Goal: Task Accomplishment & Management: Manage account settings

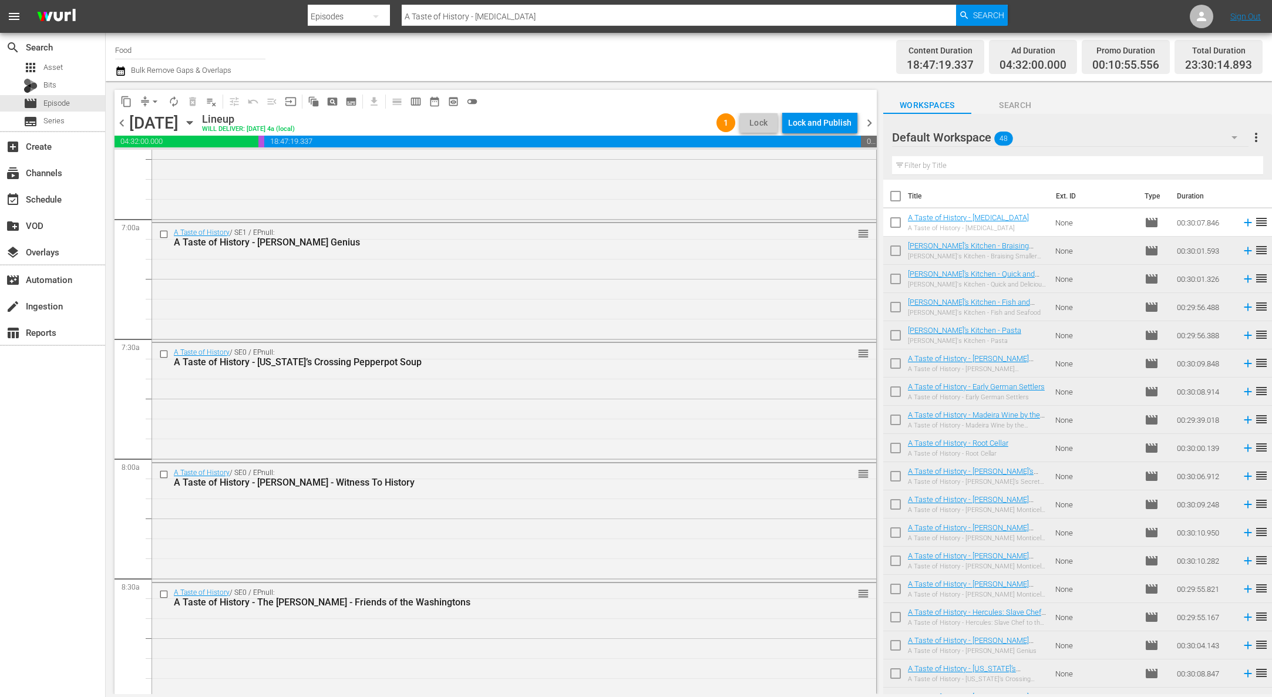
scroll to position [2386, 0]
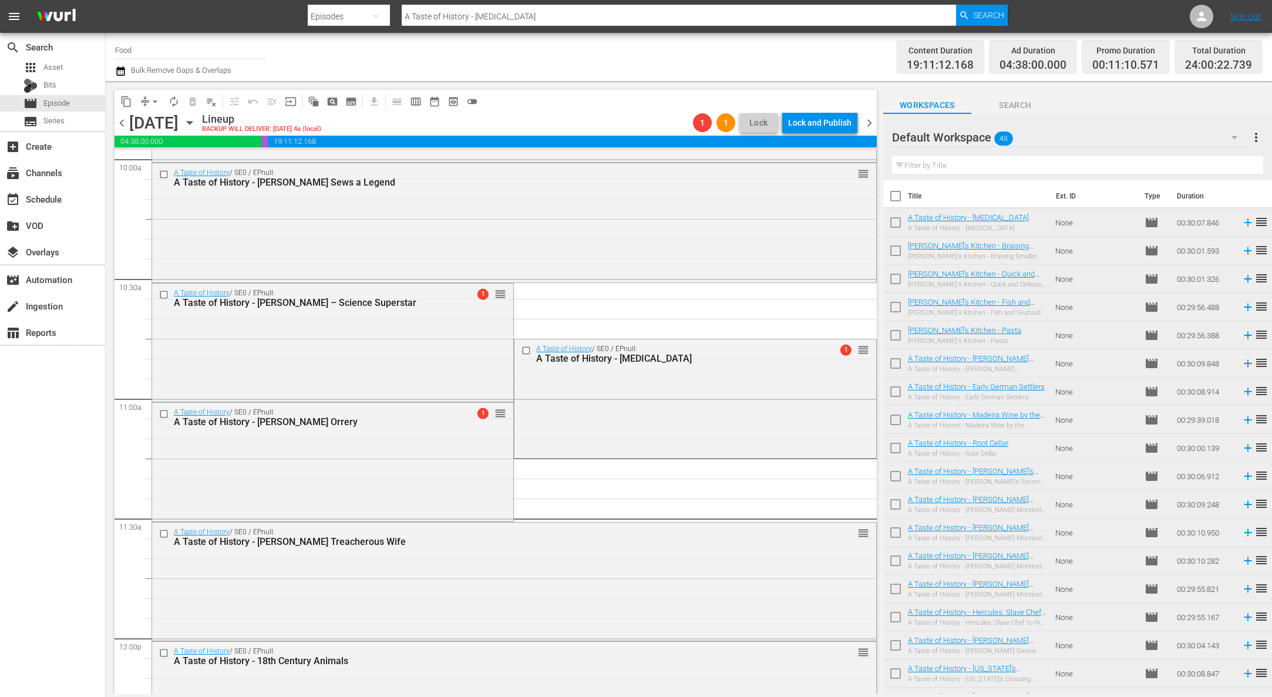
click at [149, 107] on button "arrow_drop_down" at bounding box center [155, 101] width 19 height 19
click at [158, 130] on li "Align to Midnight" at bounding box center [155, 125] width 123 height 19
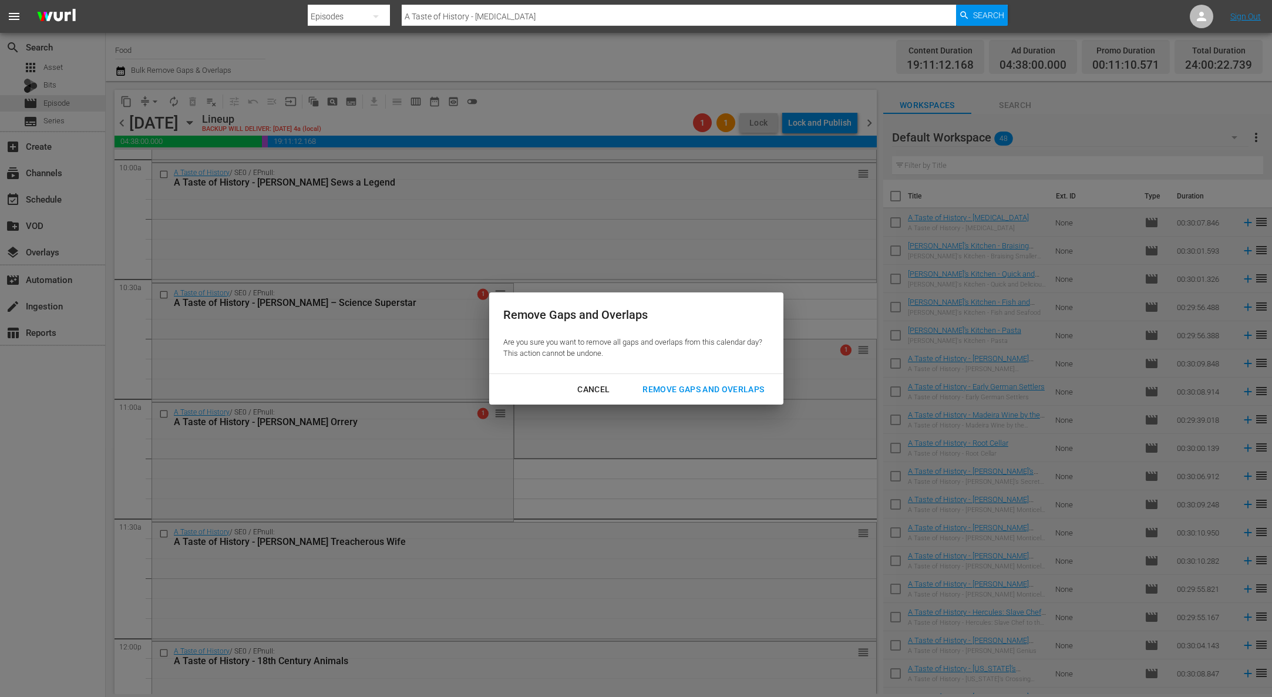
click at [718, 397] on button "Remove Gaps and Overlaps" at bounding box center [703, 390] width 150 height 22
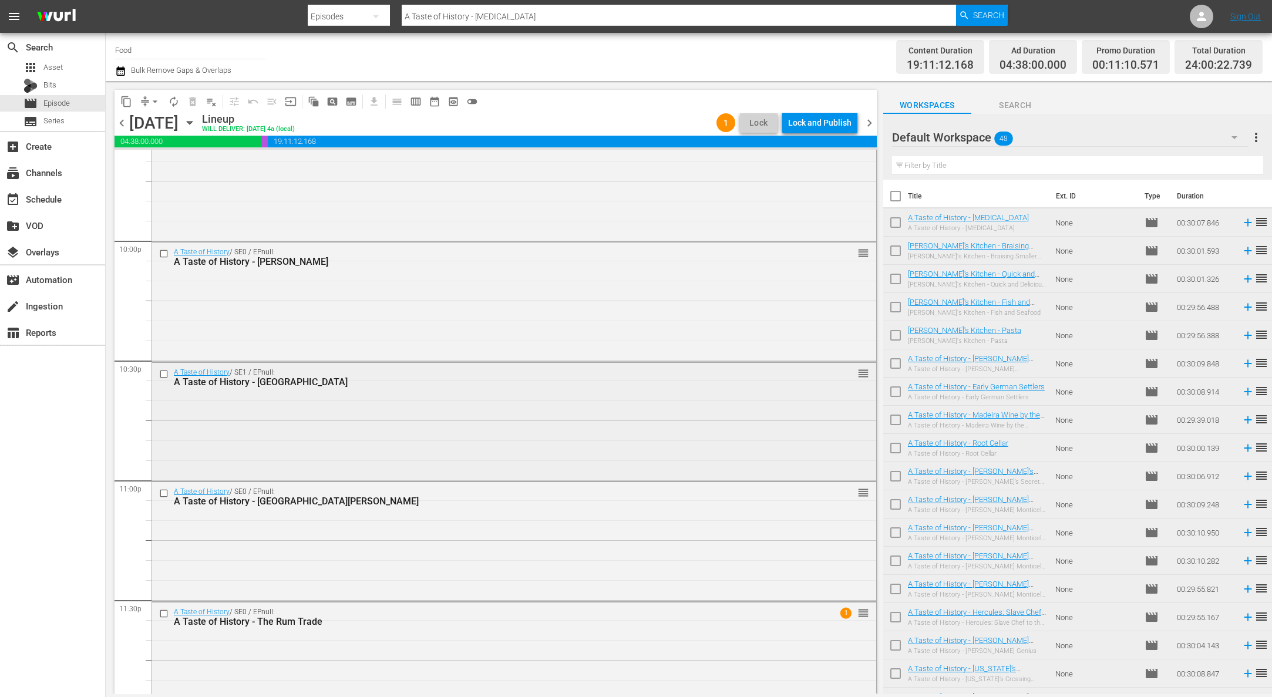
scroll to position [5205, 0]
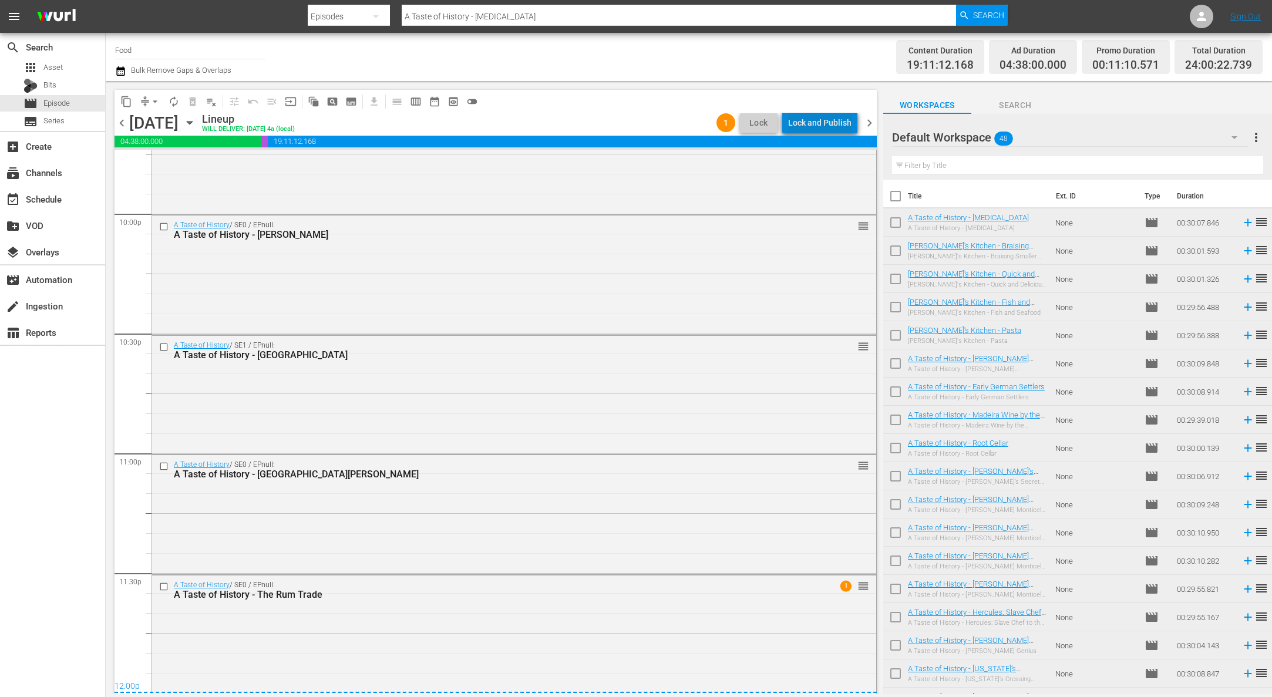
click at [832, 118] on div "Lock and Publish" at bounding box center [819, 122] width 63 height 21
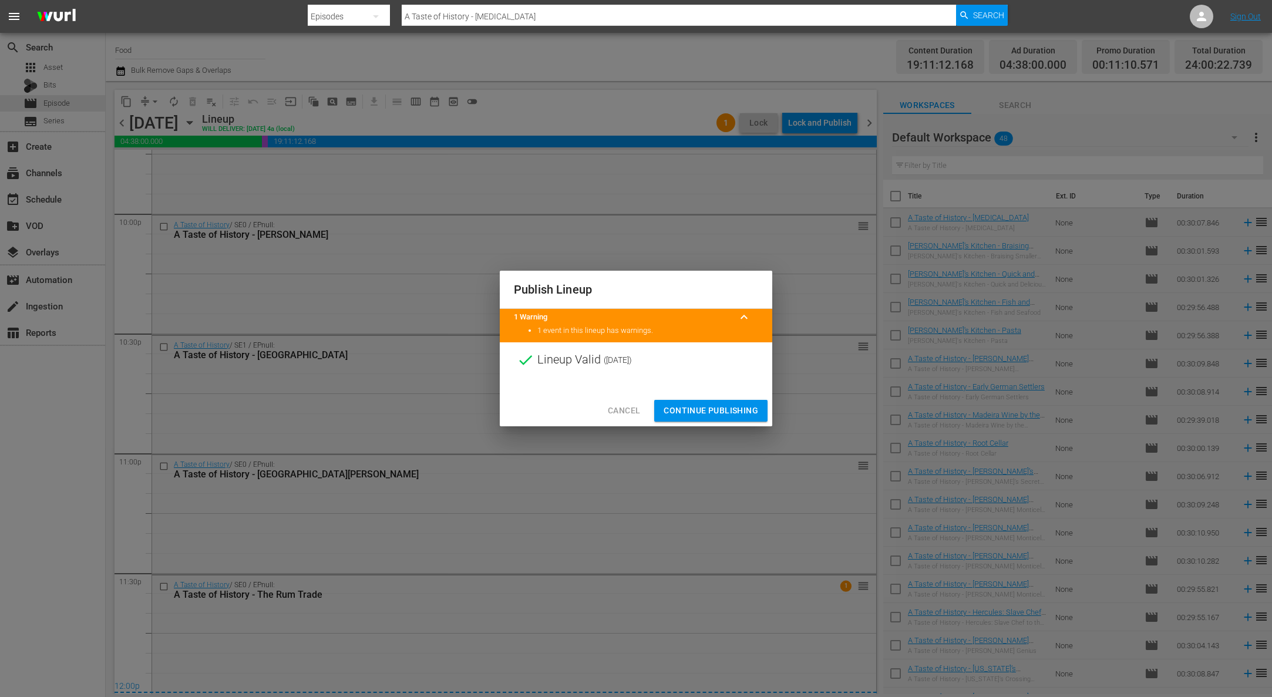
click at [723, 410] on span "Continue Publishing" at bounding box center [710, 410] width 95 height 15
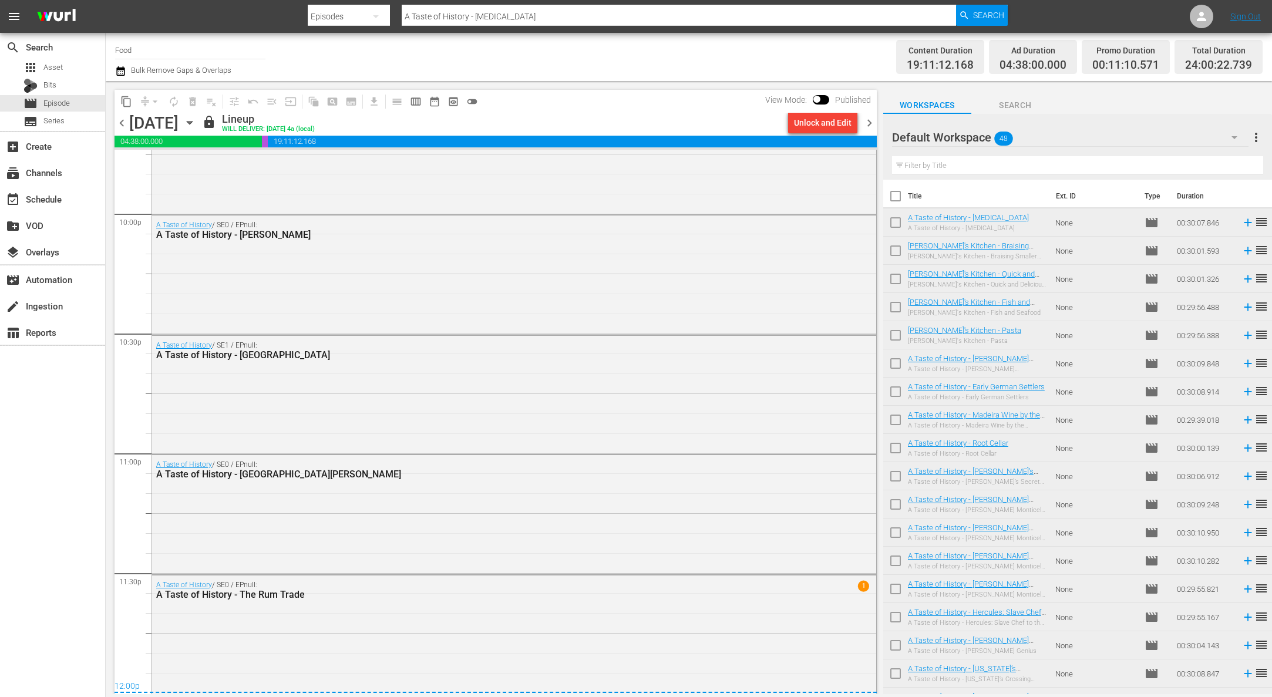
click at [1255, 140] on span "more_vert" at bounding box center [1256, 137] width 14 height 14
click at [1182, 160] on div "Clear All Workspace Items" at bounding box center [1180, 160] width 138 height 21
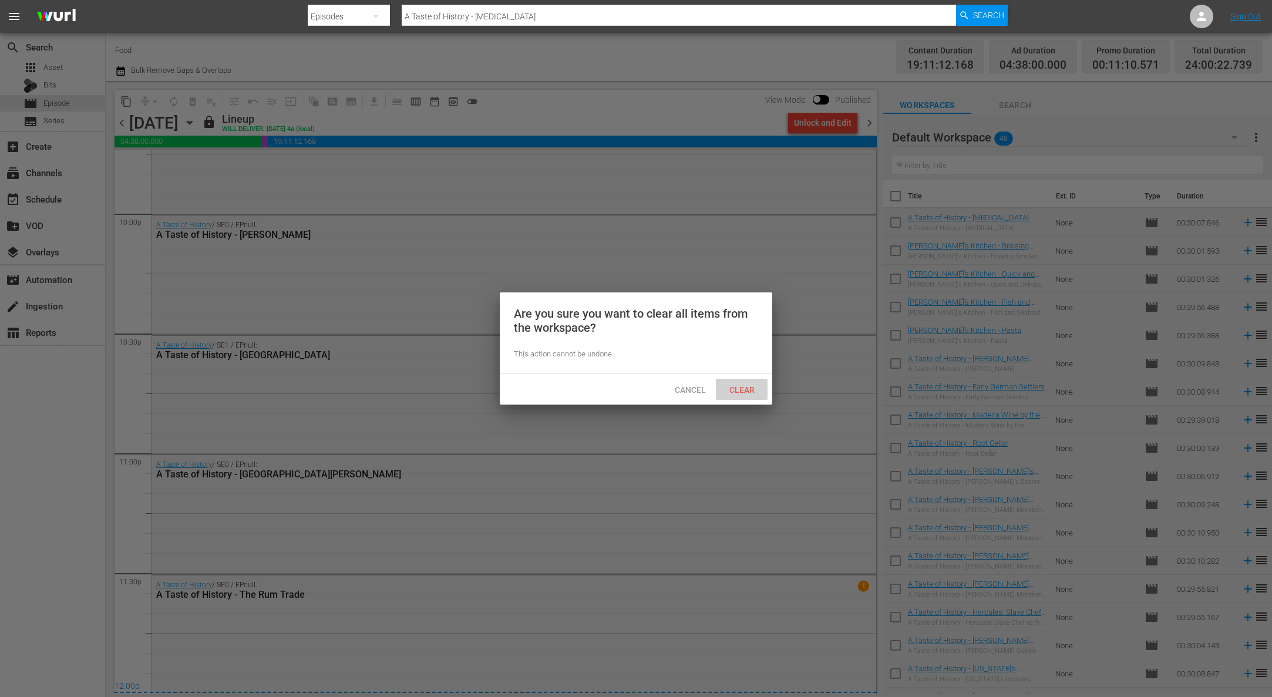
click at [744, 394] on div "Clear" at bounding box center [742, 390] width 52 height 22
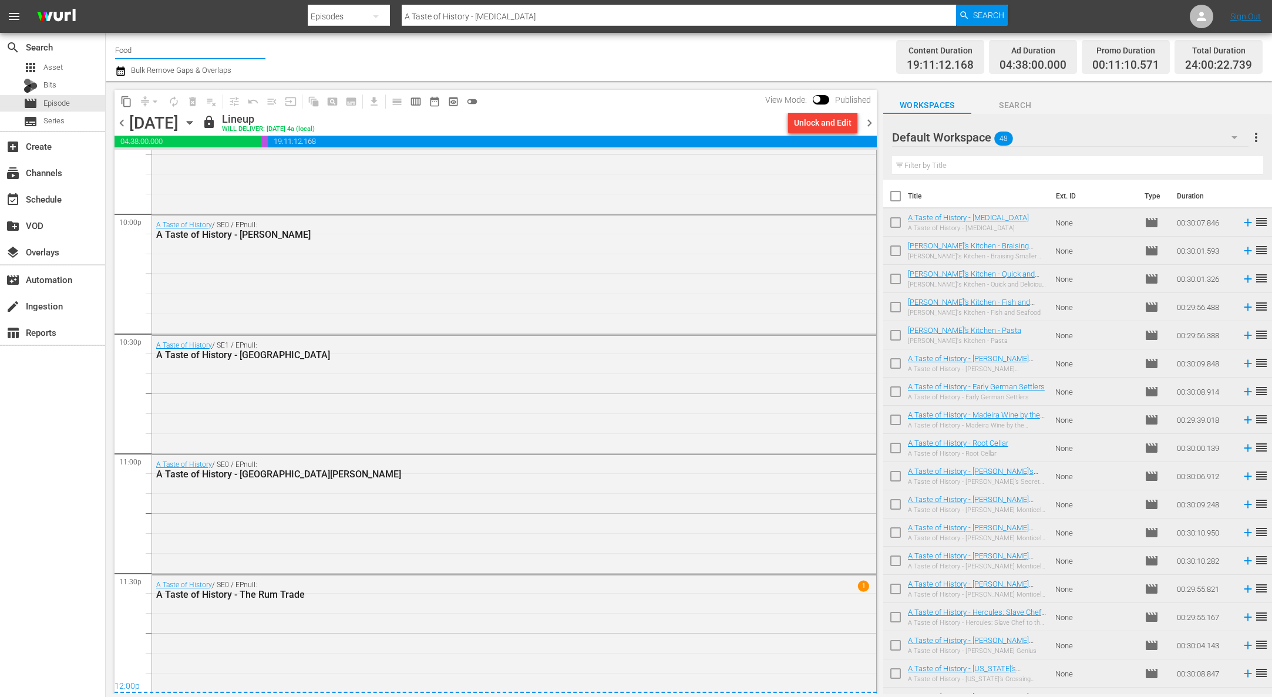
click at [148, 58] on input "Food" at bounding box center [190, 50] width 150 height 28
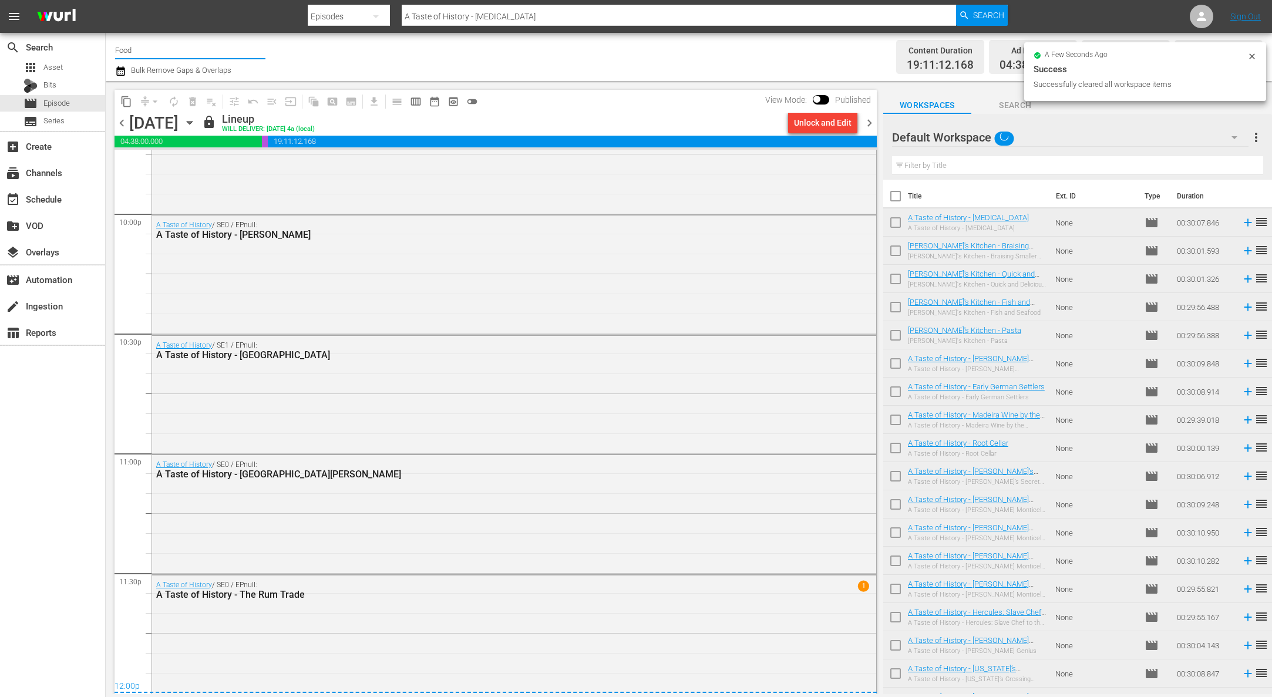
drag, startPoint x: 149, startPoint y: 50, endPoint x: 106, endPoint y: 46, distance: 42.4
click at [106, 46] on div "Channel Title Food Bulk Remove Gaps & Overlaps Content Duration 19:11:12.168 Ad…" at bounding box center [689, 57] width 1166 height 48
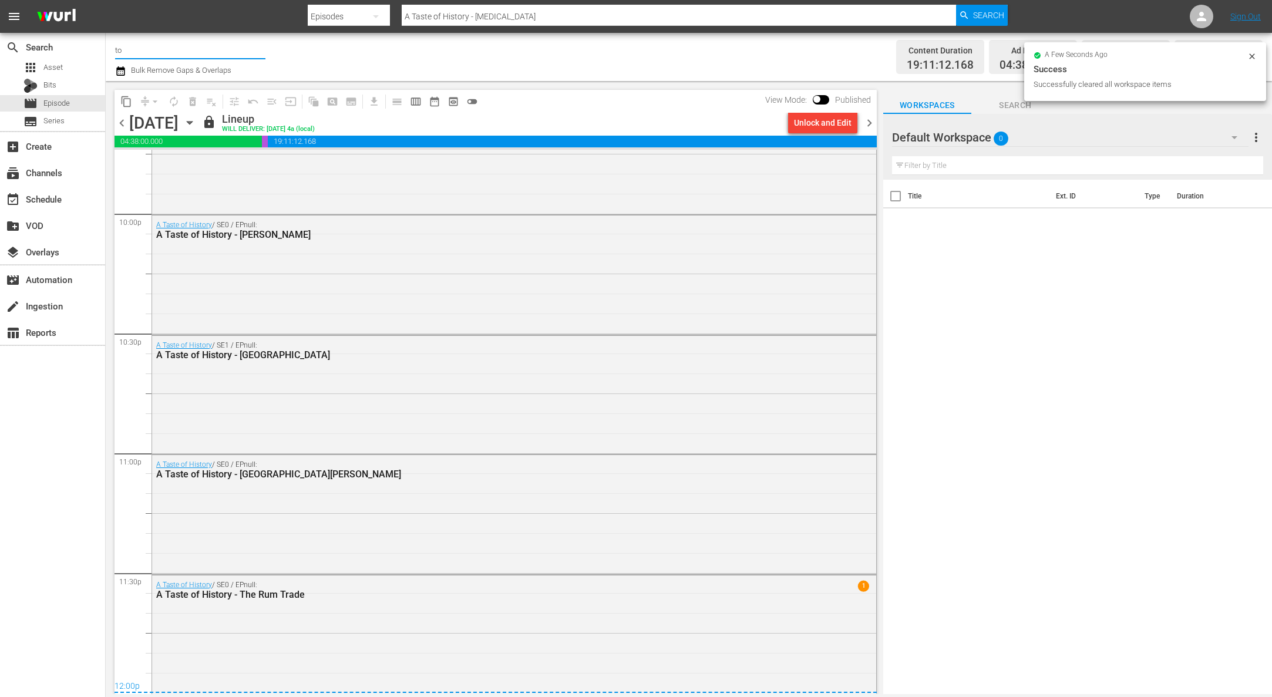
type input "t"
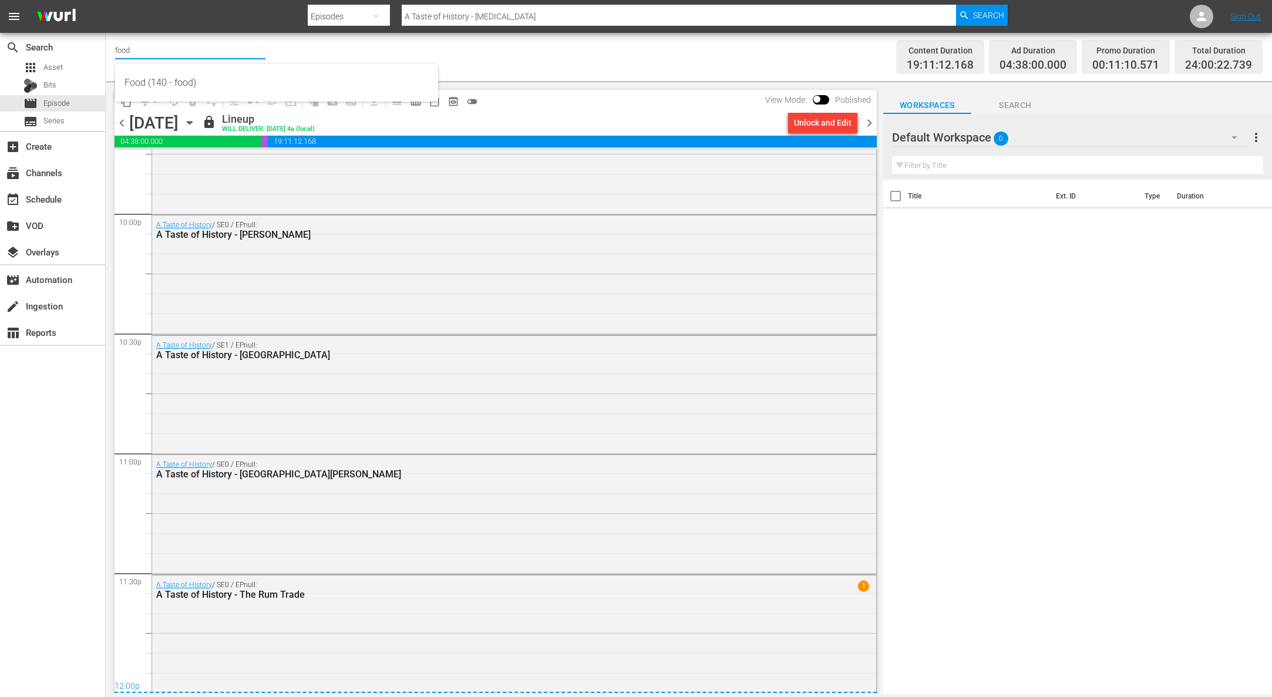
click at [156, 55] on input "food" at bounding box center [190, 50] width 150 height 28
click at [153, 87] on div "Food (140 - food)" at bounding box center [276, 83] width 304 height 28
type input "Food (140 - food)"
click at [178, 45] on input "Food (140 - food)" at bounding box center [190, 50] width 150 height 28
click at [196, 121] on icon "button" at bounding box center [189, 122] width 13 height 13
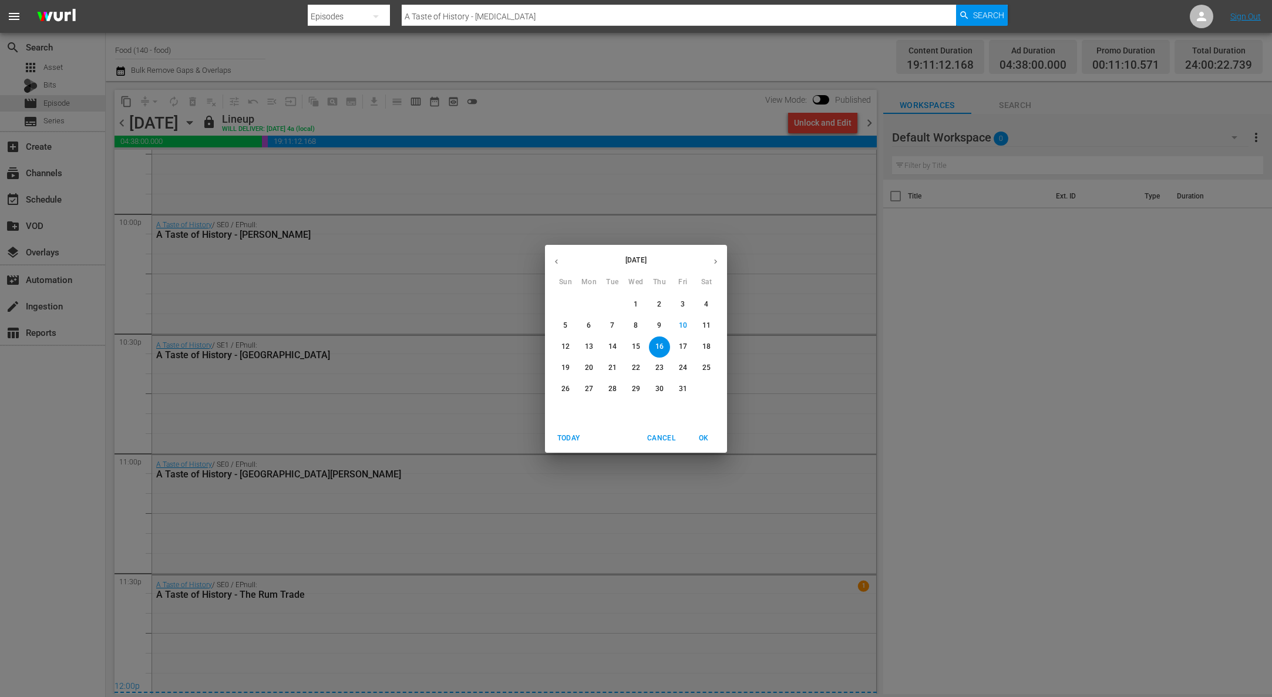
click at [637, 342] on p "15" at bounding box center [636, 347] width 8 height 10
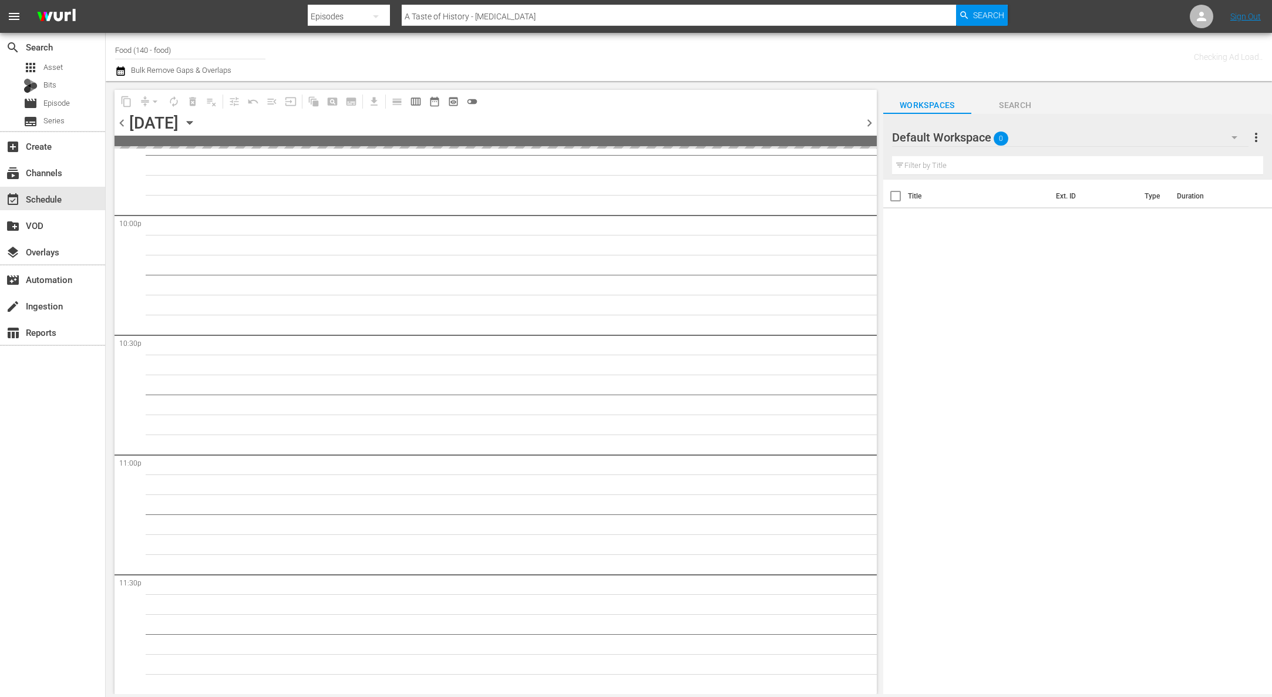
scroll to position [5203, 0]
click at [196, 118] on icon "button" at bounding box center [189, 122] width 13 height 13
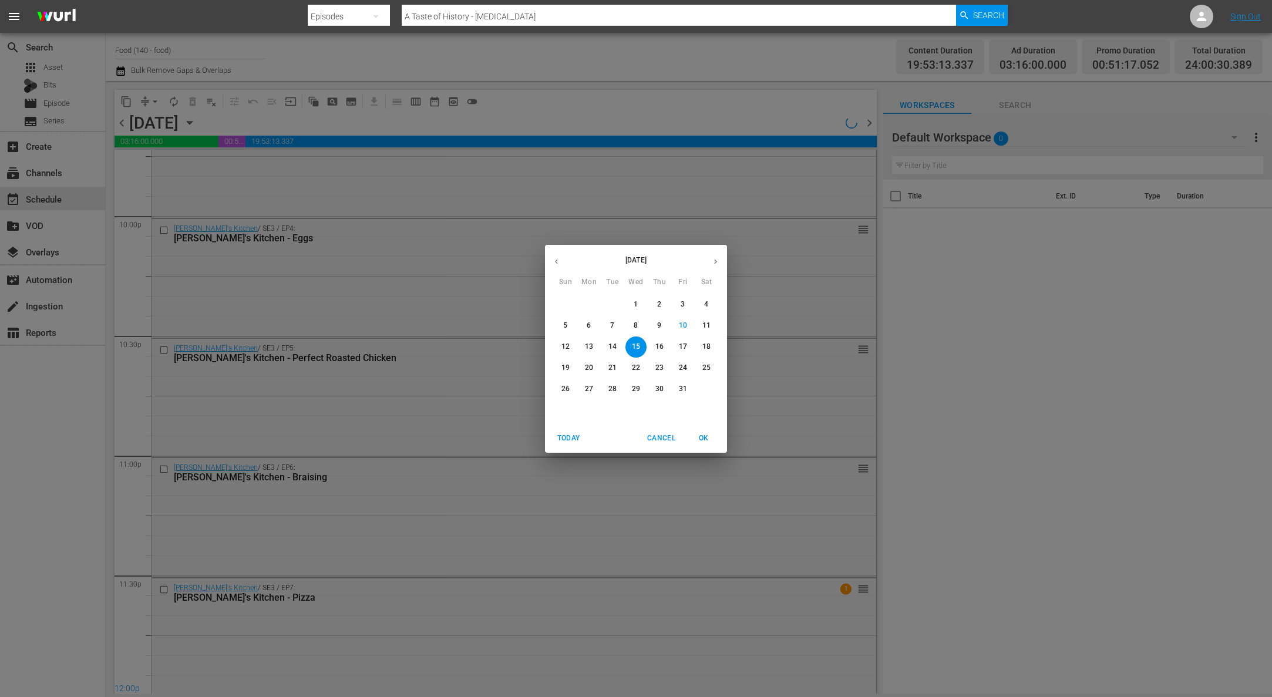
scroll to position [5205, 0]
click at [613, 345] on p "14" at bounding box center [612, 347] width 8 height 10
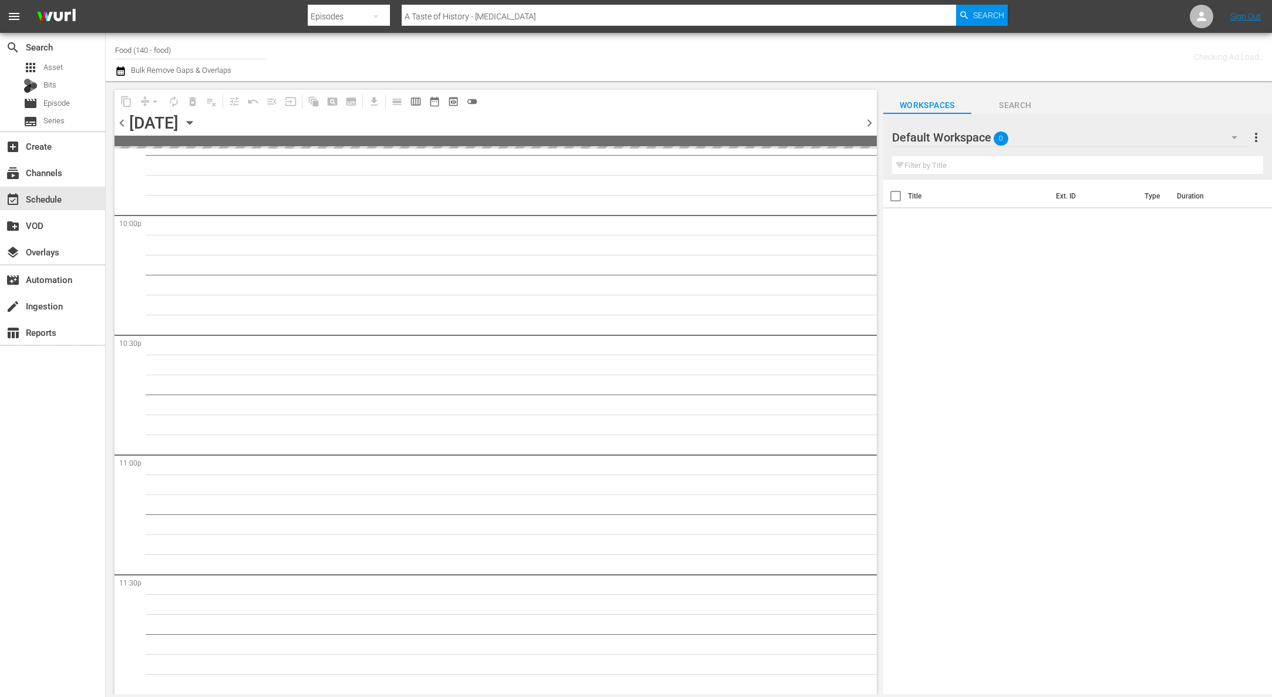
scroll to position [5203, 0]
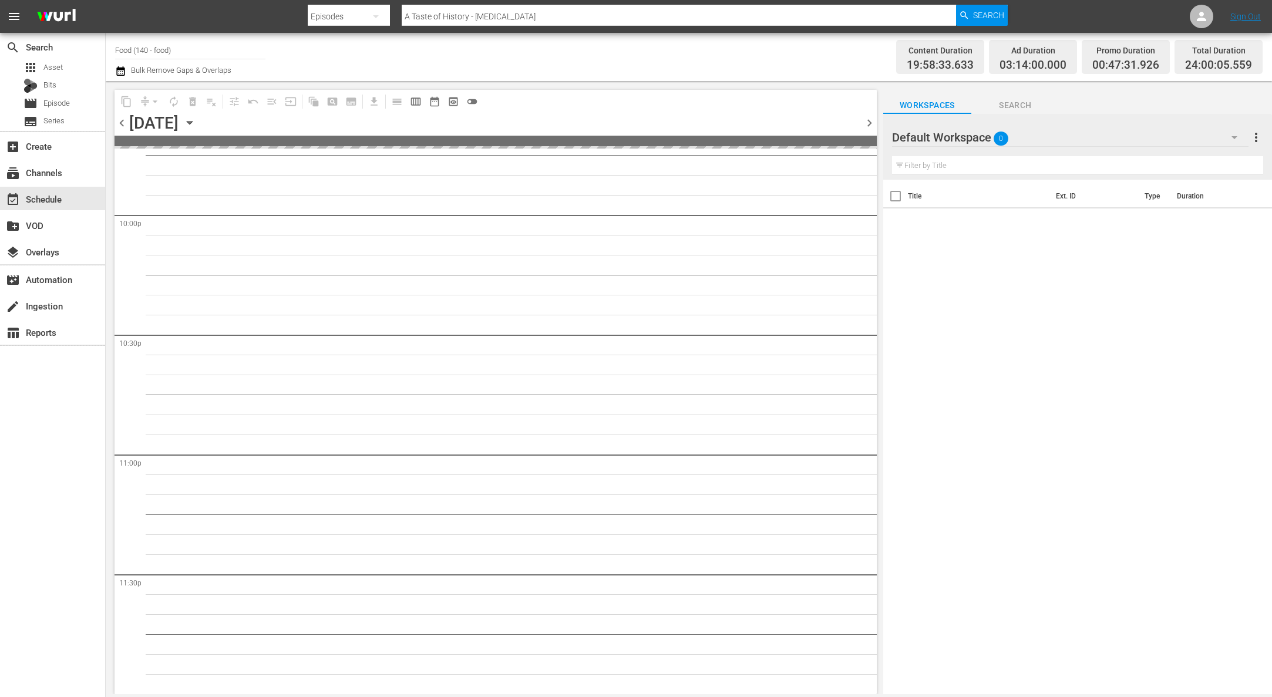
click at [196, 124] on icon "button" at bounding box center [189, 122] width 13 height 13
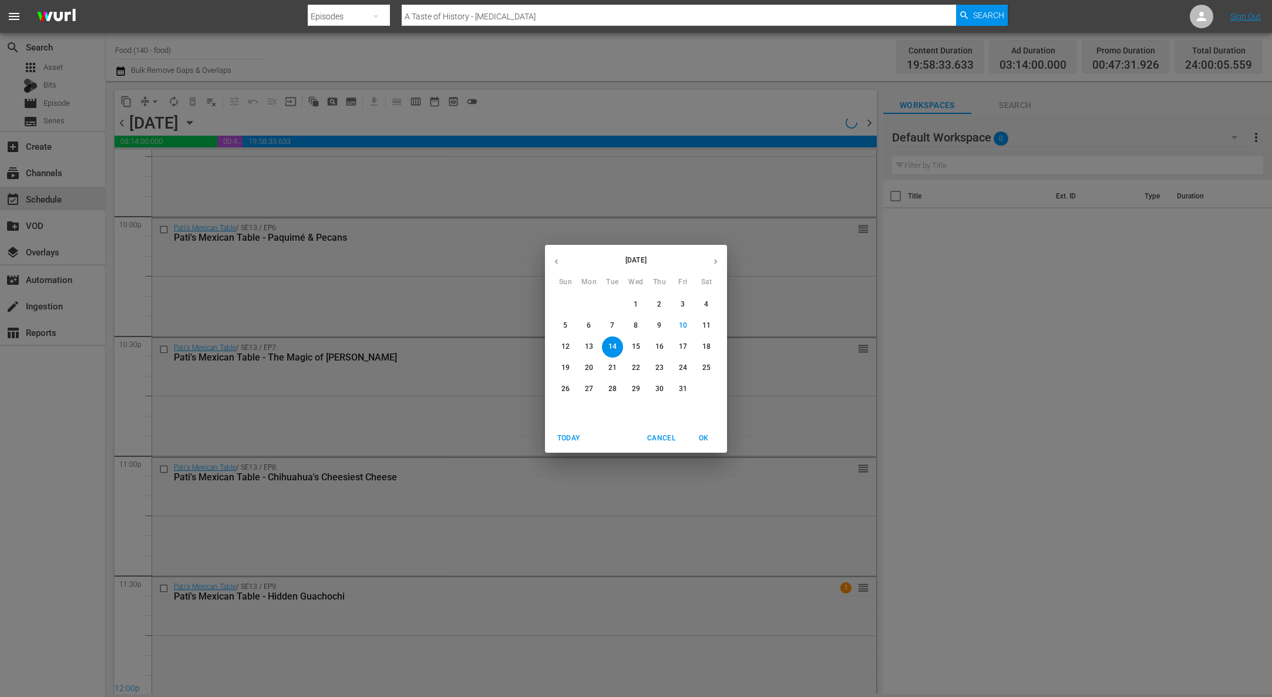
scroll to position [5205, 0]
click at [588, 347] on p "13" at bounding box center [589, 347] width 8 height 10
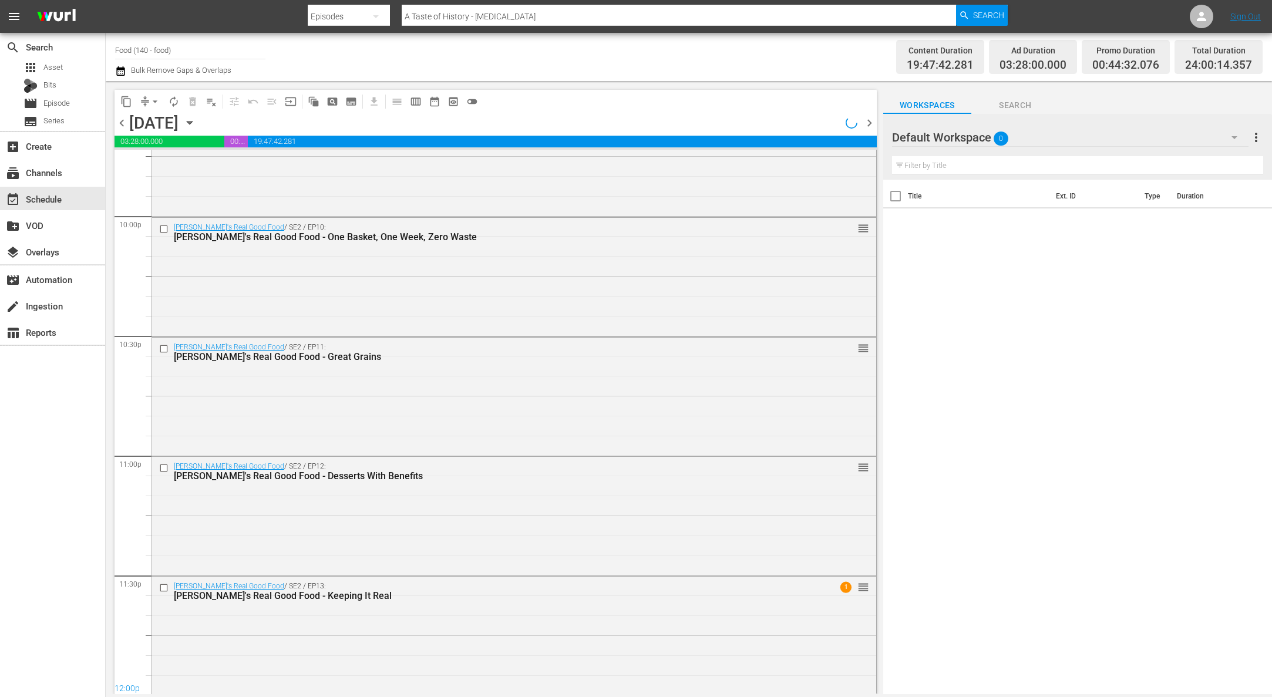
scroll to position [5205, 0]
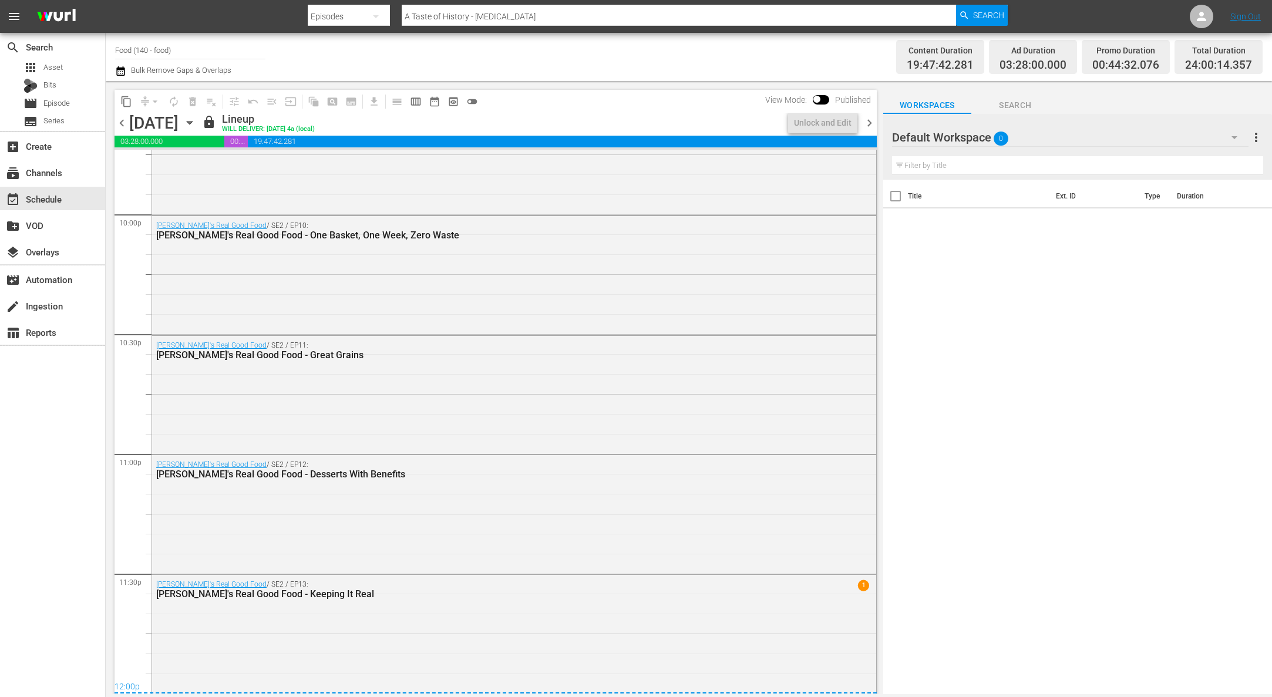
click at [193, 52] on input "Food (140 - food)" at bounding box center [190, 50] width 150 height 28
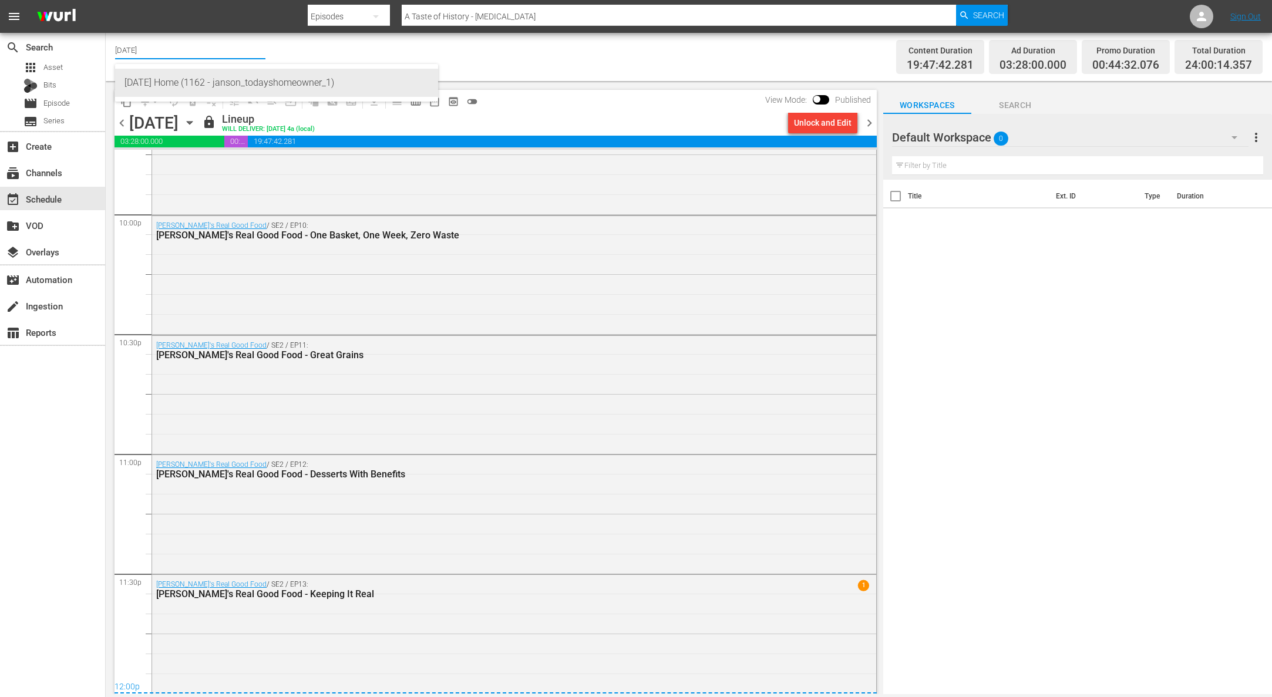
click at [210, 79] on div "Today's Home (1162 - janson_todayshomeowner_1)" at bounding box center [276, 83] width 304 height 28
type input "Today's Home (1162 - janson_todayshomeowner_1)"
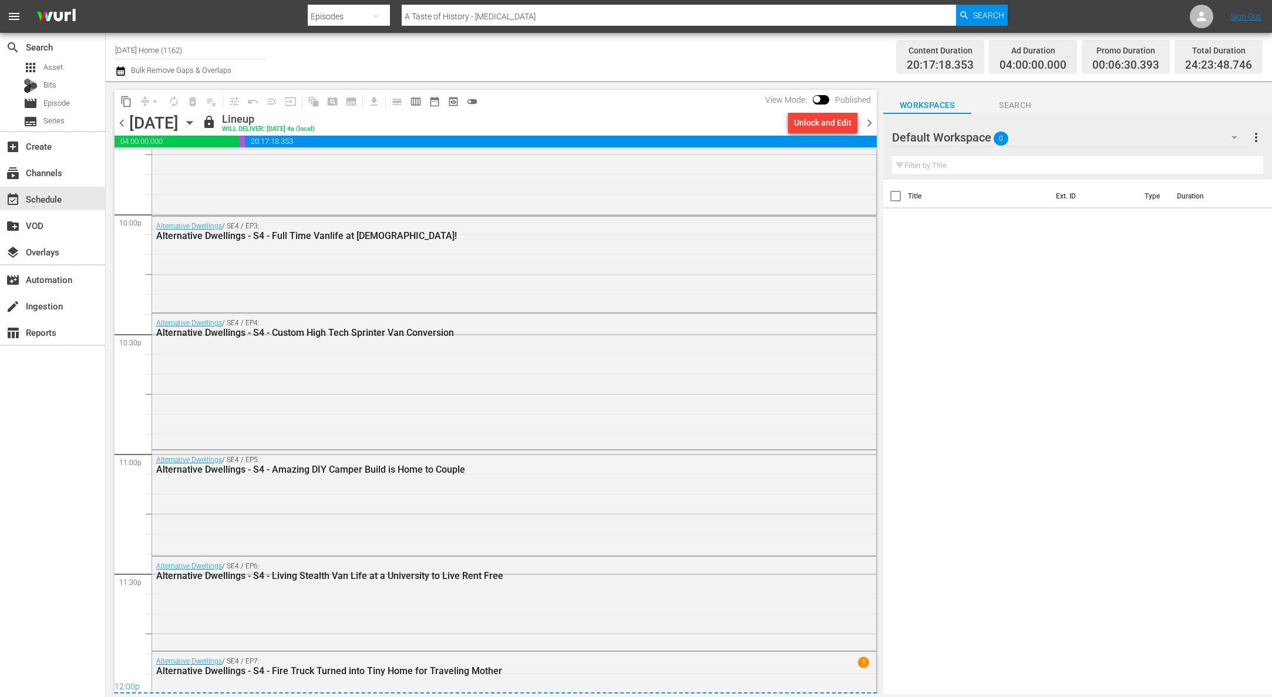
scroll to position [4726, 0]
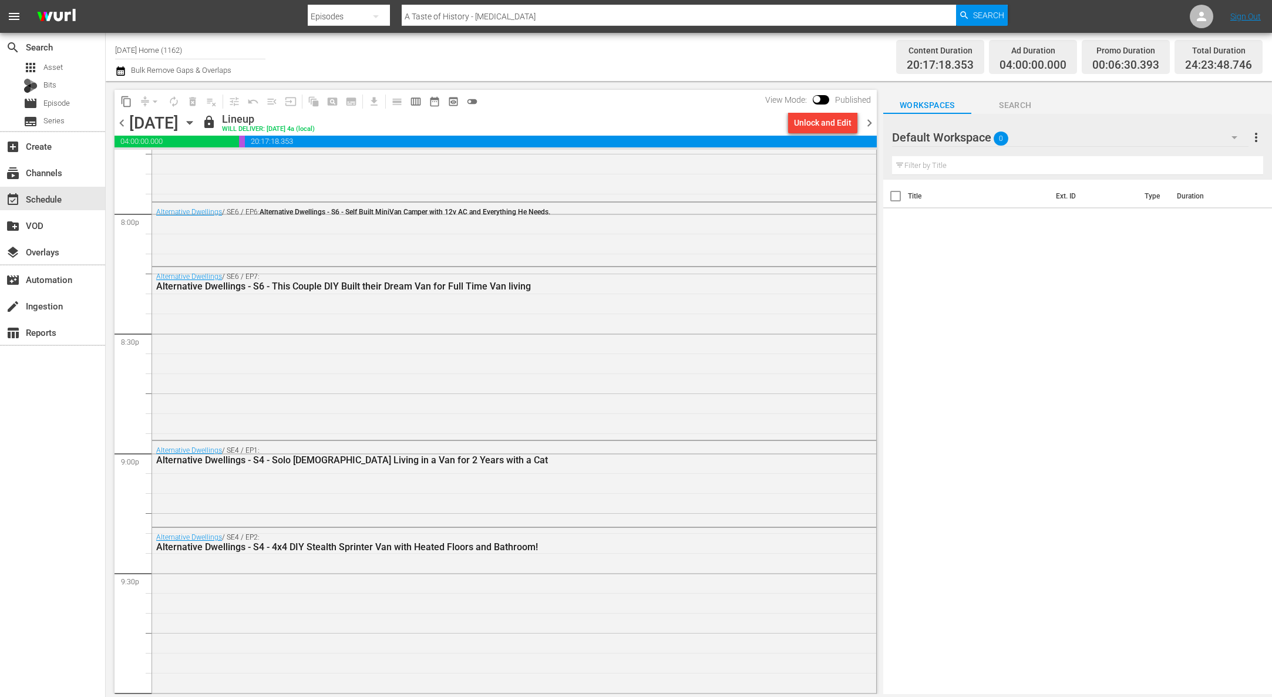
click at [192, 124] on icon "button" at bounding box center [189, 123] width 5 height 3
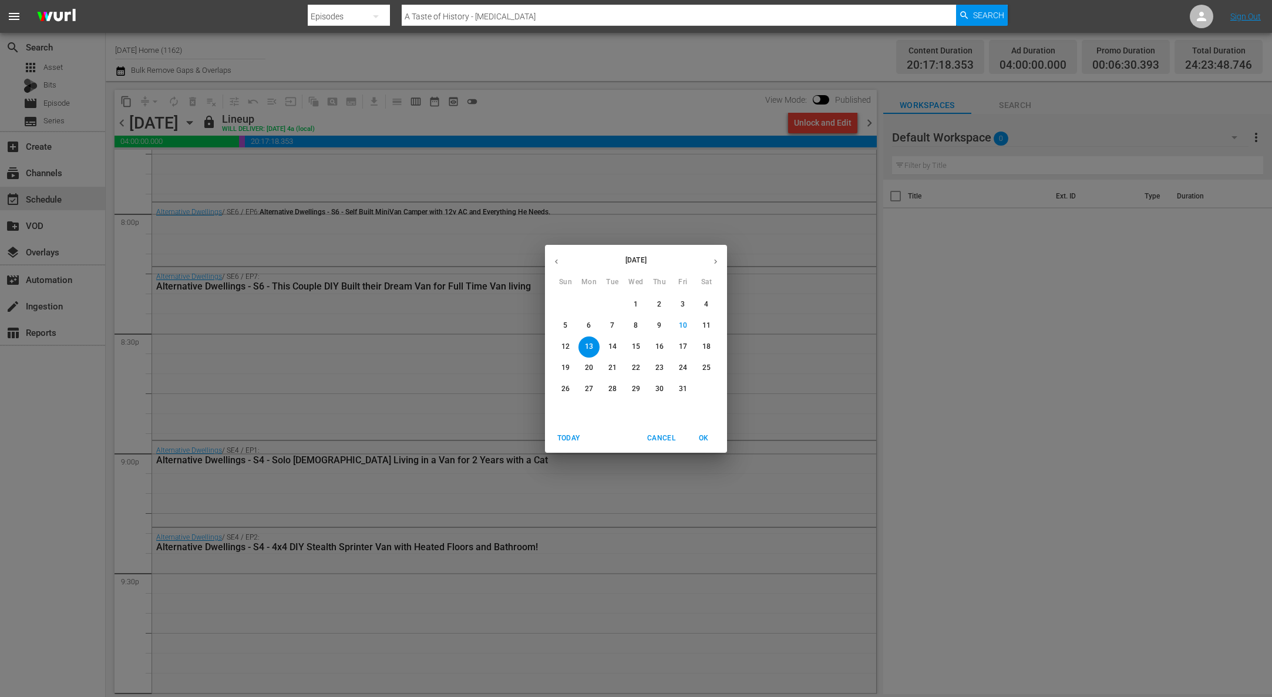
click at [644, 348] on span "15" at bounding box center [635, 347] width 21 height 10
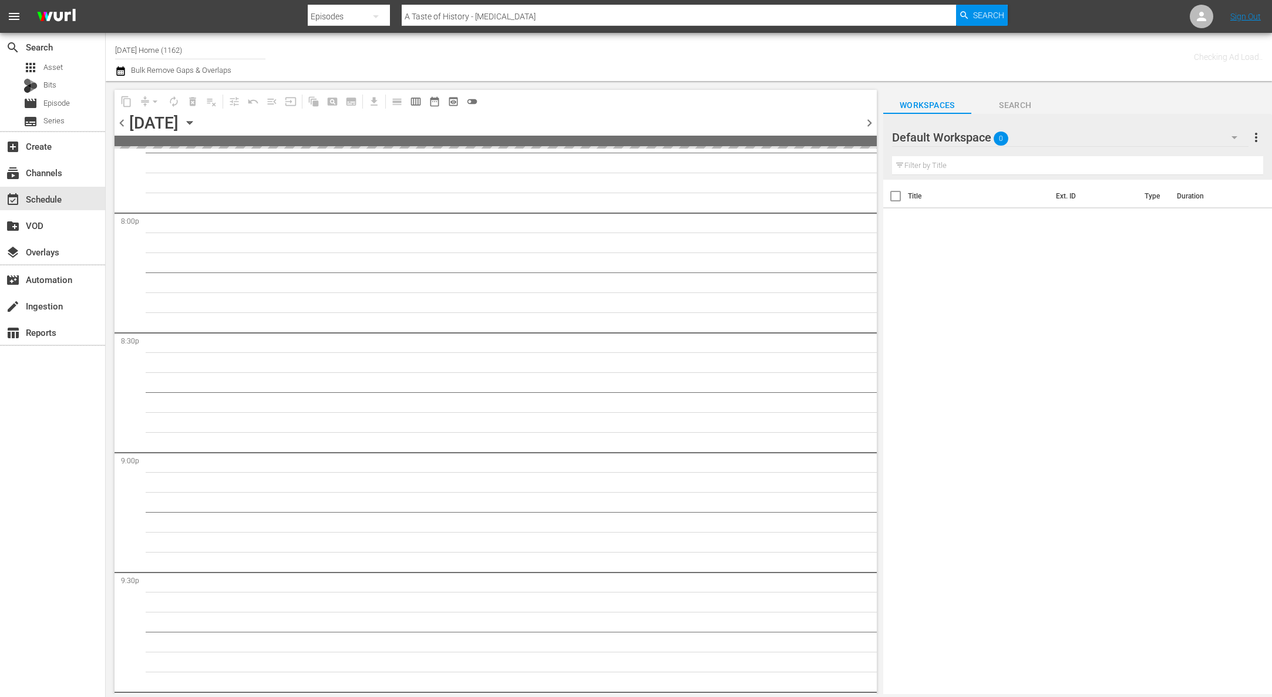
scroll to position [5203, 0]
click at [196, 121] on icon "button" at bounding box center [189, 122] width 13 height 13
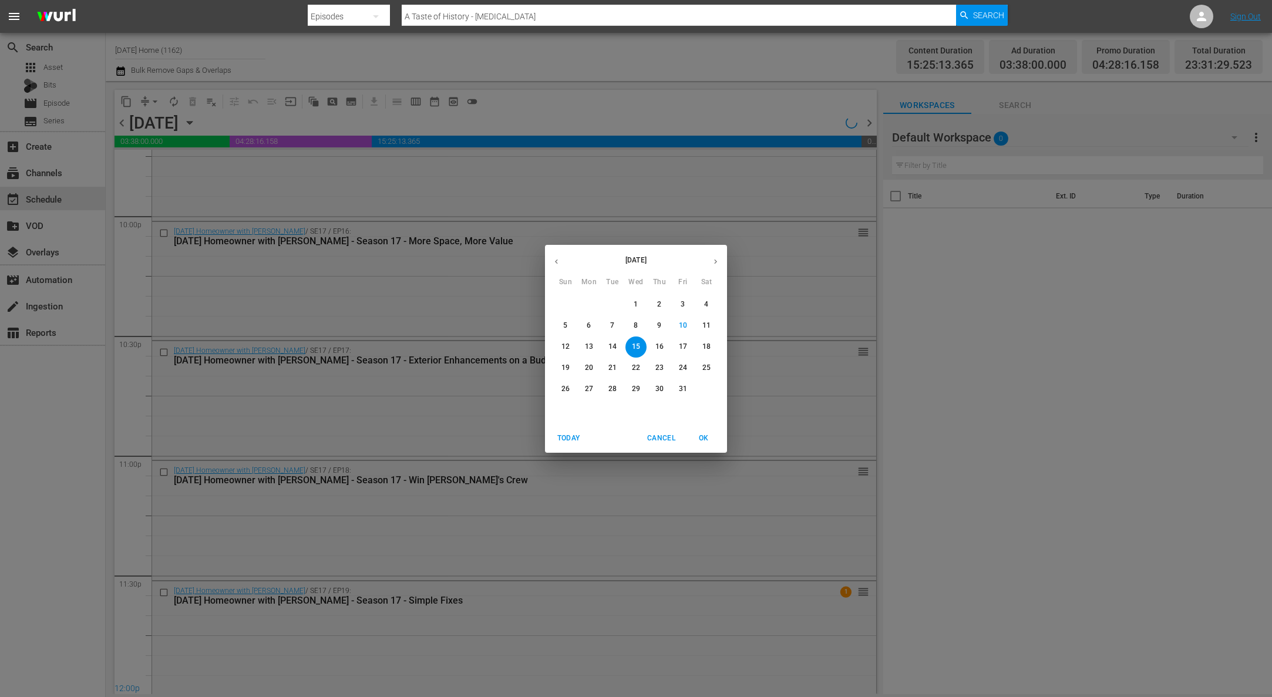
scroll to position [5026, 0]
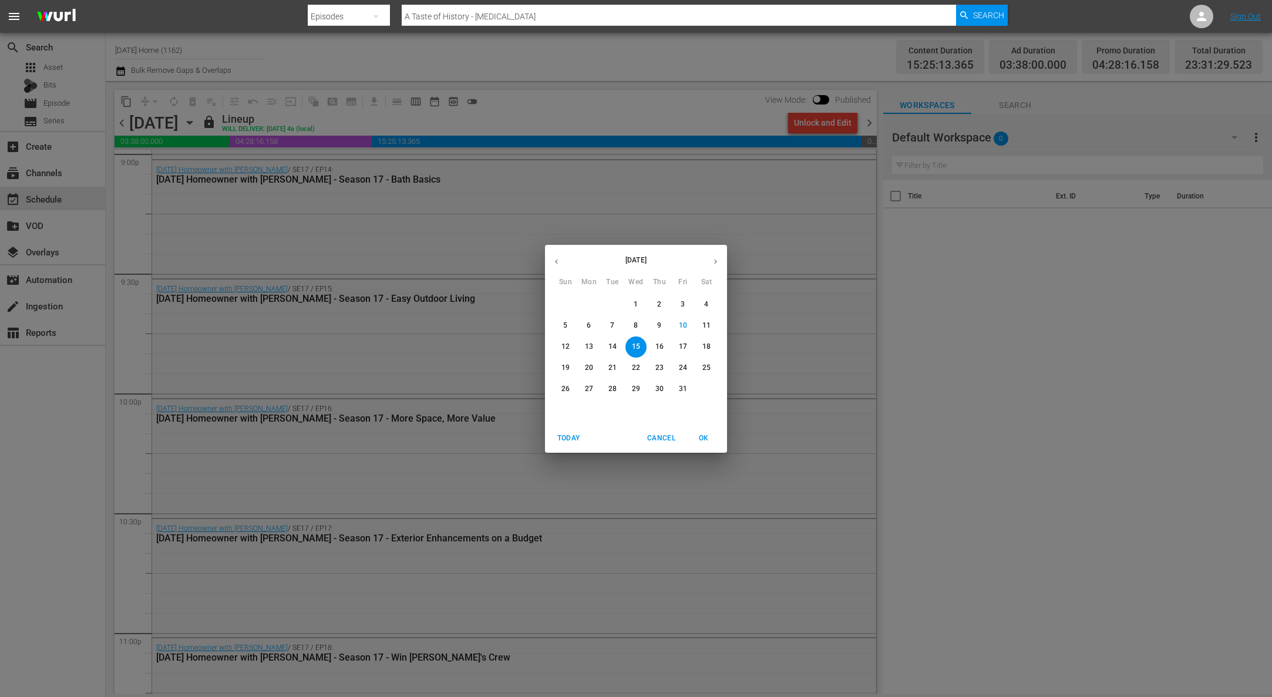
click at [663, 345] on p "16" at bounding box center [659, 347] width 8 height 10
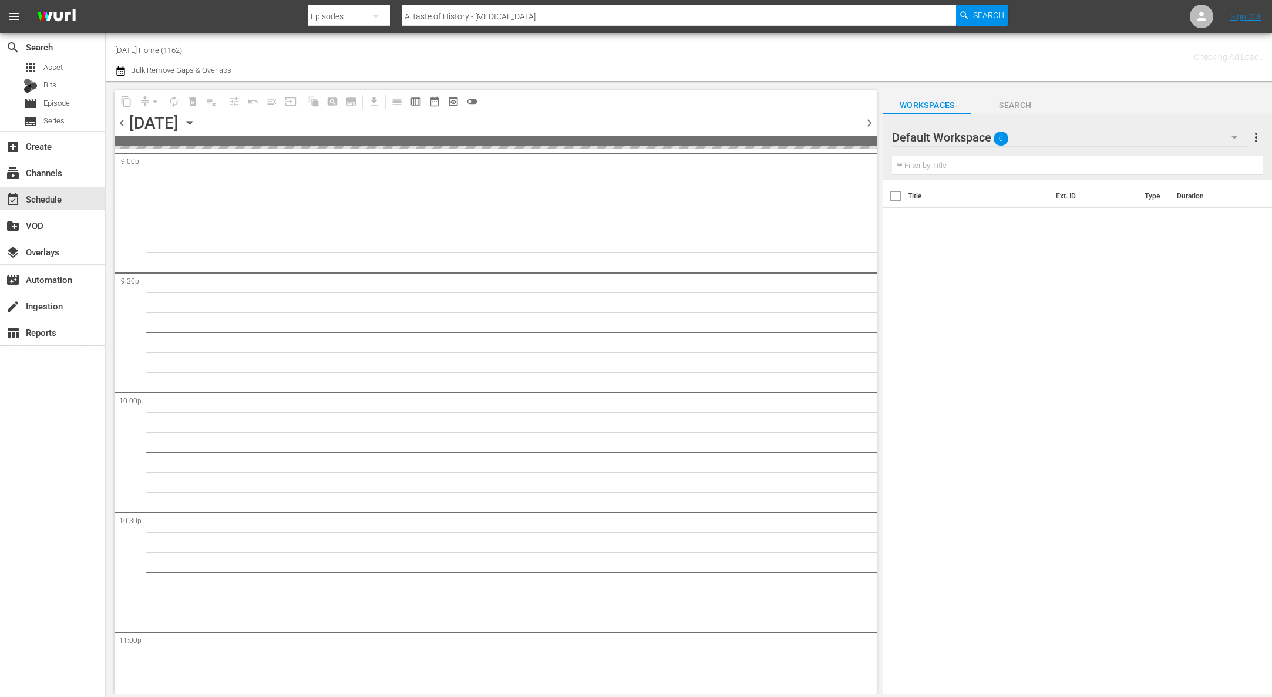
scroll to position [5203, 0]
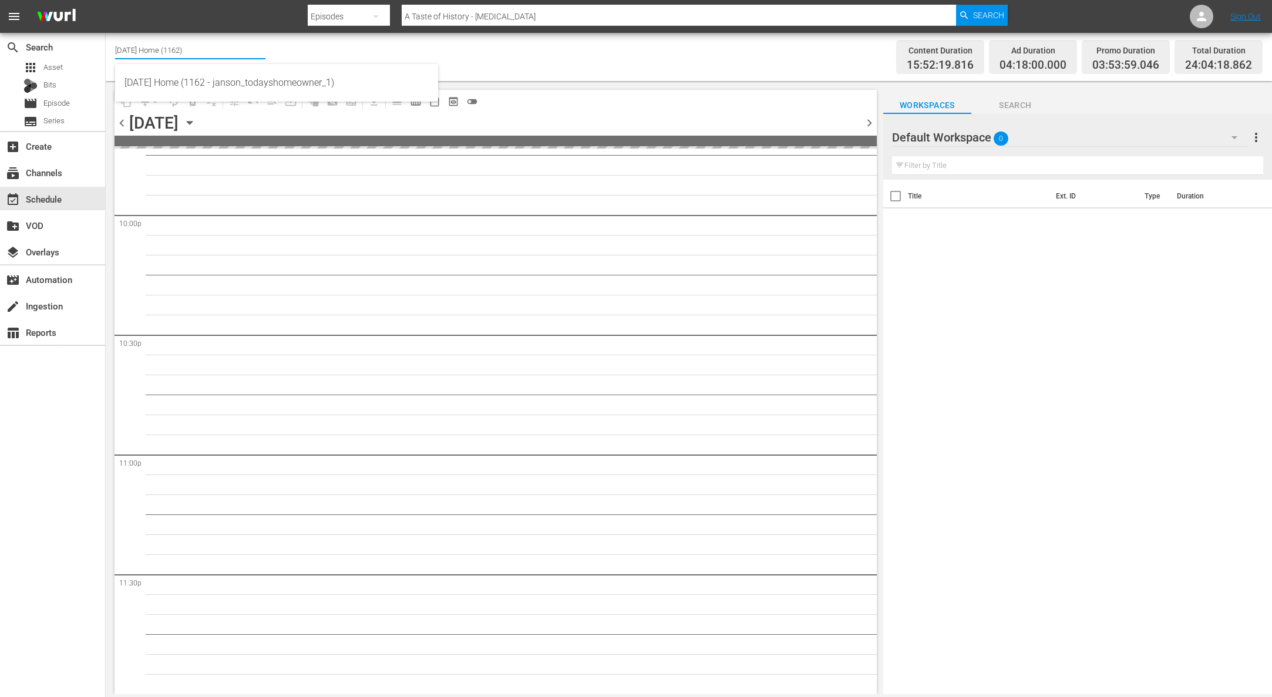
click at [223, 49] on input "Today's Home (1162)" at bounding box center [190, 50] width 150 height 28
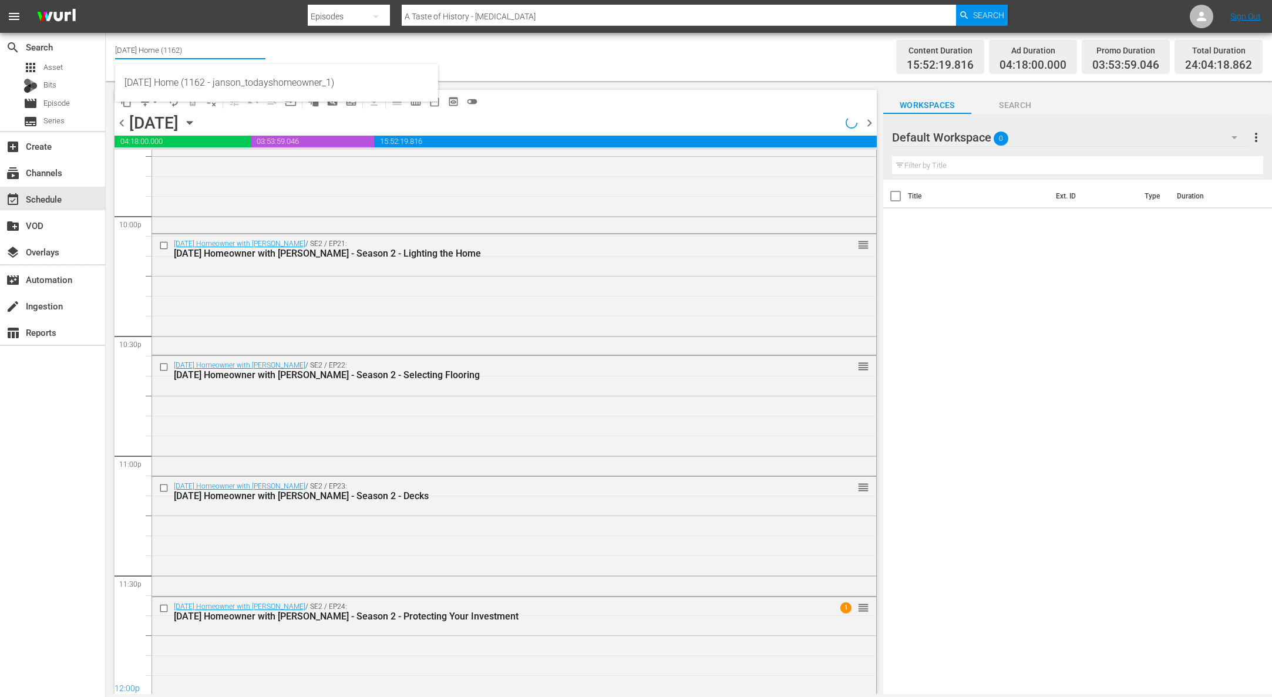
scroll to position [4507, 0]
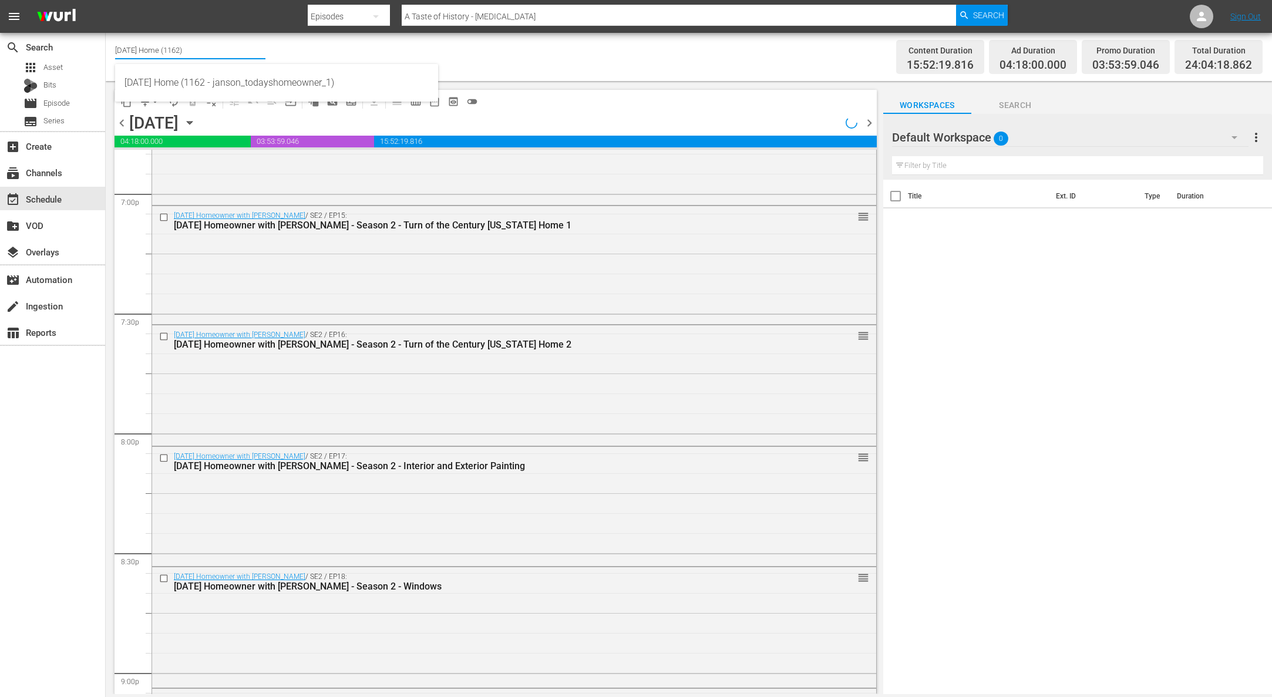
click at [583, 67] on div "Channel Title Today's Home (1162) Bulk Remove Gaps & Overlaps" at bounding box center [428, 57] width 626 height 42
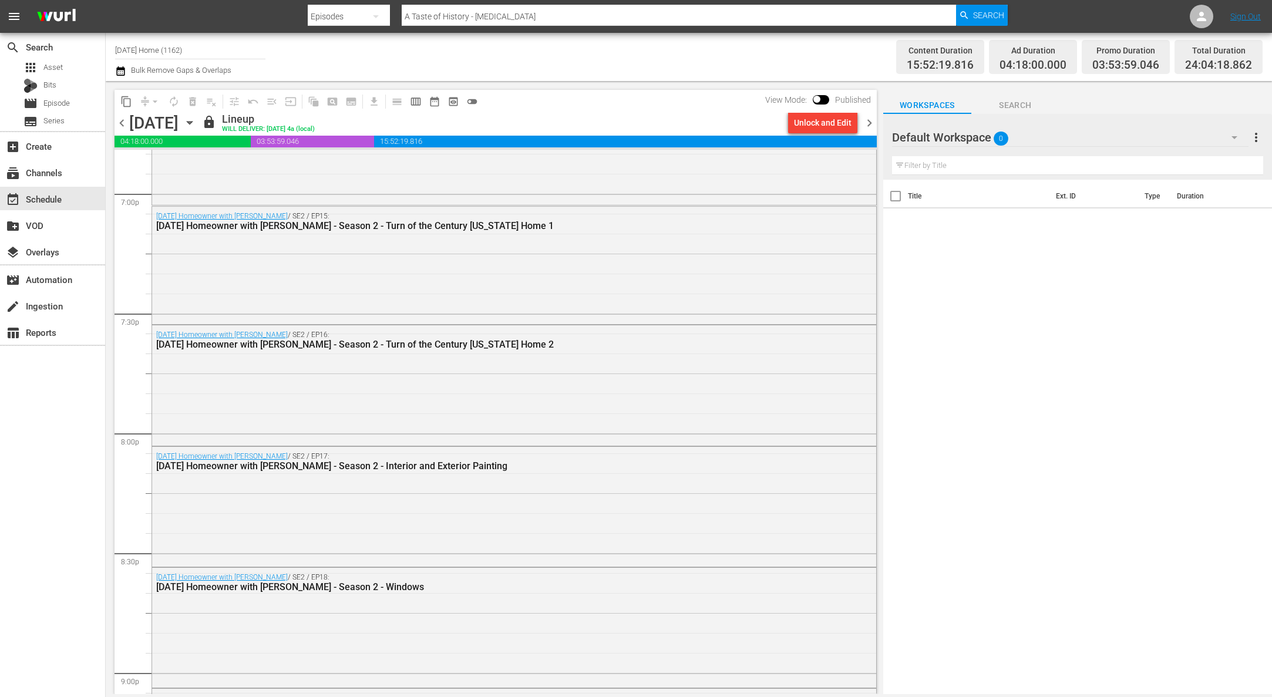
drag, startPoint x: 191, startPoint y: 45, endPoint x: 152, endPoint y: 39, distance: 39.2
click at [152, 39] on input "Today's Home (1162)" at bounding box center [190, 50] width 150 height 28
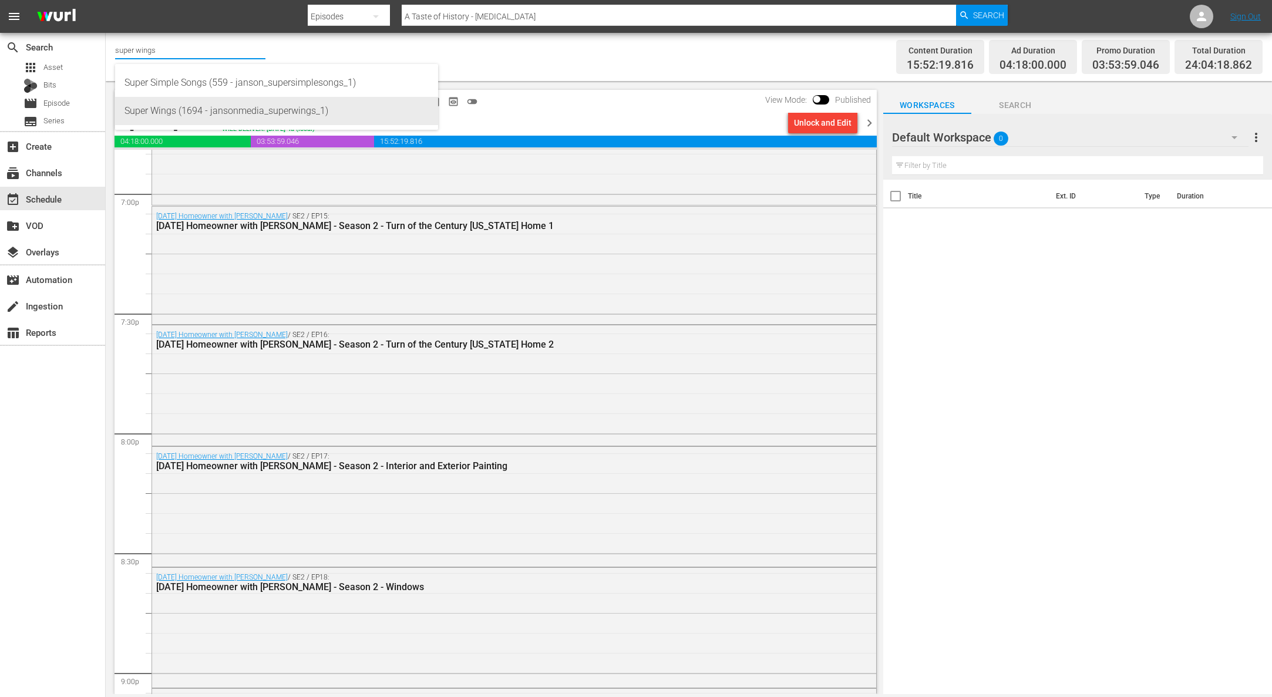
click at [235, 109] on div "Super Wings (1694 - jansonmedia_superwings_1)" at bounding box center [276, 111] width 304 height 28
type input "Super Wings (1694 - jansonmedia_superwings_1)"
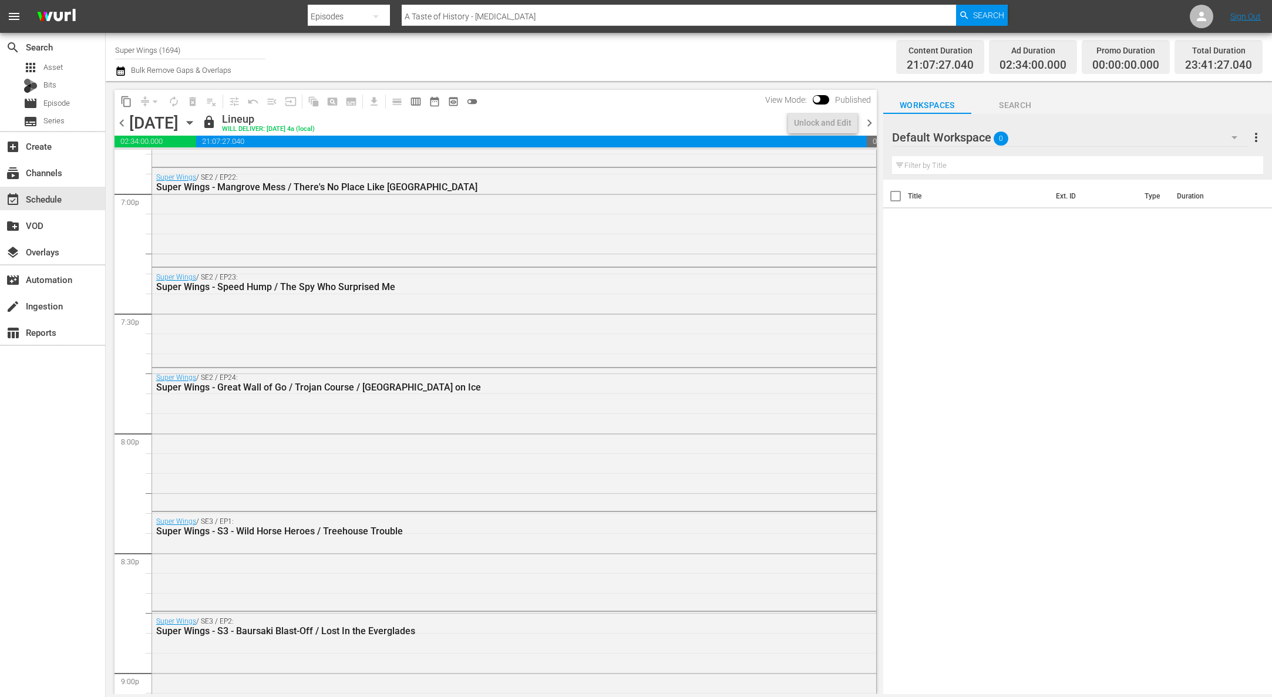
scroll to position [4547, 0]
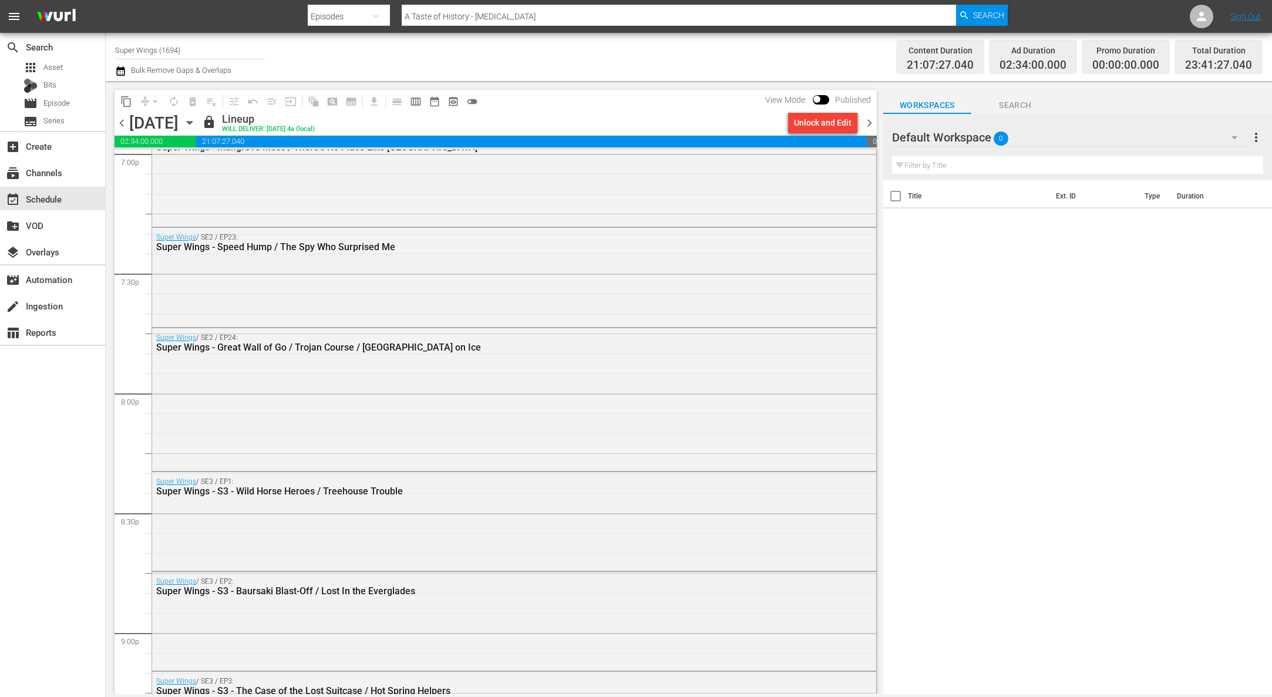
click at [192, 124] on icon "button" at bounding box center [189, 123] width 5 height 3
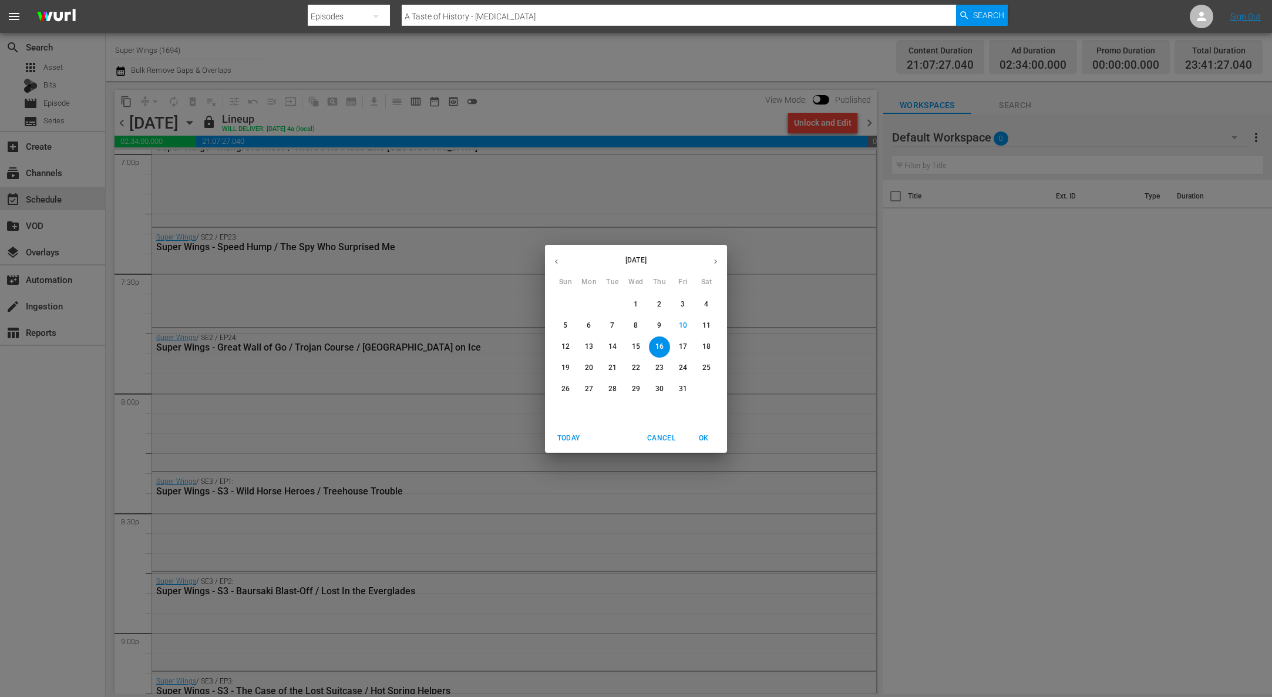
click at [591, 347] on p "13" at bounding box center [589, 347] width 8 height 10
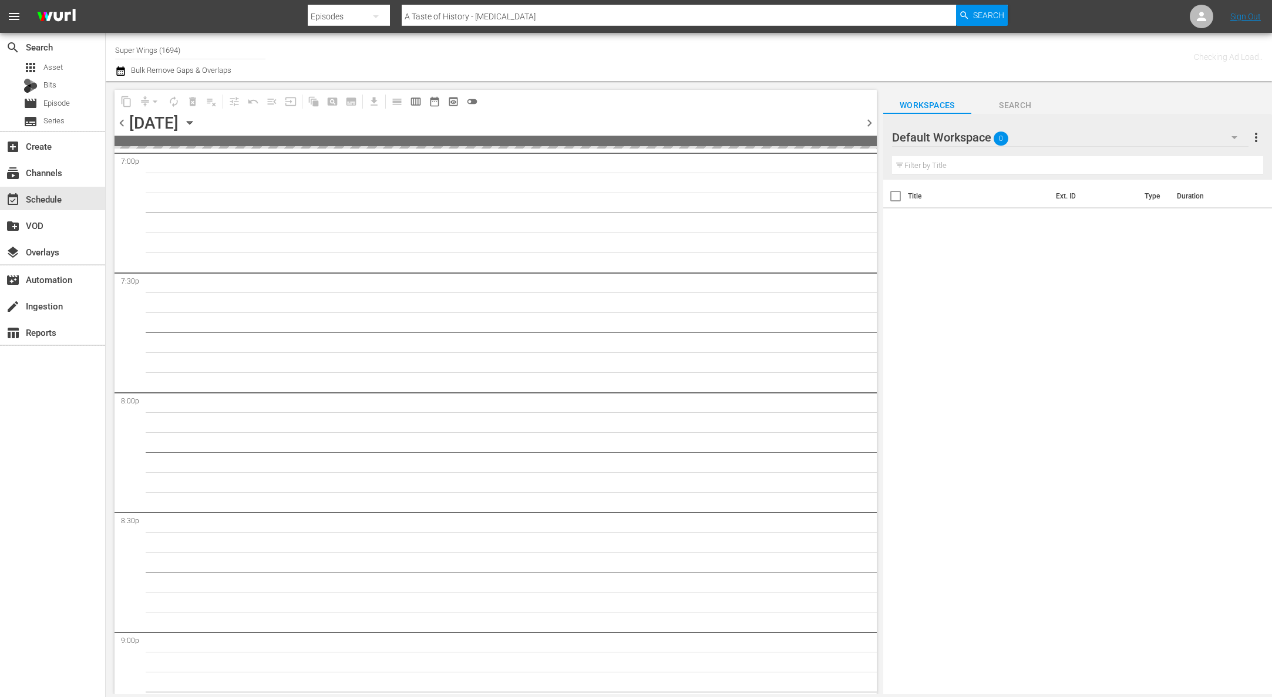
scroll to position [5203, 0]
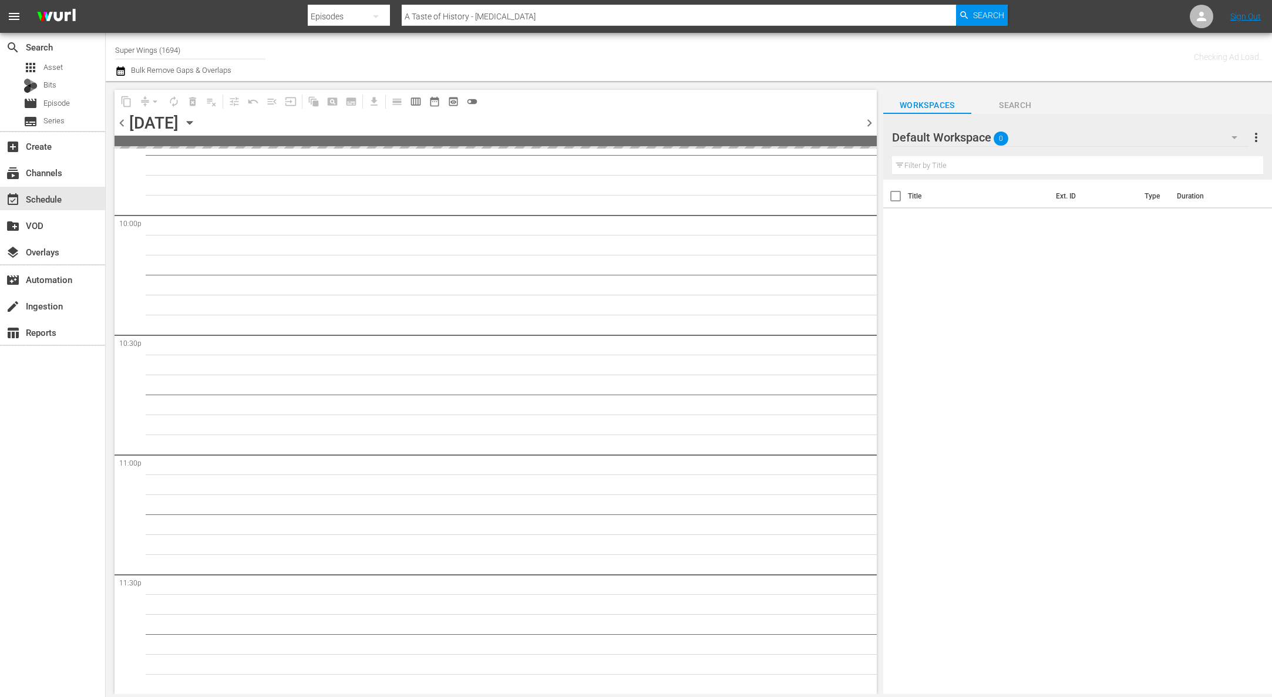
click at [199, 123] on div "Monday, October 13th October 13th" at bounding box center [164, 122] width 70 height 19
click at [196, 123] on icon "button" at bounding box center [189, 122] width 13 height 13
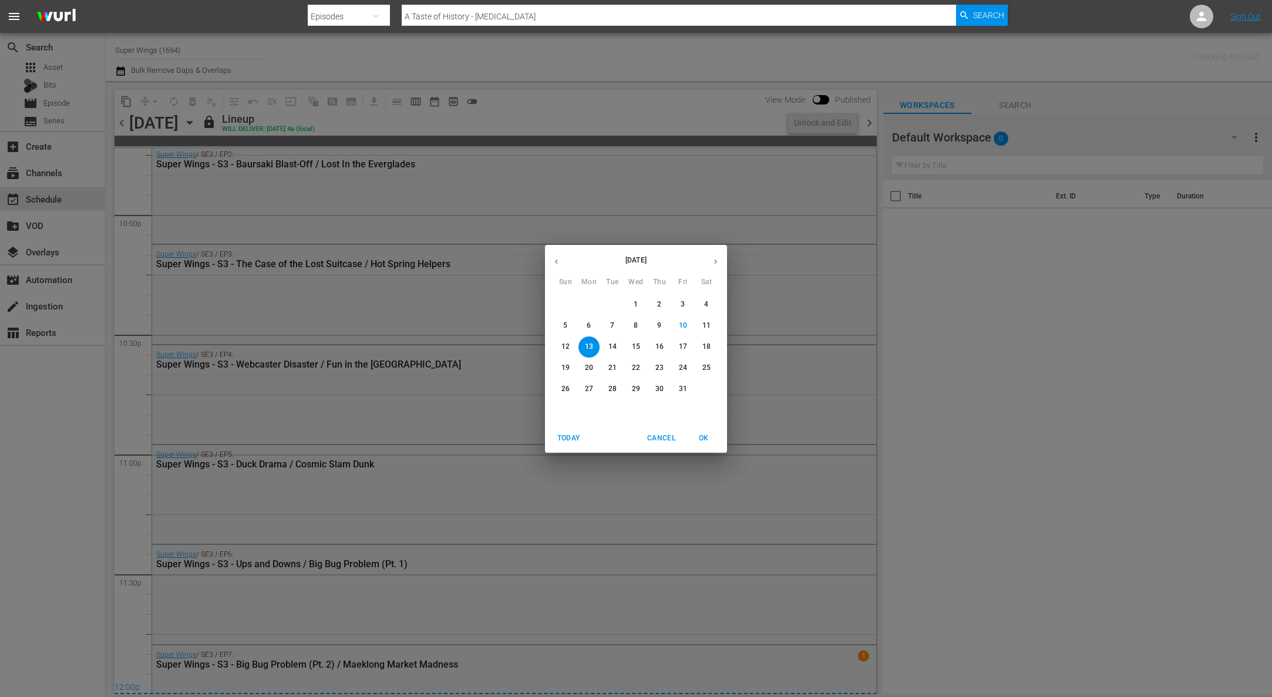
scroll to position [4846, 0]
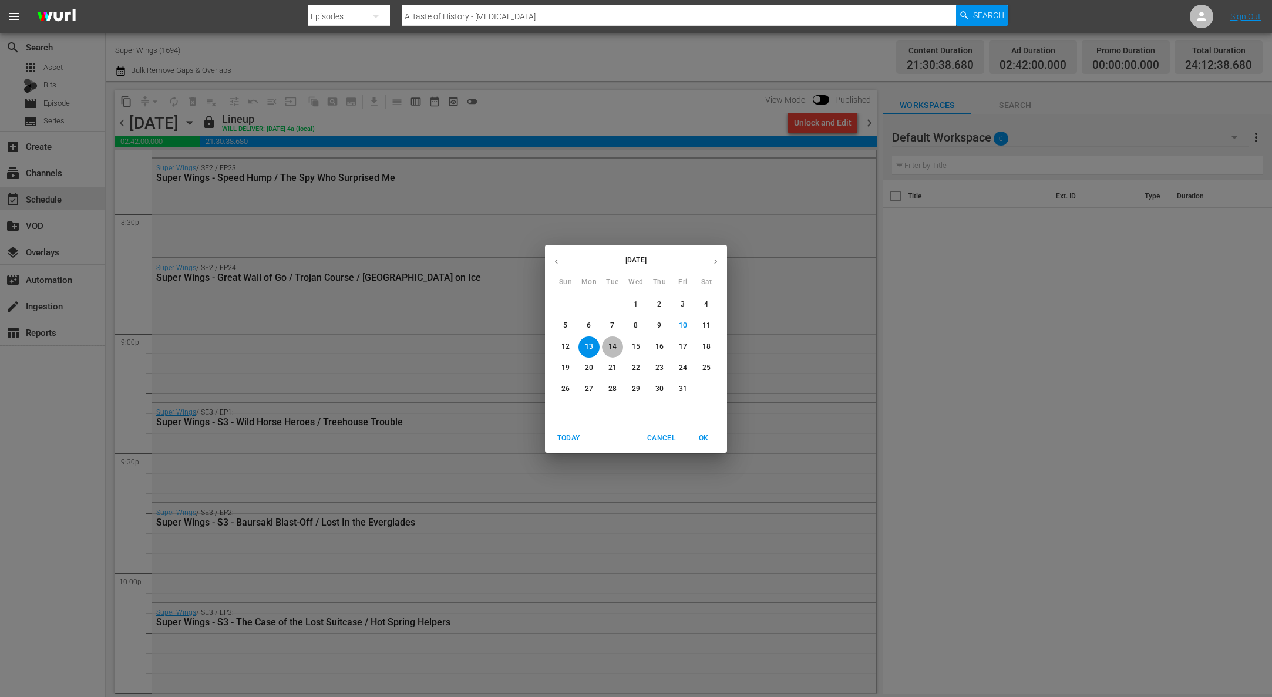
click at [616, 345] on span "14" at bounding box center [612, 347] width 21 height 10
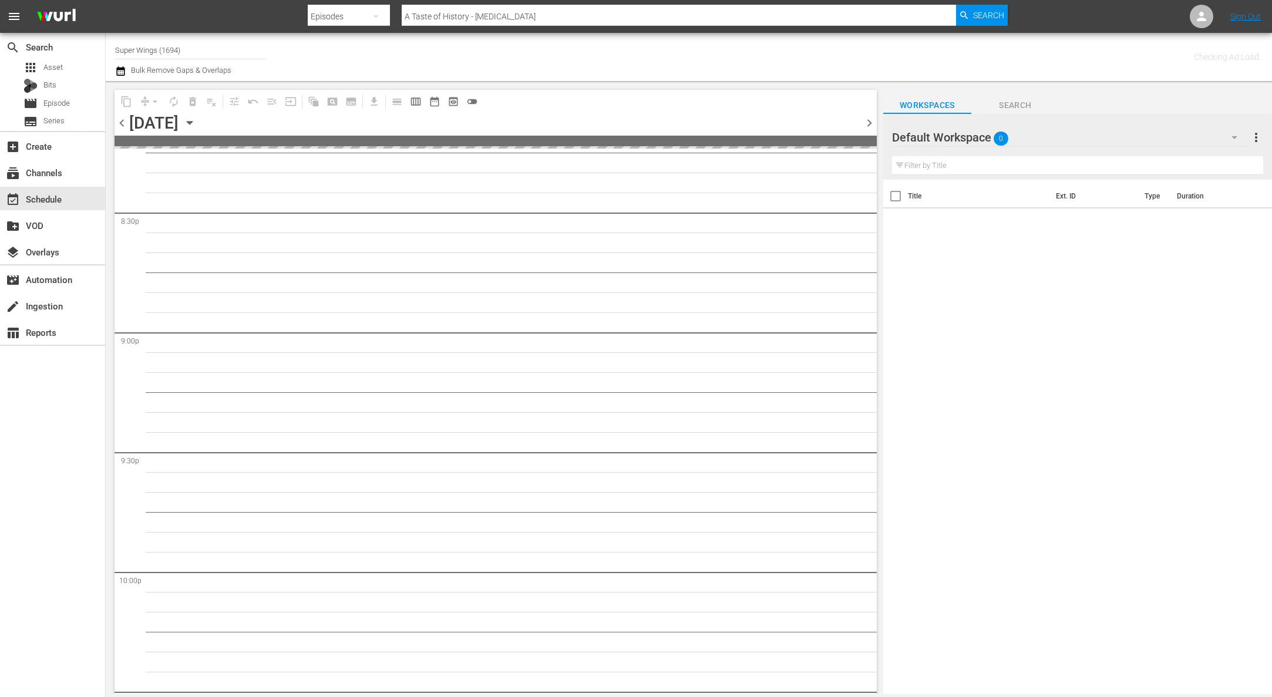
scroll to position [5203, 0]
click at [196, 123] on icon "button" at bounding box center [189, 122] width 13 height 13
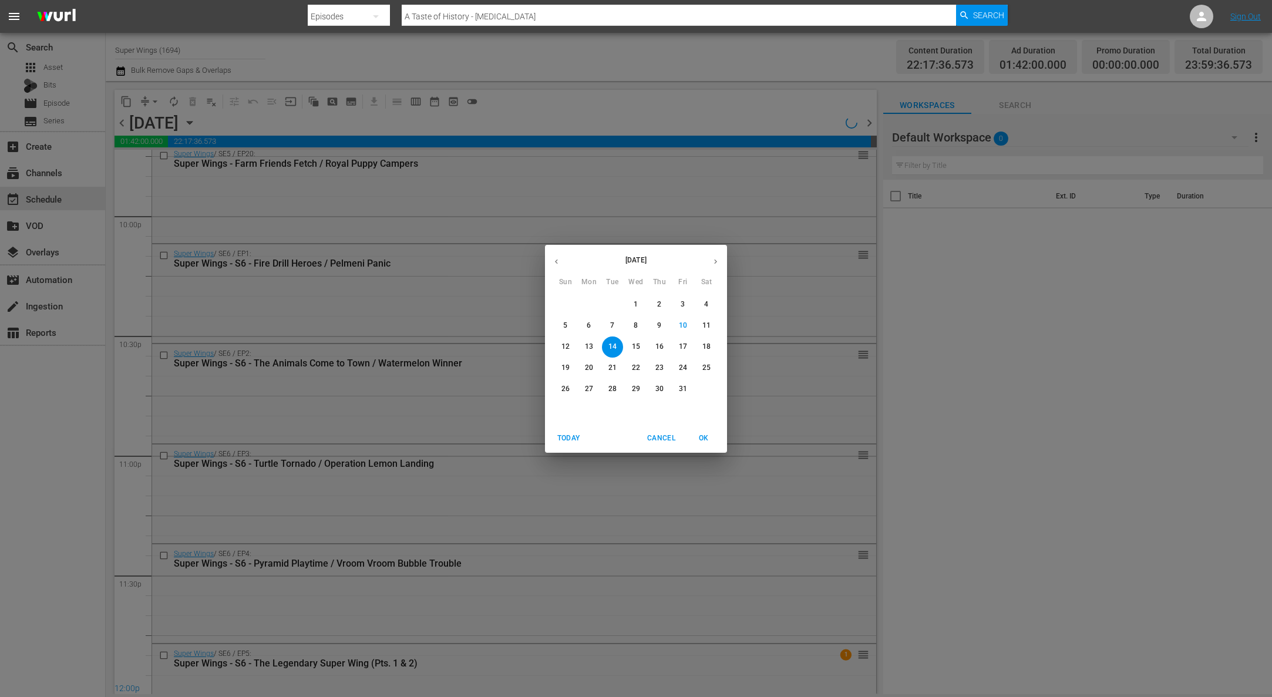
click at [634, 346] on p "15" at bounding box center [636, 347] width 8 height 10
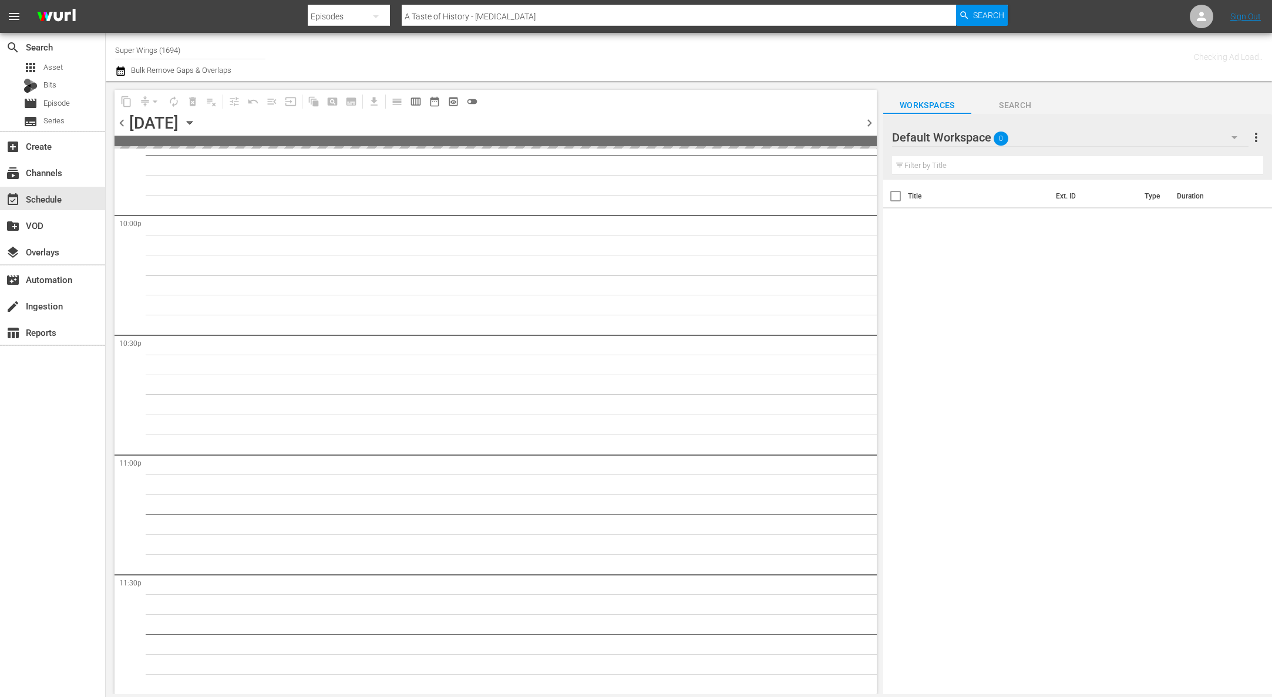
click at [196, 124] on icon "button" at bounding box center [189, 122] width 13 height 13
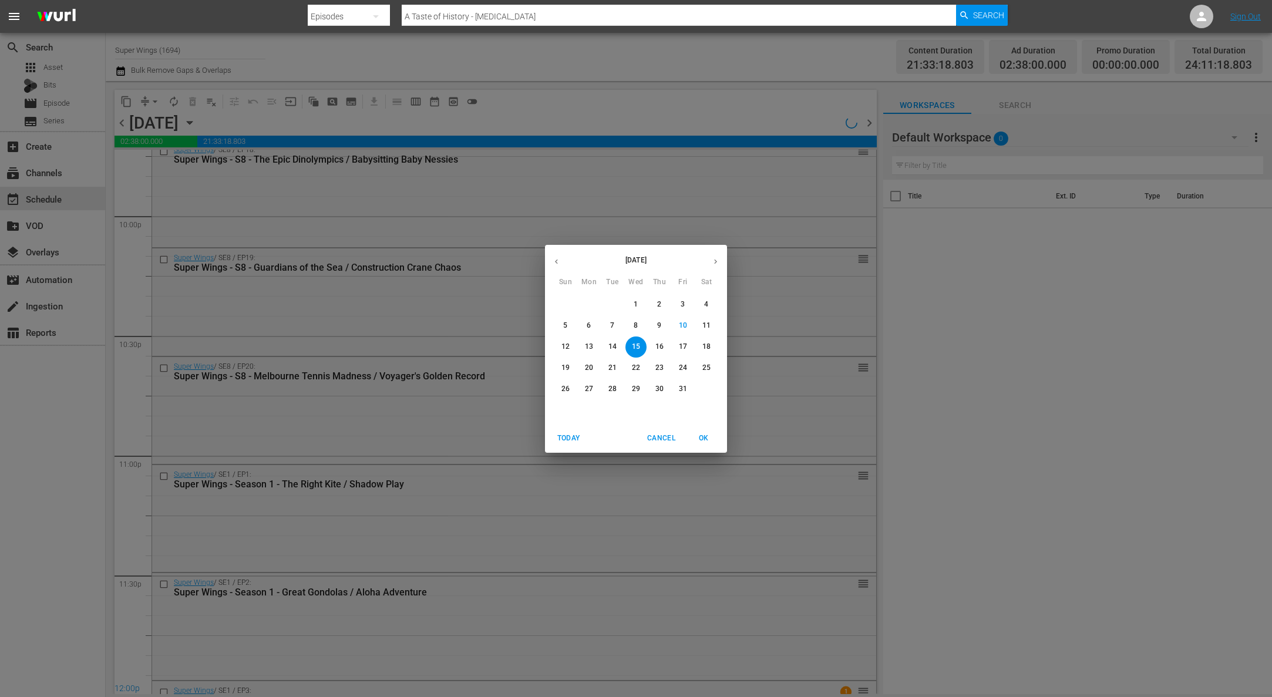
click at [684, 348] on p "17" at bounding box center [683, 347] width 8 height 10
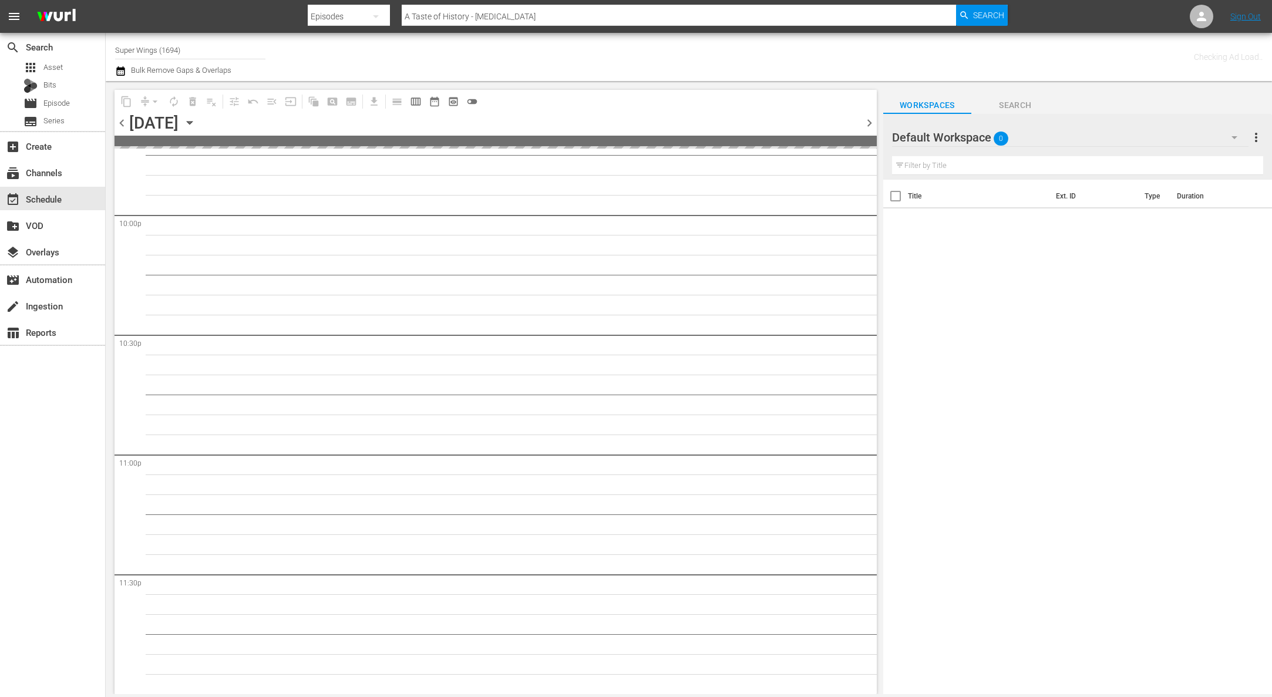
click at [196, 119] on icon "button" at bounding box center [189, 122] width 13 height 13
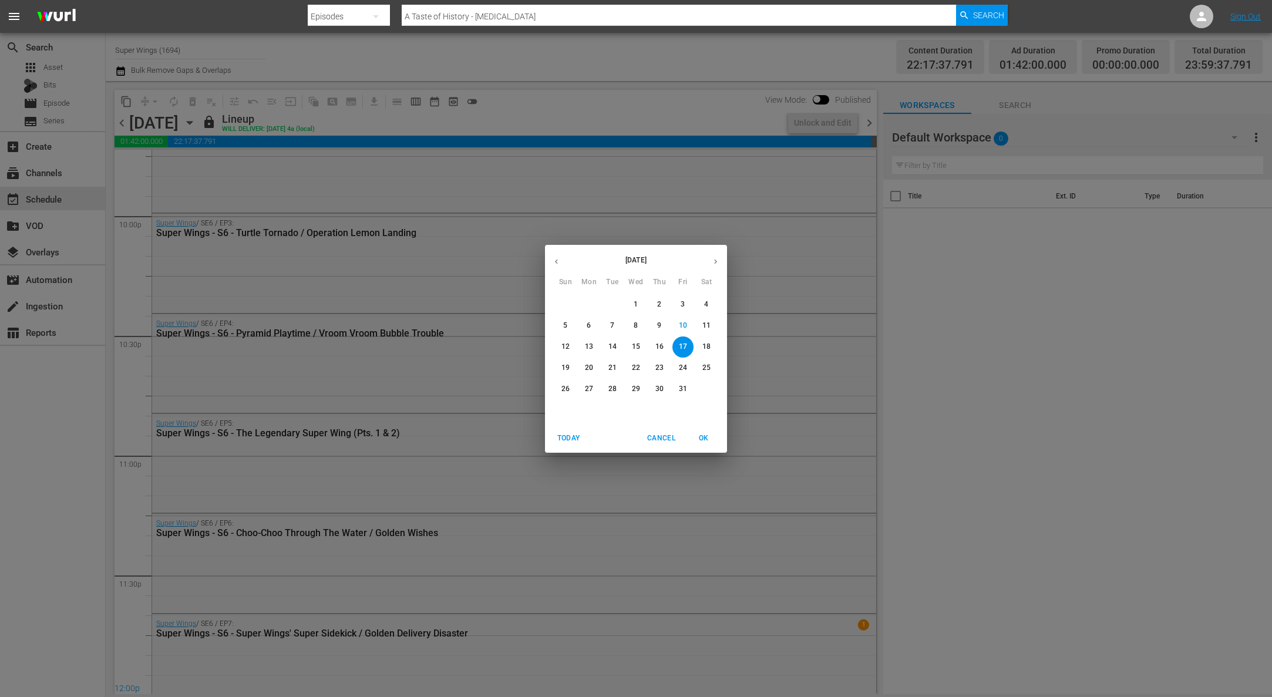
click at [704, 342] on p "18" at bounding box center [706, 347] width 8 height 10
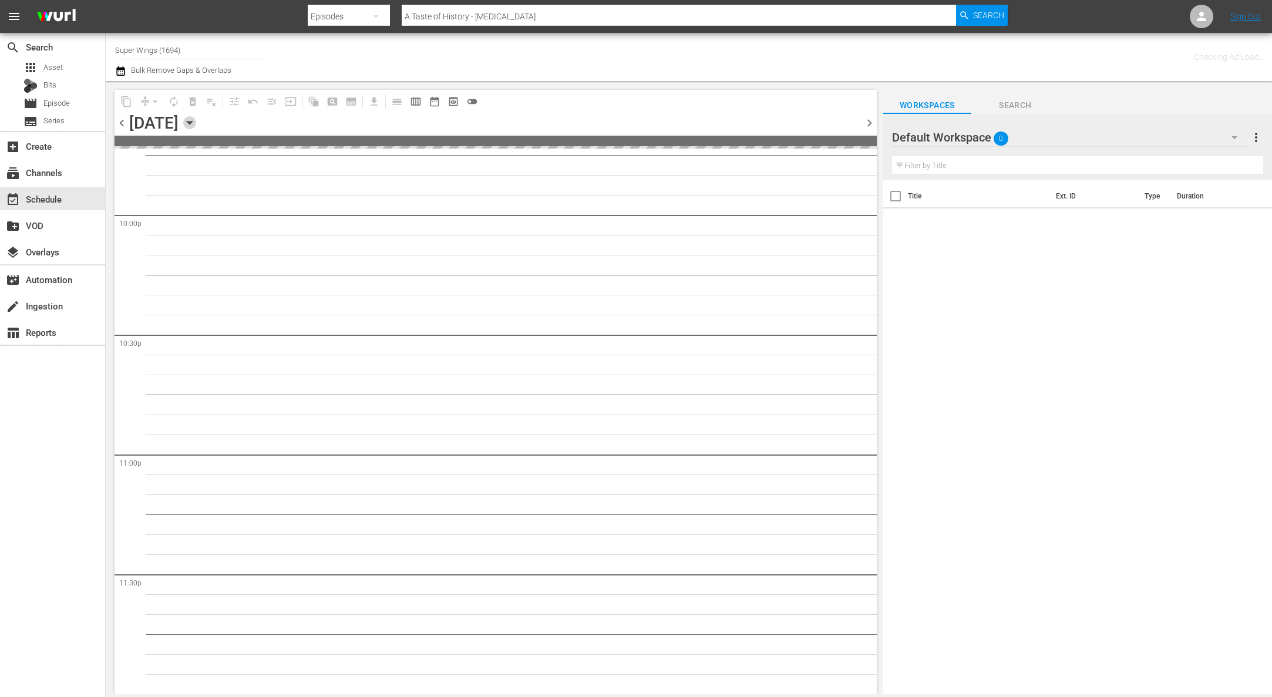
click at [196, 120] on icon "button" at bounding box center [189, 122] width 13 height 13
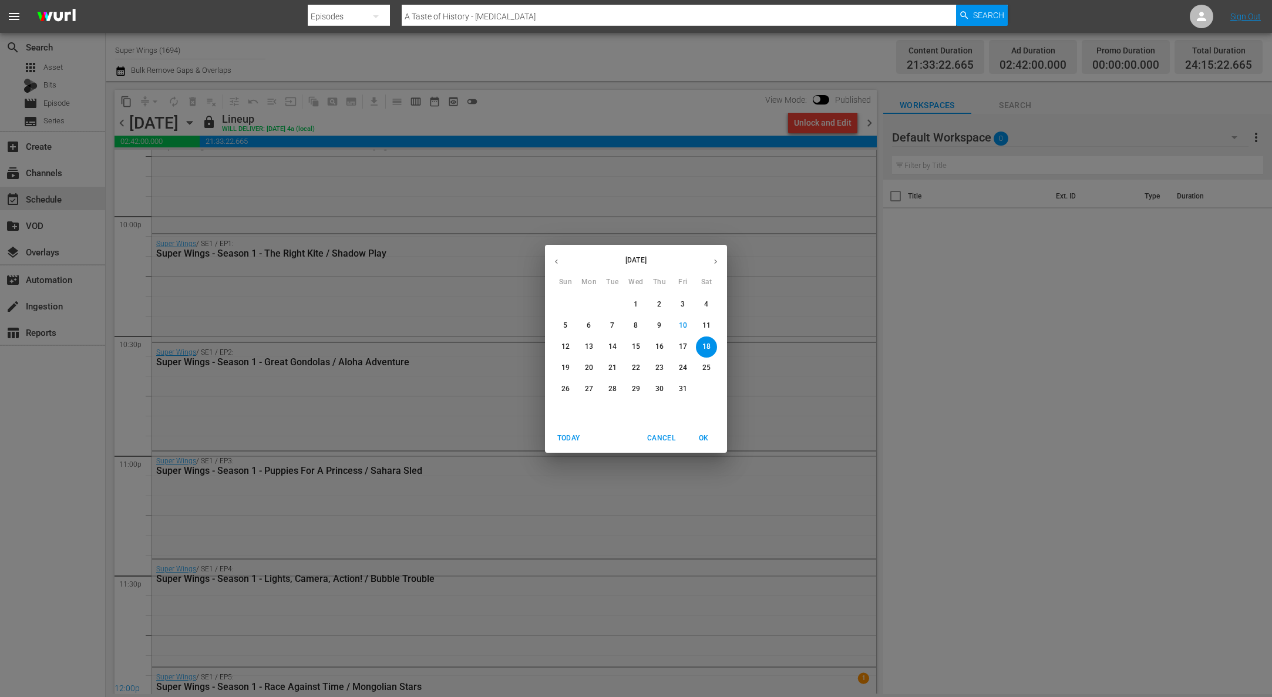
click at [563, 365] on p "19" at bounding box center [565, 368] width 8 height 10
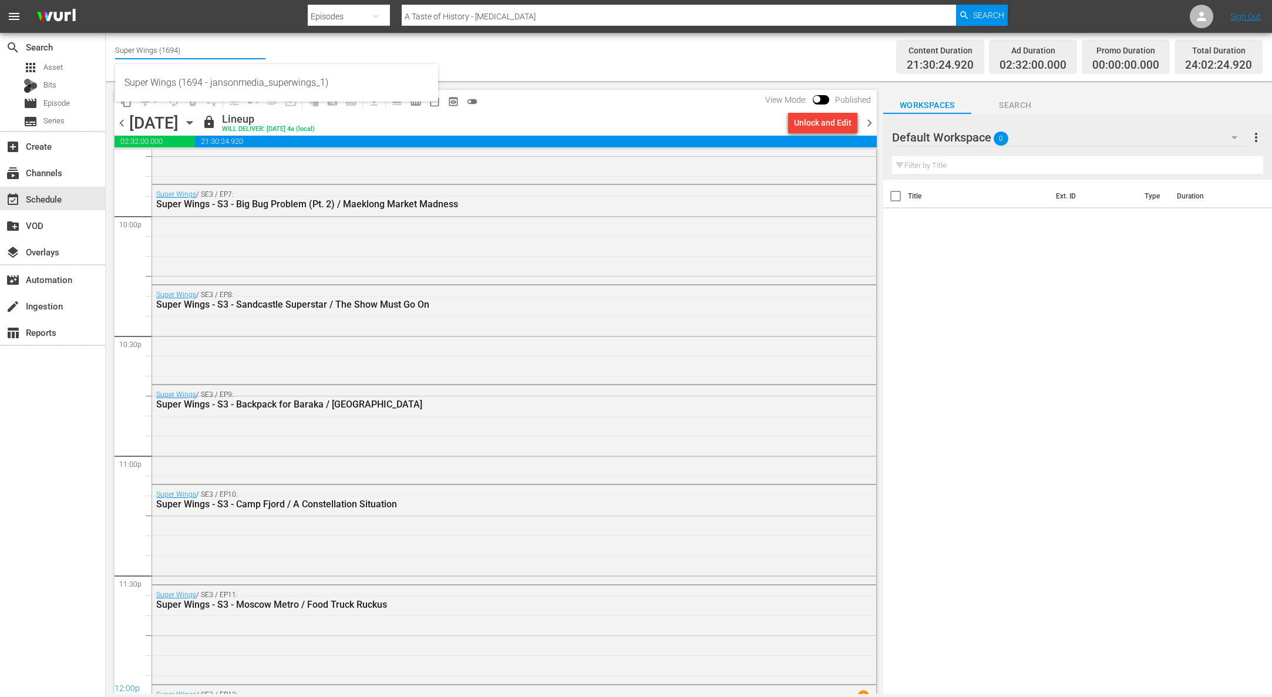
drag, startPoint x: 208, startPoint y: 49, endPoint x: 116, endPoint y: 41, distance: 92.5
click at [116, 41] on input "Super Wings (1694)" at bounding box center [190, 50] width 150 height 28
click at [331, 76] on div "Super Simple Songs (559 - janson_supersimplesongs_1)" at bounding box center [276, 83] width 304 height 28
type input "Super Simple Songs (559 - janson_supersimplesongs_1)"
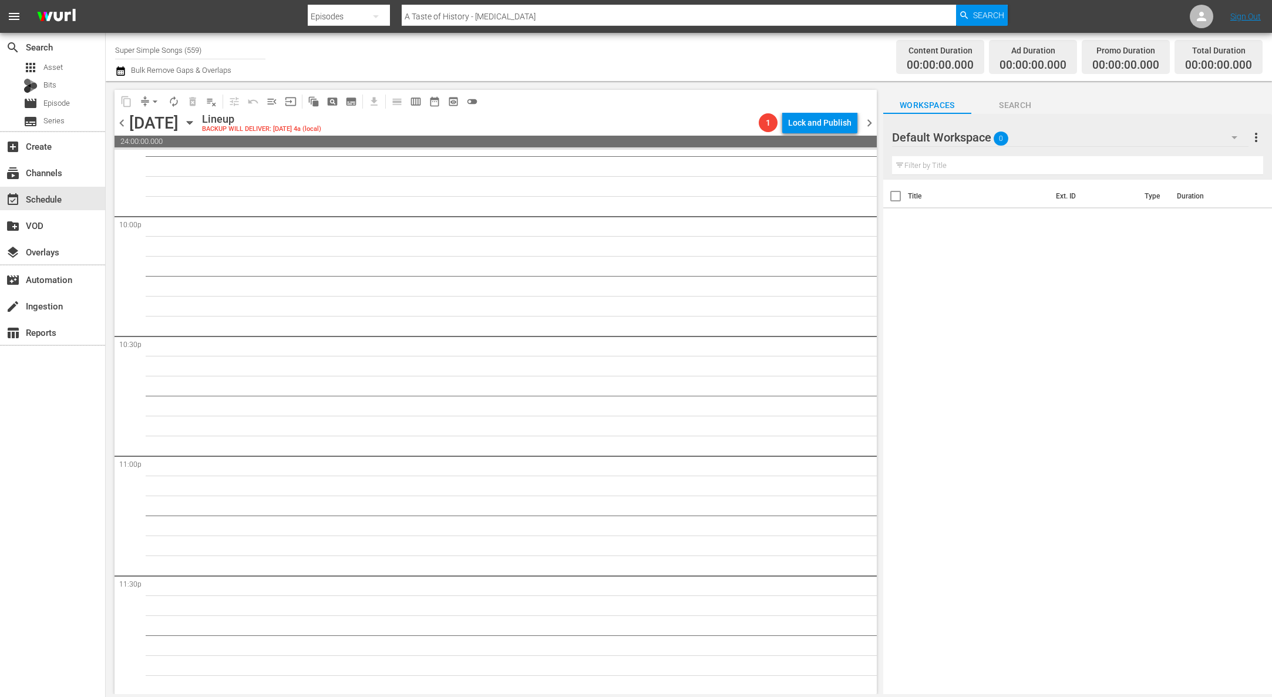
click at [196, 119] on icon "button" at bounding box center [189, 122] width 13 height 13
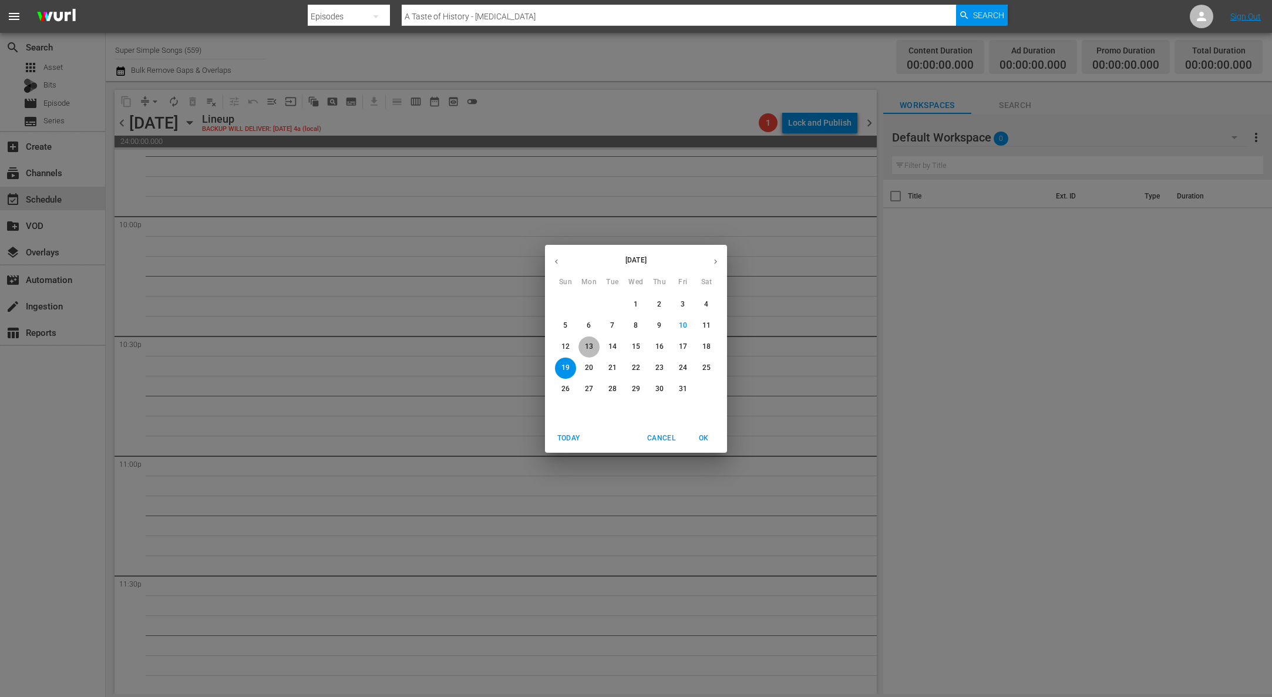
click at [595, 350] on span "13" at bounding box center [588, 347] width 21 height 10
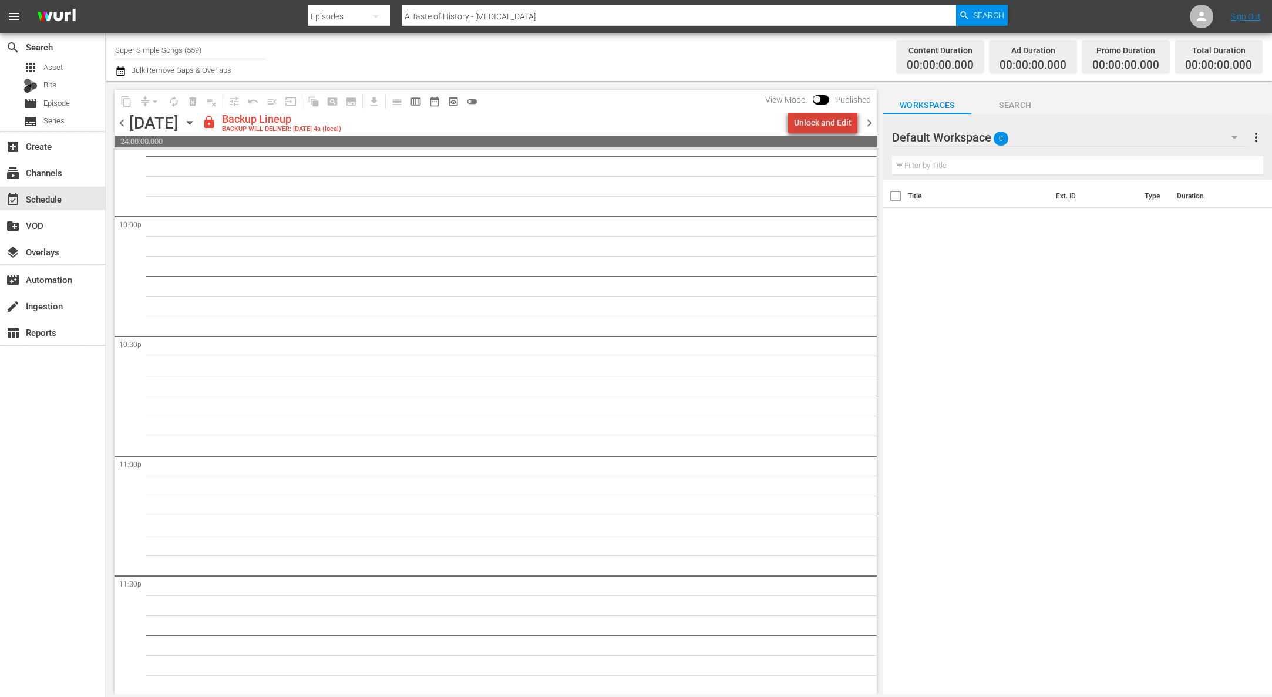
click at [840, 120] on div "Unlock and Edit" at bounding box center [823, 122] width 58 height 21
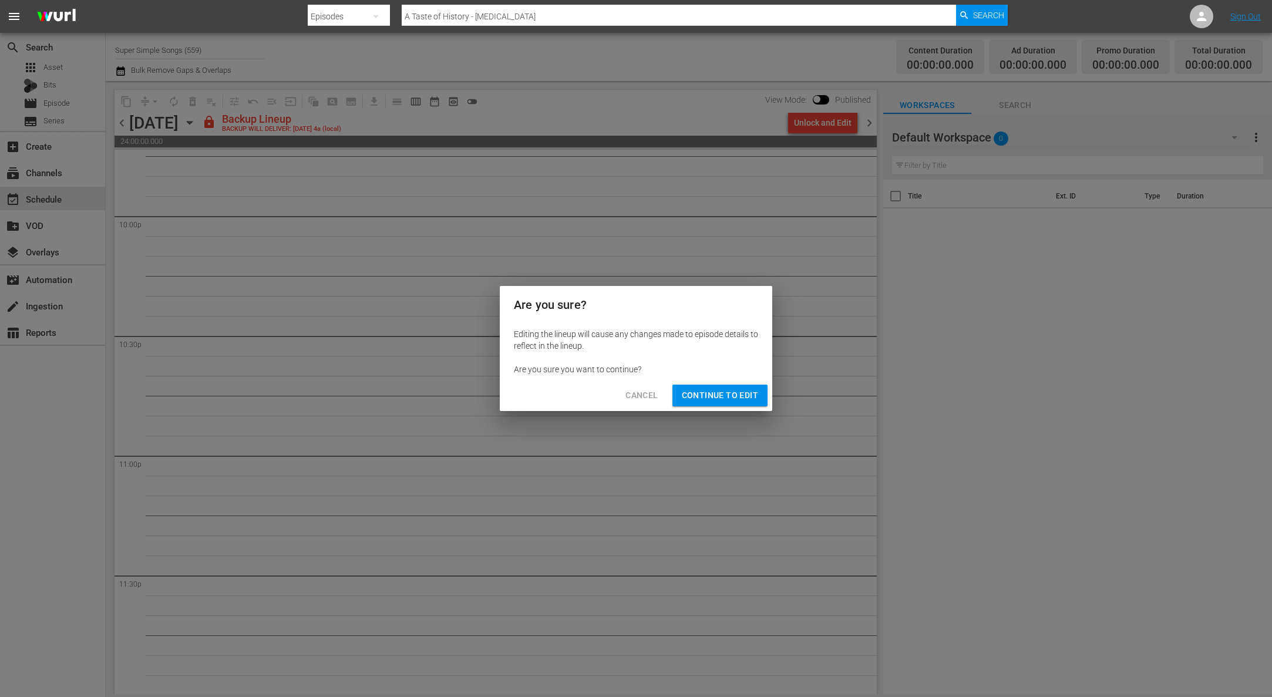
click at [736, 396] on span "Continue to Edit" at bounding box center [720, 395] width 76 height 15
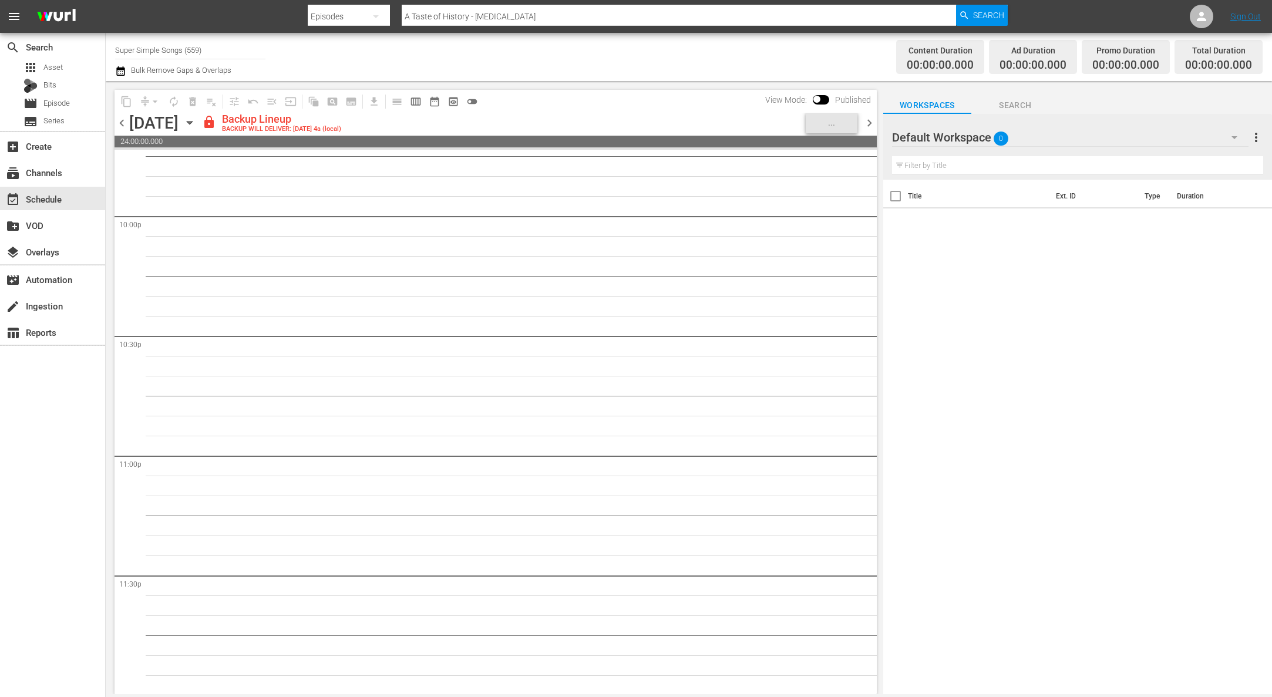
click at [196, 121] on icon "button" at bounding box center [189, 122] width 13 height 13
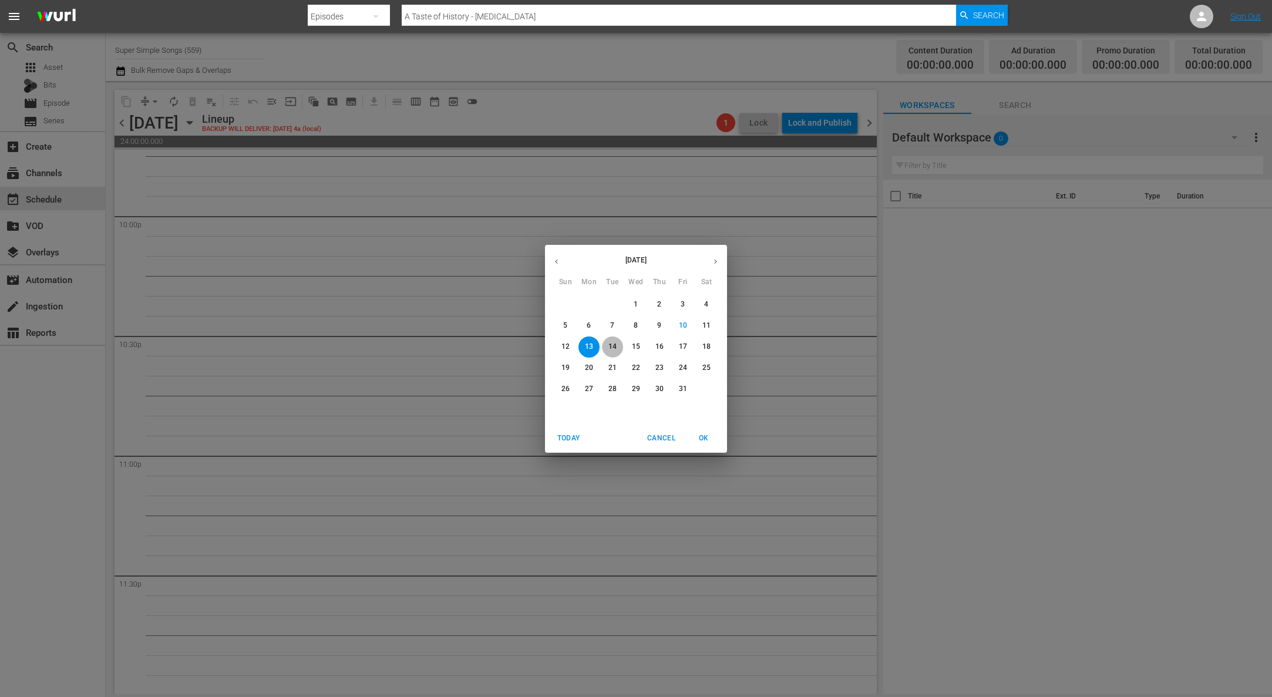
click at [612, 346] on p "14" at bounding box center [612, 347] width 8 height 10
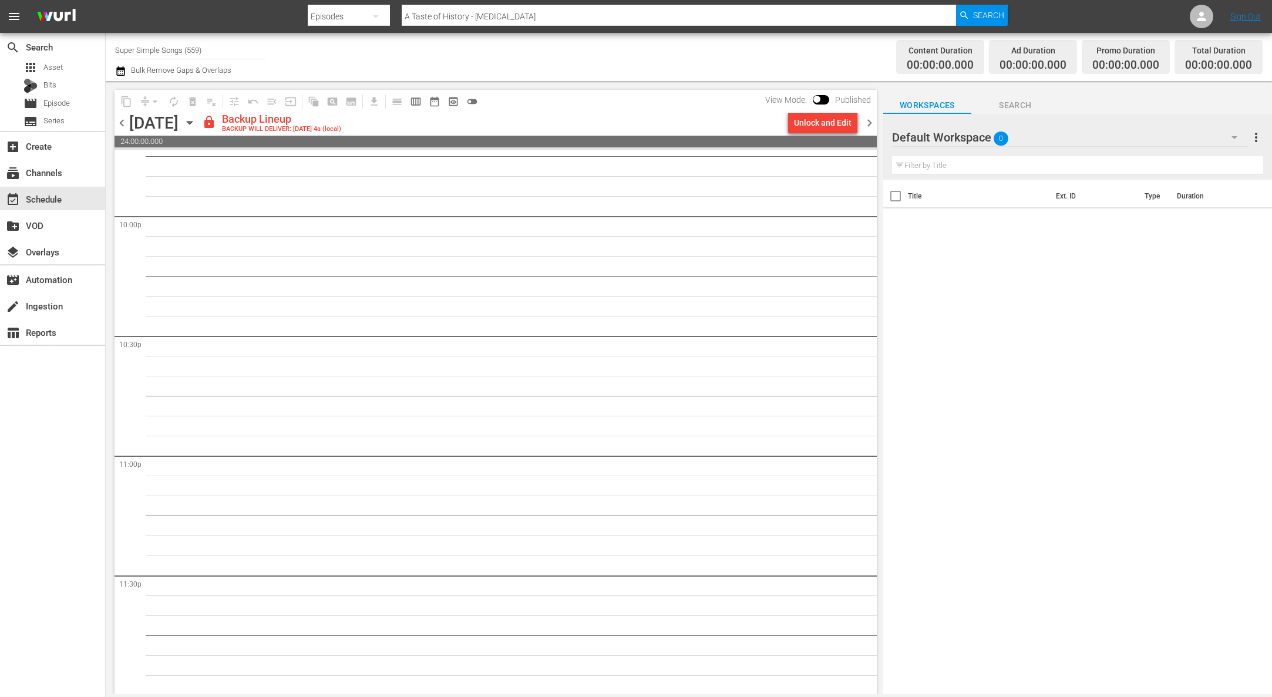
click at [820, 124] on div "Unlock and Edit" at bounding box center [823, 122] width 58 height 21
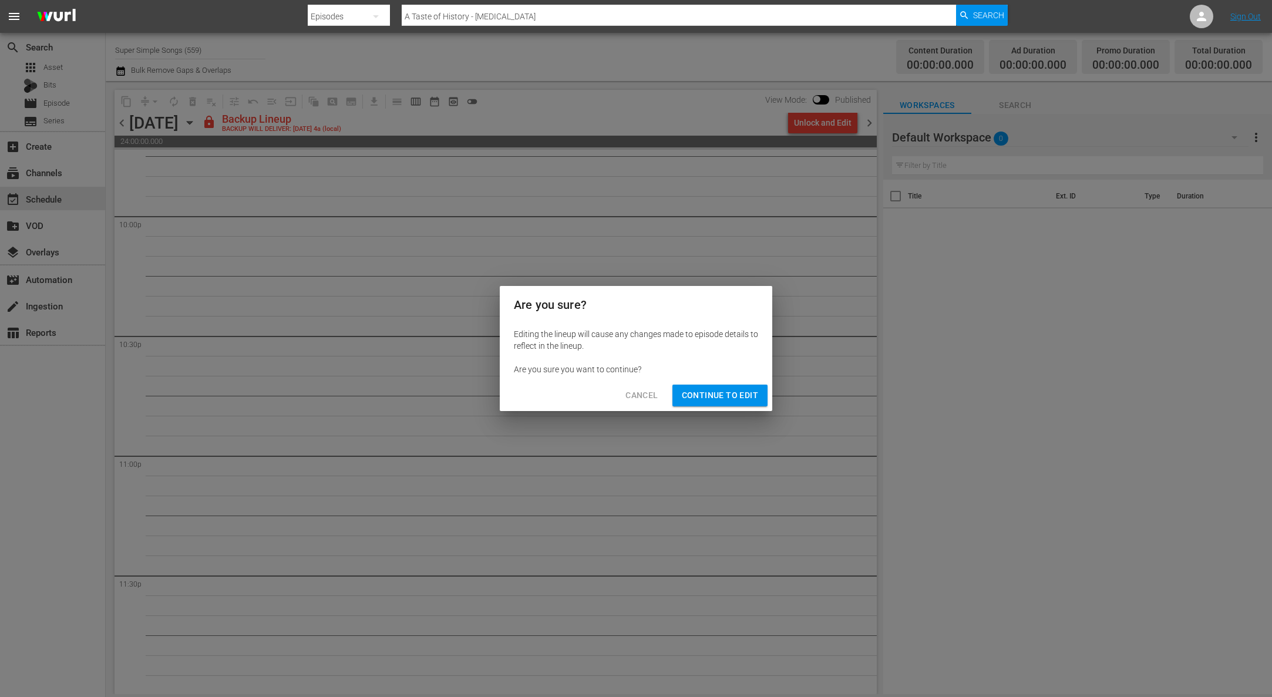
click at [711, 397] on span "Continue to Edit" at bounding box center [720, 395] width 76 height 15
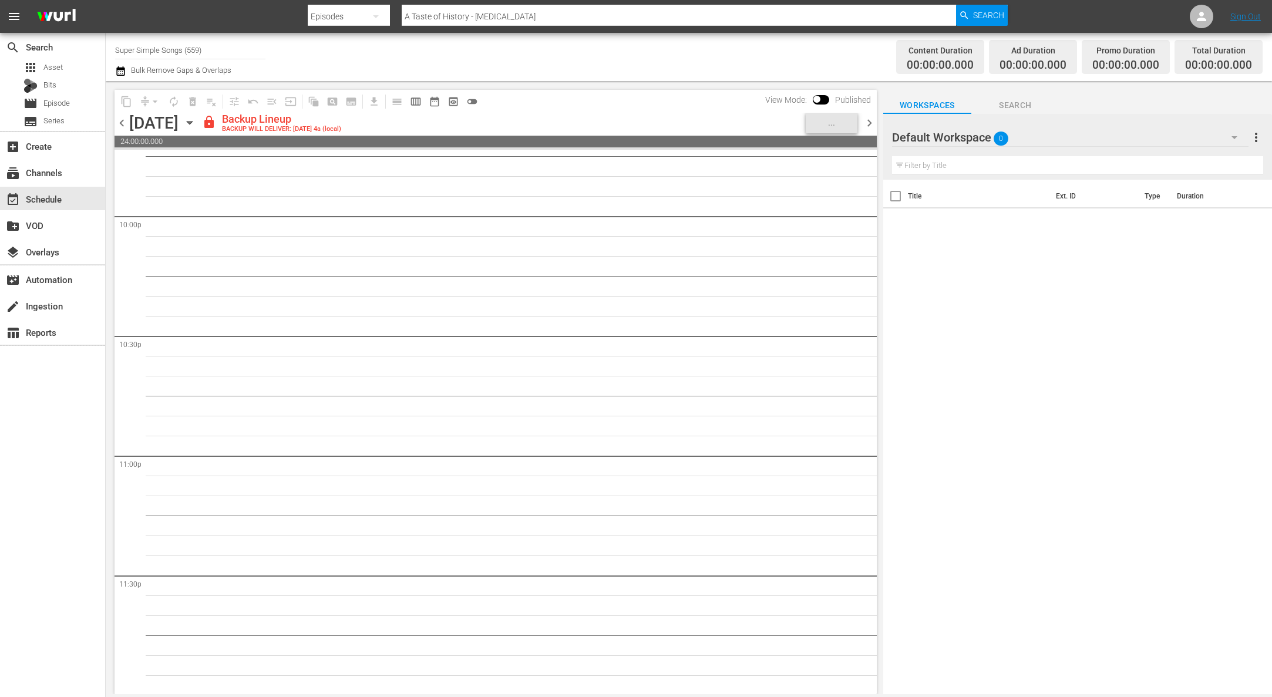
click at [192, 122] on icon "button" at bounding box center [189, 123] width 5 height 3
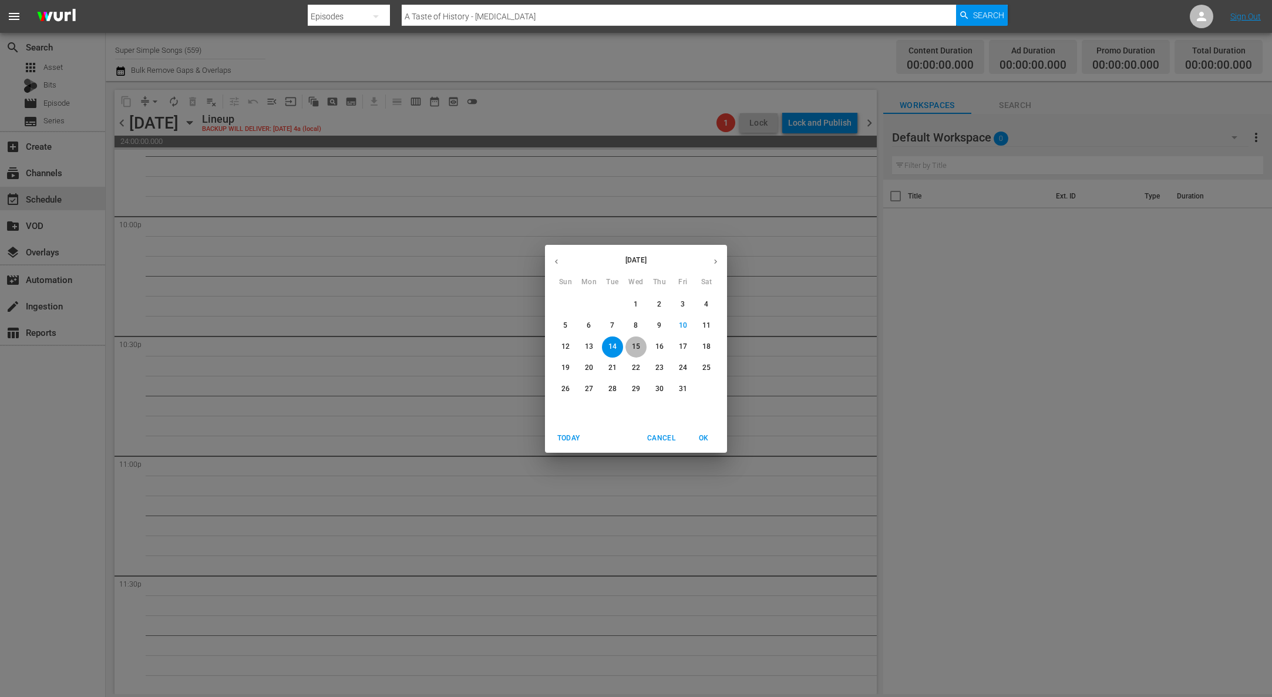
click at [642, 354] on button "15" at bounding box center [635, 346] width 21 height 21
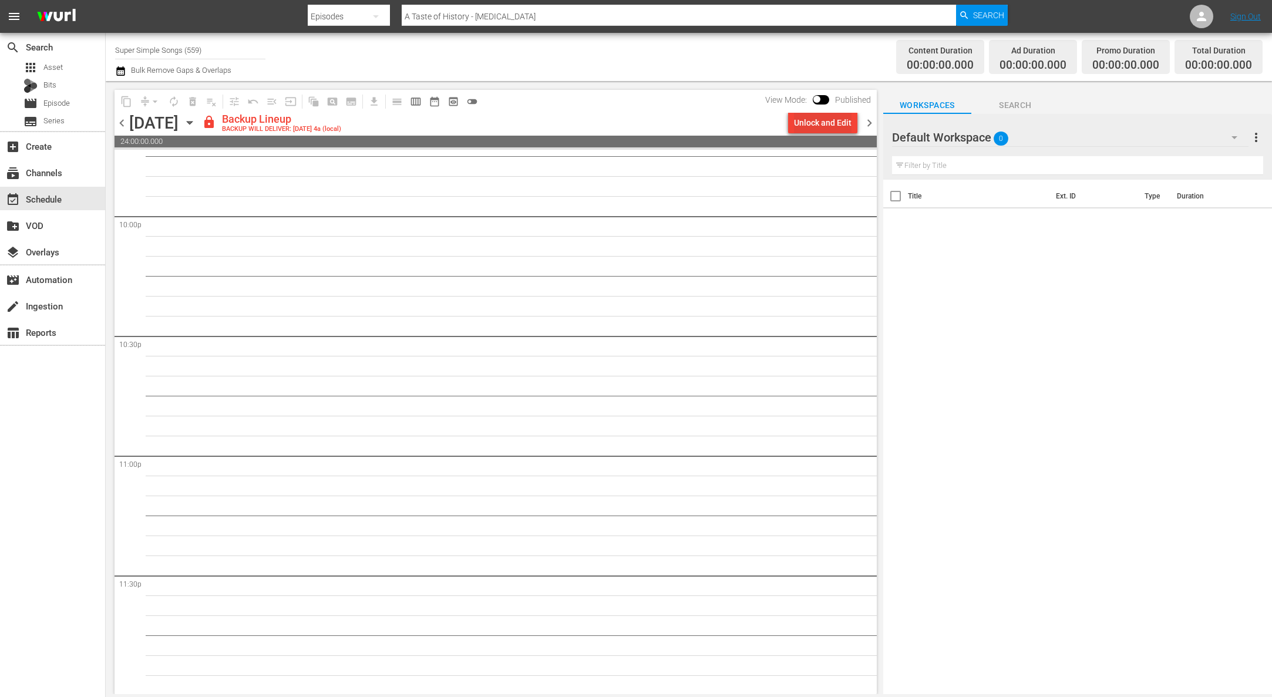
click at [822, 135] on div "chevron_left Wednesday, October 15th October 15th lock Backup Lineup BACKUP WIL…" at bounding box center [495, 124] width 762 height 23
click at [827, 117] on div "Unlock and Edit" at bounding box center [823, 122] width 58 height 21
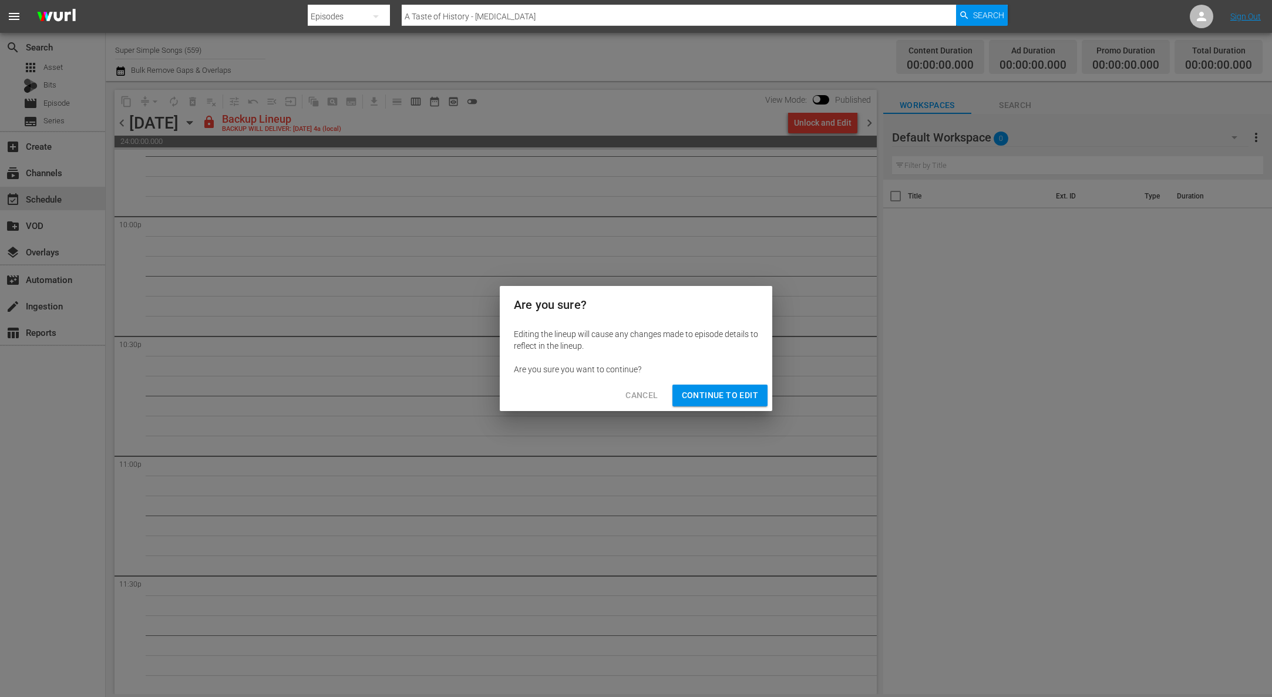
click at [721, 399] on span "Continue to Edit" at bounding box center [720, 395] width 76 height 15
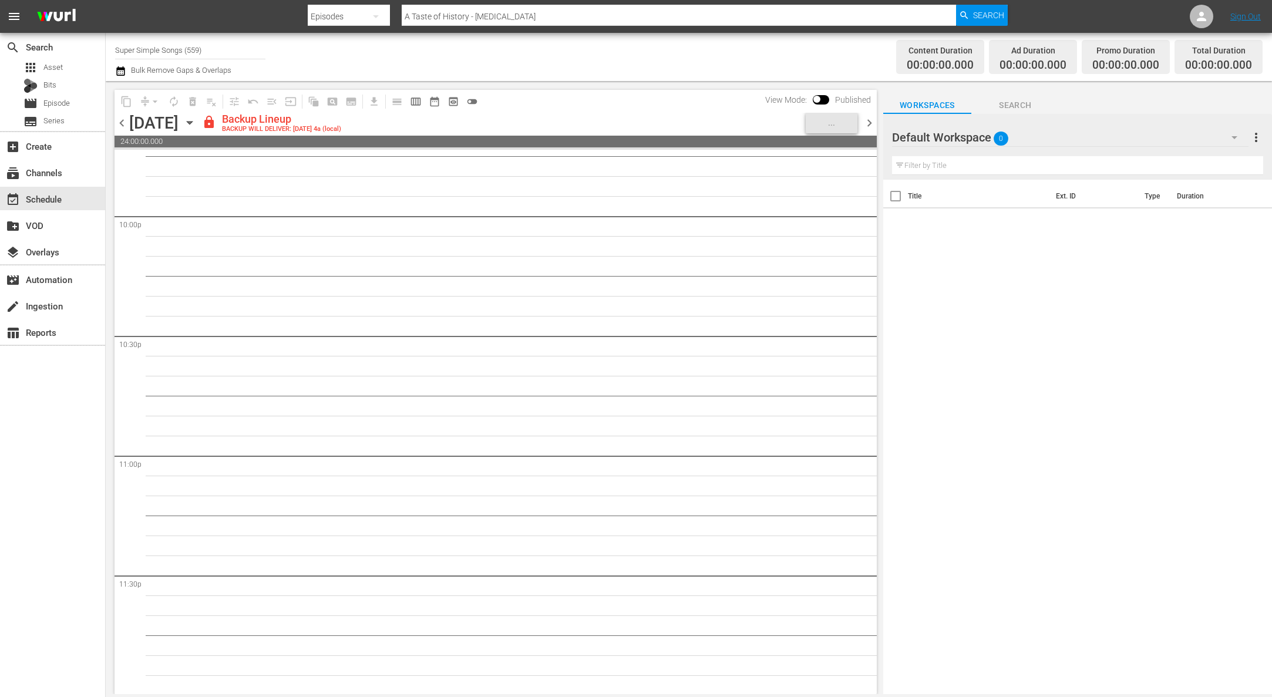
click at [196, 122] on icon "button" at bounding box center [189, 122] width 13 height 13
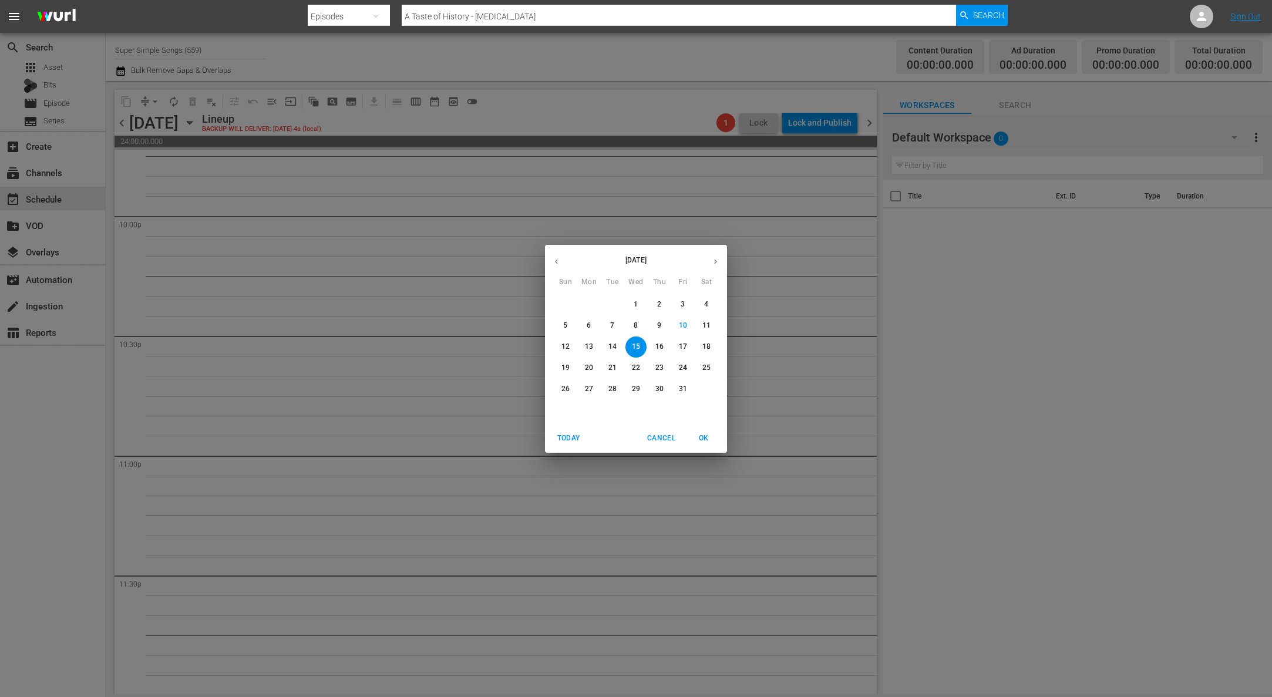
click at [657, 342] on p "16" at bounding box center [659, 347] width 8 height 10
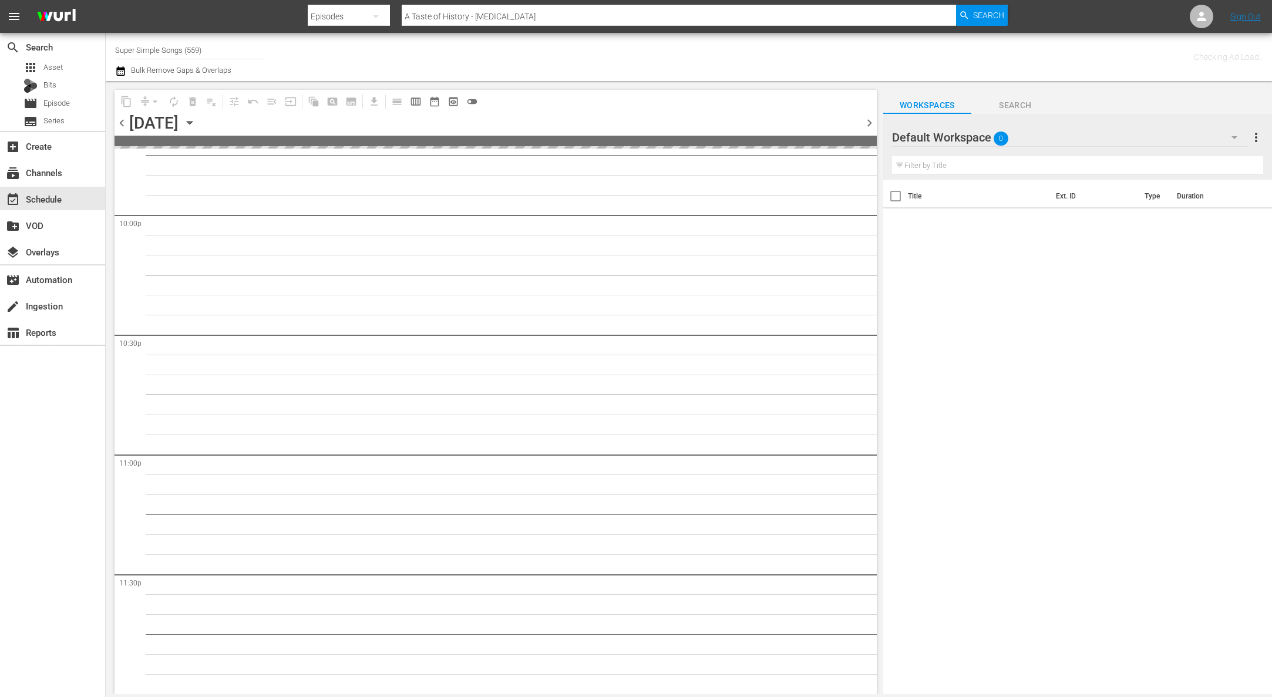
click at [196, 126] on icon "button" at bounding box center [189, 122] width 13 height 13
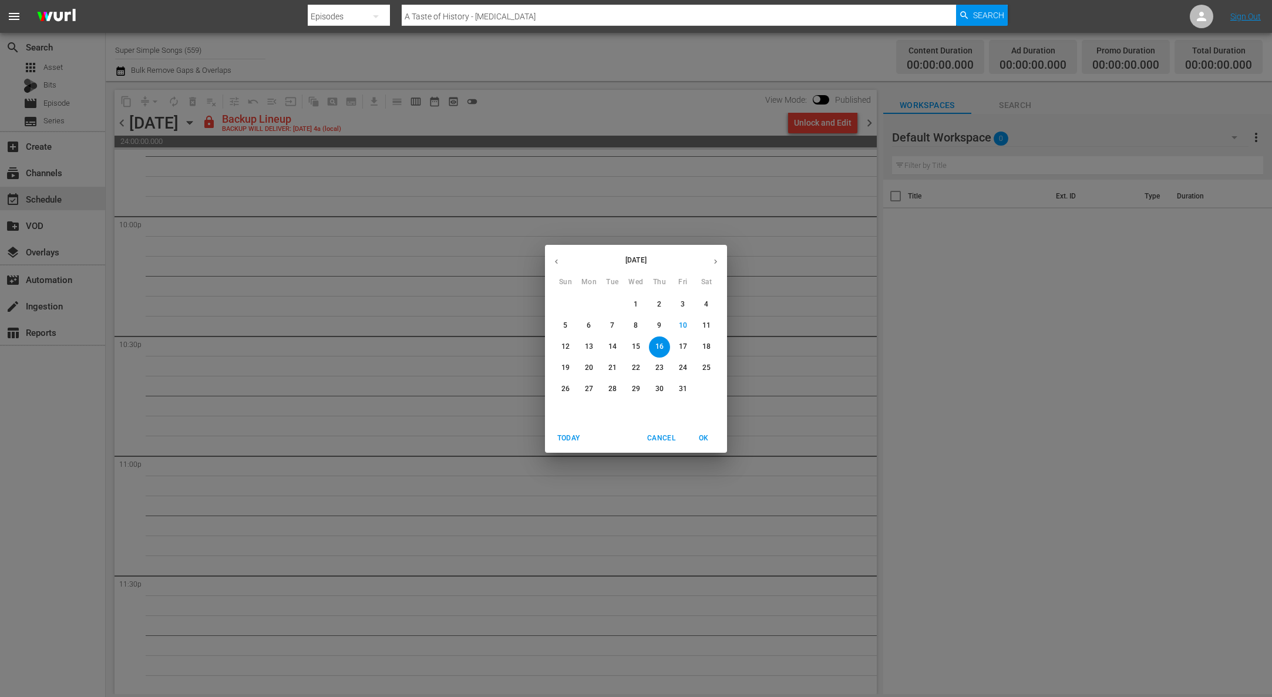
click at [815, 144] on div "October 2025 Sun Mon Tue Wed Thu Fri Sat 28 29 30 1 2 3 4 5 6 7 8 9 10 11 12 13…" at bounding box center [636, 348] width 1272 height 697
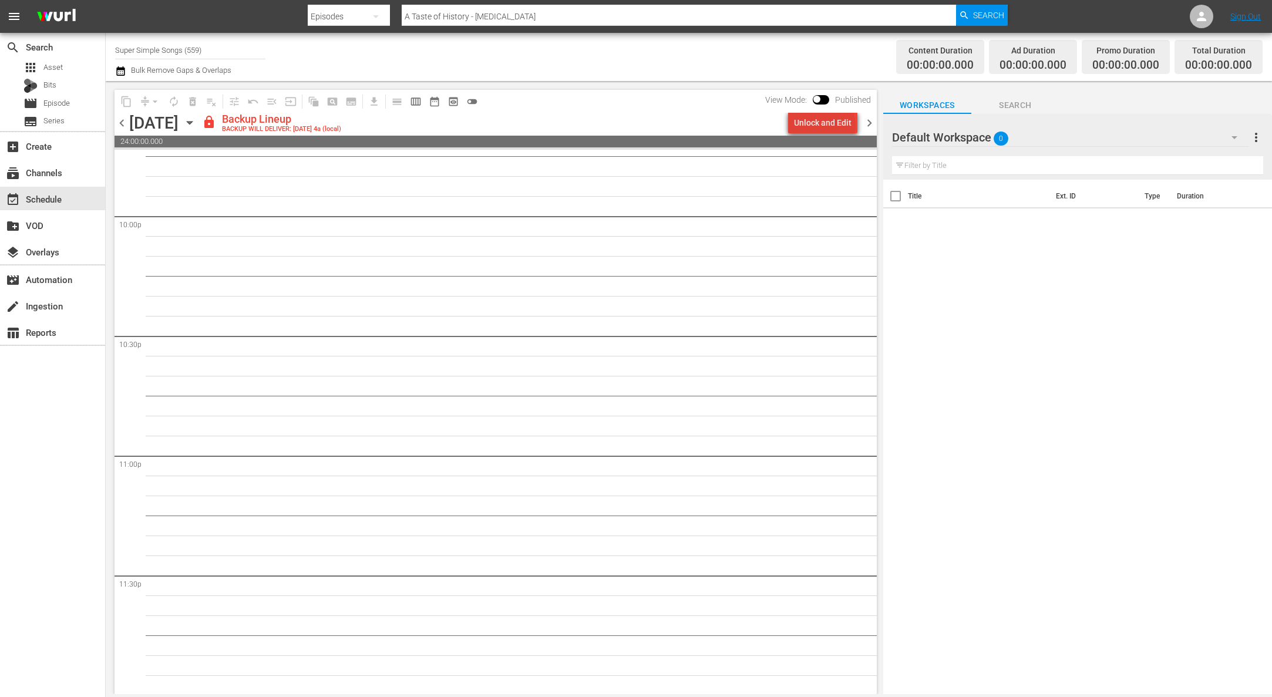
click at [827, 126] on div "Unlock and Edit" at bounding box center [823, 122] width 58 height 21
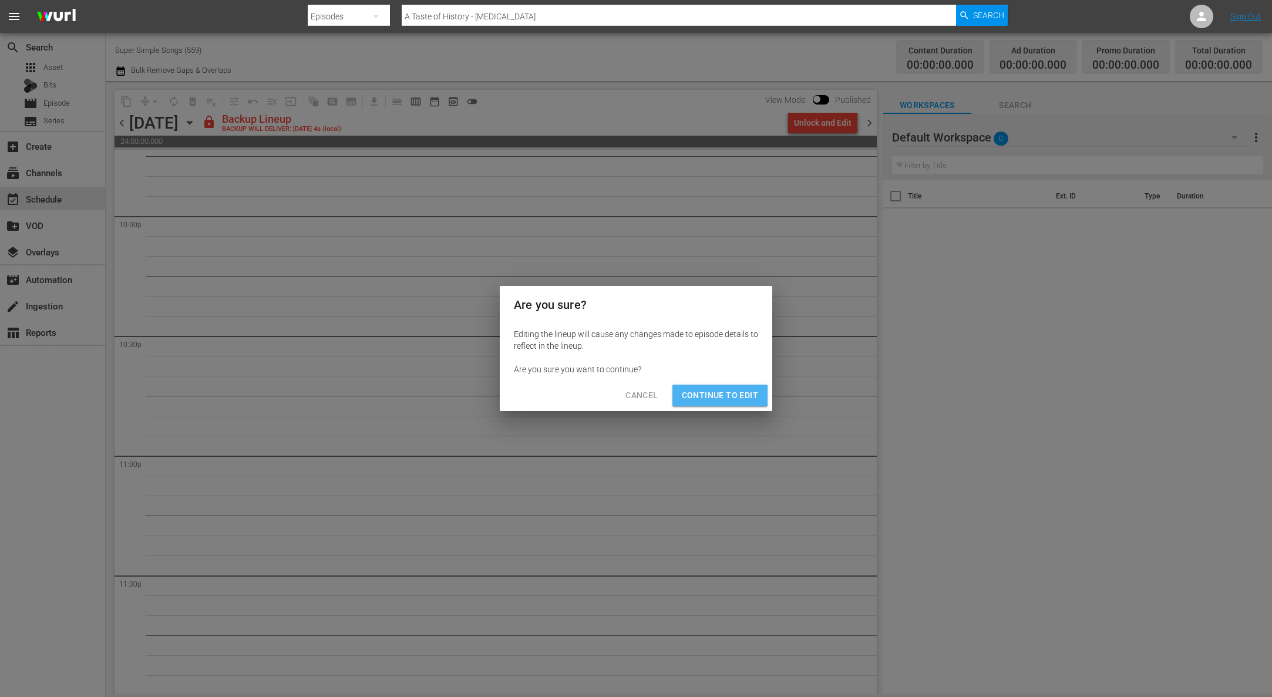
click at [711, 395] on span "Continue to Edit" at bounding box center [720, 395] width 76 height 15
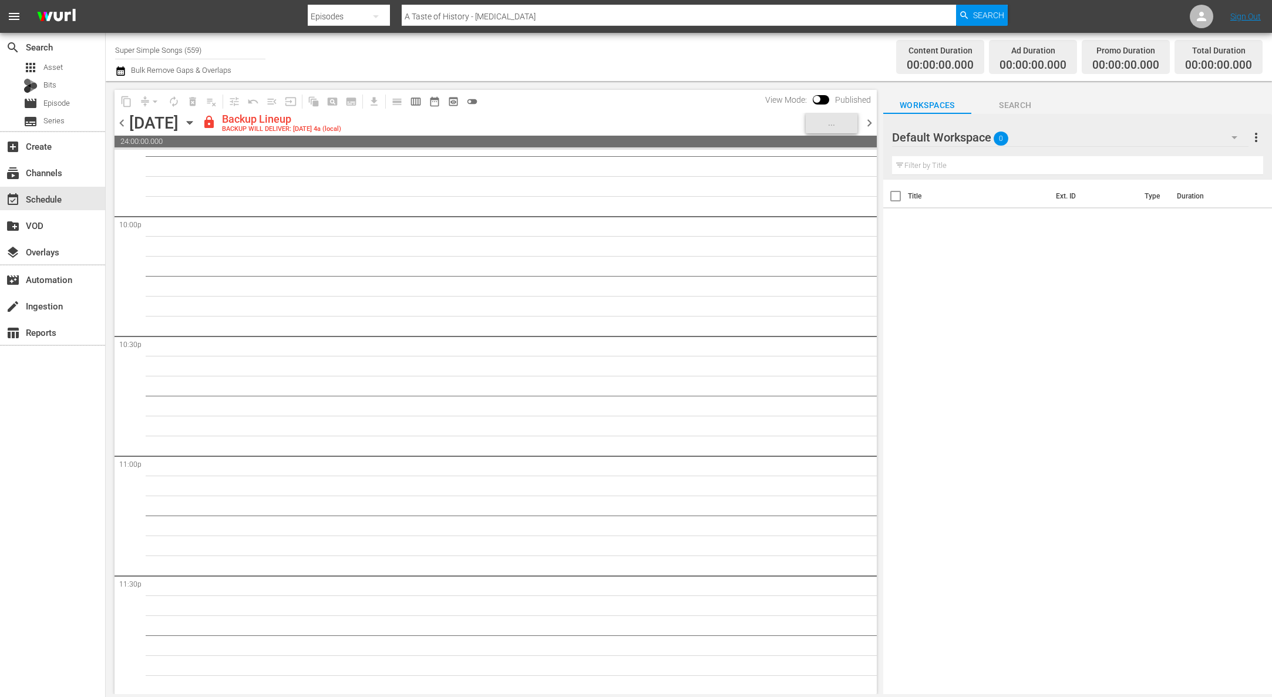
click at [199, 114] on div "Thursday, October 16th October 16th" at bounding box center [164, 122] width 70 height 19
click at [196, 120] on icon "button" at bounding box center [189, 122] width 13 height 13
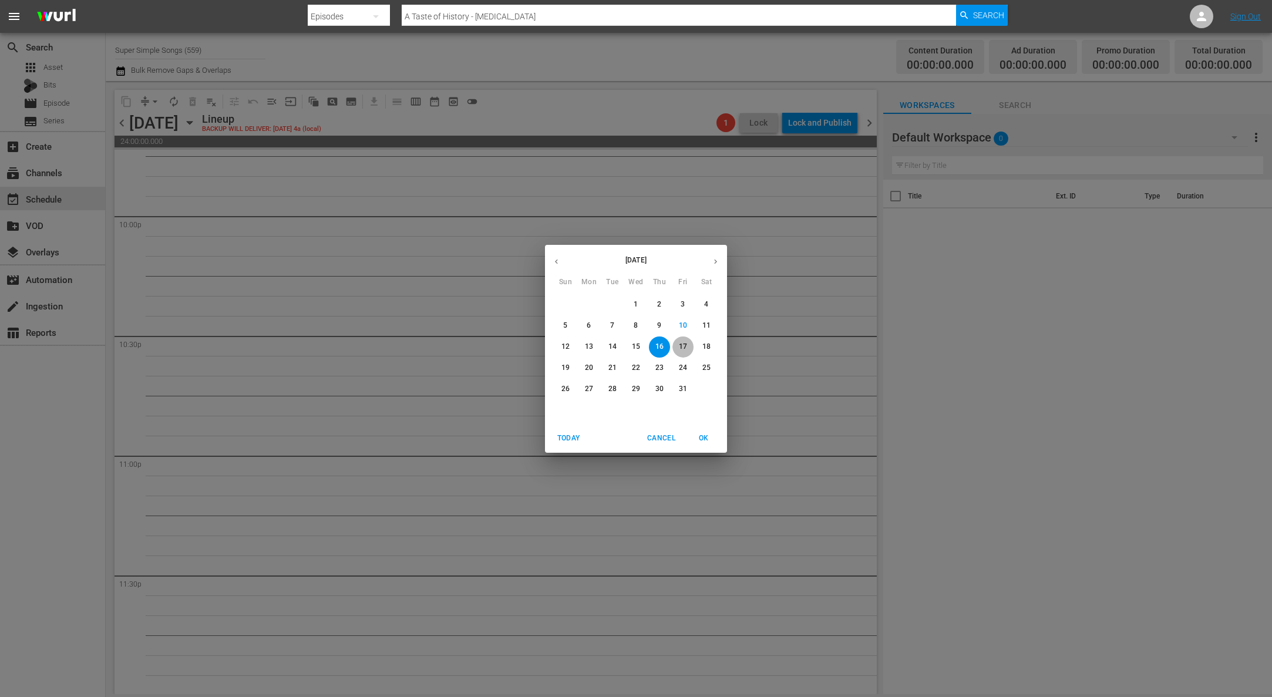
click at [687, 343] on span "17" at bounding box center [682, 347] width 21 height 10
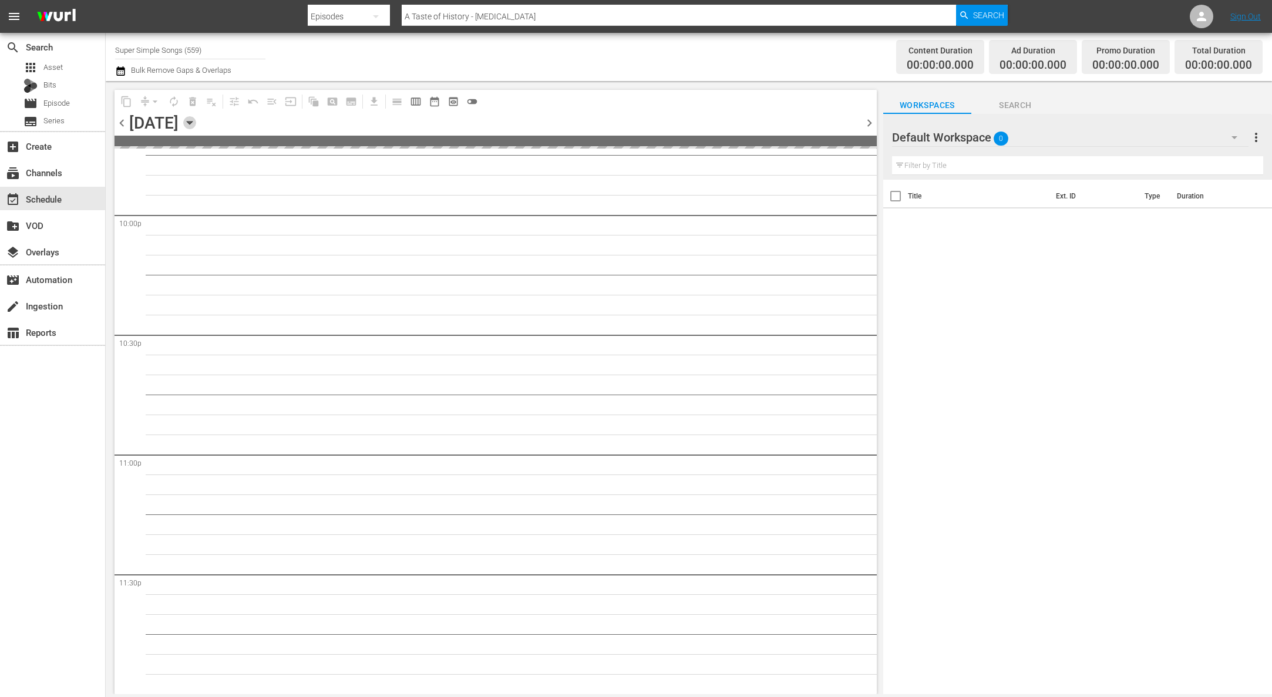
click at [196, 120] on icon "button" at bounding box center [189, 122] width 13 height 13
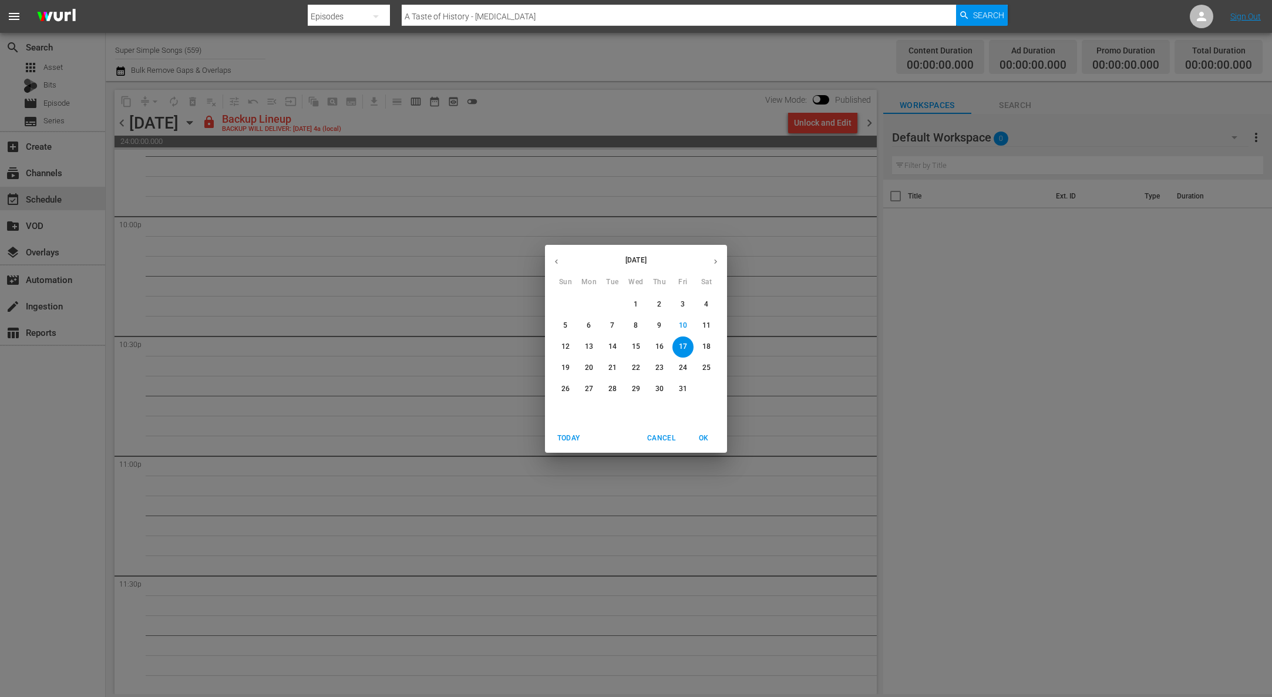
click at [819, 139] on div "October 2025 Sun Mon Tue Wed Thu Fri Sat 28 29 30 1 2 3 4 5 6 7 8 9 10 11 12 13…" at bounding box center [636, 348] width 1272 height 697
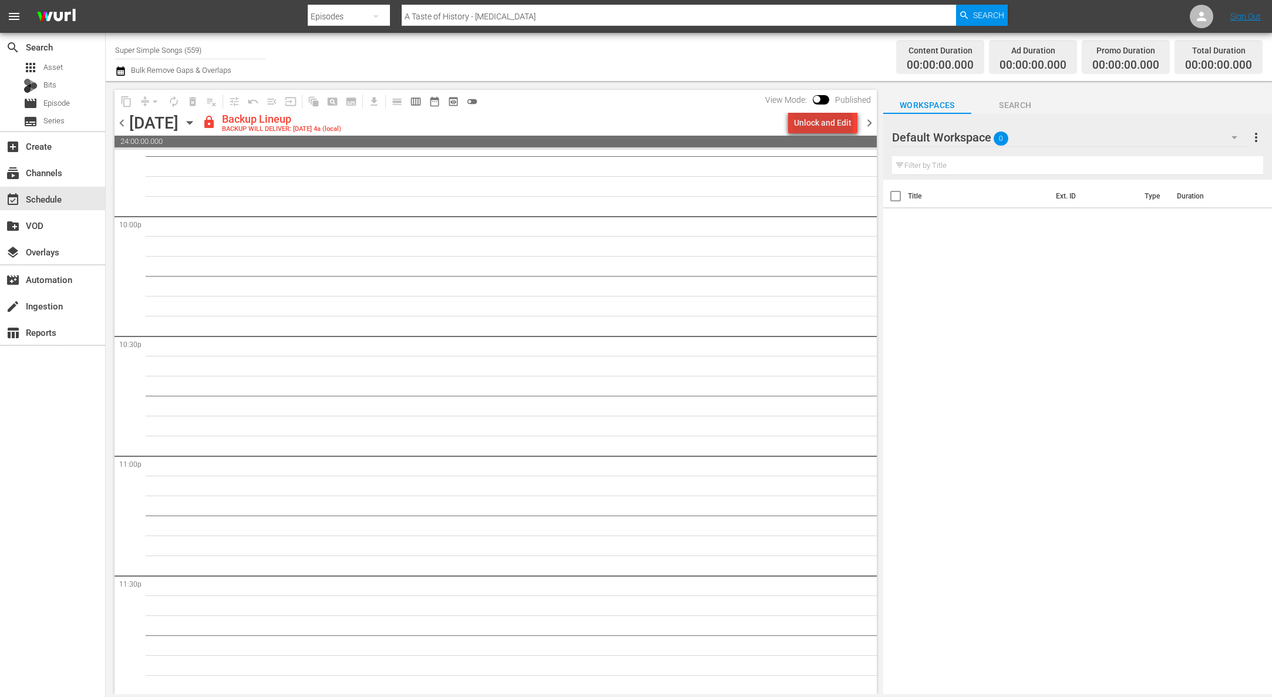
click at [826, 124] on div "Unlock and Edit" at bounding box center [823, 122] width 58 height 21
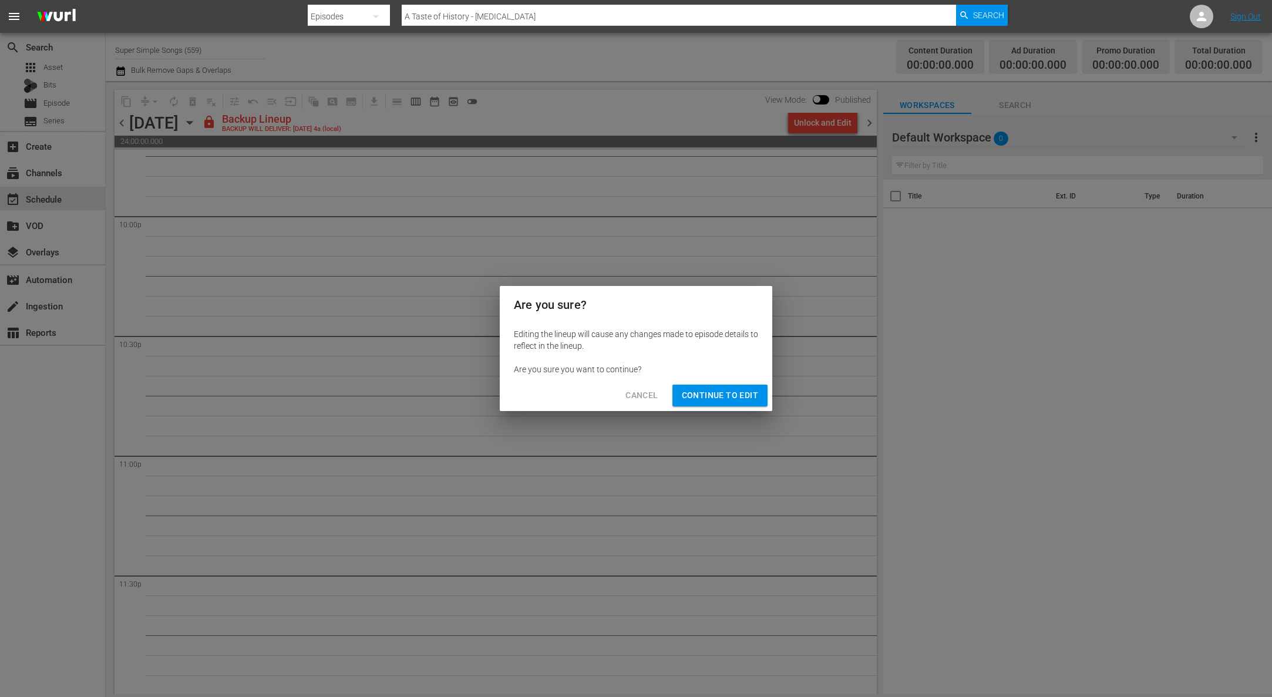
click at [755, 390] on span "Continue to Edit" at bounding box center [720, 395] width 76 height 15
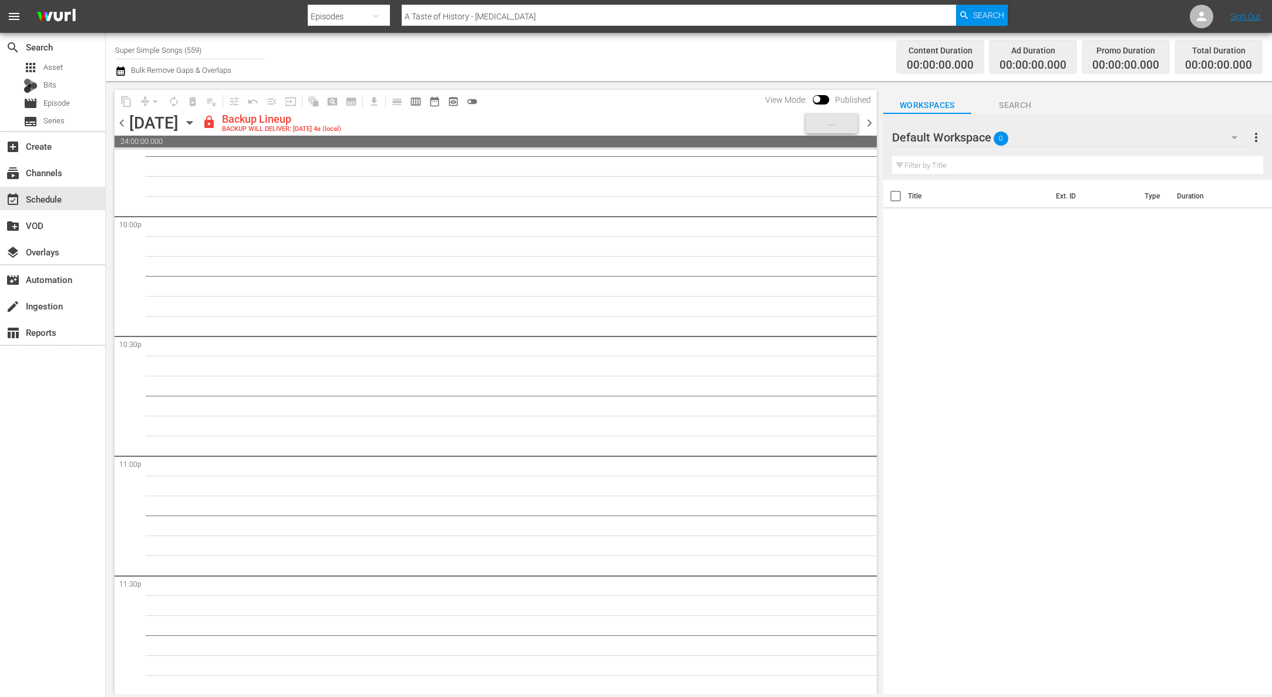
click at [196, 120] on icon "button" at bounding box center [189, 122] width 13 height 13
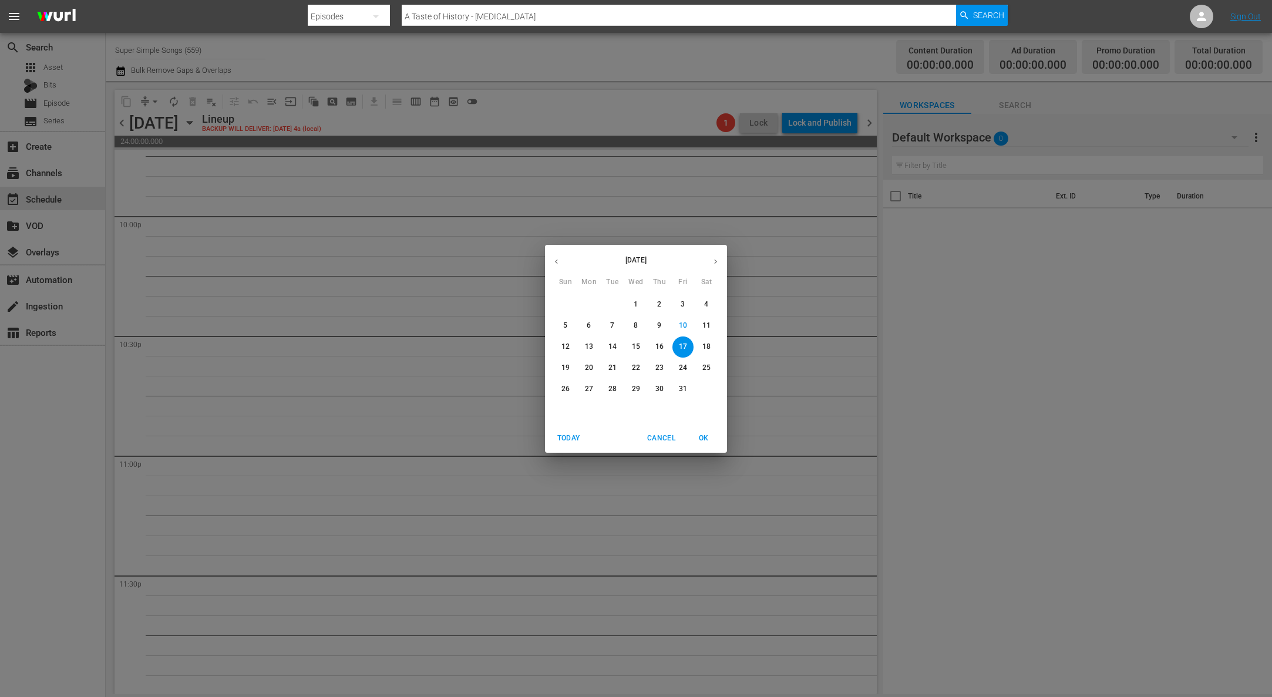
click at [708, 347] on p "18" at bounding box center [706, 347] width 8 height 10
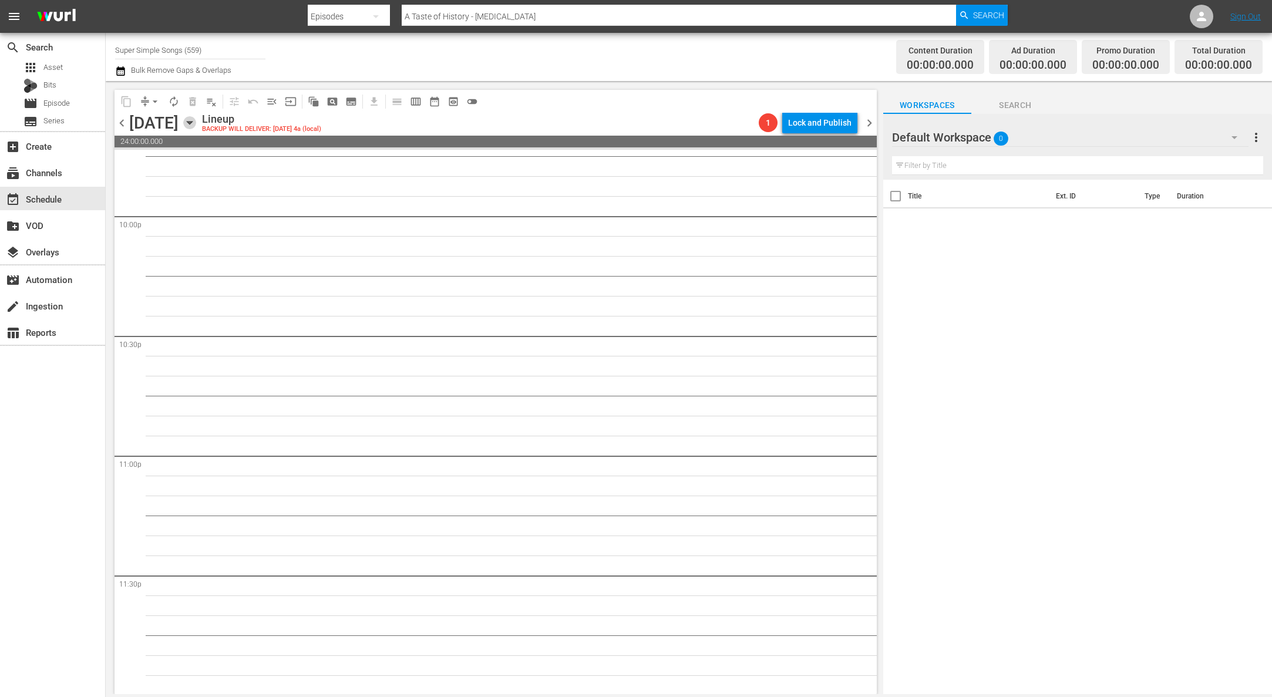
click at [196, 122] on icon "button" at bounding box center [189, 122] width 13 height 13
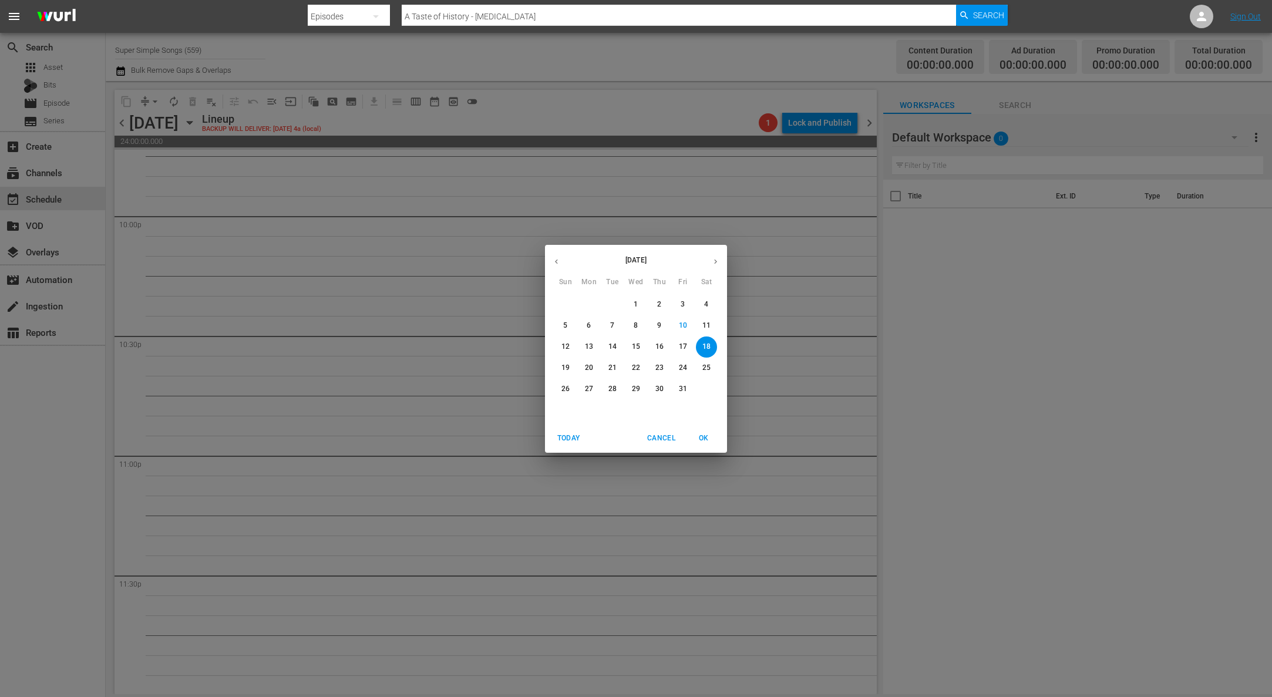
click at [571, 369] on span "19" at bounding box center [565, 368] width 21 height 10
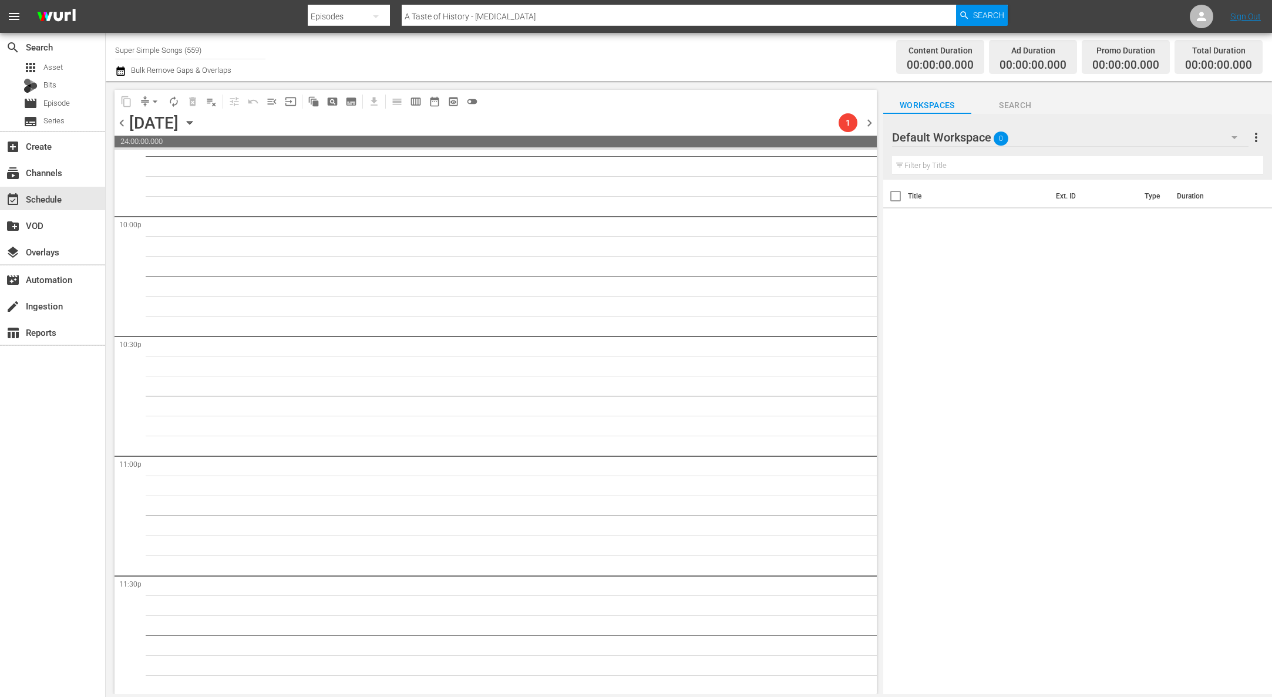
click at [192, 122] on icon "button" at bounding box center [189, 123] width 5 height 3
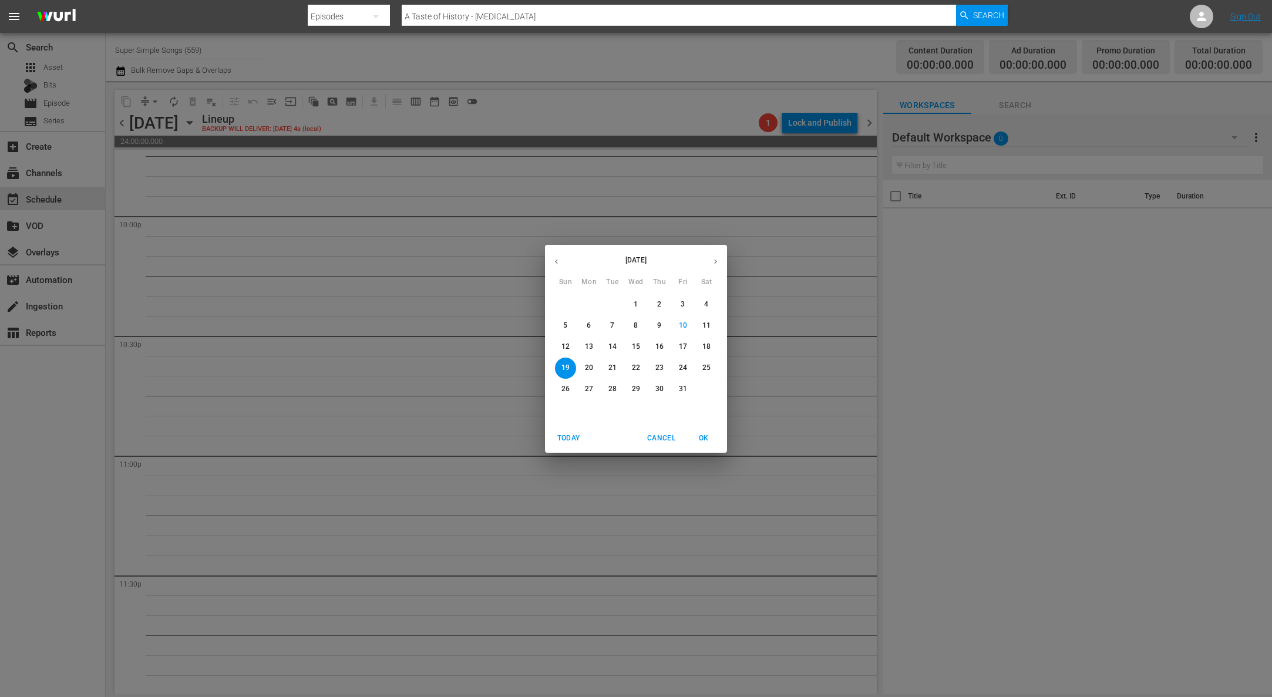
click at [592, 350] on p "13" at bounding box center [589, 347] width 8 height 10
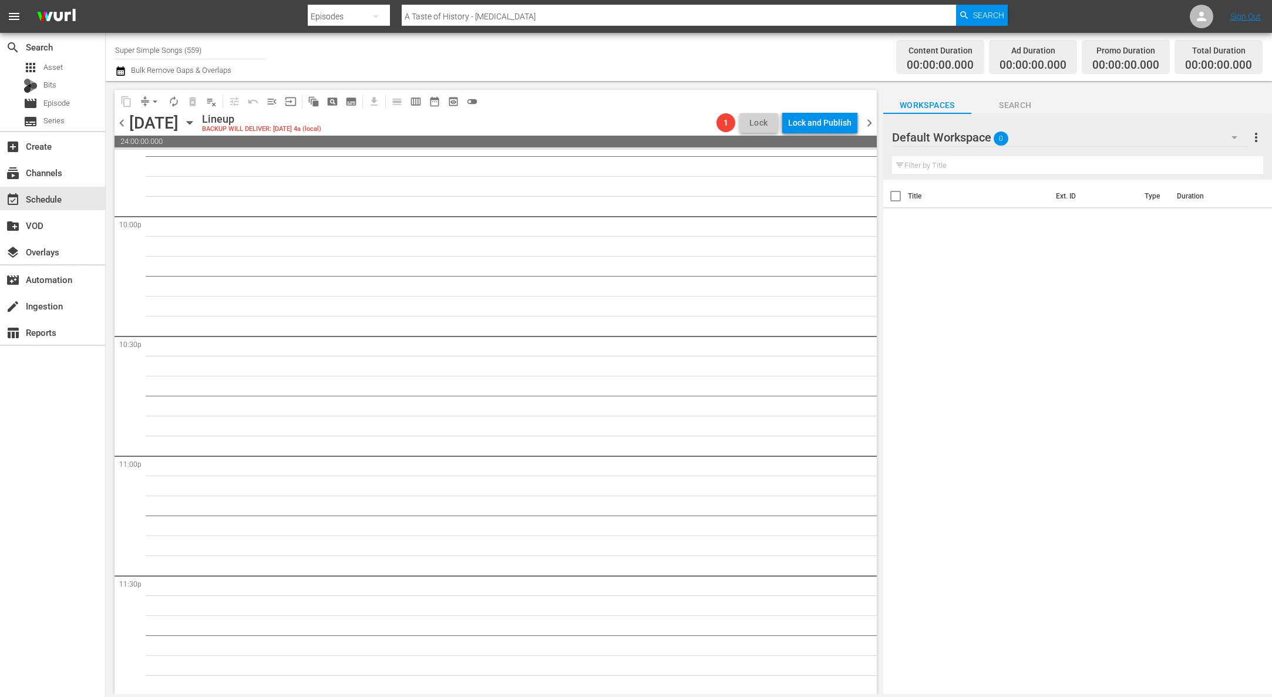
click at [192, 124] on icon "button" at bounding box center [189, 123] width 5 height 3
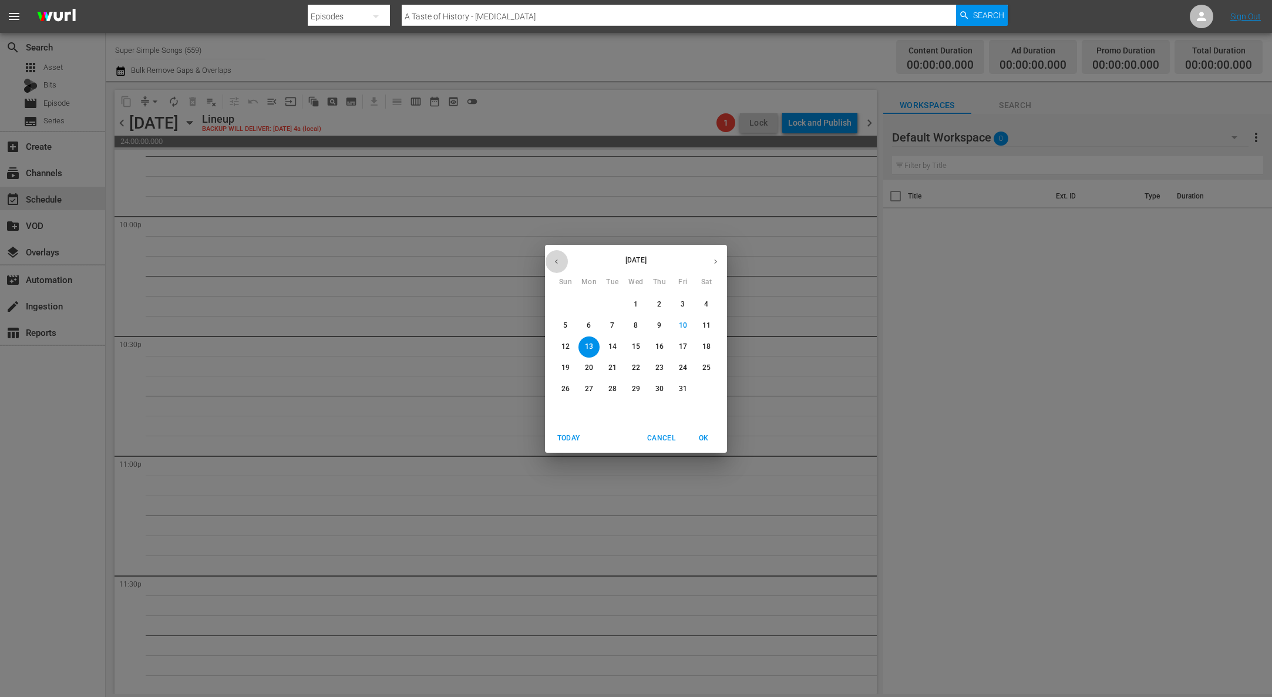
click at [561, 255] on button "button" at bounding box center [556, 261] width 23 height 23
click at [593, 390] on span "29" at bounding box center [588, 389] width 21 height 10
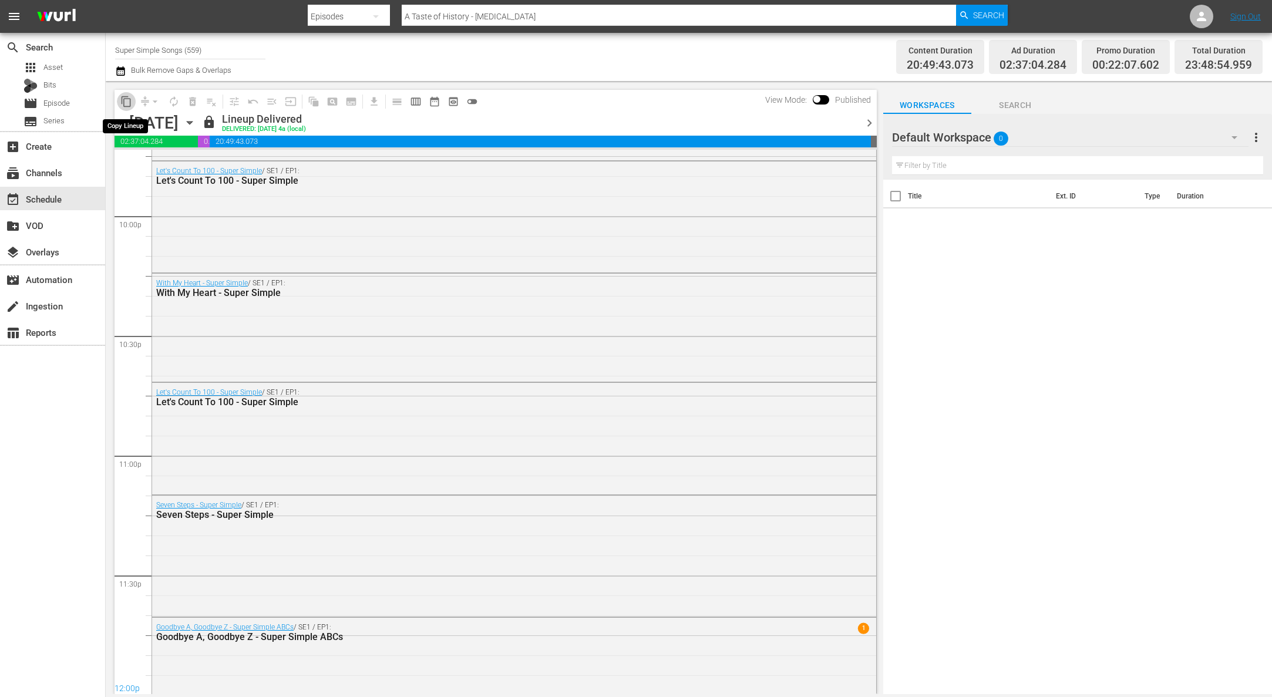
click at [130, 102] on span "content_copy" at bounding box center [126, 102] width 12 height 12
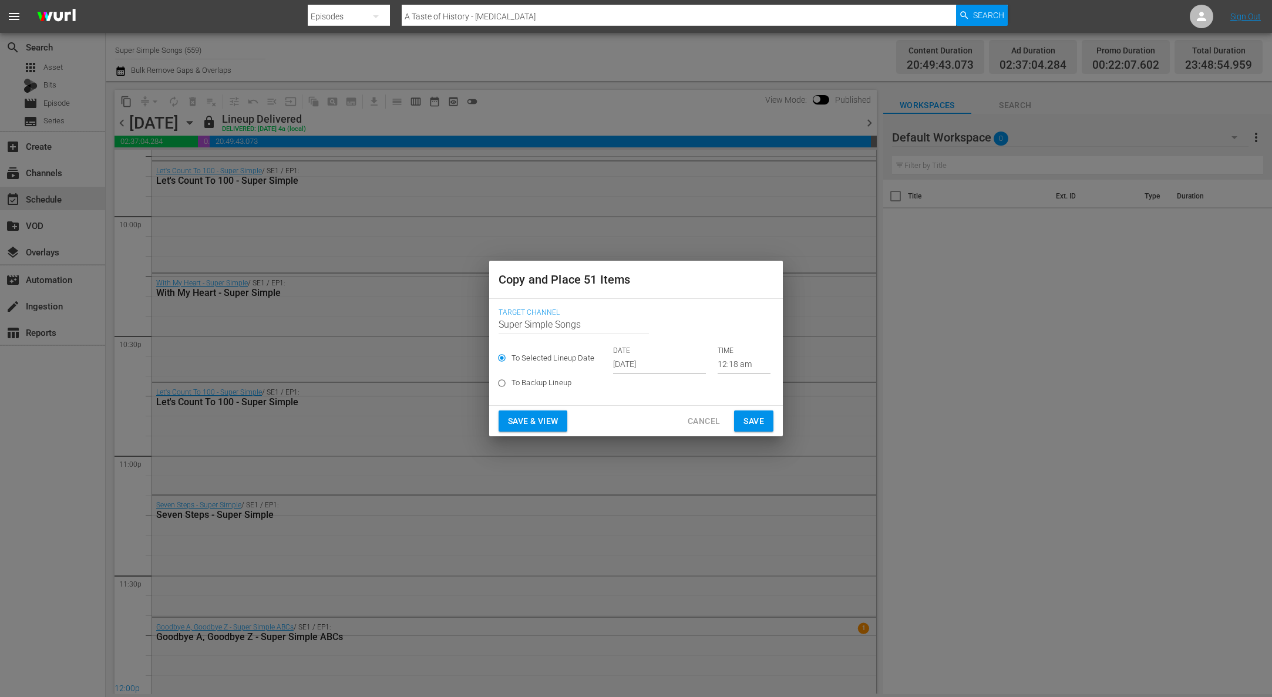
click at [641, 362] on input "[DATE]" at bounding box center [659, 365] width 93 height 18
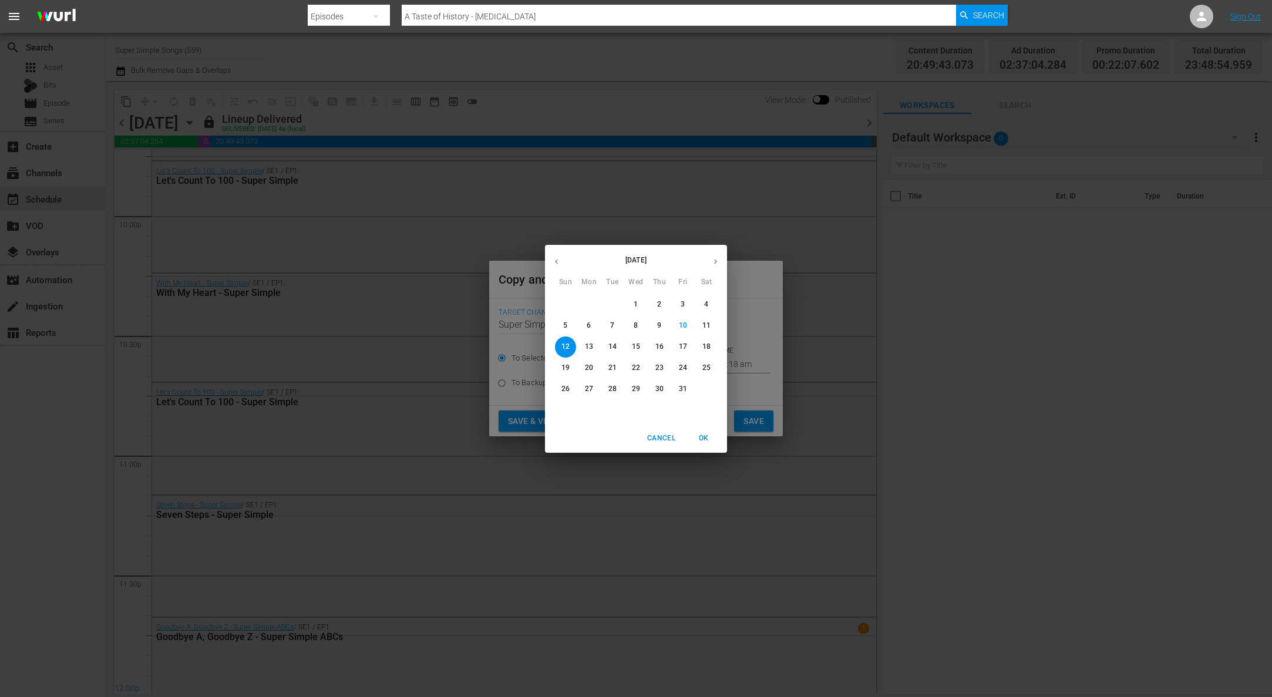
click at [593, 352] on button "13" at bounding box center [588, 346] width 21 height 21
type input "[DATE]"
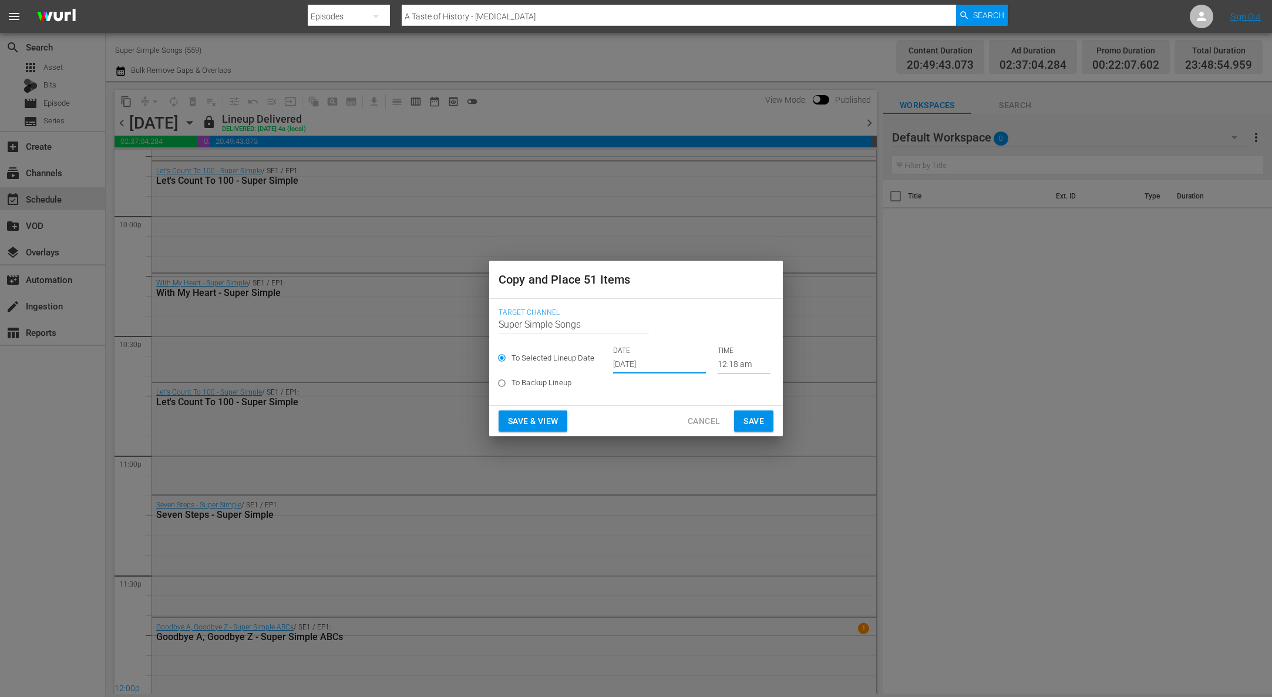
click at [763, 422] on span "Save" at bounding box center [753, 421] width 21 height 15
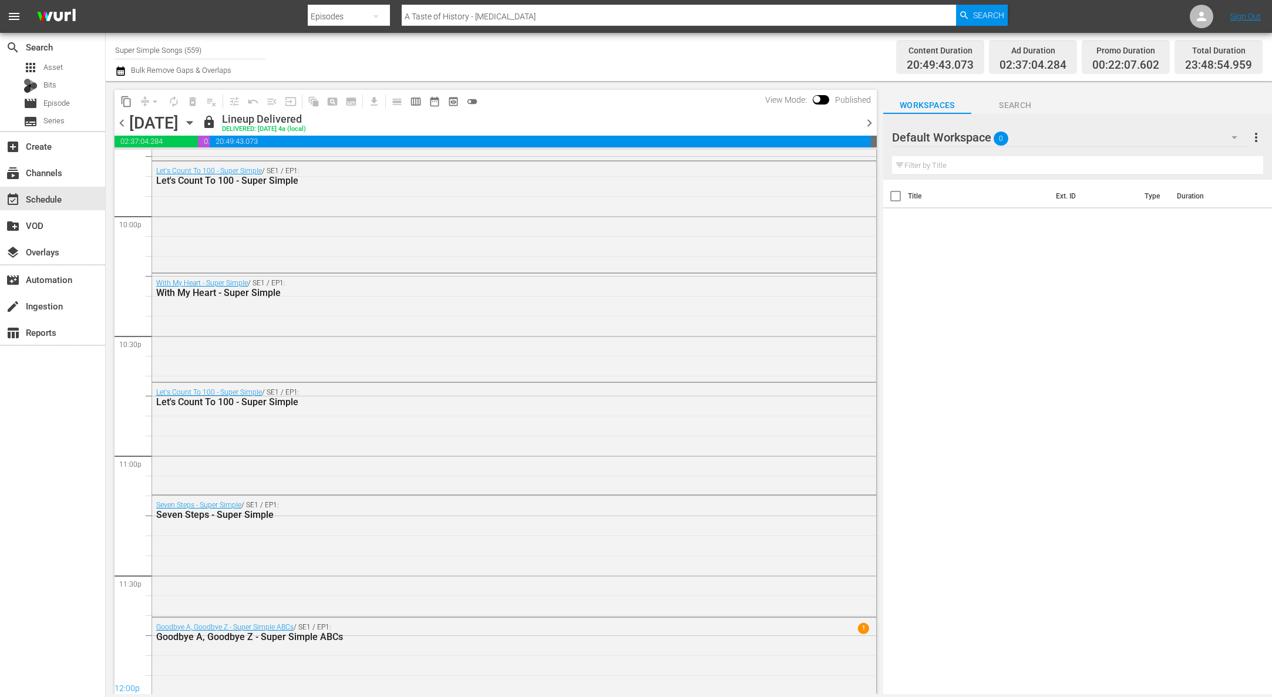
click at [196, 122] on icon "button" at bounding box center [189, 122] width 13 height 13
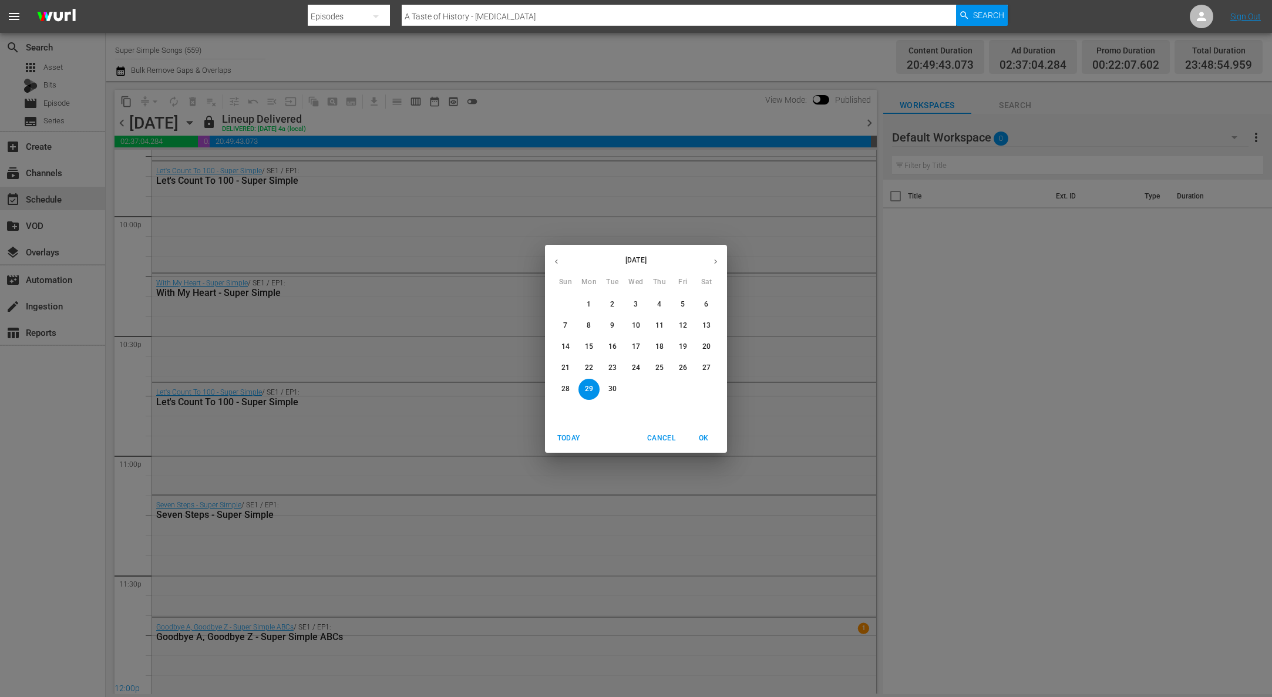
click at [613, 394] on button "30" at bounding box center [612, 389] width 21 height 21
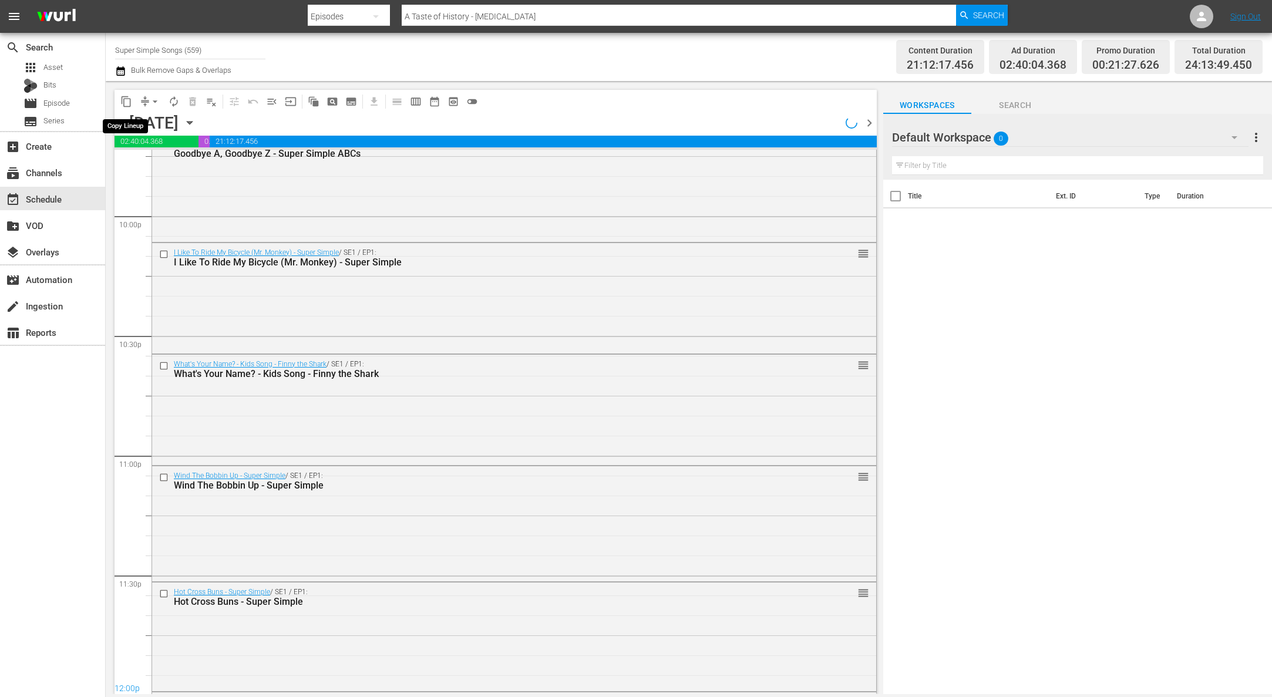
click at [130, 102] on span "content_copy" at bounding box center [126, 102] width 12 height 12
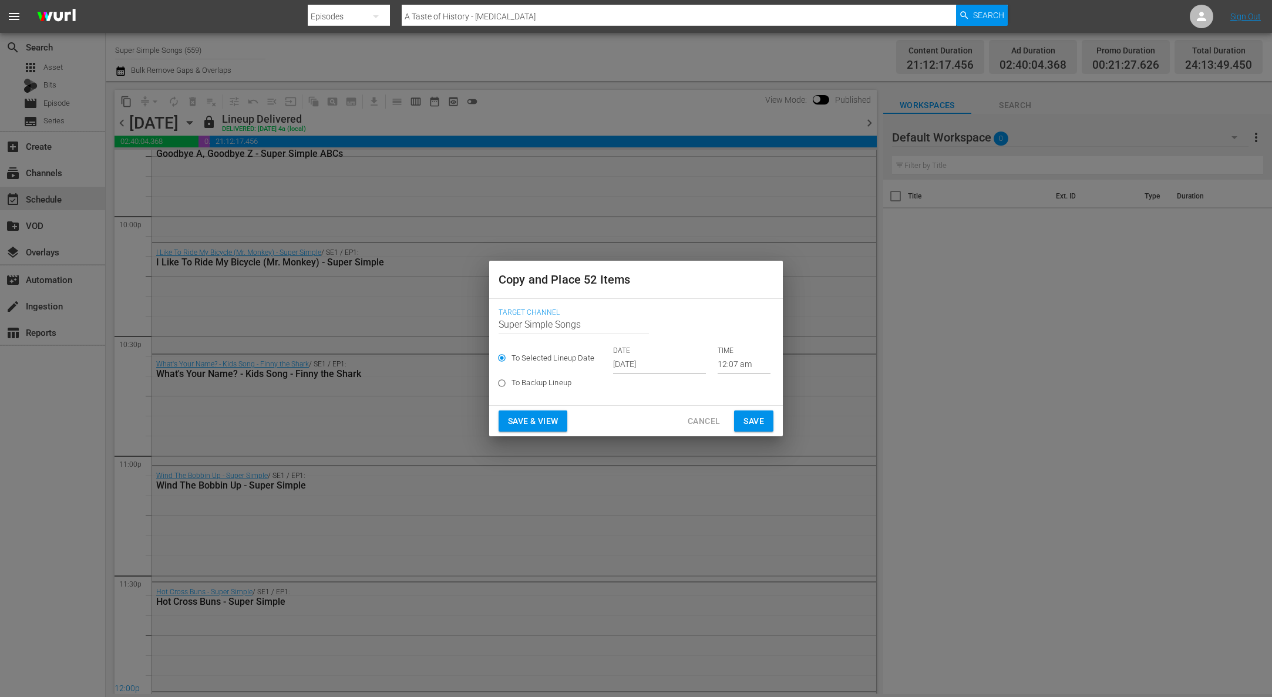
click at [652, 369] on input "[DATE]" at bounding box center [659, 365] width 93 height 18
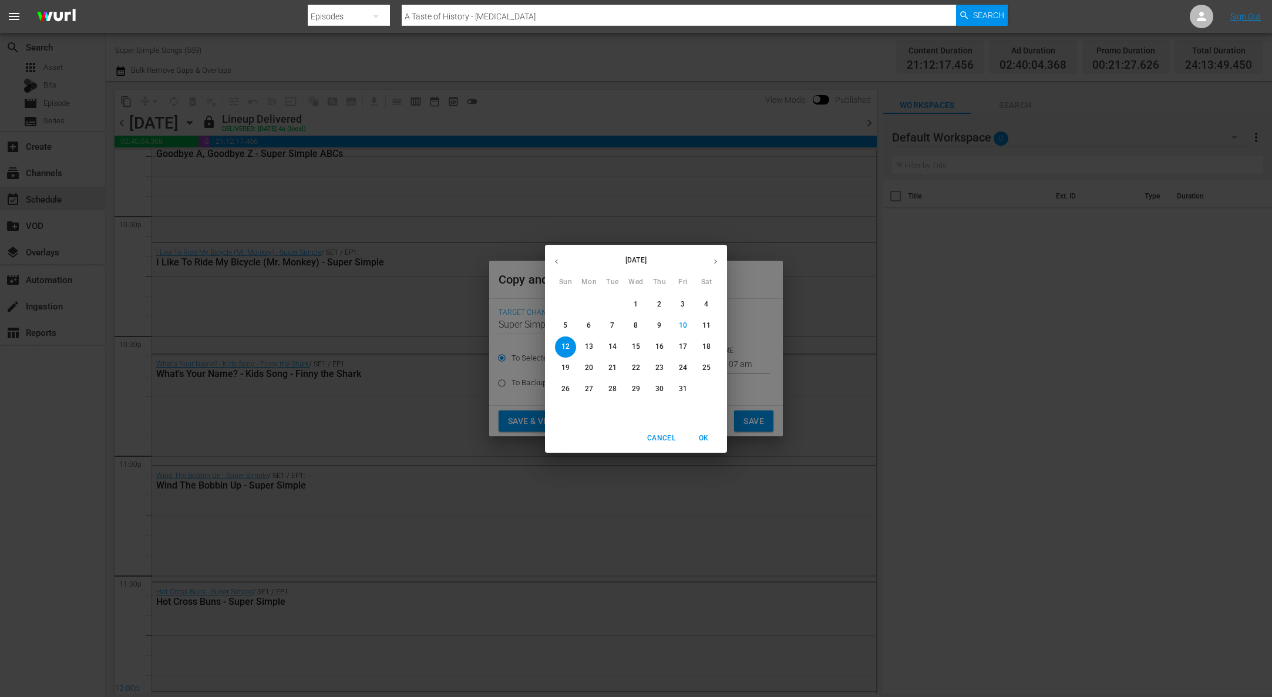
click at [615, 344] on p "14" at bounding box center [612, 347] width 8 height 10
type input "[DATE]"
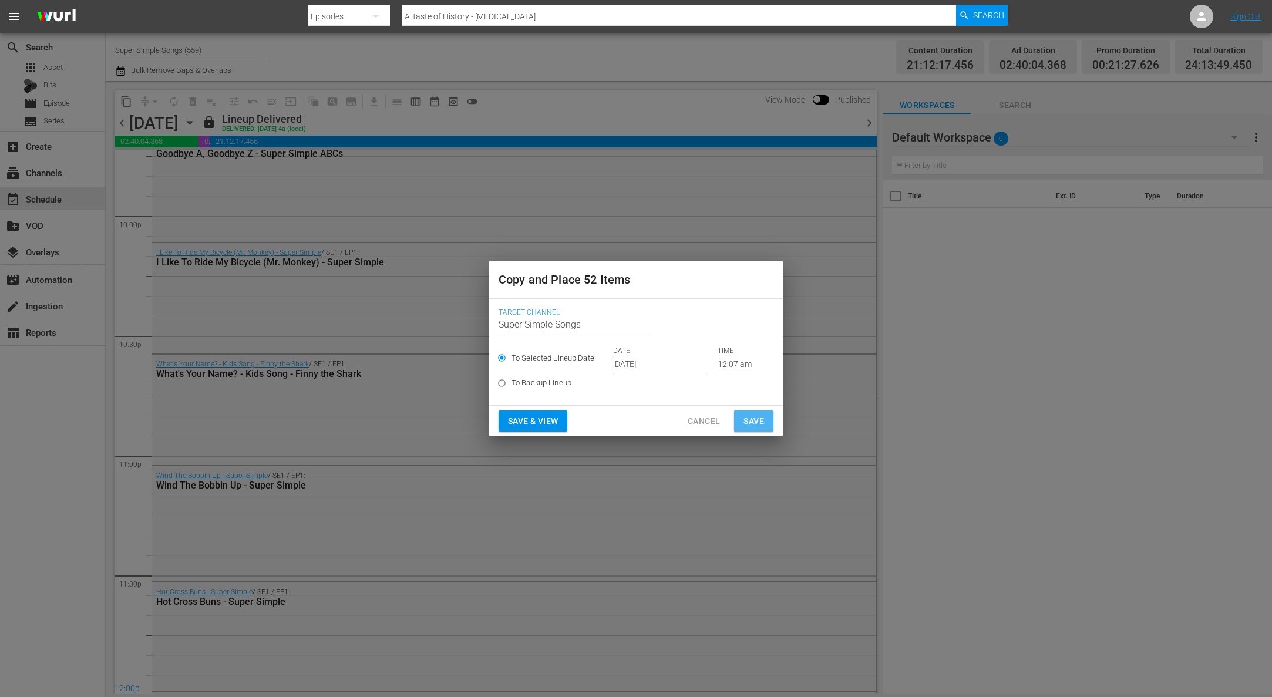
click at [766, 416] on button "Save" at bounding box center [753, 421] width 39 height 22
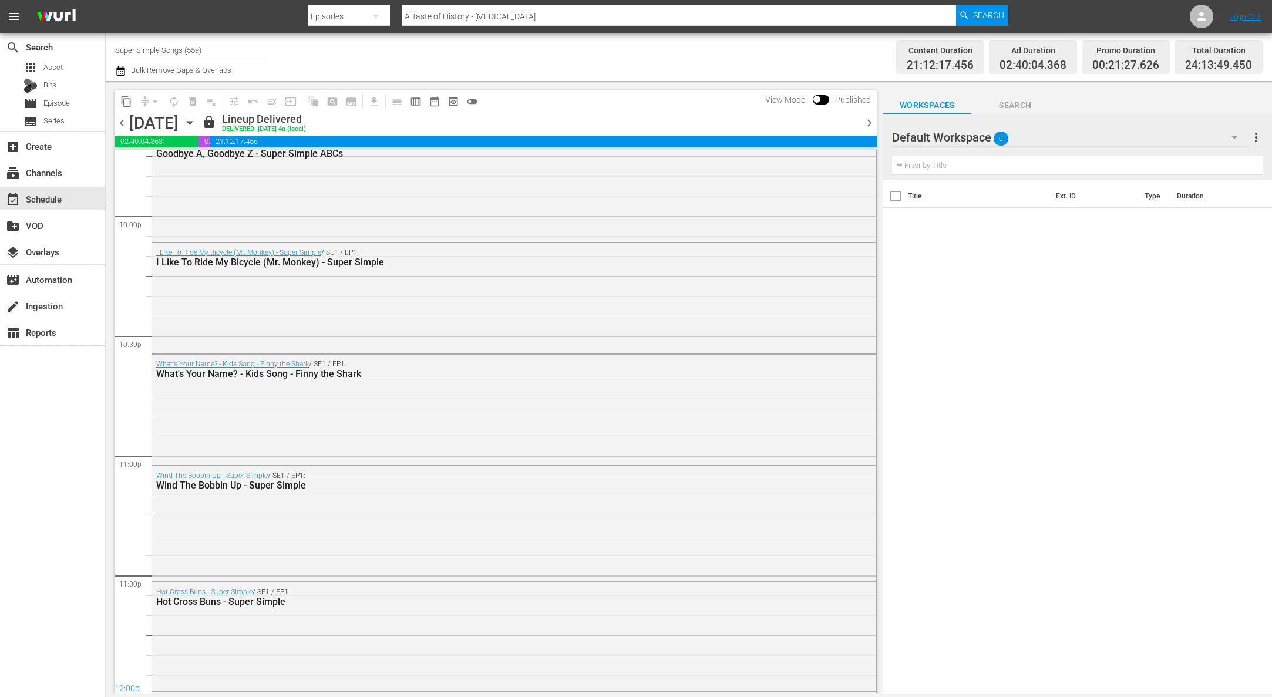
click at [196, 126] on icon "button" at bounding box center [189, 122] width 13 height 13
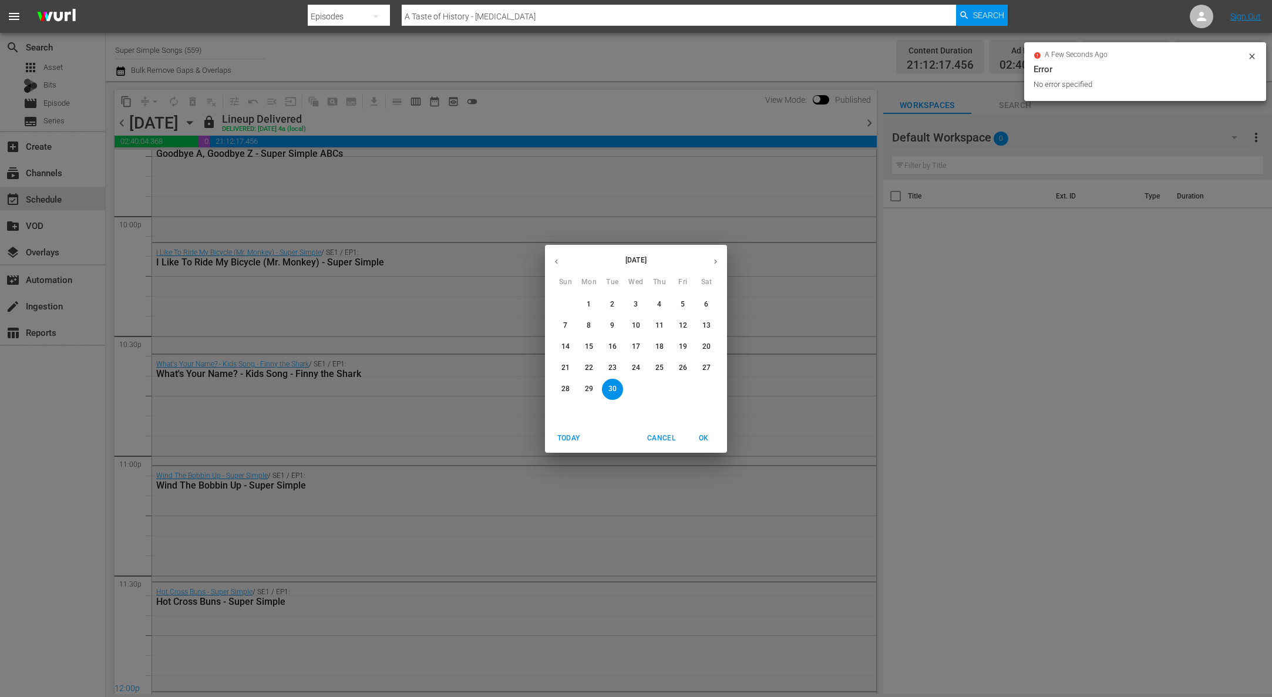
click at [717, 258] on icon "button" at bounding box center [715, 261] width 9 height 9
click at [634, 306] on p "1" at bounding box center [635, 304] width 4 height 10
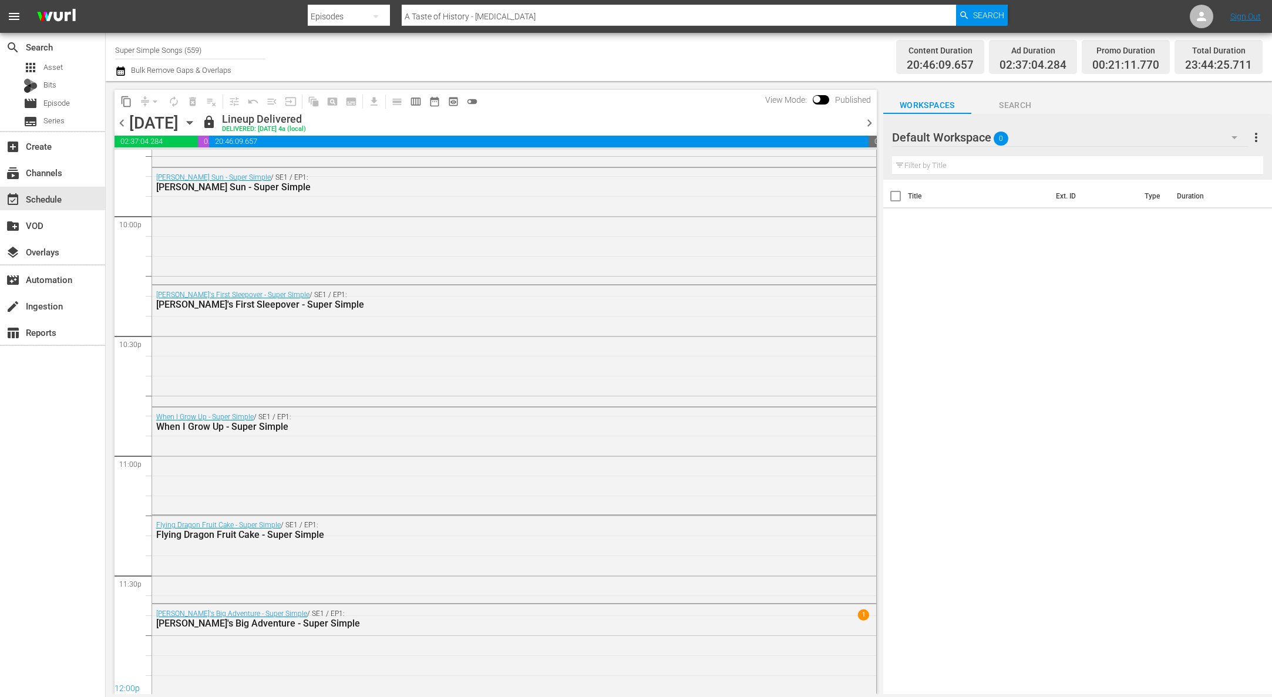
click at [129, 107] on span "content_copy" at bounding box center [126, 102] width 12 height 12
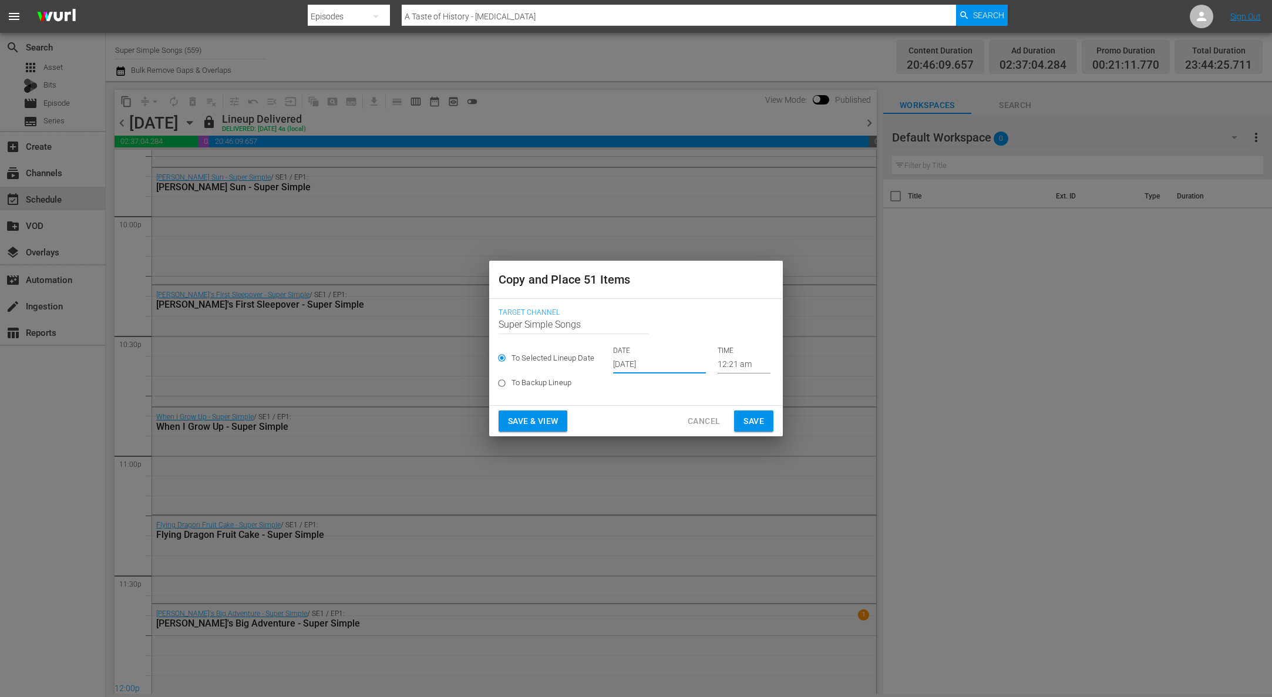
click at [638, 358] on input "[DATE]" at bounding box center [659, 365] width 93 height 18
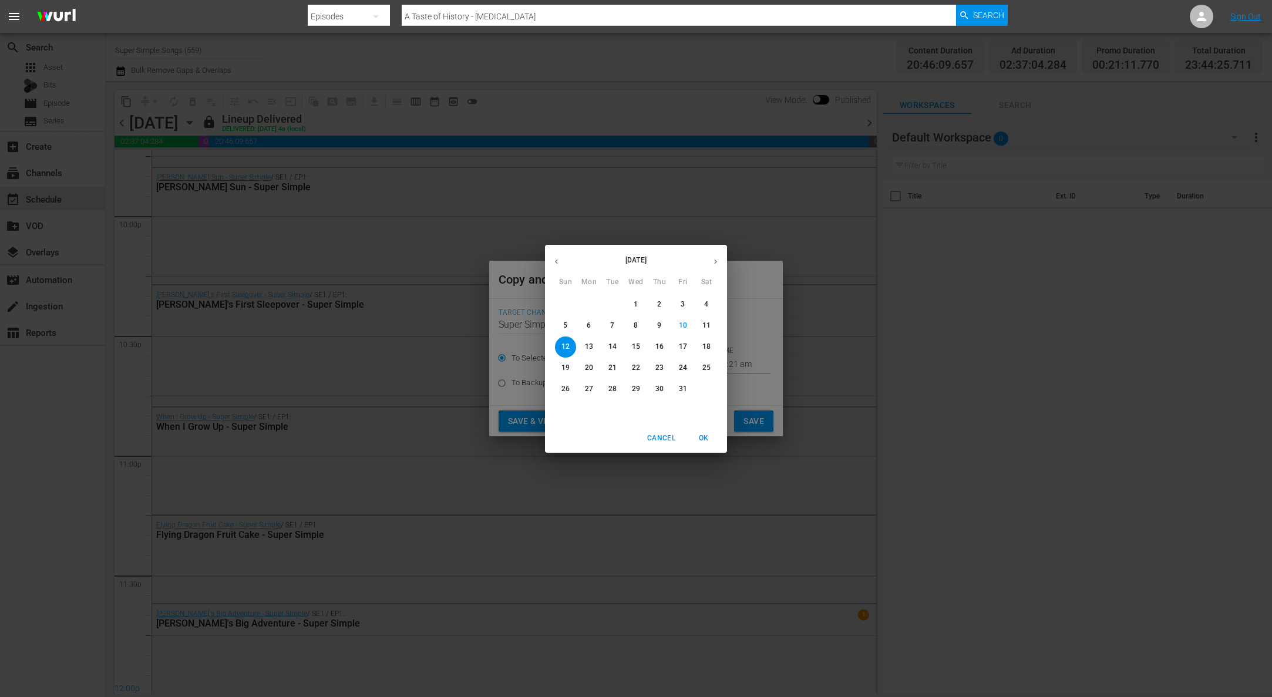
click at [638, 348] on p "15" at bounding box center [636, 347] width 8 height 10
type input "Oct 15th 2025"
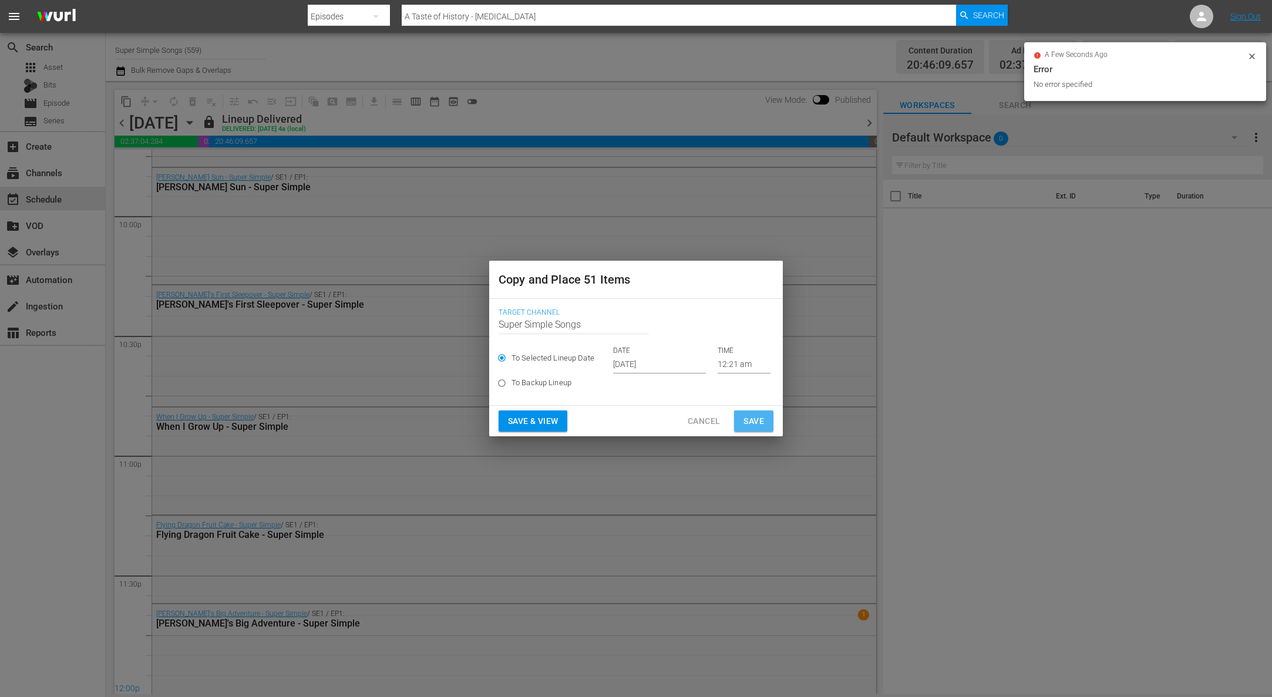
click at [767, 420] on button "Save" at bounding box center [753, 421] width 39 height 22
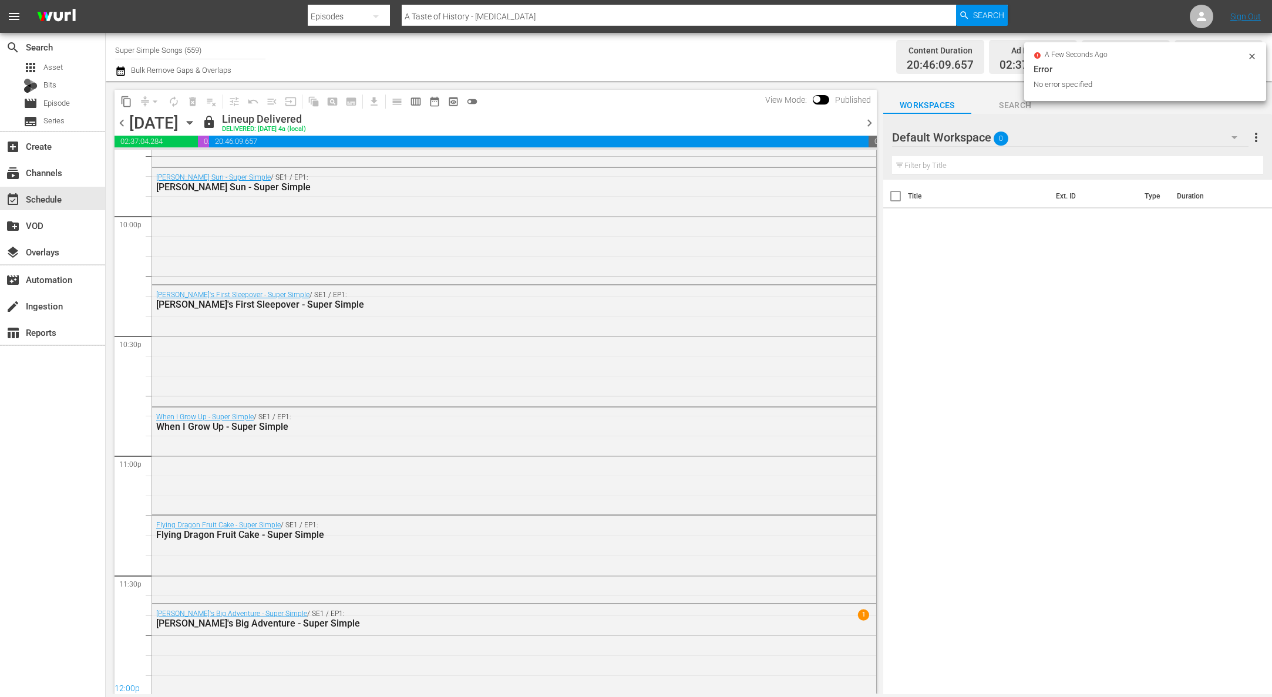
click at [192, 122] on icon "button" at bounding box center [189, 123] width 5 height 3
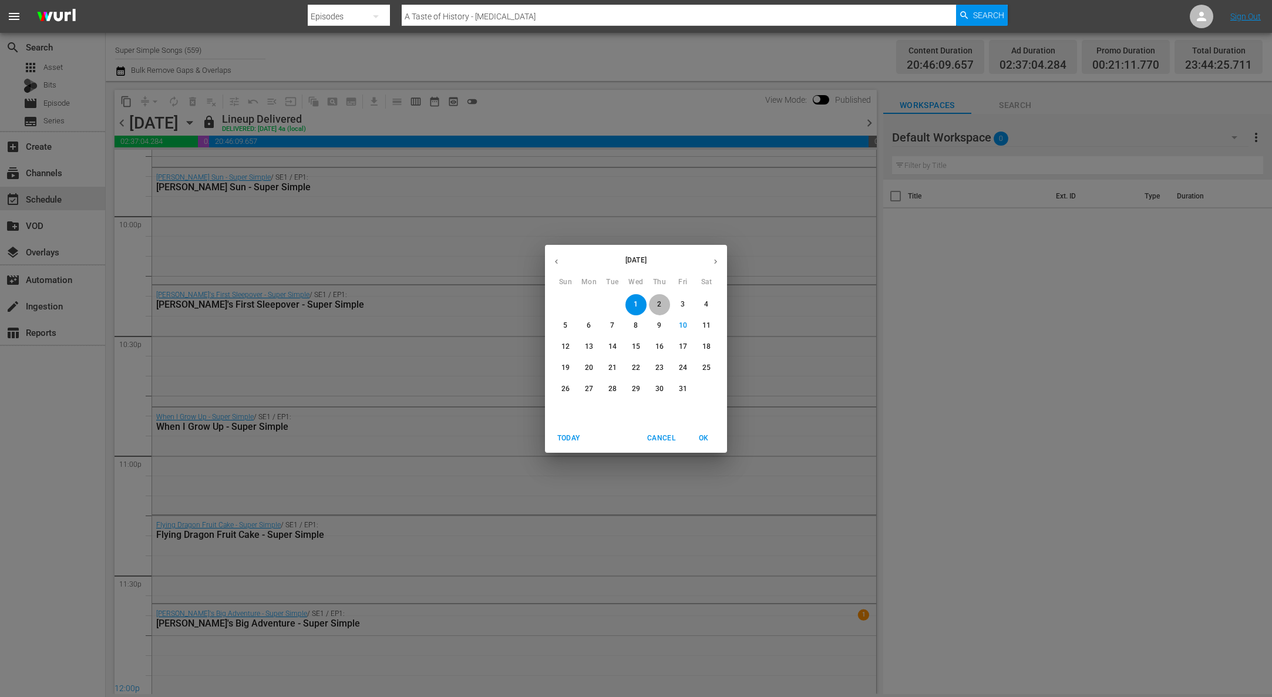
click at [660, 304] on p "2" at bounding box center [659, 304] width 4 height 10
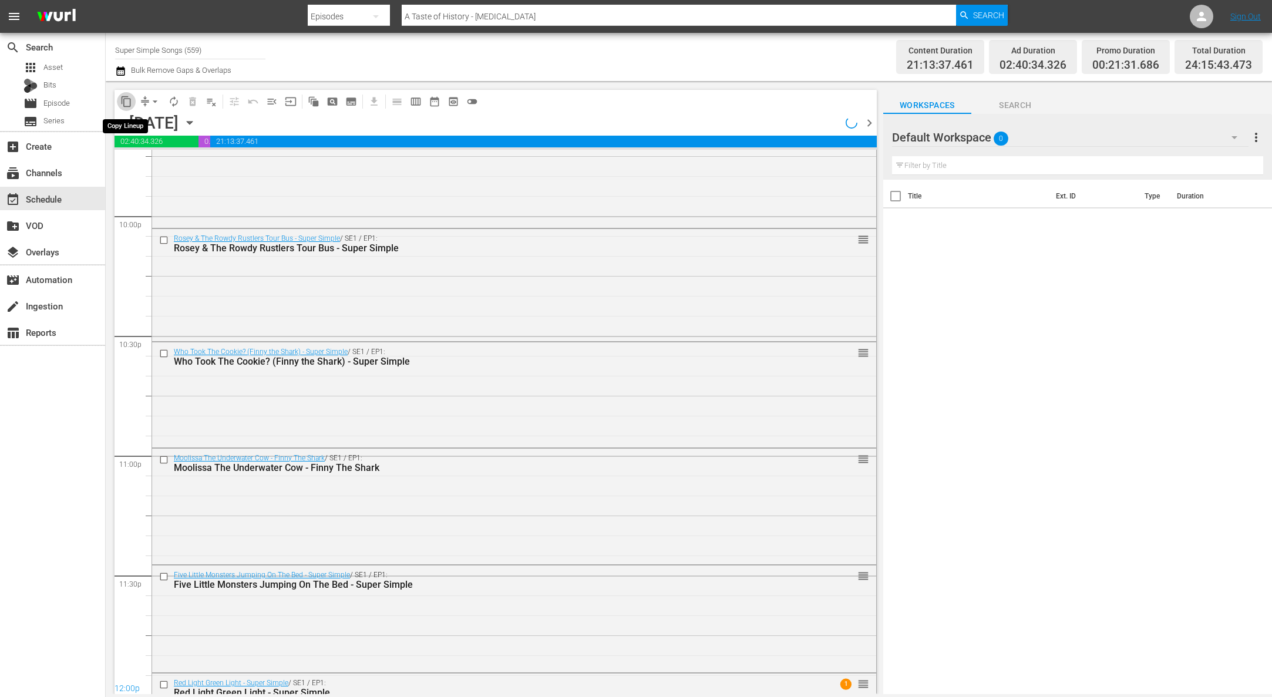
click at [128, 103] on span "content_copy" at bounding box center [126, 102] width 12 height 12
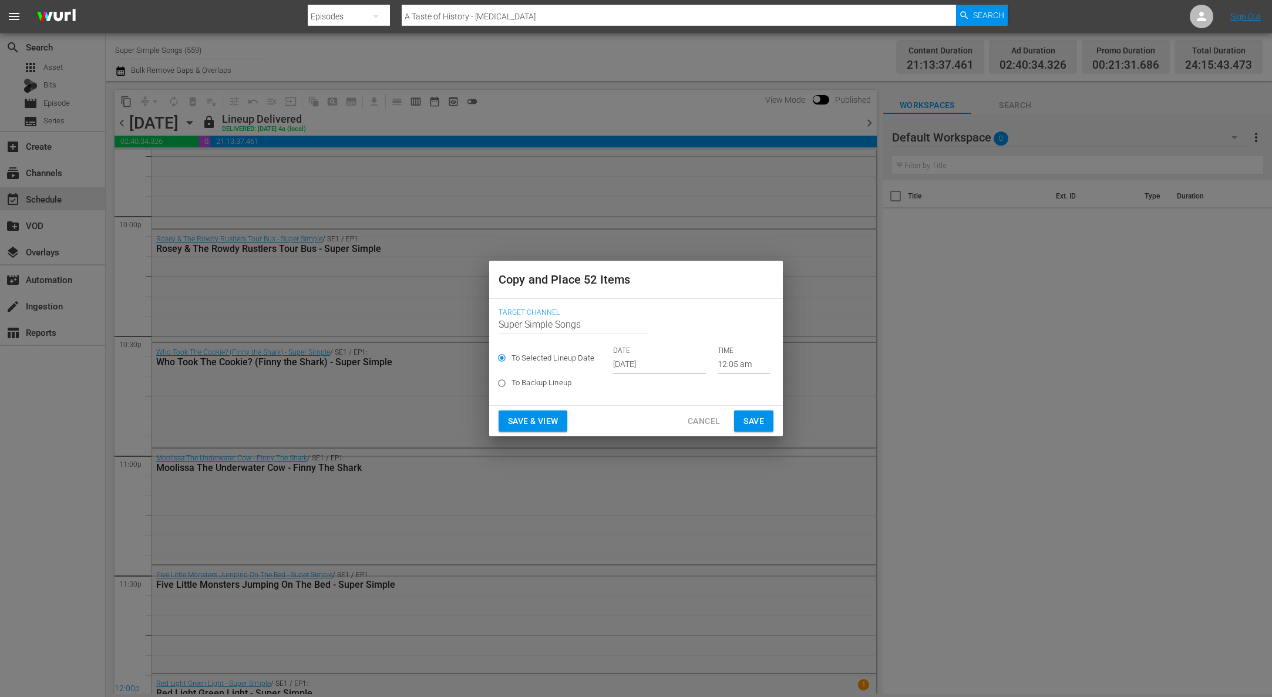
click at [658, 365] on input "[DATE]" at bounding box center [659, 365] width 93 height 18
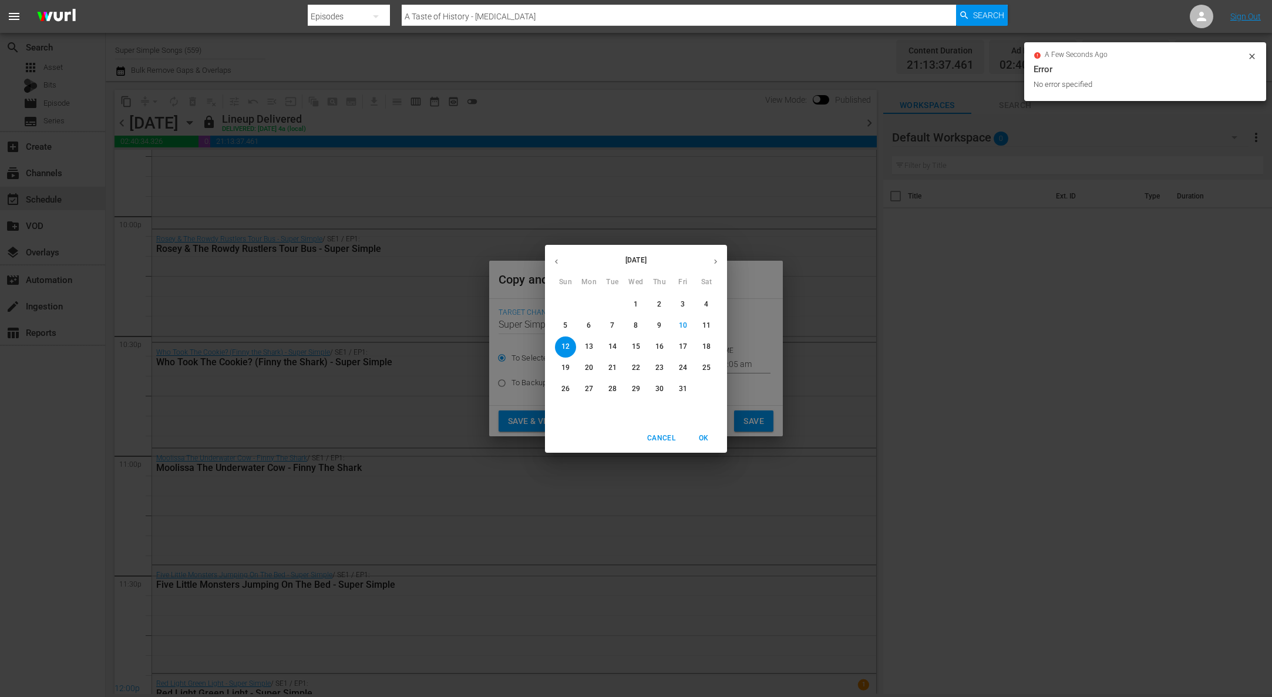
click at [659, 348] on p "16" at bounding box center [659, 347] width 8 height 10
type input "Oct 16th 2025"
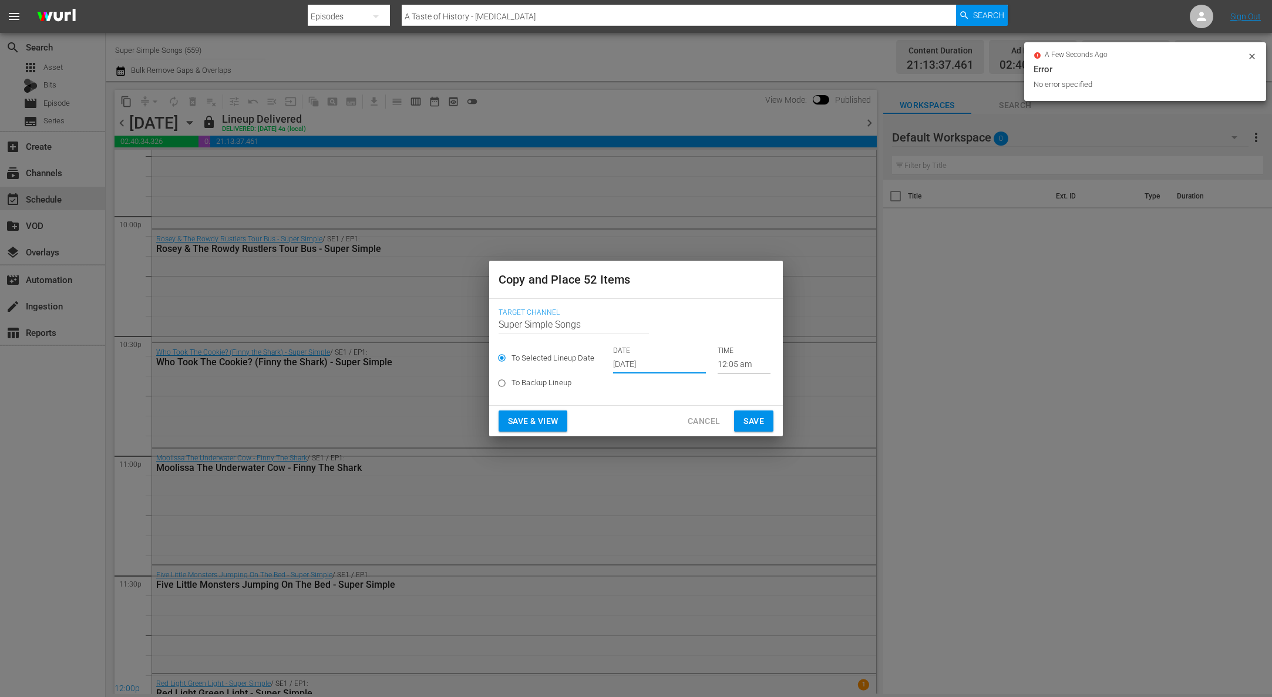
click at [754, 417] on span "Save" at bounding box center [753, 421] width 21 height 15
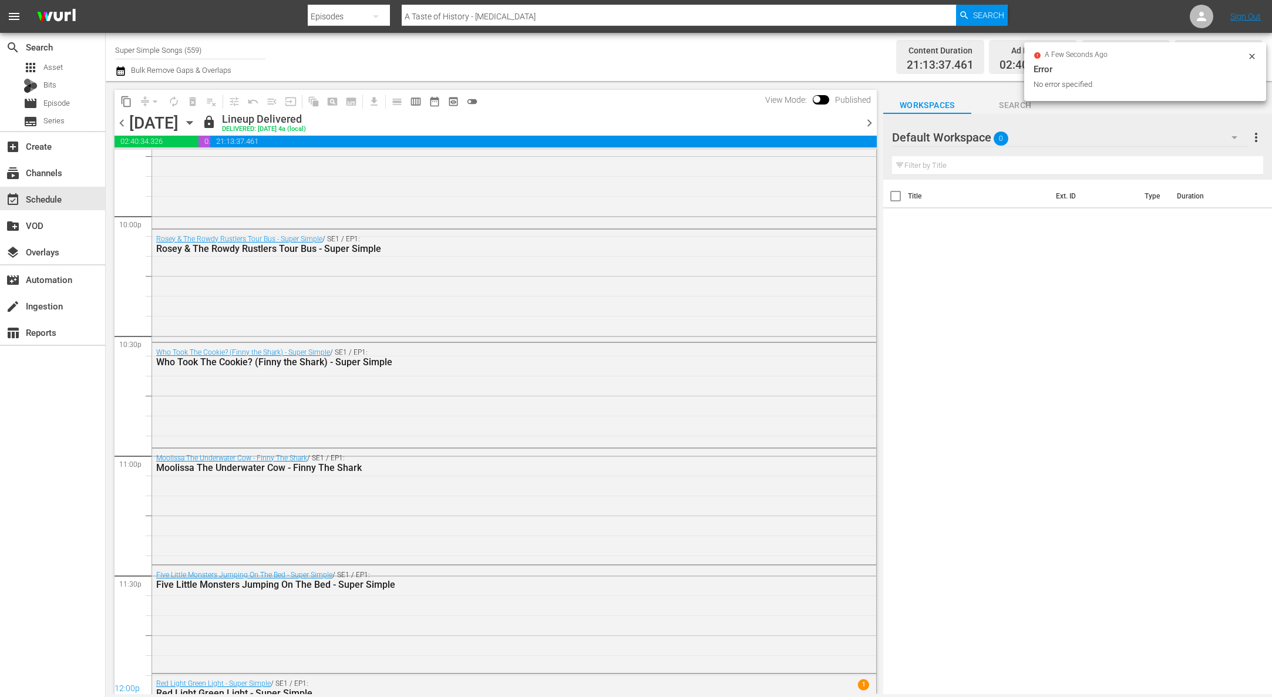
click at [196, 120] on icon "button" at bounding box center [189, 122] width 13 height 13
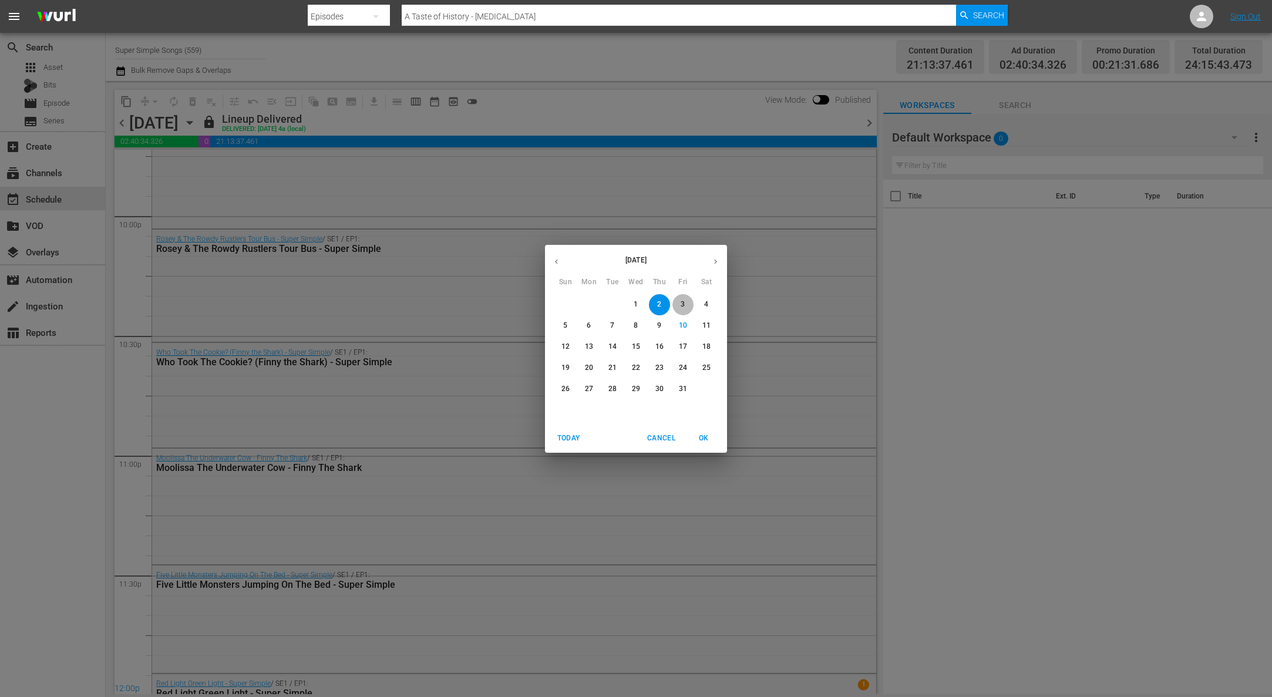
click at [687, 295] on button "3" at bounding box center [682, 304] width 21 height 21
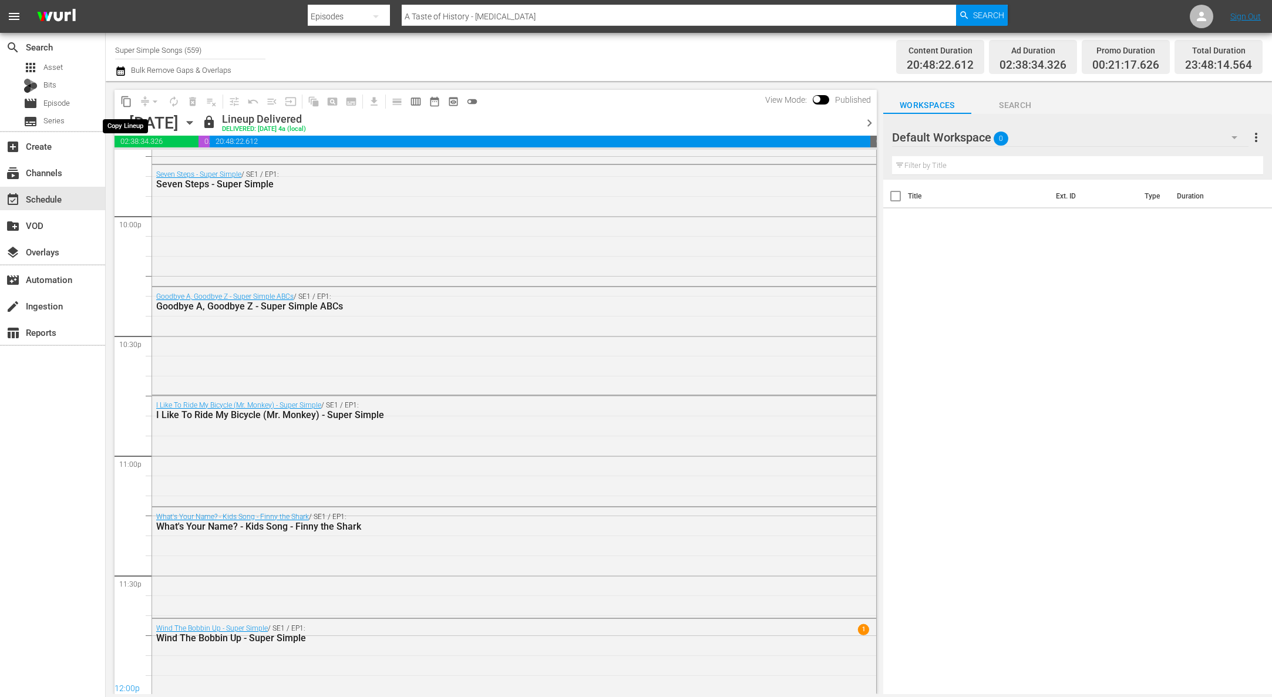
click at [131, 103] on span "content_copy" at bounding box center [126, 102] width 12 height 12
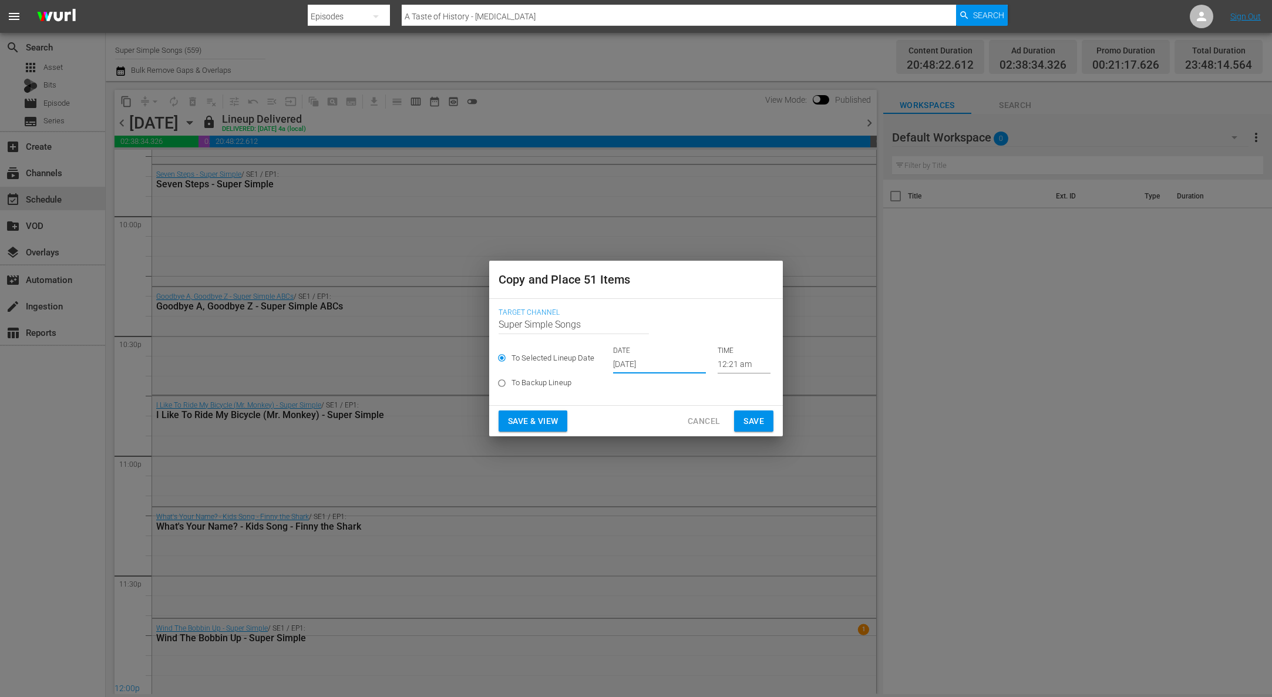
click at [647, 357] on input "[DATE]" at bounding box center [659, 365] width 93 height 18
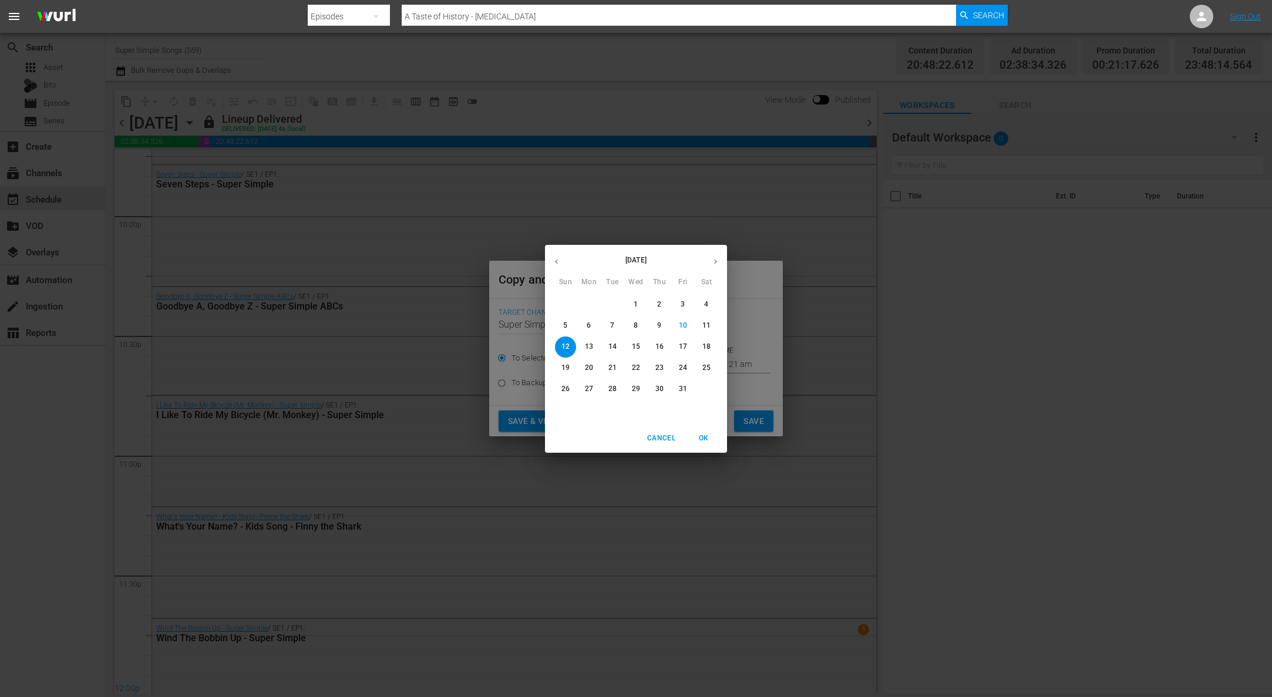
click at [687, 350] on span "17" at bounding box center [682, 347] width 21 height 10
type input "Oct 17th 2025"
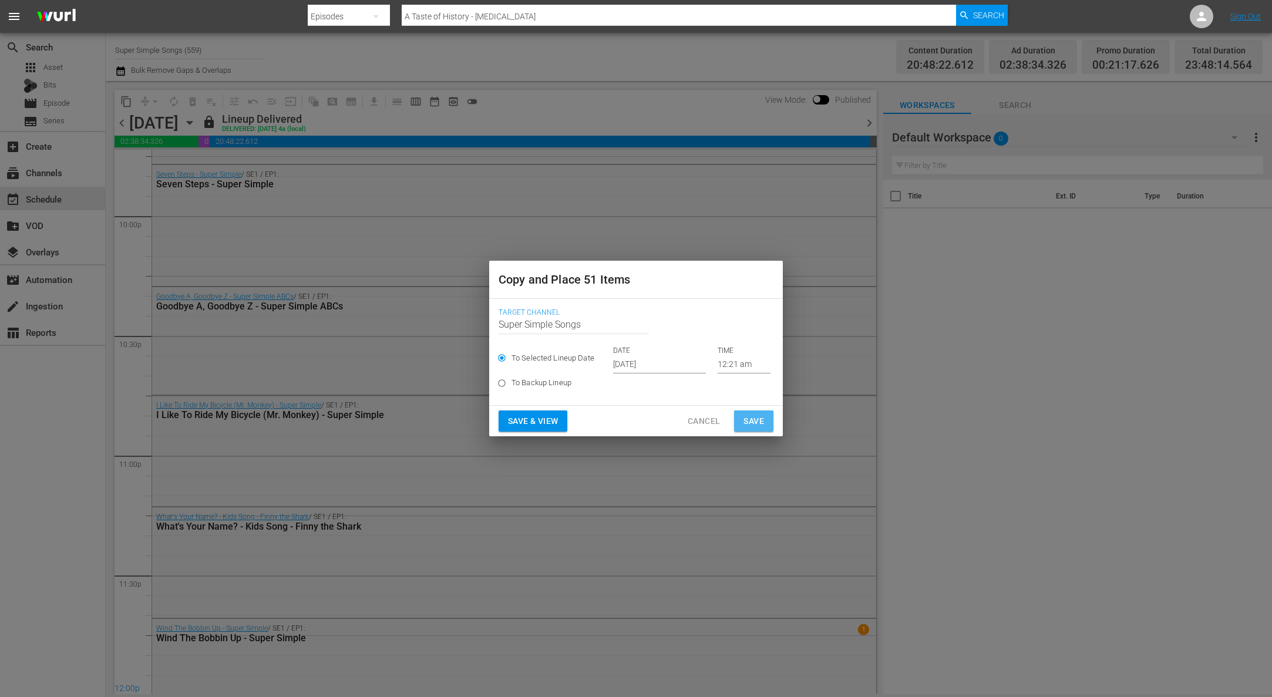
click at [760, 424] on span "Save" at bounding box center [753, 421] width 21 height 15
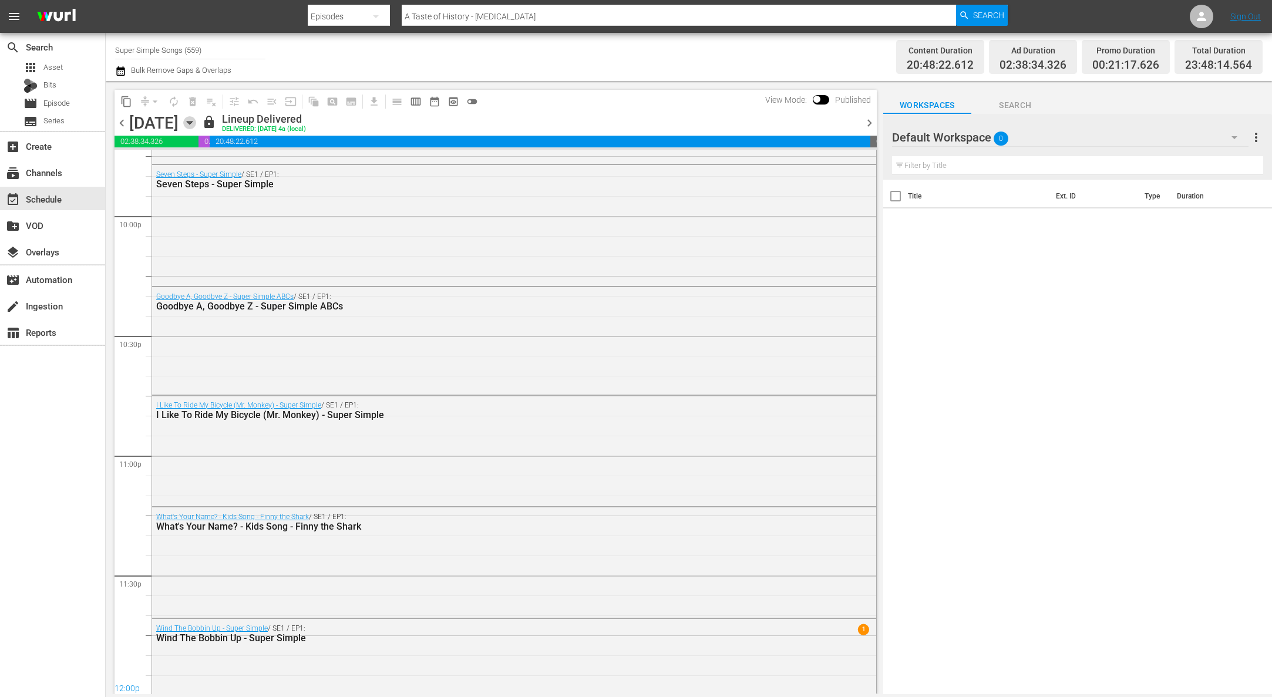
click at [196, 121] on icon "button" at bounding box center [189, 122] width 13 height 13
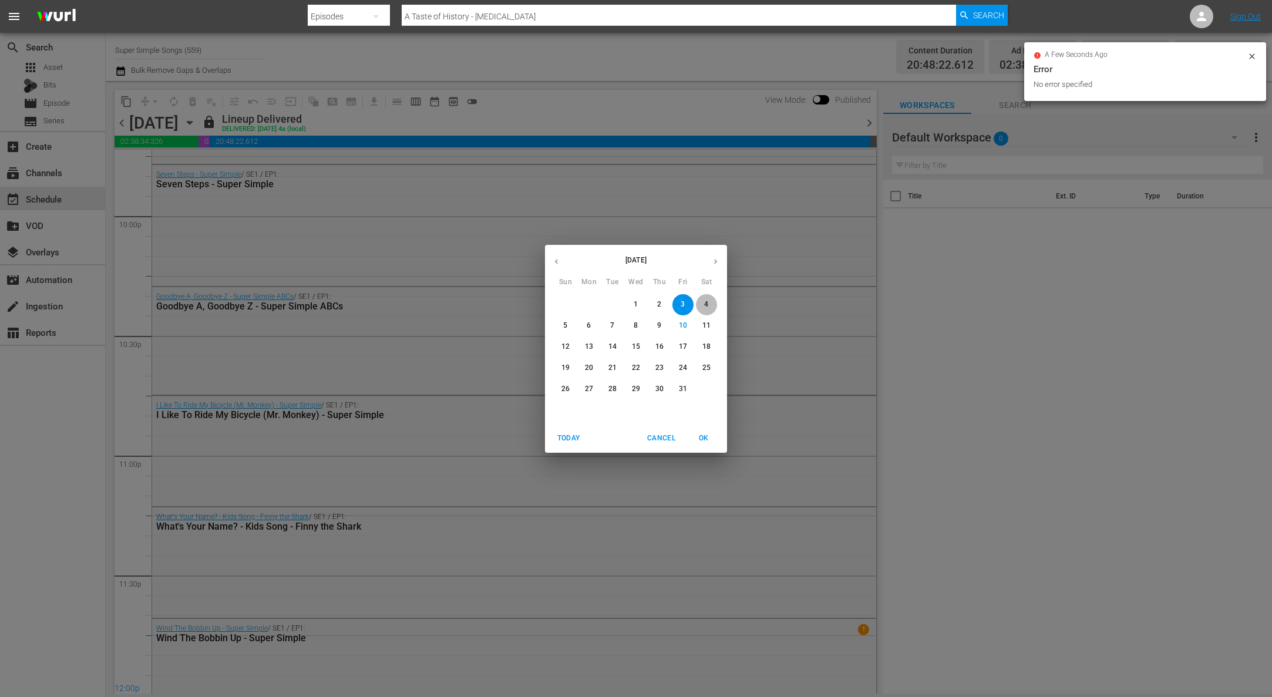
click at [714, 304] on span "4" at bounding box center [706, 304] width 21 height 10
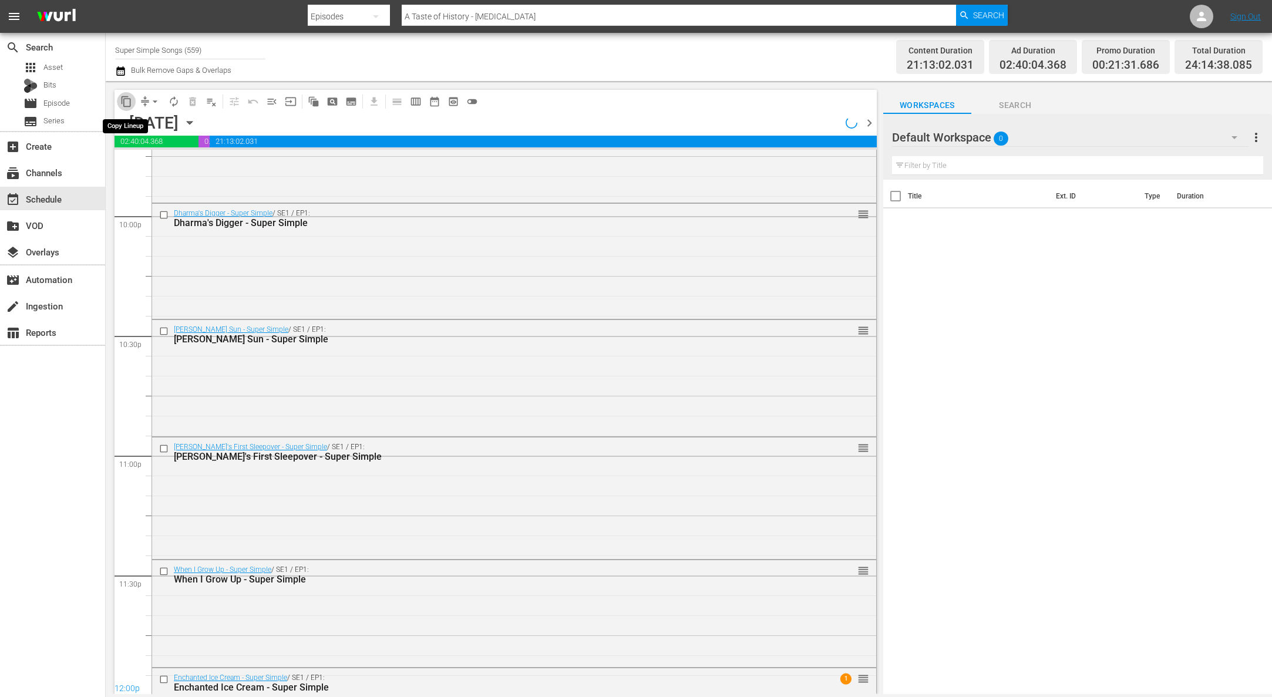
click at [126, 103] on span "content_copy" at bounding box center [126, 102] width 12 height 12
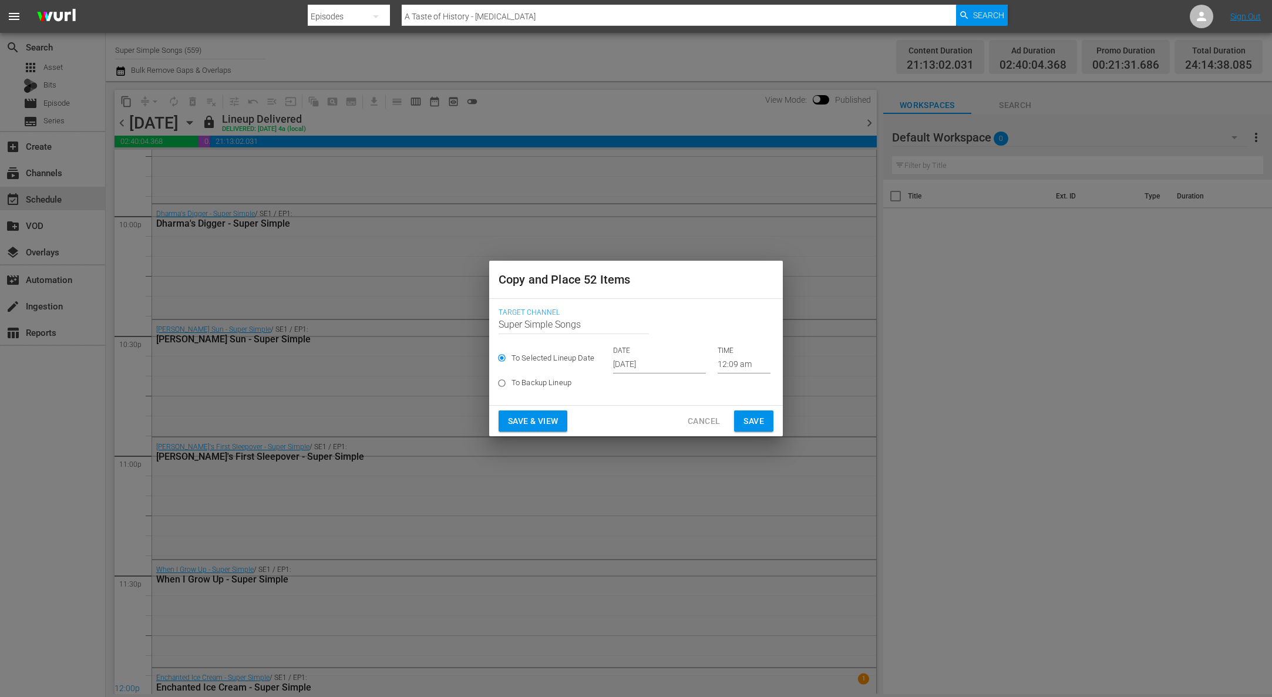
click at [672, 361] on input "[DATE]" at bounding box center [659, 365] width 93 height 18
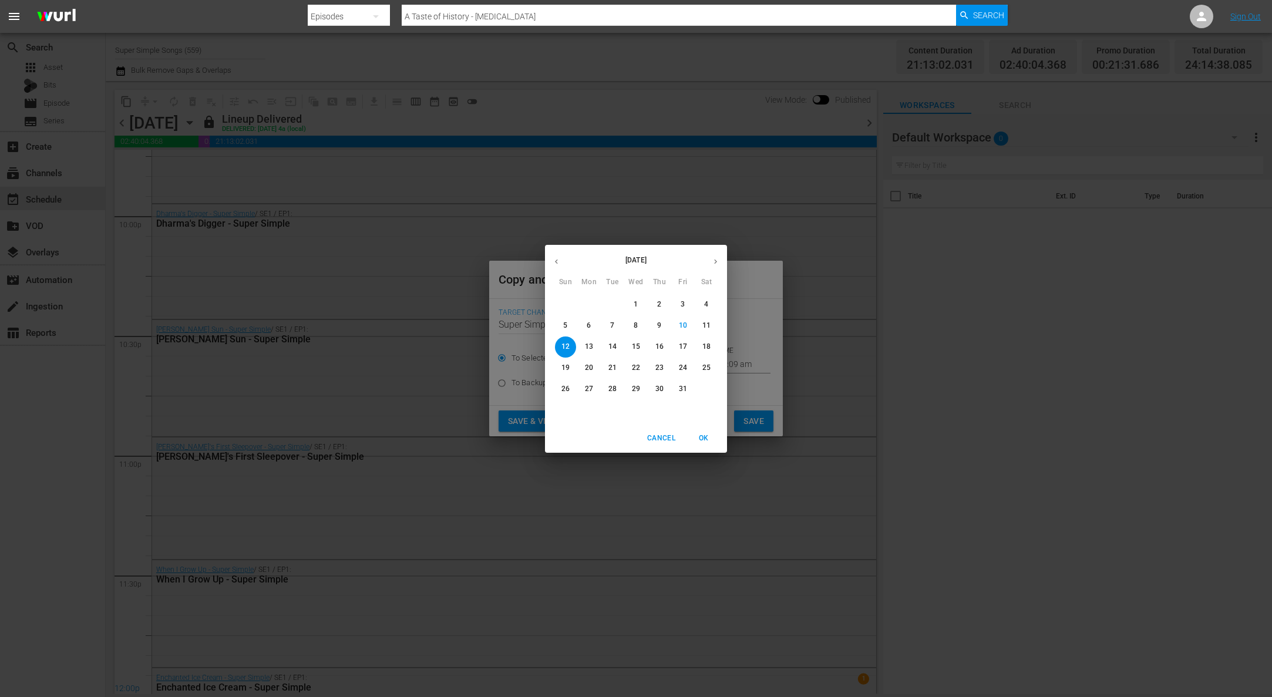
click at [710, 349] on p "18" at bounding box center [706, 347] width 8 height 10
type input "Oct 18th 2025"
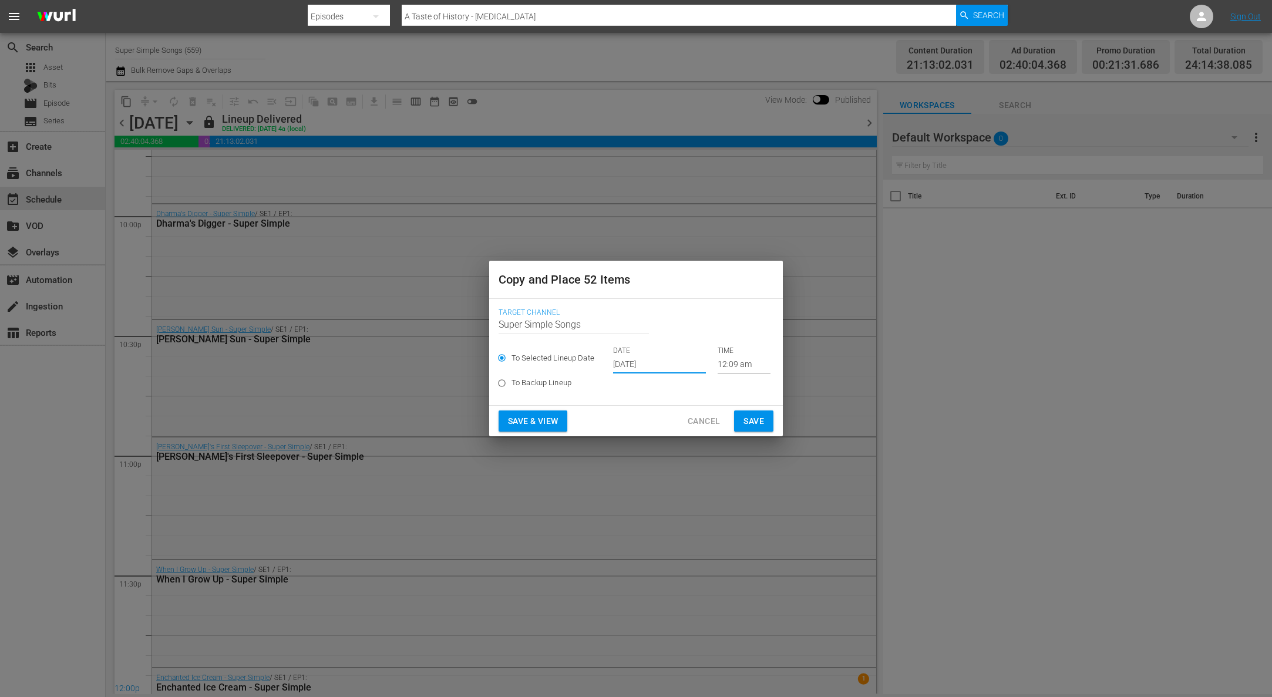
click at [764, 418] on button "Save" at bounding box center [753, 421] width 39 height 22
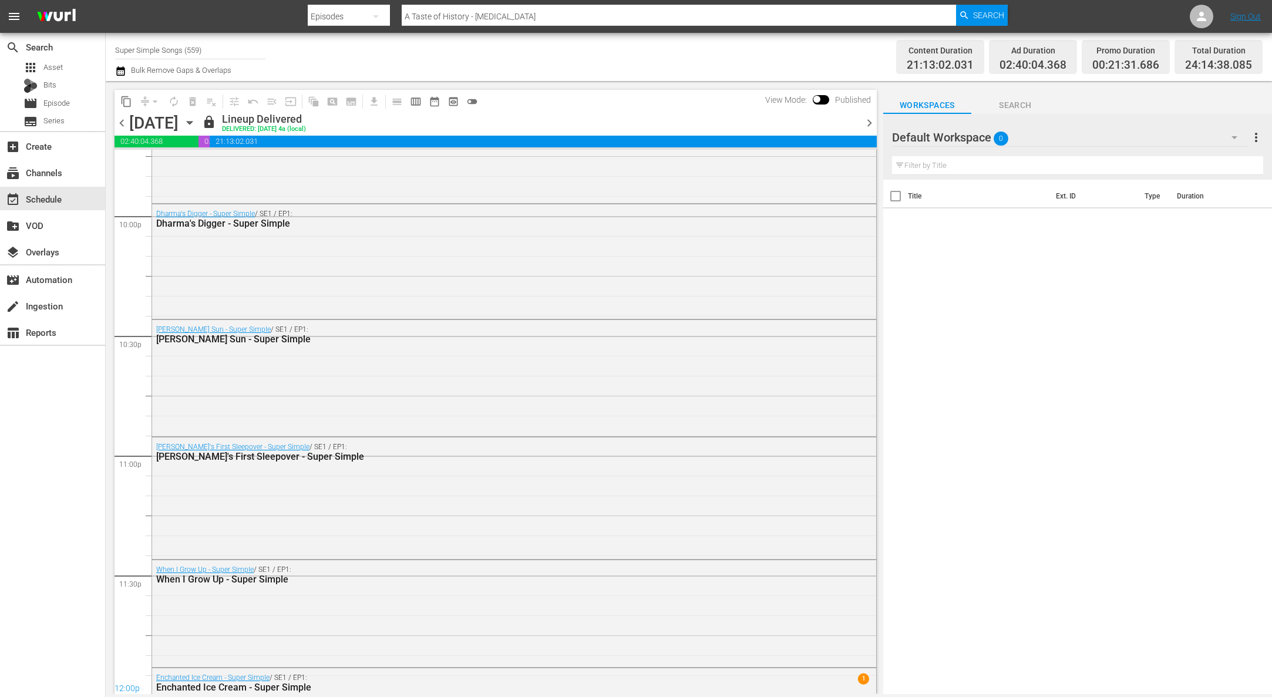
click at [308, 122] on div "chevron_left Saturday, October 4th October 4th lock Lineup Delivered DELIVERED:…" at bounding box center [495, 124] width 762 height 23
click at [196, 122] on icon "button" at bounding box center [189, 122] width 13 height 13
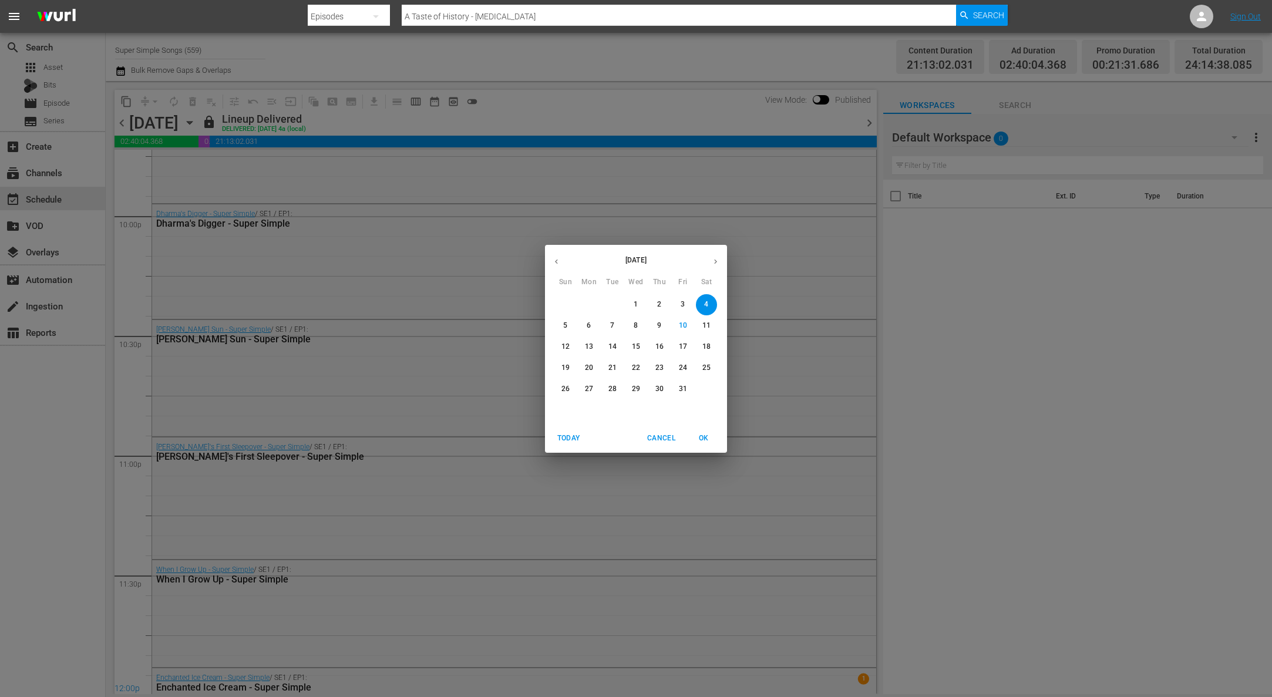
click at [562, 318] on button "5" at bounding box center [565, 325] width 21 height 21
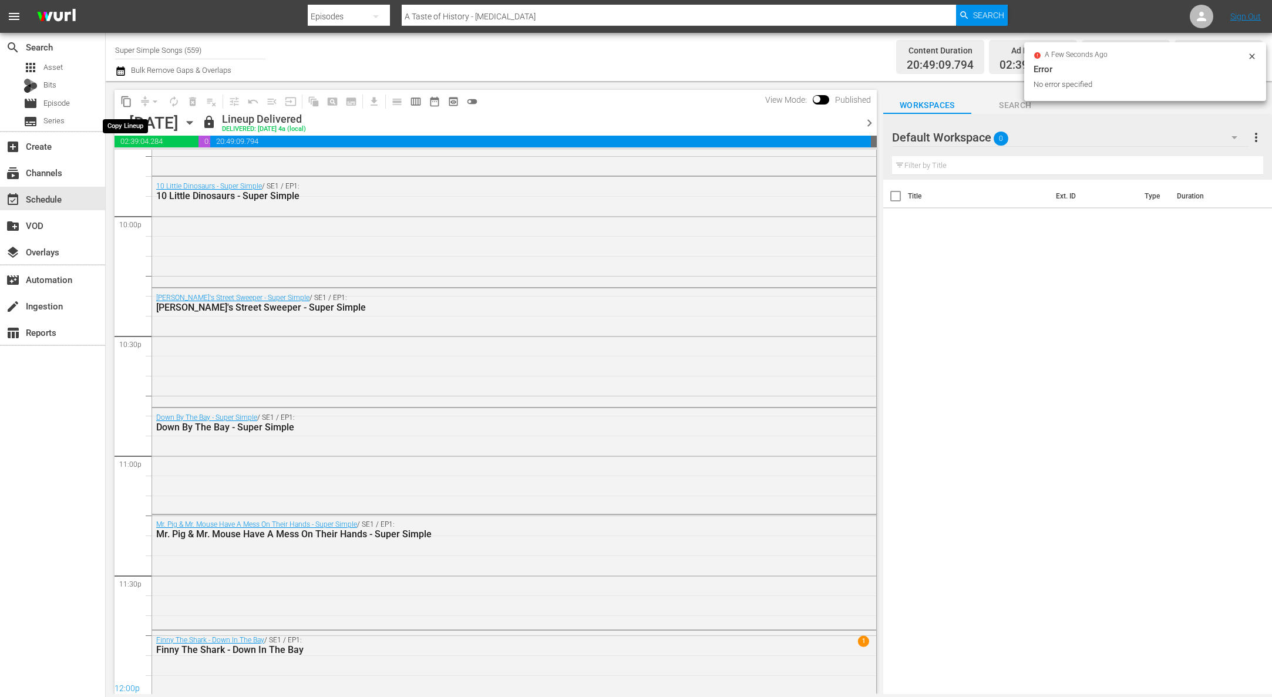
click at [128, 102] on span "content_copy" at bounding box center [126, 102] width 12 height 12
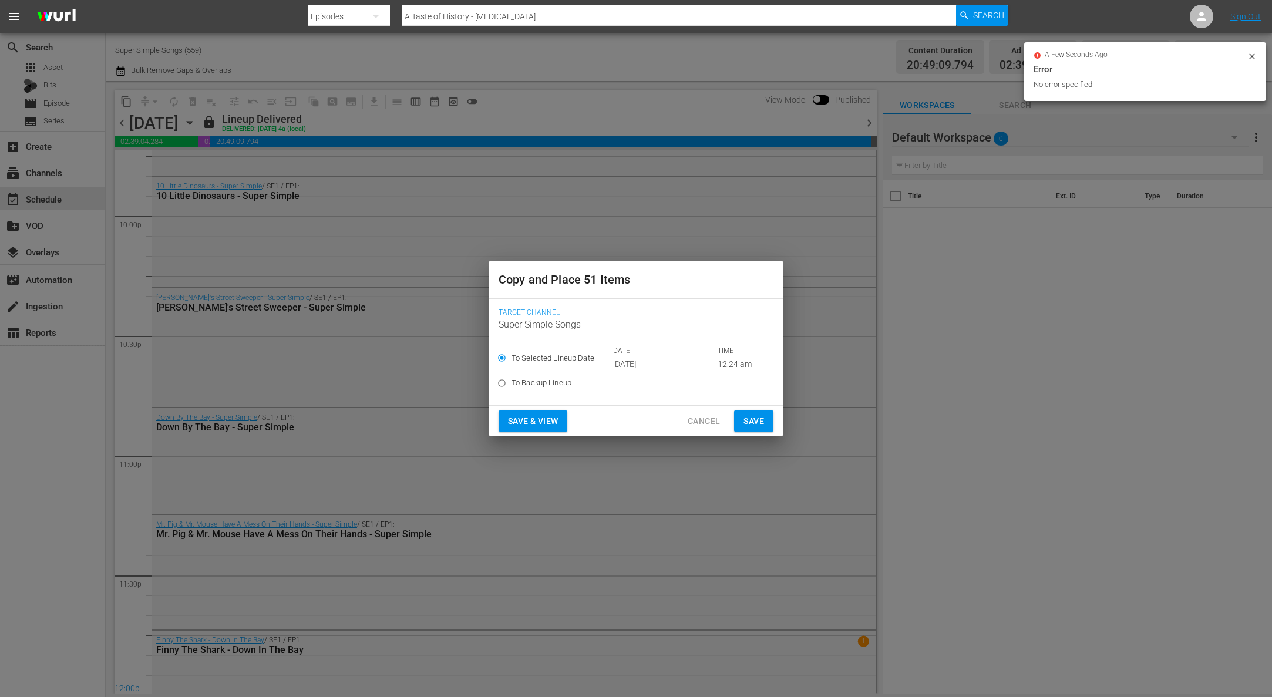
click at [640, 368] on input "[DATE]" at bounding box center [659, 365] width 93 height 18
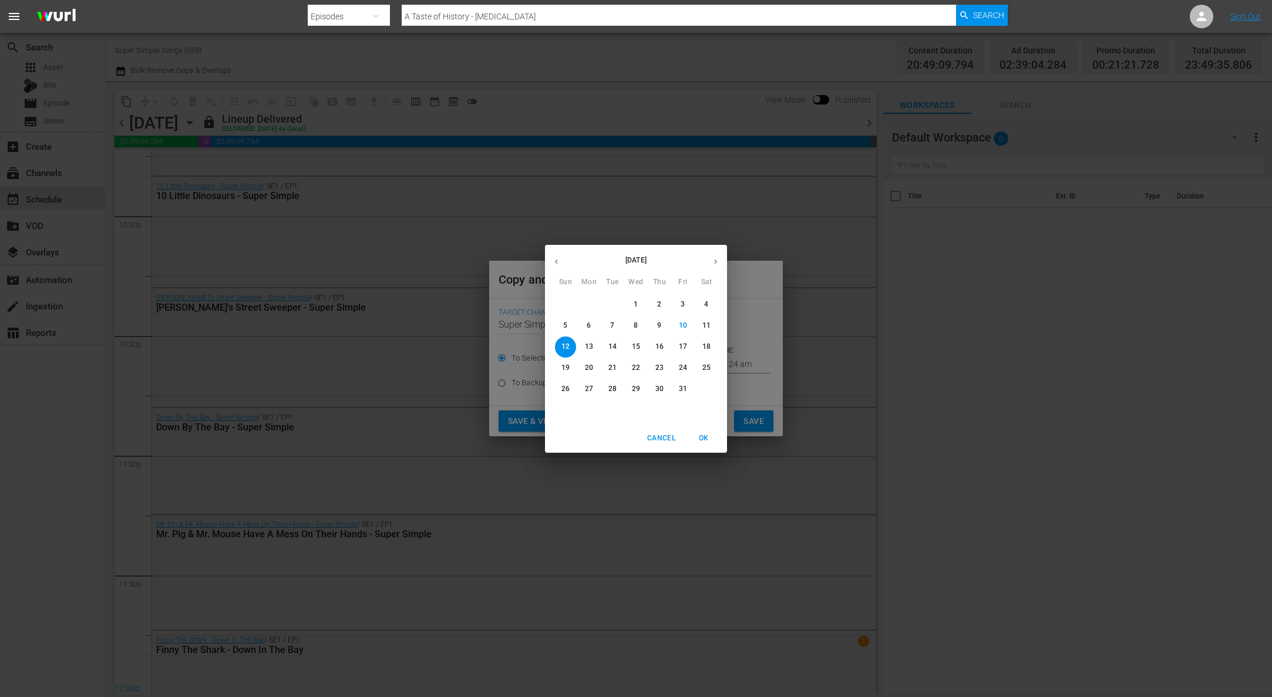
click at [560, 367] on span "19" at bounding box center [565, 368] width 21 height 10
type input "Oct 19th 2025"
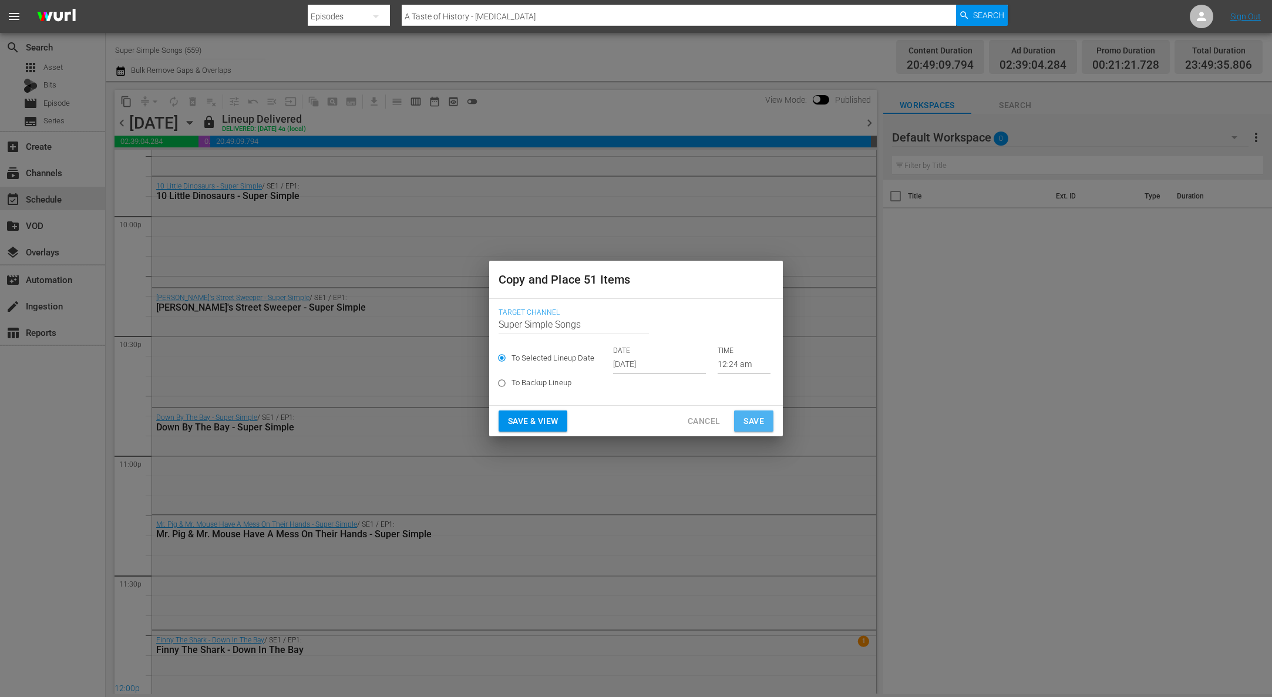
click at [752, 417] on span "Save" at bounding box center [753, 421] width 21 height 15
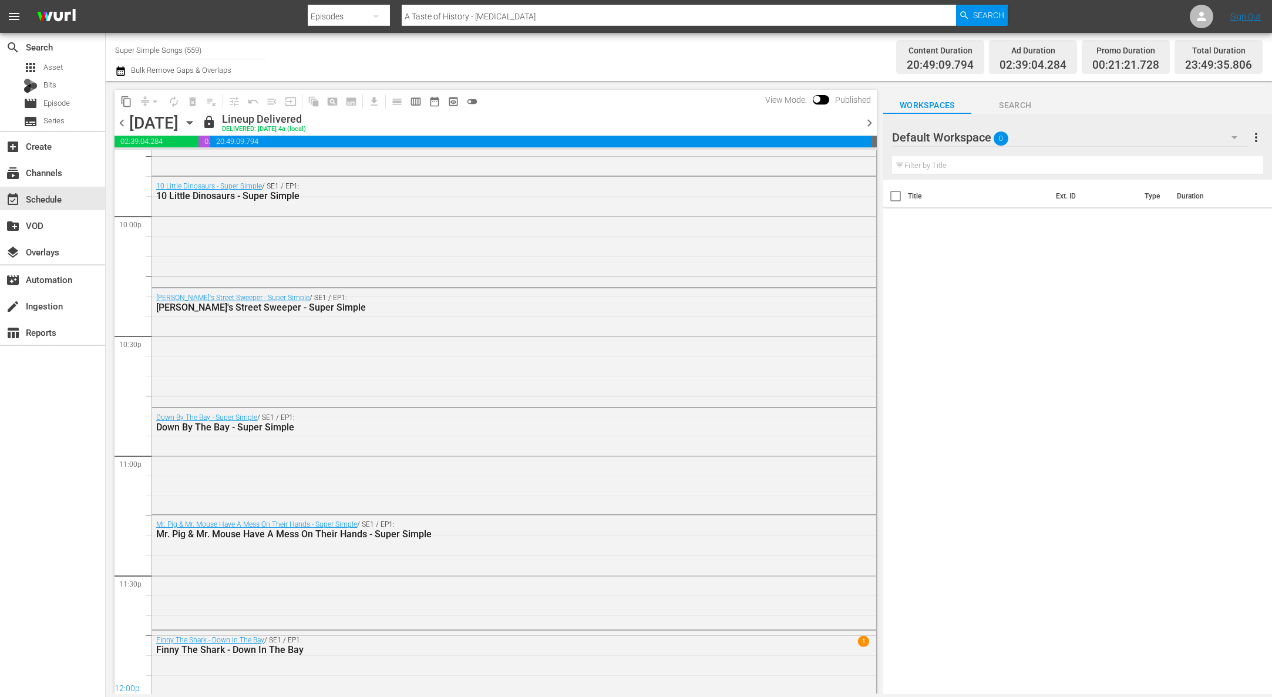
click at [199, 123] on div "Sunday, October 5th October 5th" at bounding box center [164, 122] width 70 height 19
click at [196, 122] on icon "button" at bounding box center [189, 122] width 13 height 13
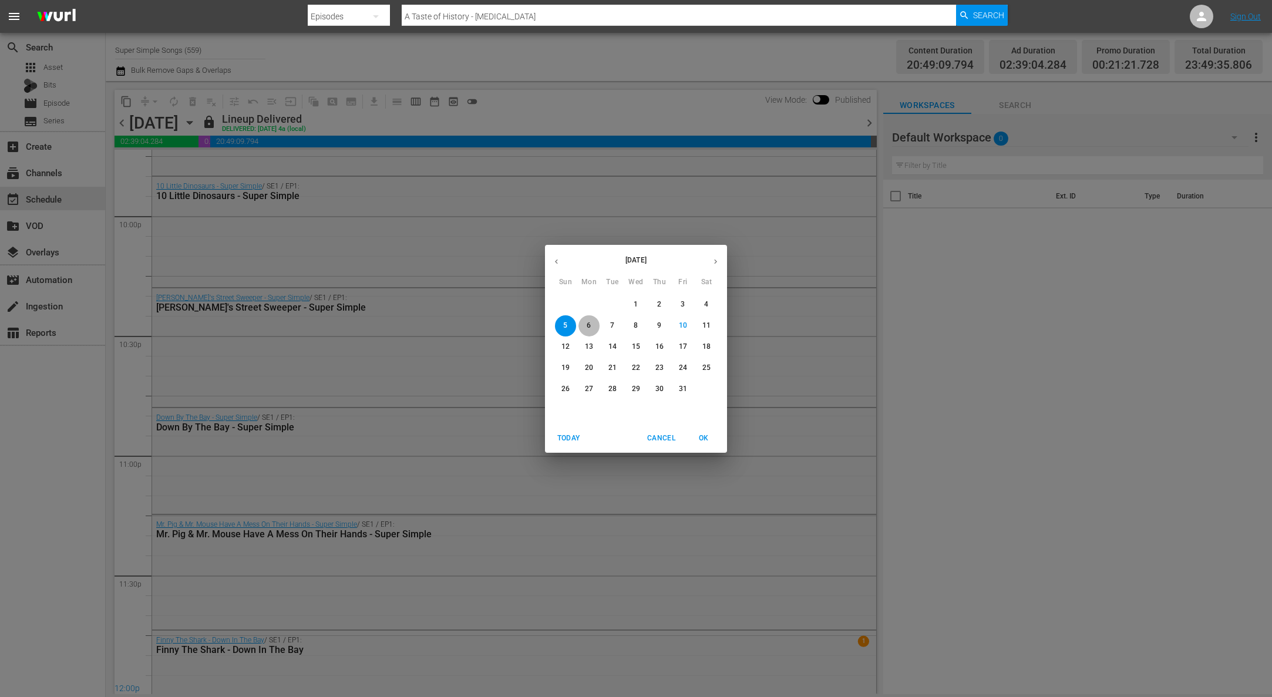
click at [595, 330] on button "6" at bounding box center [588, 325] width 21 height 21
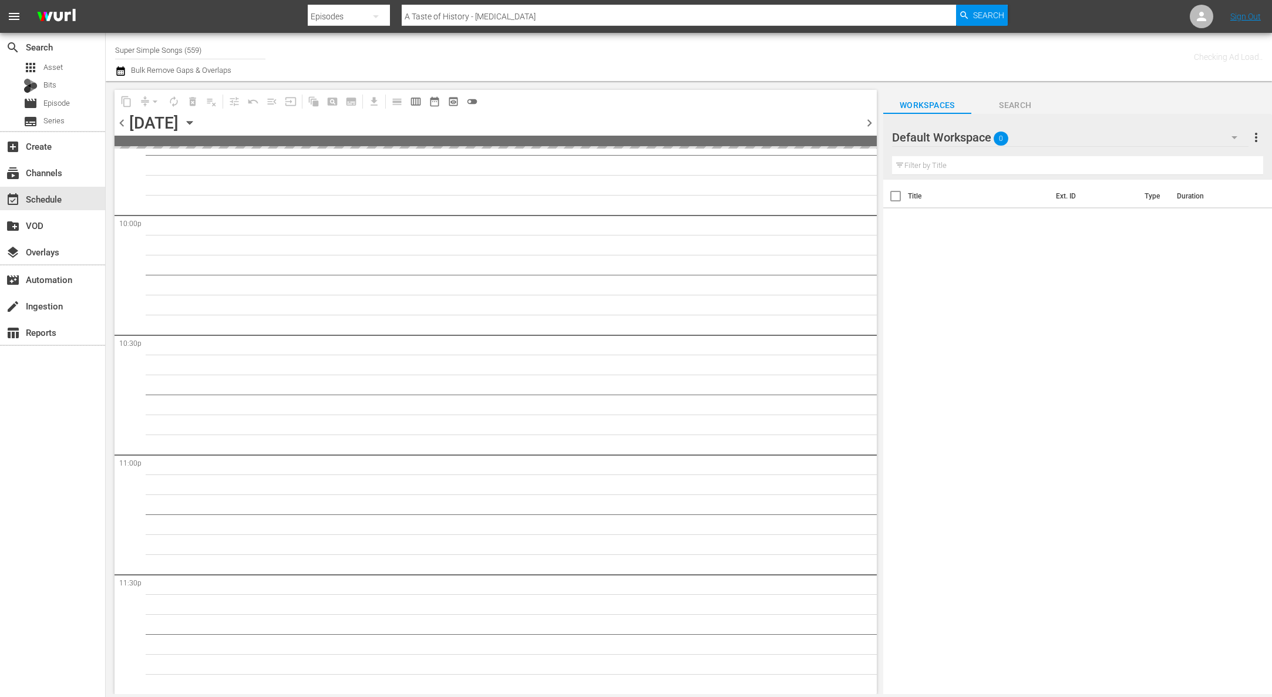
click at [196, 123] on icon "button" at bounding box center [189, 122] width 13 height 13
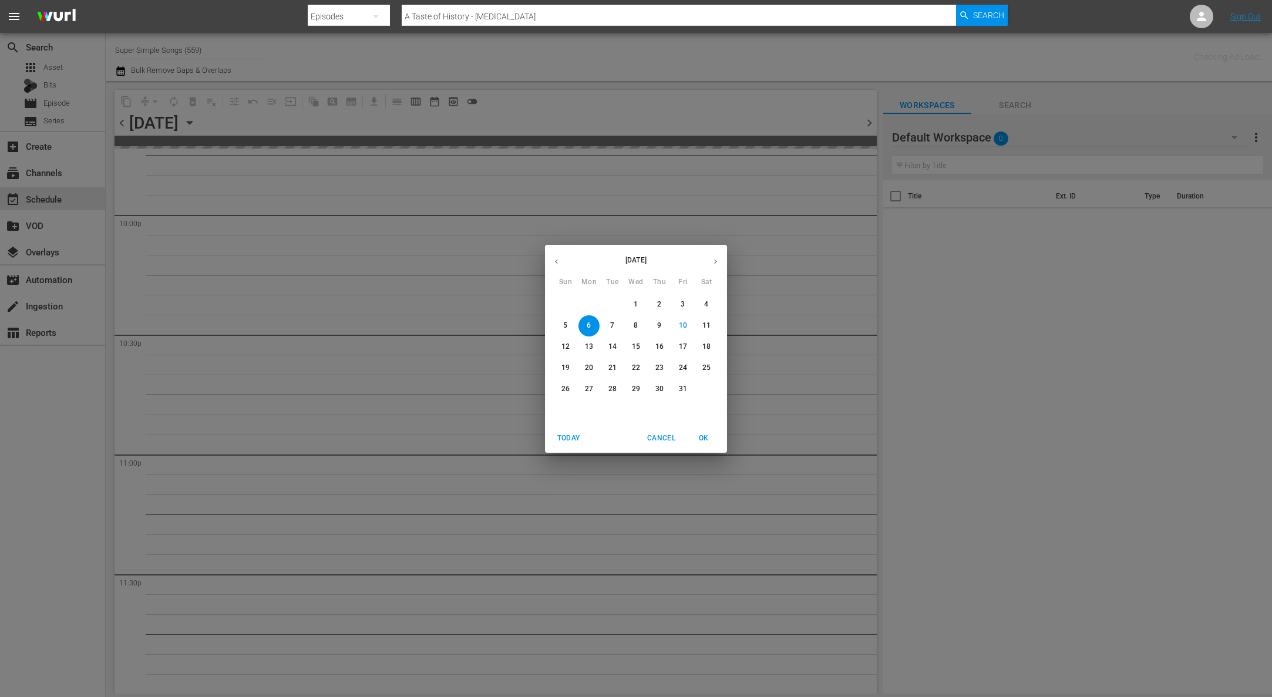
click at [598, 347] on span "13" at bounding box center [588, 347] width 21 height 10
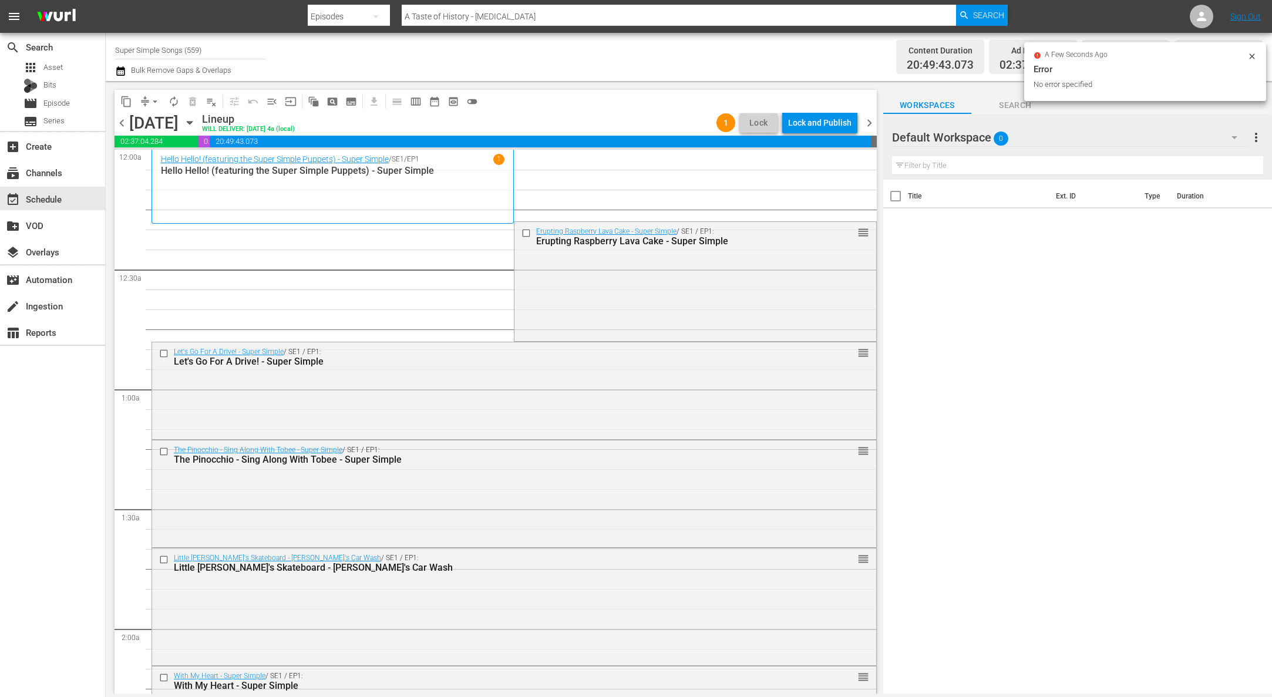
click at [147, 97] on button "arrow_drop_down" at bounding box center [155, 101] width 19 height 19
click at [177, 158] on li "Align to End of Previous Day" at bounding box center [155, 163] width 123 height 19
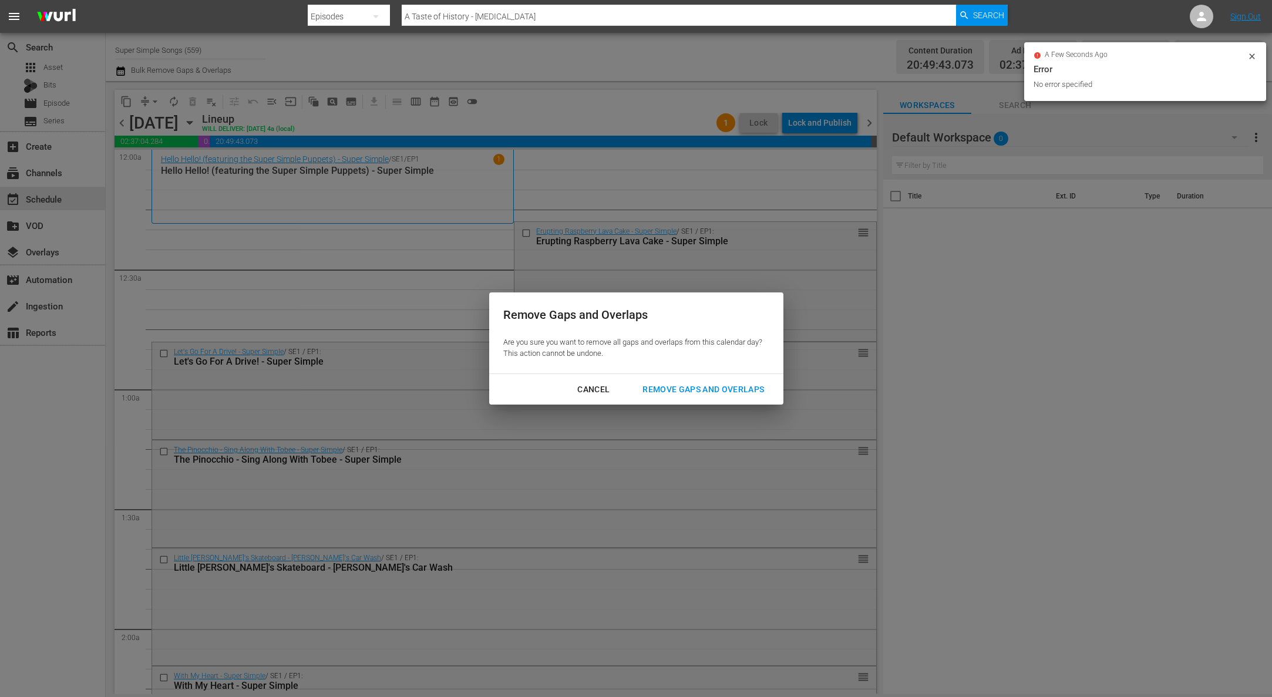
click at [706, 389] on div "Remove Gaps and Overlaps" at bounding box center [703, 389] width 140 height 15
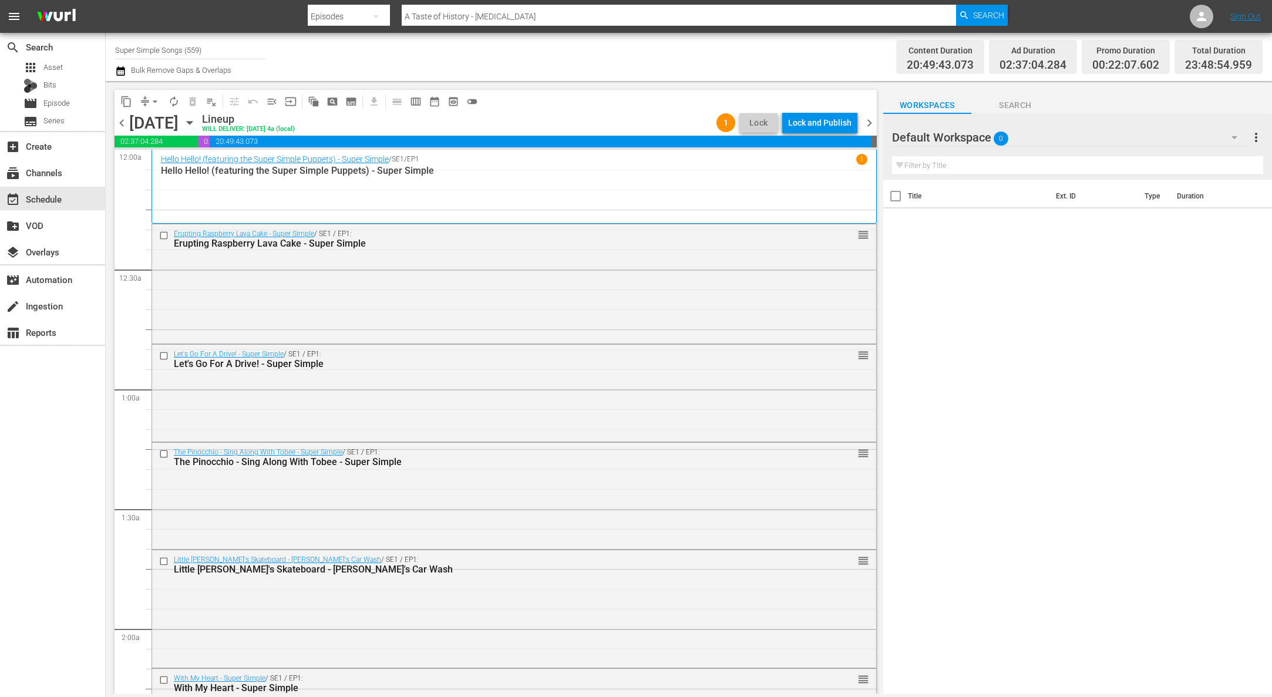
click at [823, 125] on div "Lock and Publish" at bounding box center [819, 122] width 63 height 21
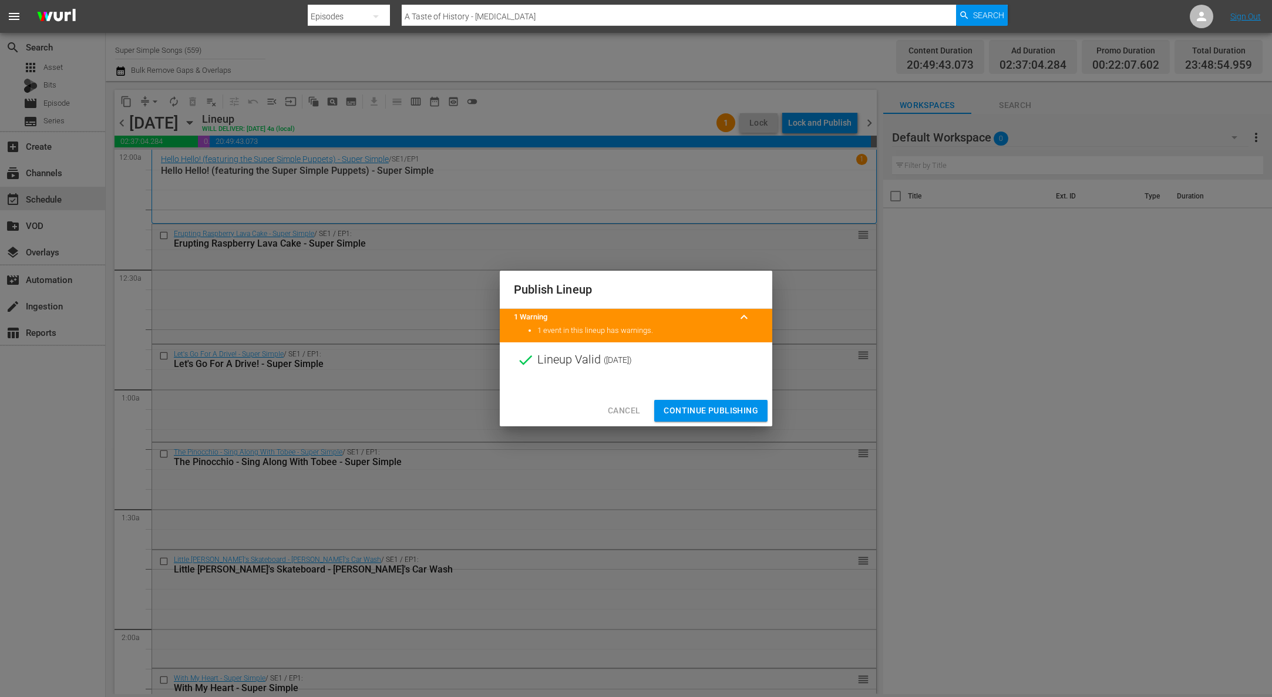
click at [714, 404] on span "Continue Publishing" at bounding box center [710, 410] width 95 height 15
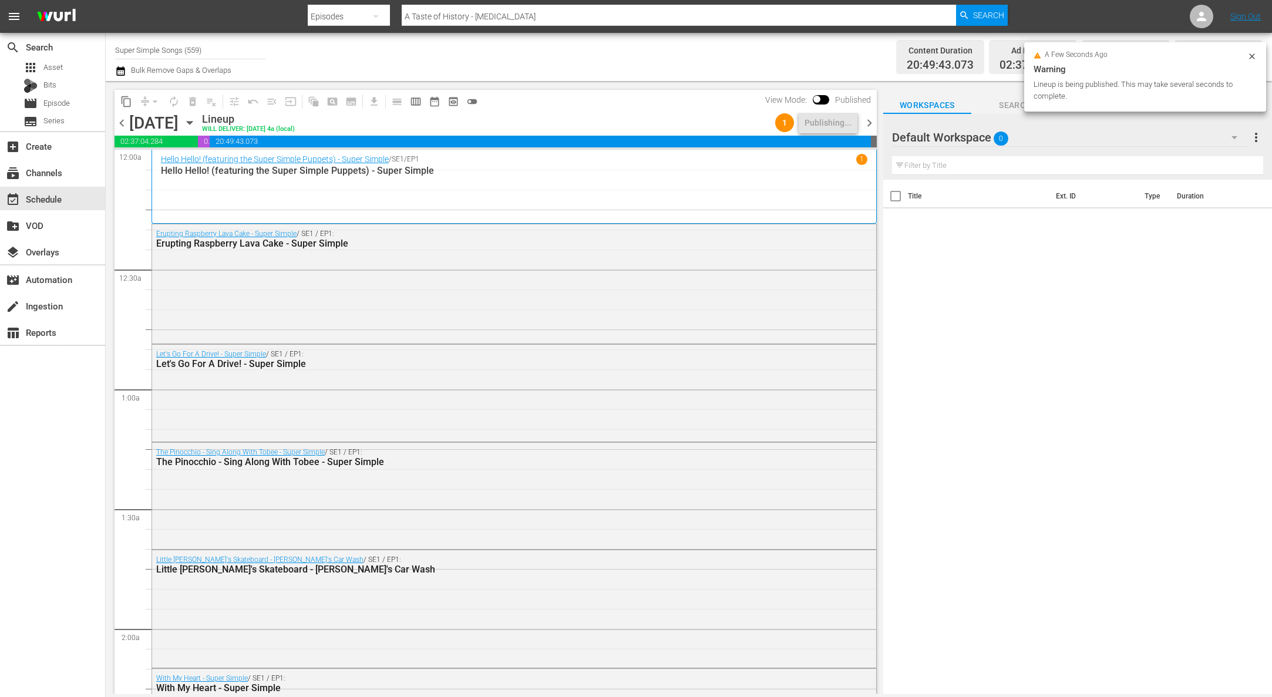
click at [196, 124] on icon "button" at bounding box center [189, 122] width 13 height 13
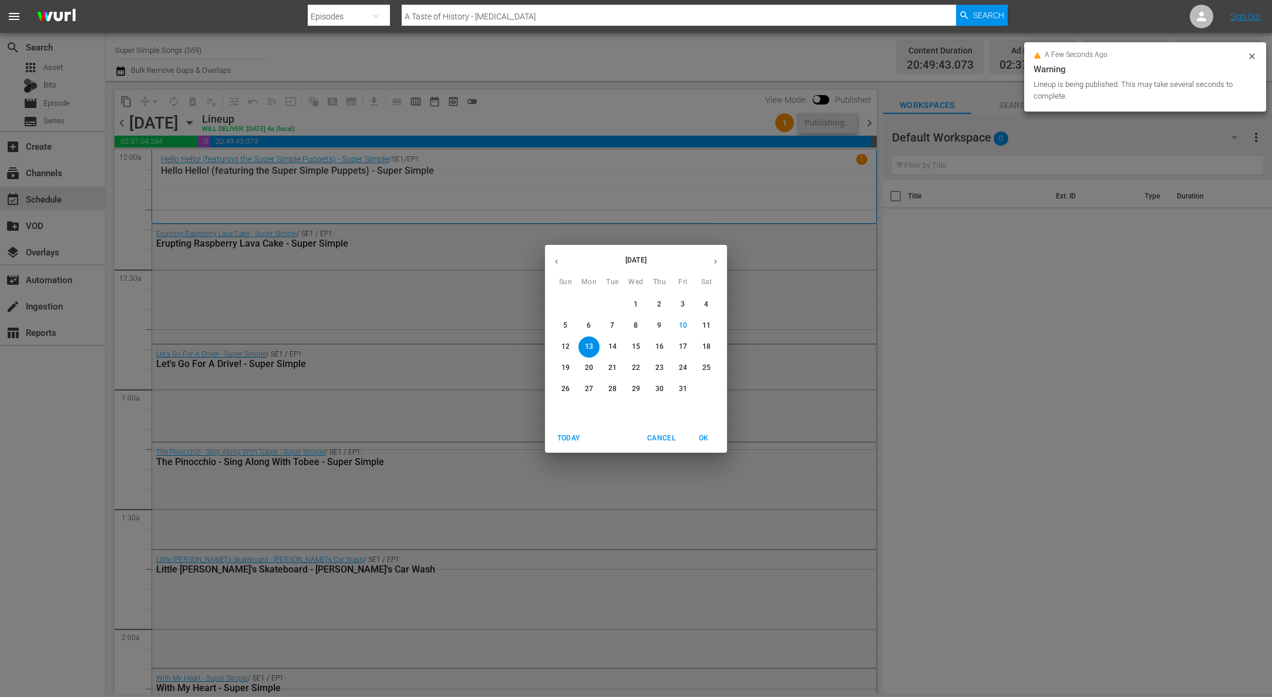
click at [614, 346] on p "14" at bounding box center [612, 347] width 8 height 10
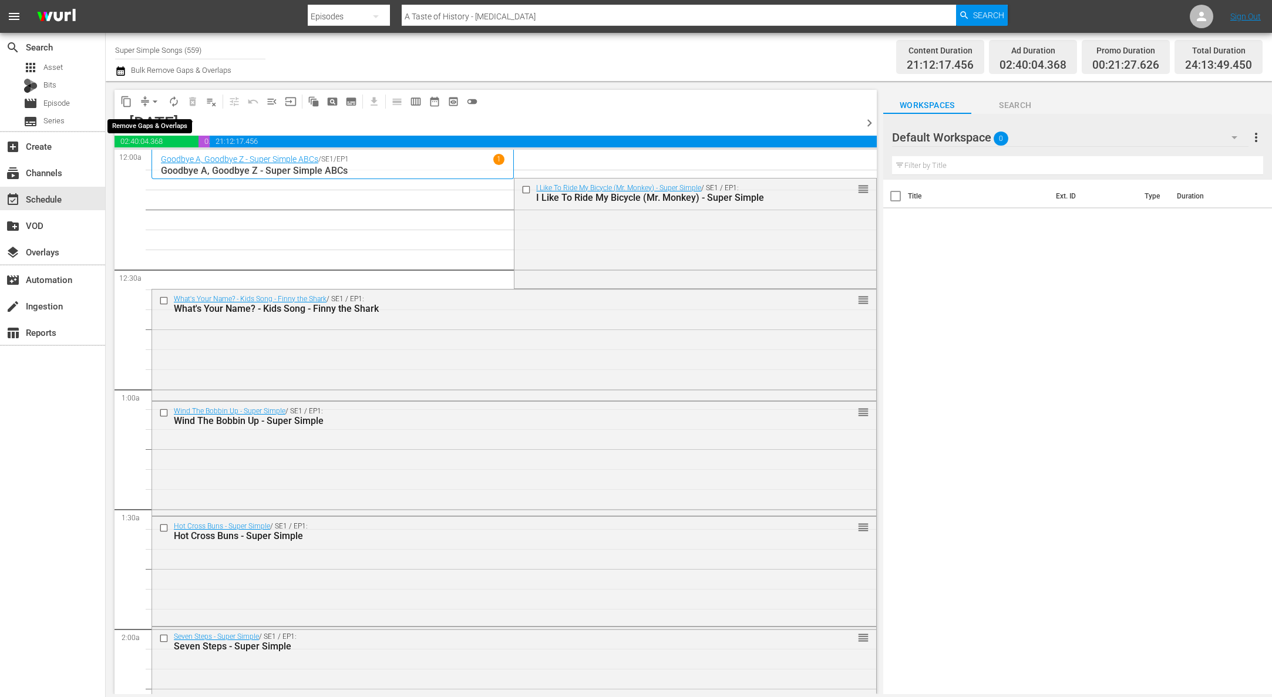
click at [156, 102] on span "arrow_drop_down" at bounding box center [155, 102] width 12 height 12
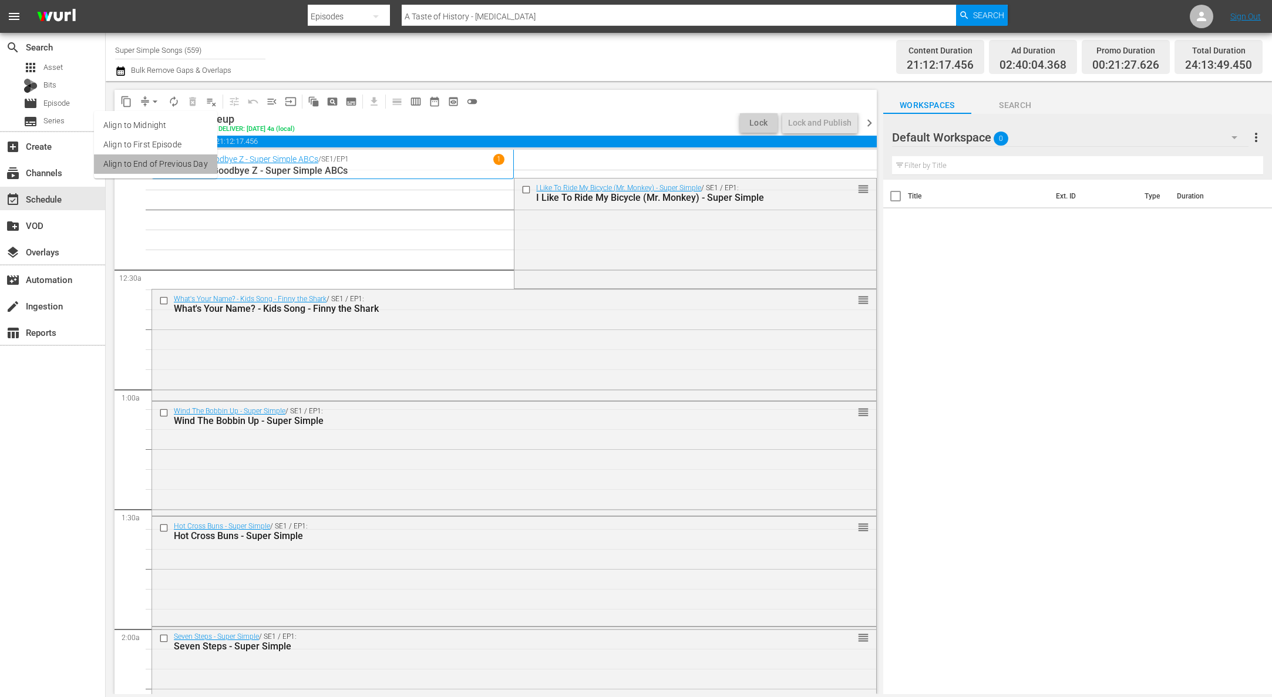
click at [158, 165] on li "Align to End of Previous Day" at bounding box center [155, 163] width 123 height 19
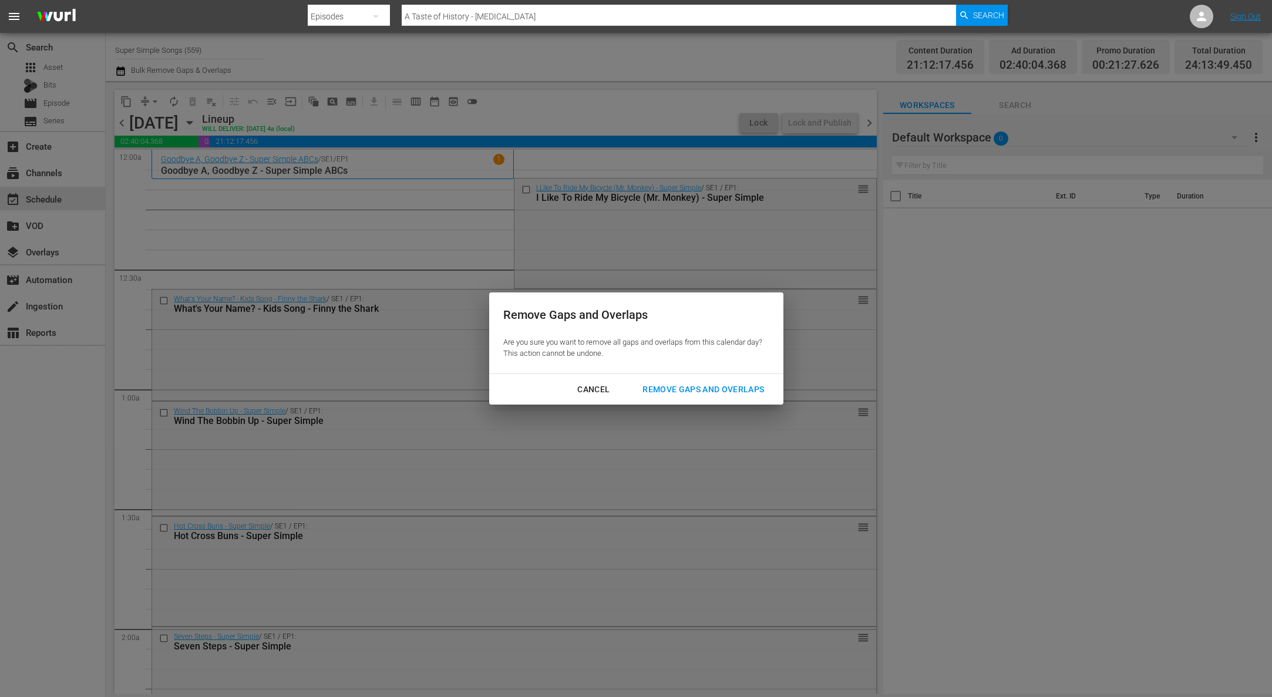
click at [689, 379] on button "Remove Gaps and Overlaps" at bounding box center [703, 390] width 150 height 22
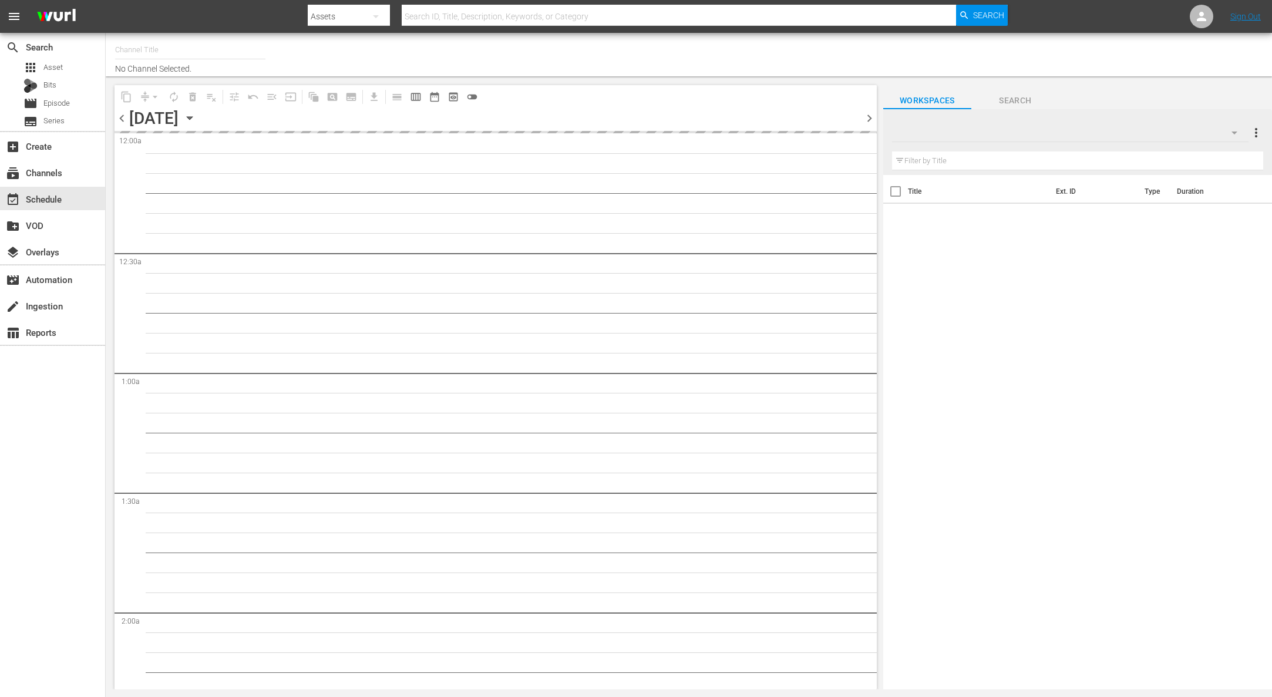
type input "Super Simple Songs (559)"
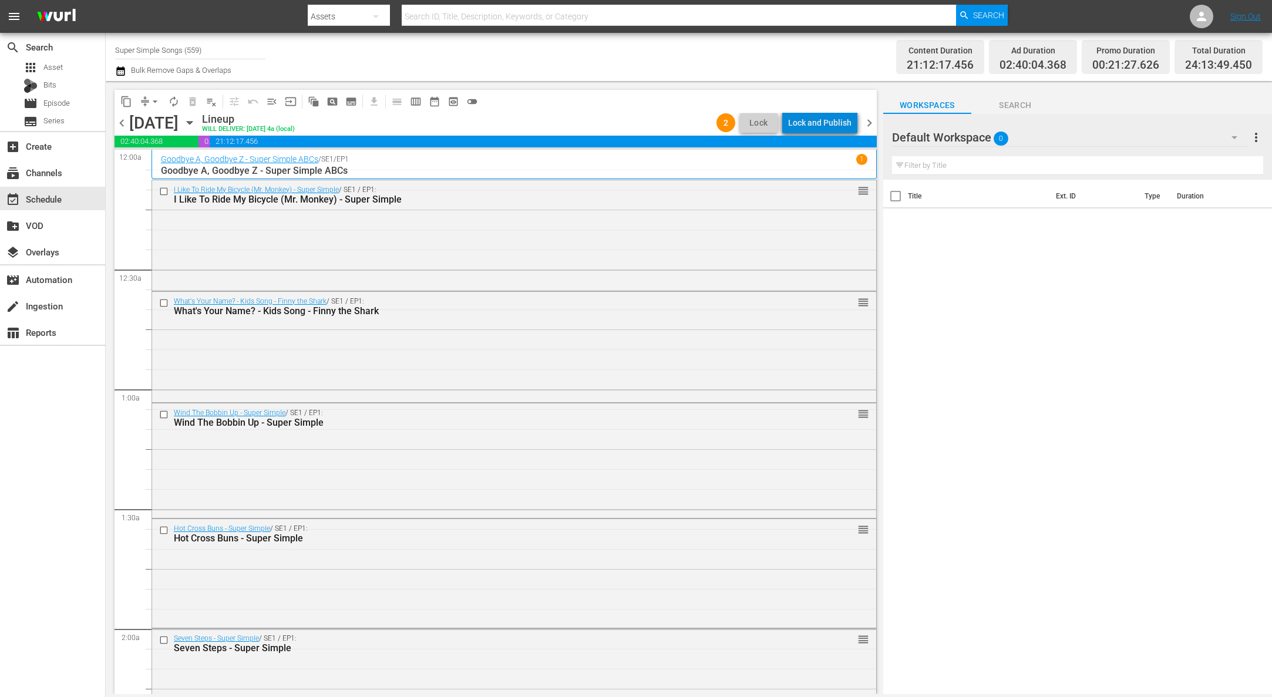
click at [837, 124] on div "Lock and Publish" at bounding box center [819, 122] width 63 height 21
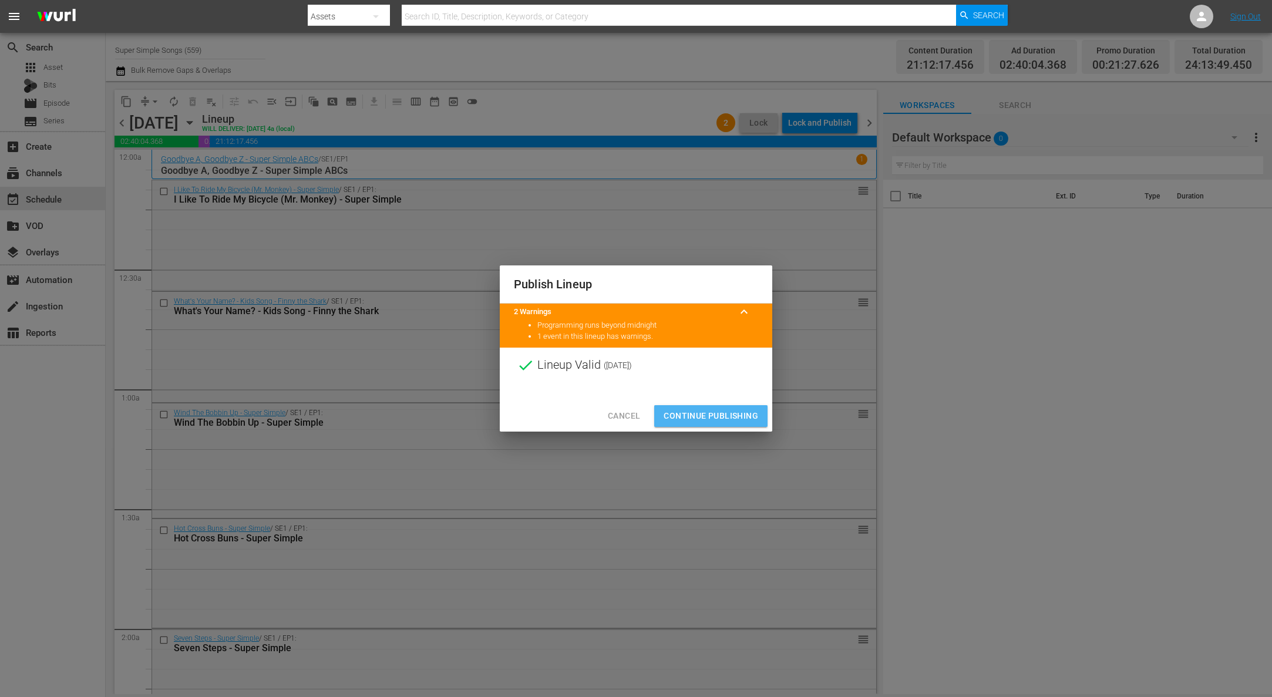
click at [734, 413] on span "Continue Publishing" at bounding box center [710, 416] width 95 height 15
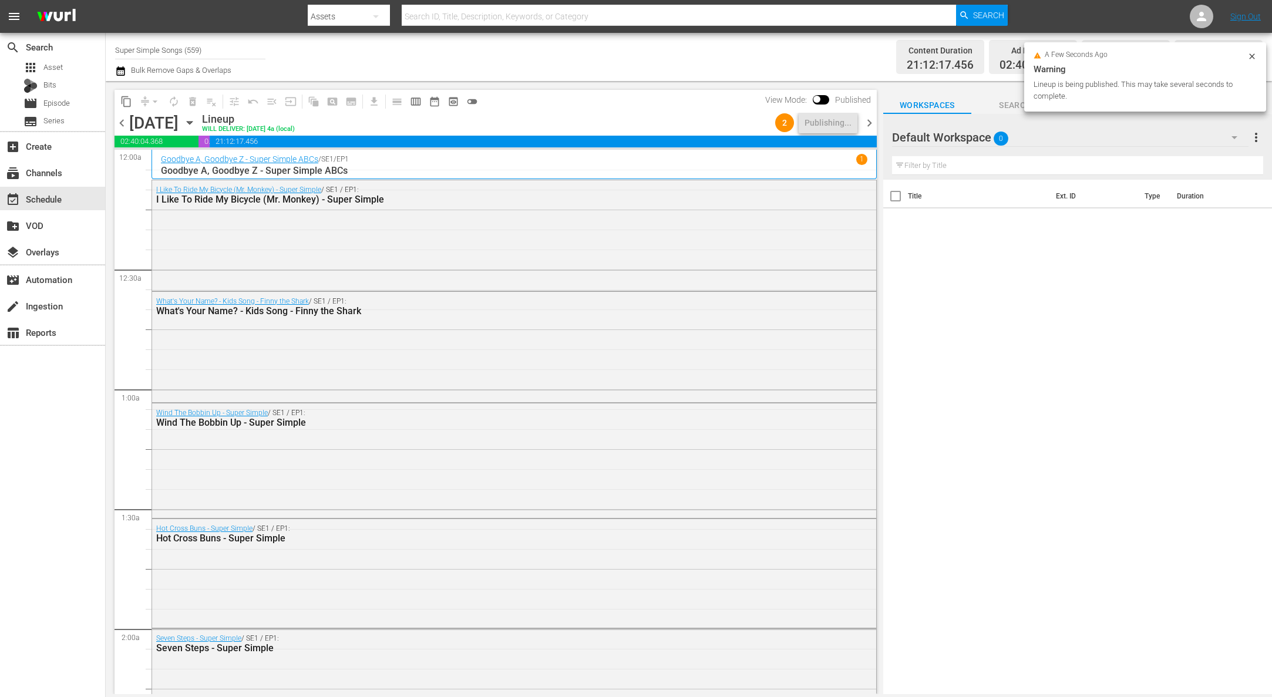
click at [192, 122] on icon "button" at bounding box center [189, 123] width 5 height 3
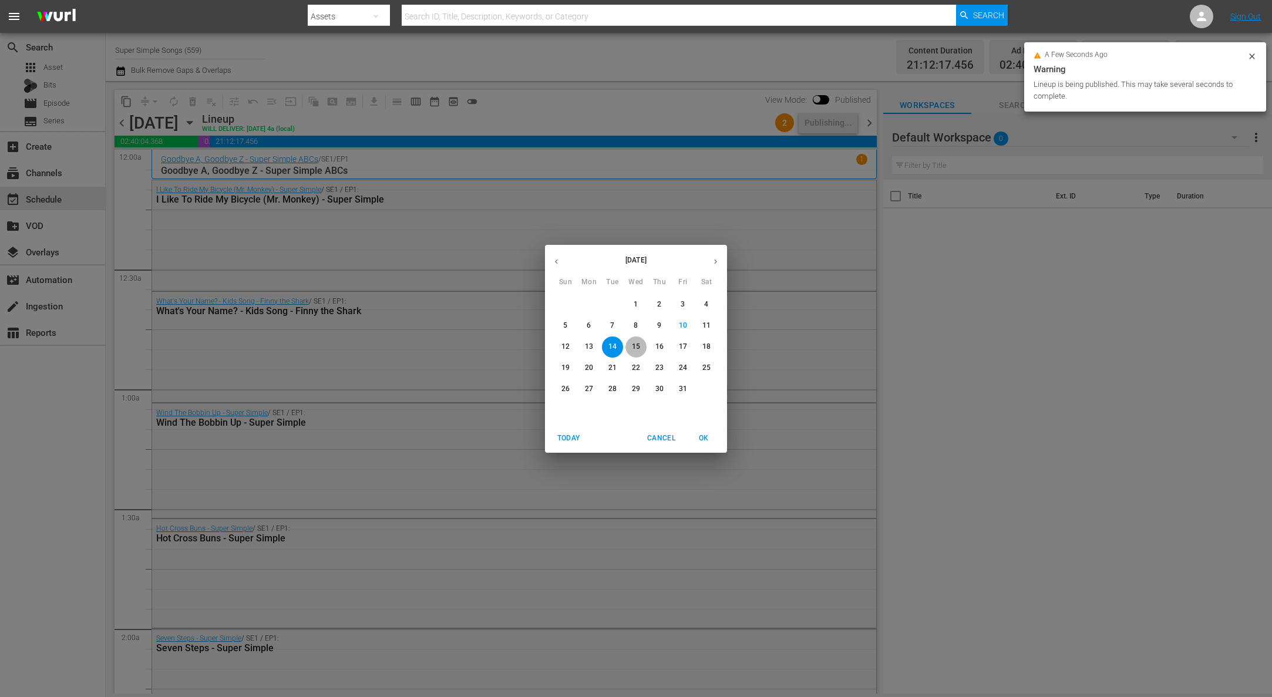
click at [639, 353] on button "15" at bounding box center [635, 346] width 21 height 21
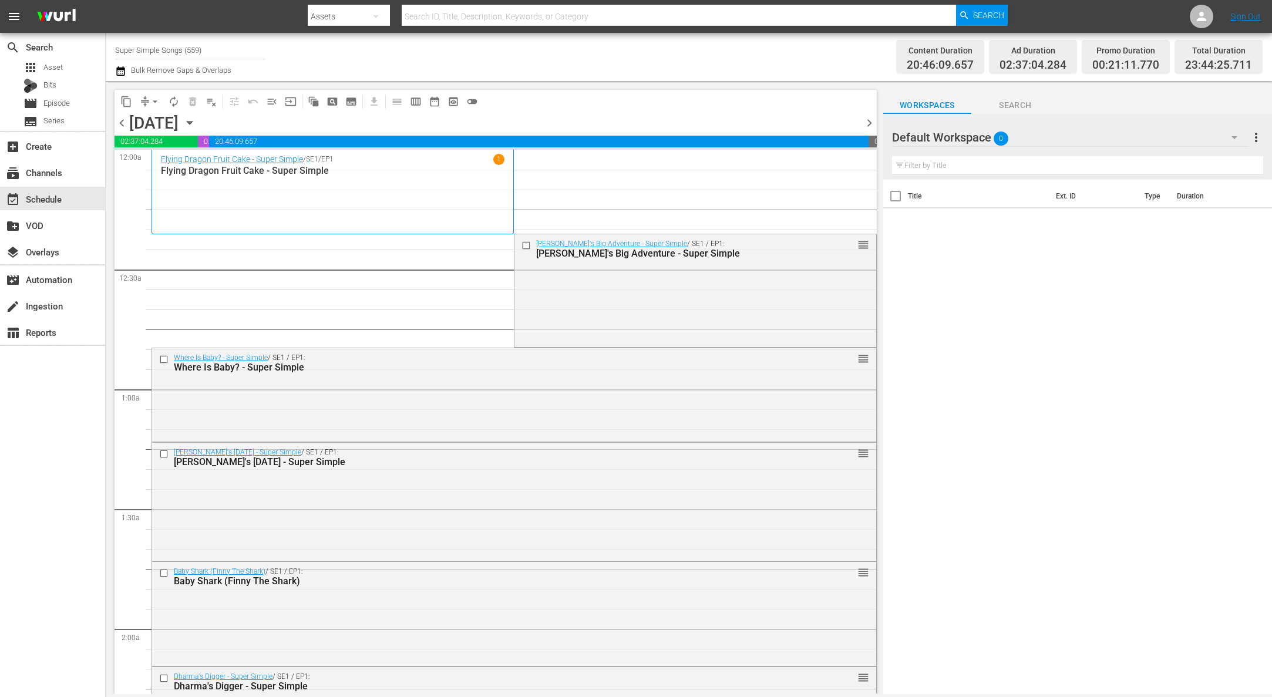
click at [149, 99] on span "arrow_drop_down" at bounding box center [155, 102] width 12 height 12
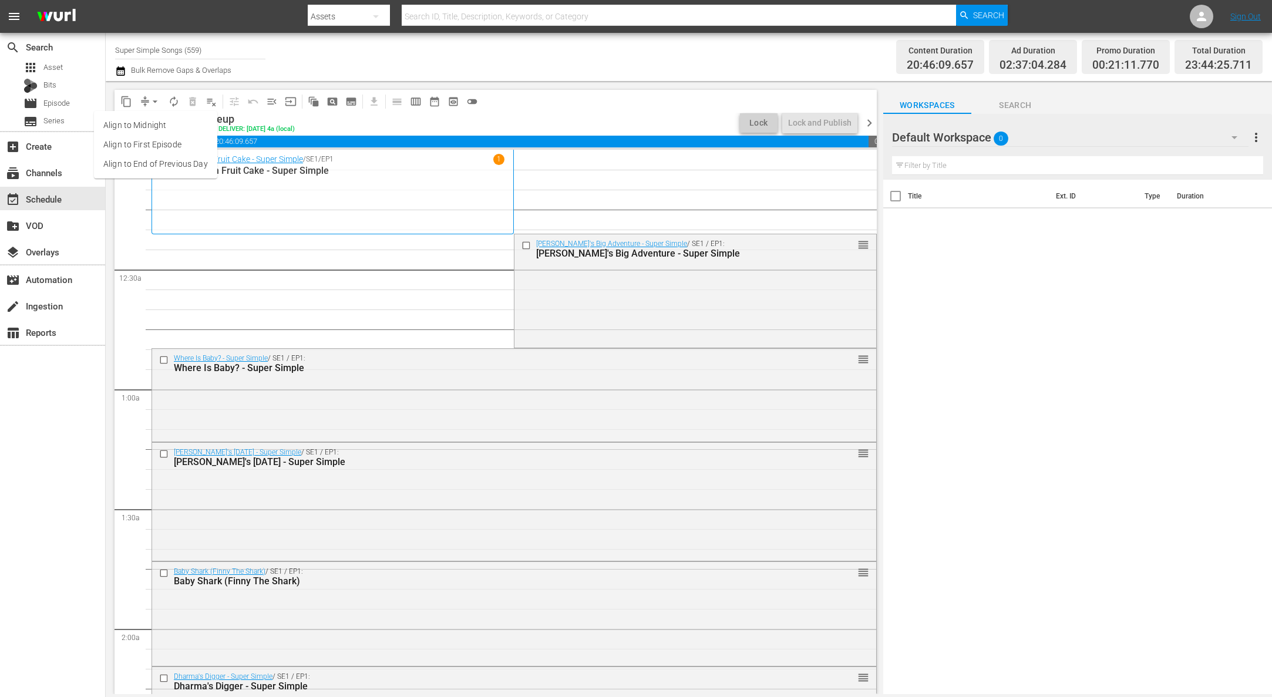
click at [167, 159] on li "Align to End of Previous Day" at bounding box center [155, 163] width 123 height 19
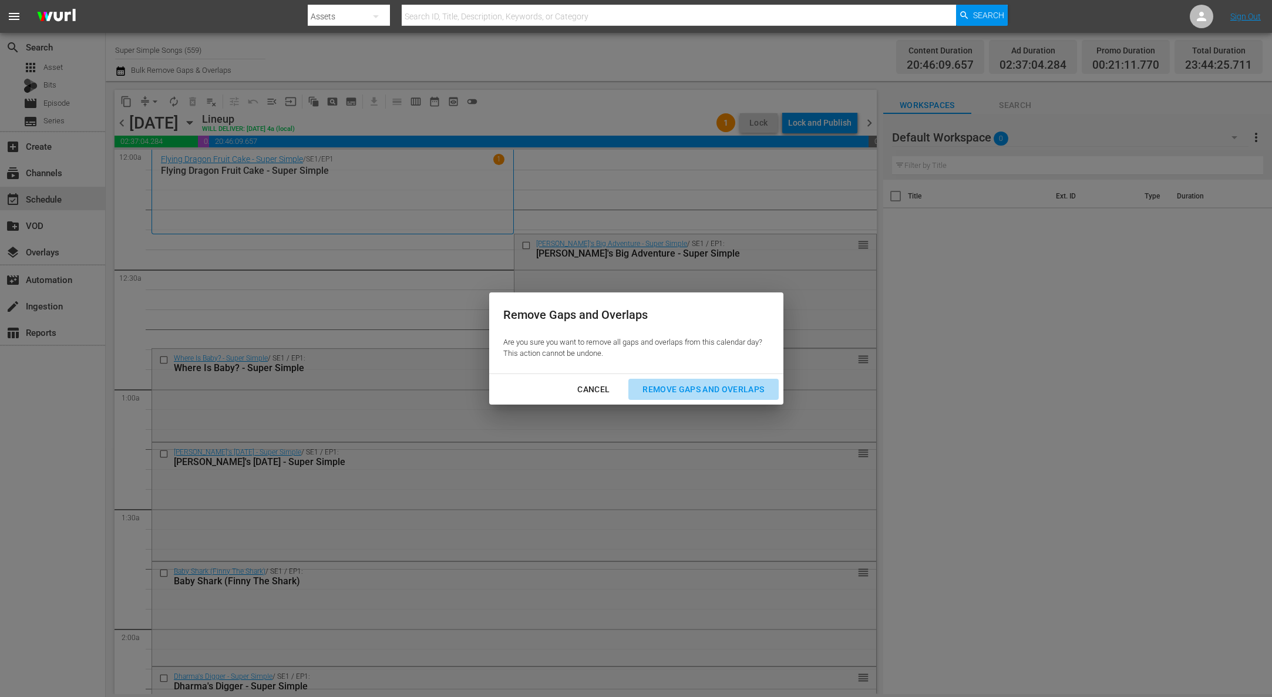
click at [727, 390] on div "Remove Gaps and Overlaps" at bounding box center [703, 389] width 140 height 15
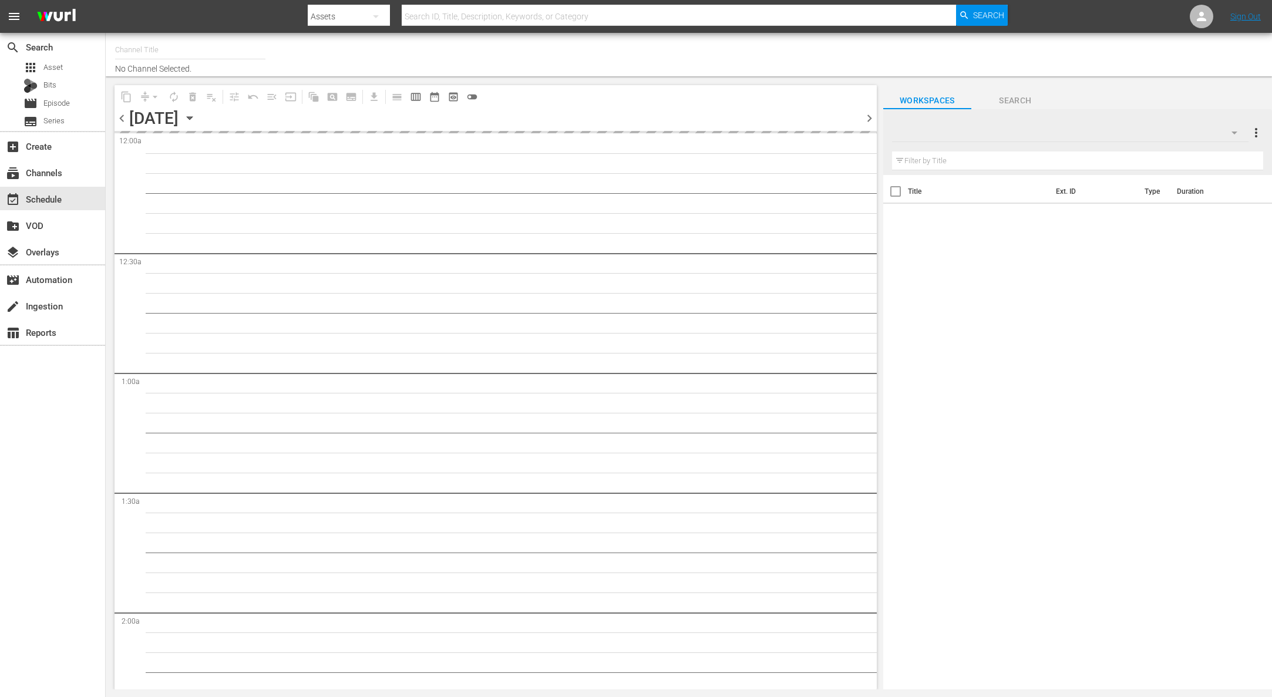
type input "Super Simple Songs (559)"
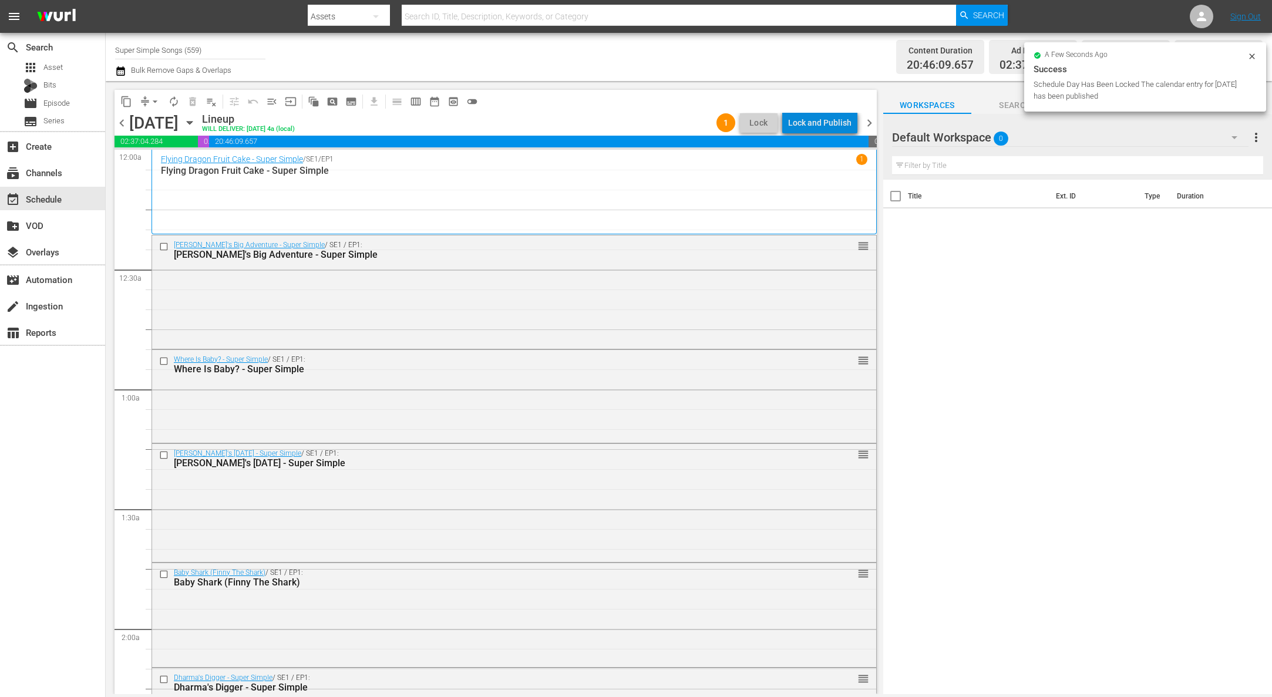
click at [827, 124] on div "Lock and Publish" at bounding box center [819, 122] width 63 height 21
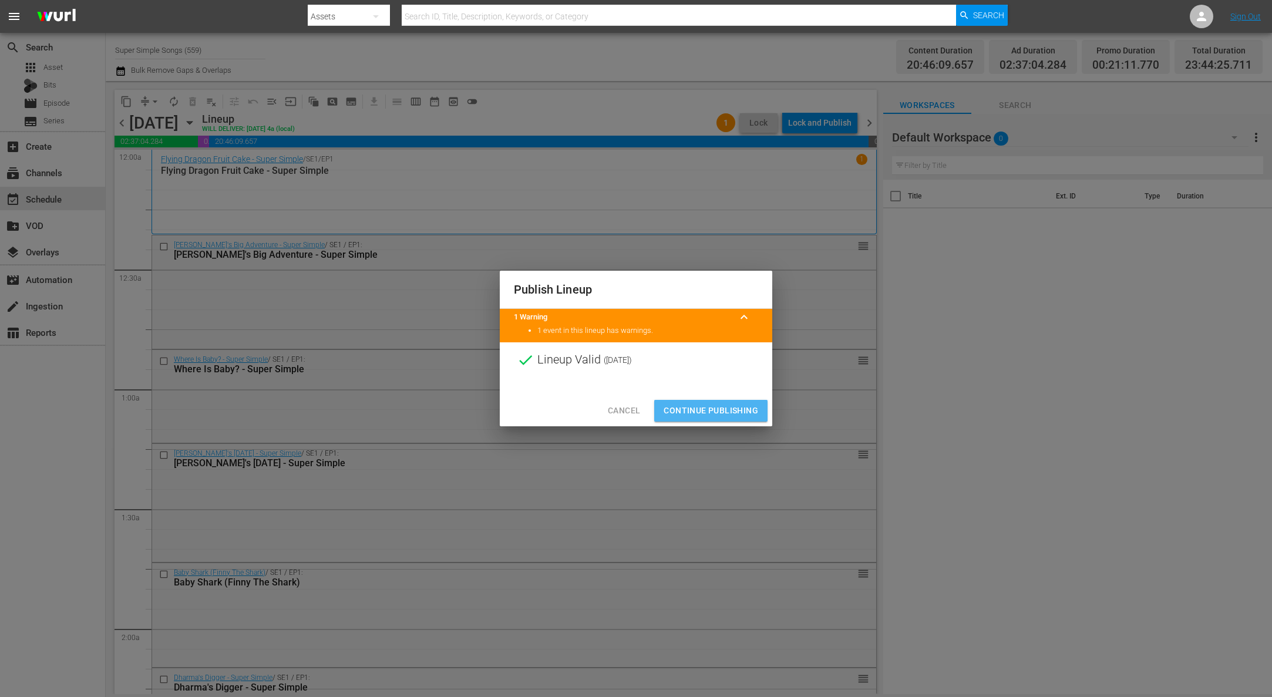
click at [719, 407] on span "Continue Publishing" at bounding box center [710, 410] width 95 height 15
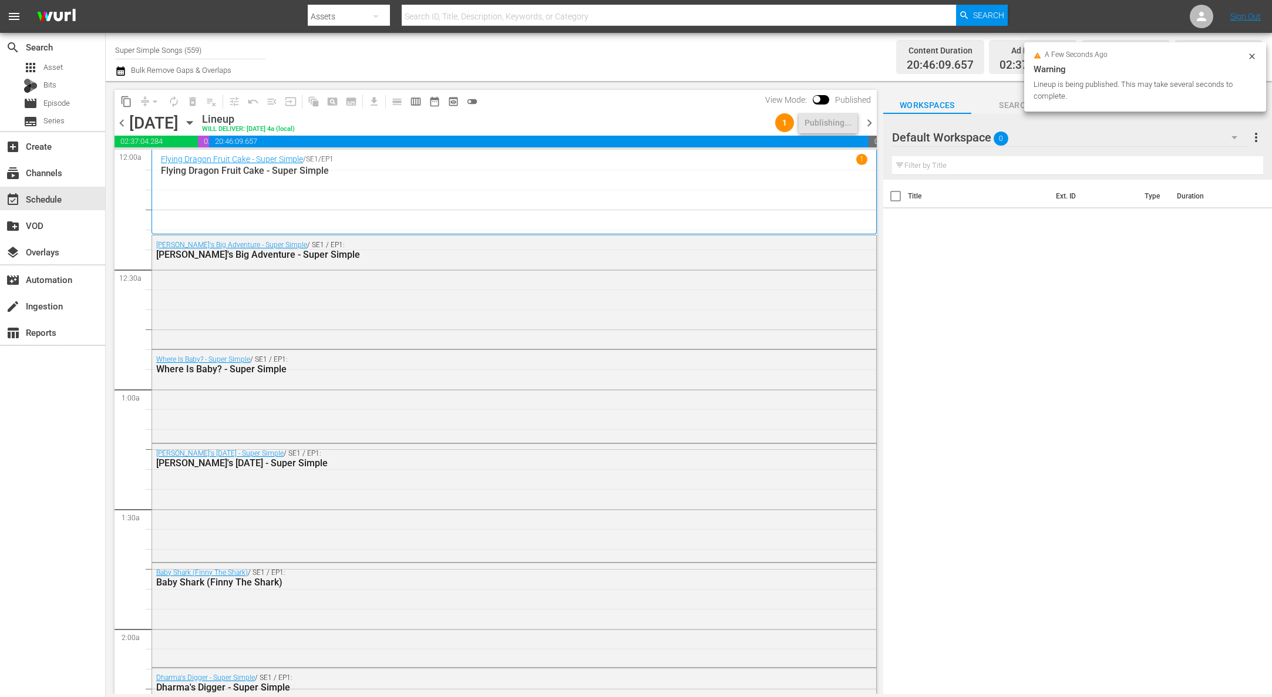
click at [196, 122] on icon "button" at bounding box center [189, 122] width 13 height 13
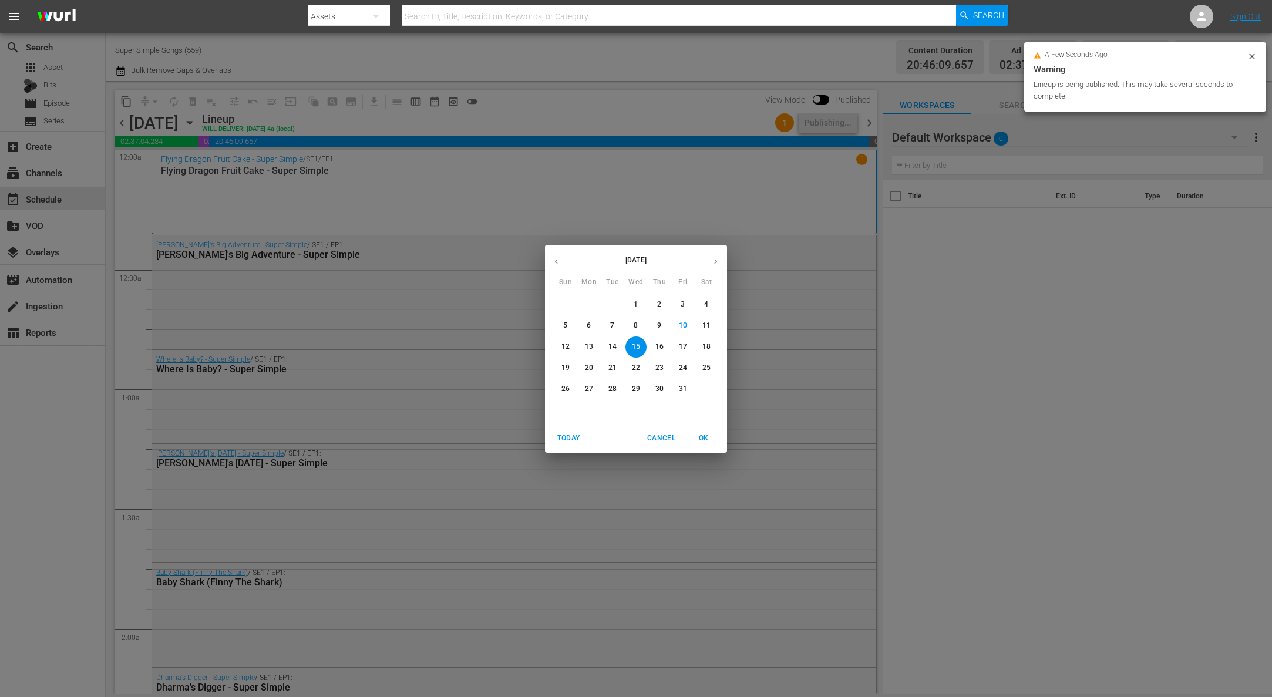
click at [660, 346] on p "16" at bounding box center [659, 347] width 8 height 10
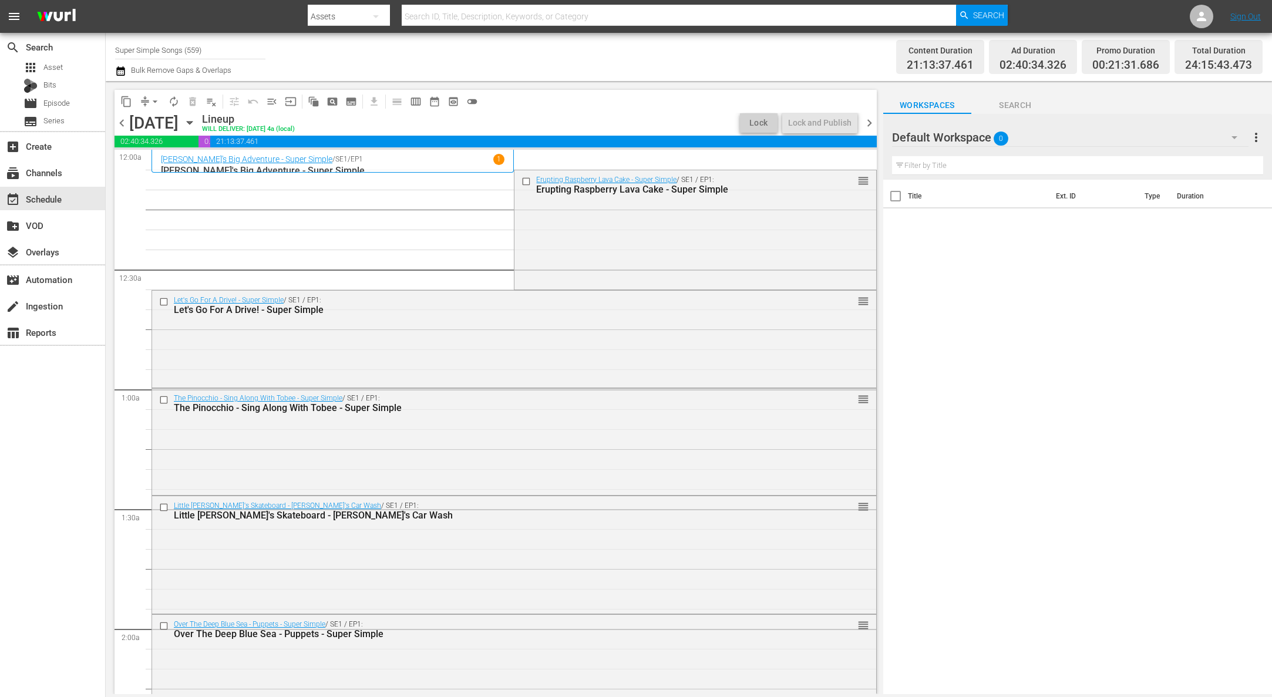
click at [146, 98] on button "arrow_drop_down" at bounding box center [155, 101] width 19 height 19
click at [158, 159] on li "Align to End of Previous Day" at bounding box center [155, 163] width 123 height 19
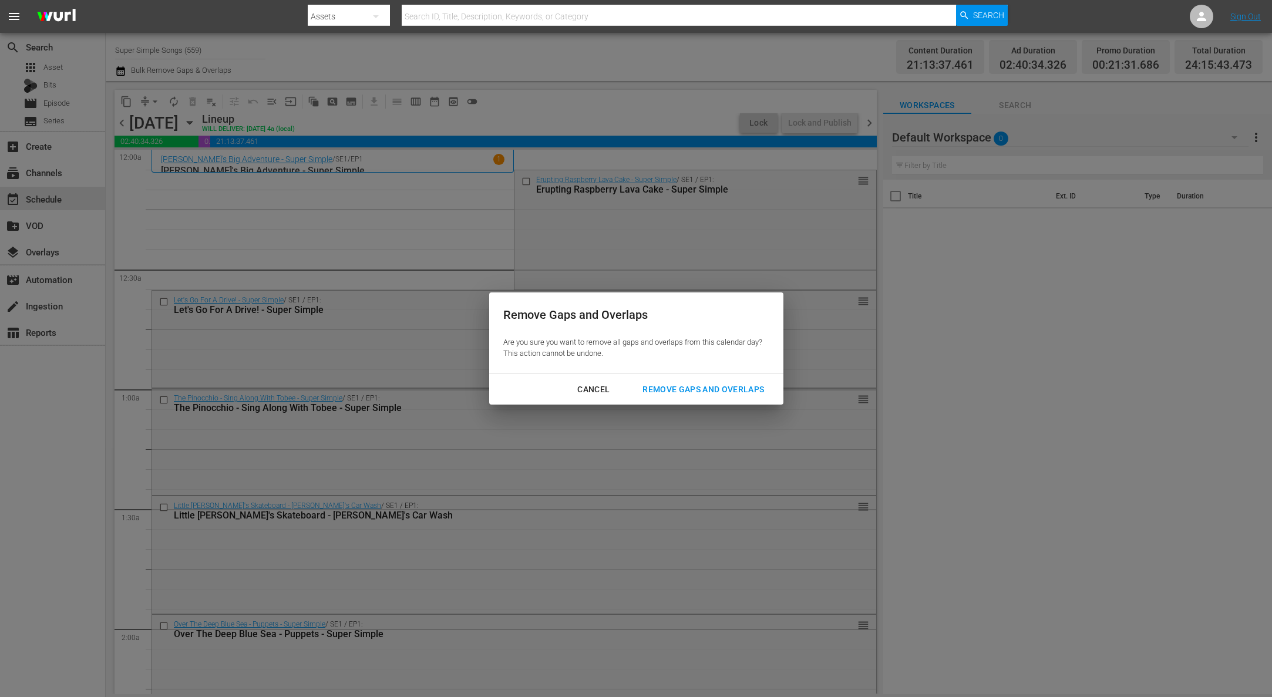
click at [674, 383] on div "Remove Gaps and Overlaps" at bounding box center [703, 389] width 140 height 15
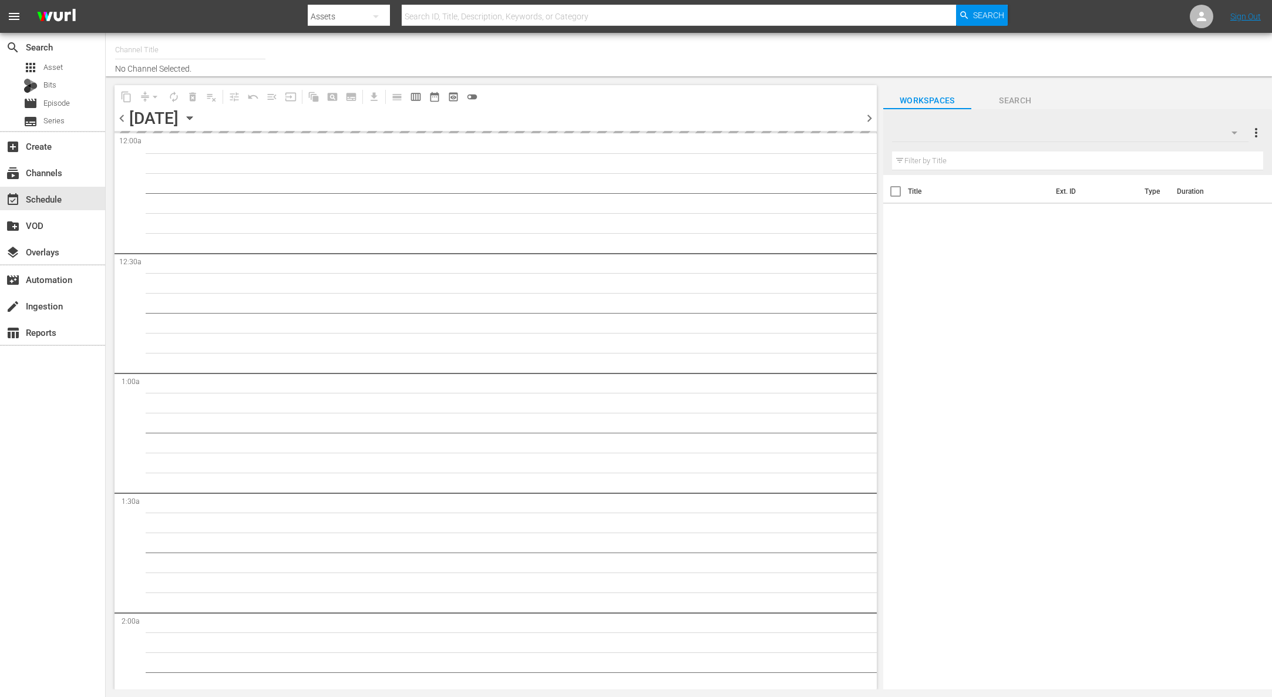
type input "Super Simple Songs (559)"
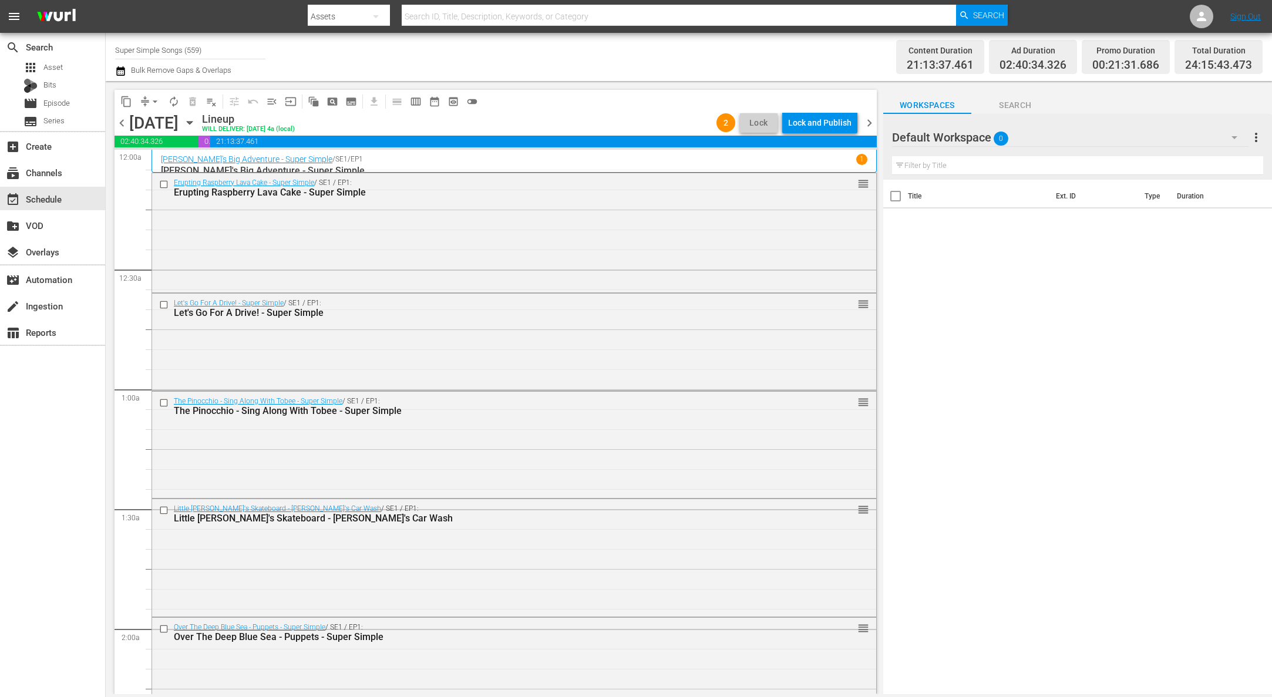
click at [828, 124] on div "Lock and Publish" at bounding box center [819, 122] width 63 height 21
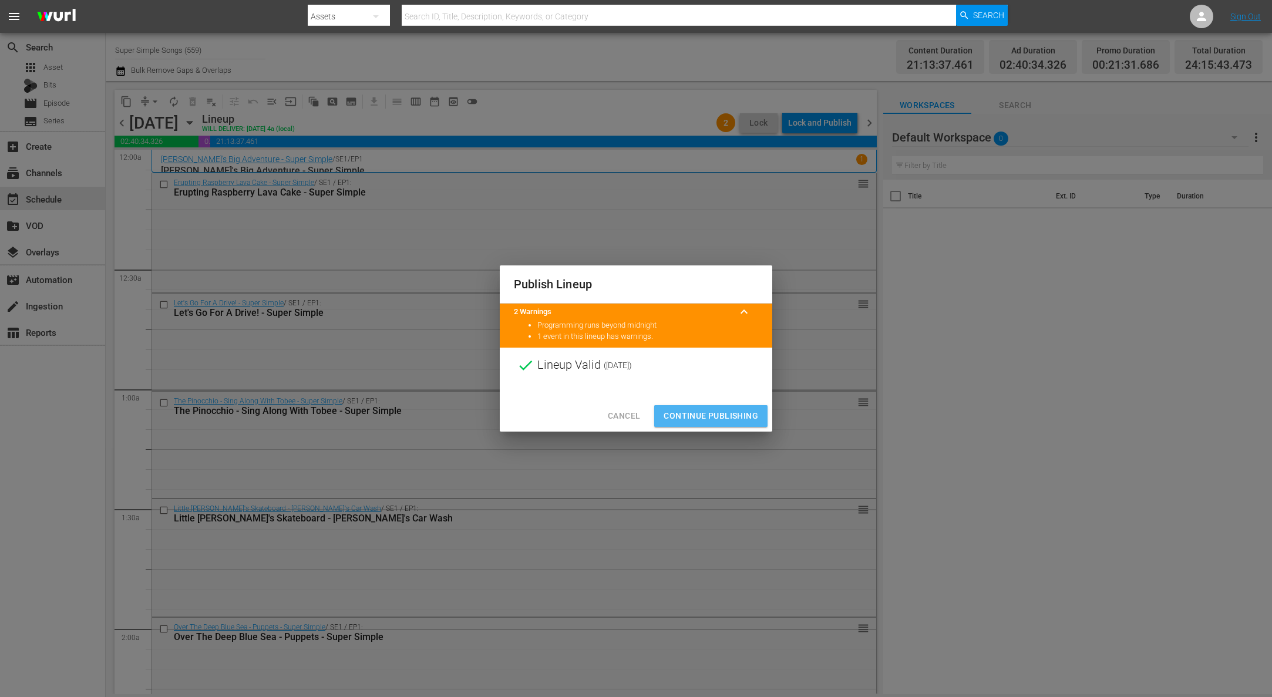
click at [709, 412] on span "Continue Publishing" at bounding box center [710, 416] width 95 height 15
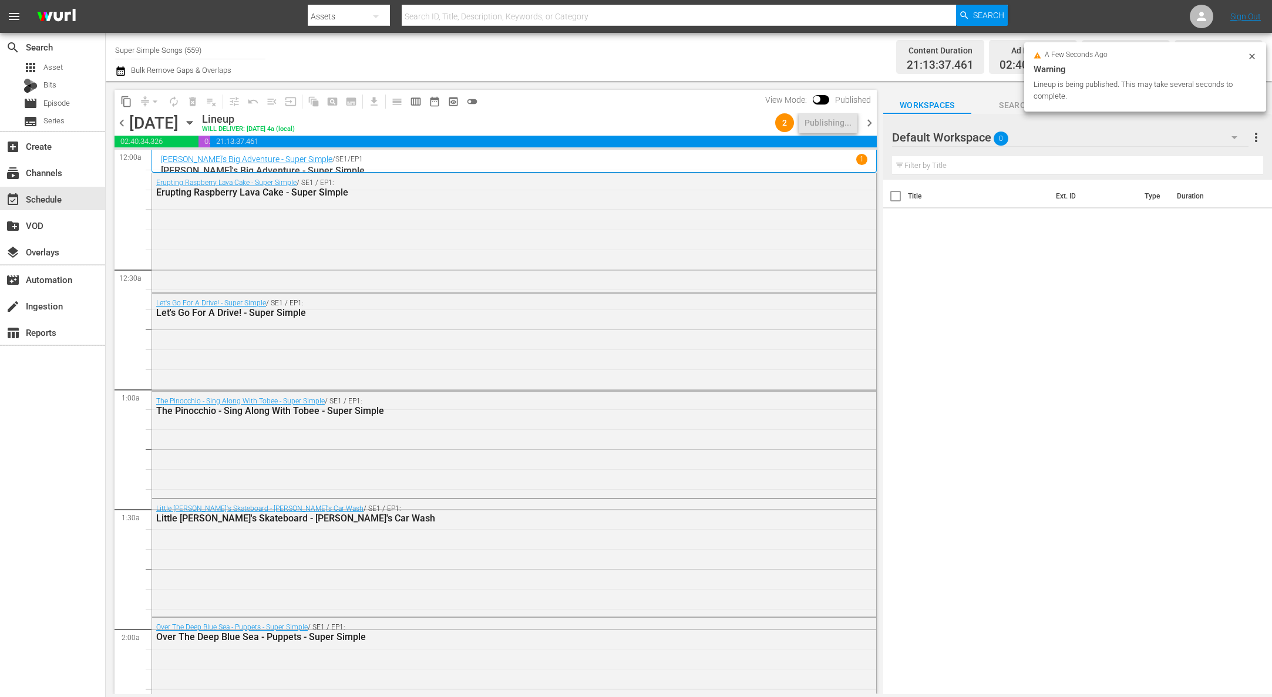
click at [196, 123] on icon "button" at bounding box center [189, 122] width 13 height 13
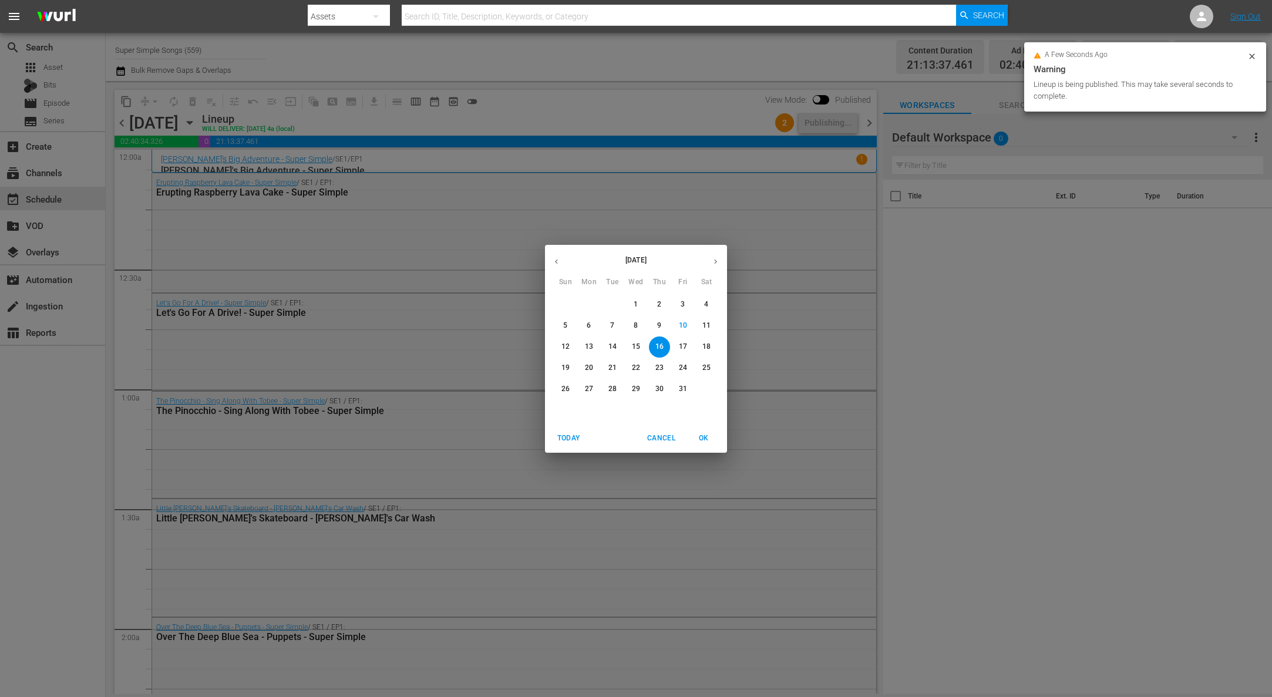
click at [694, 343] on div "18" at bounding box center [705, 346] width 23 height 21
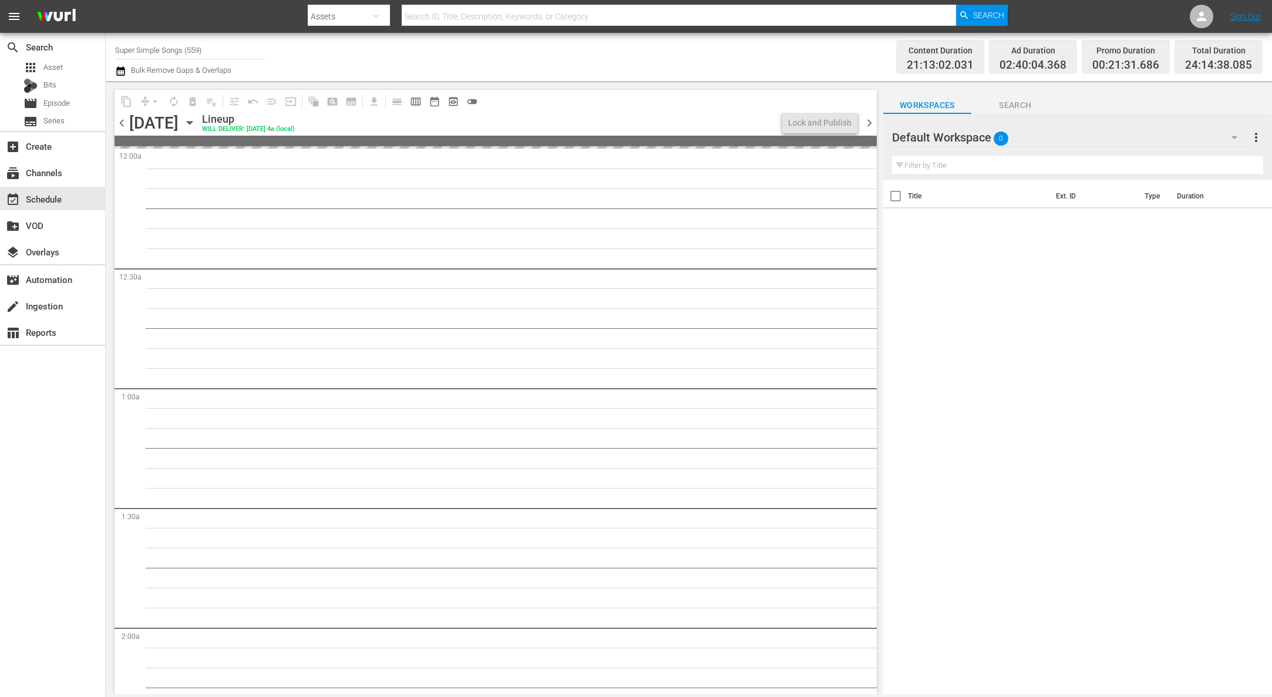
click at [196, 119] on icon "button" at bounding box center [189, 122] width 13 height 13
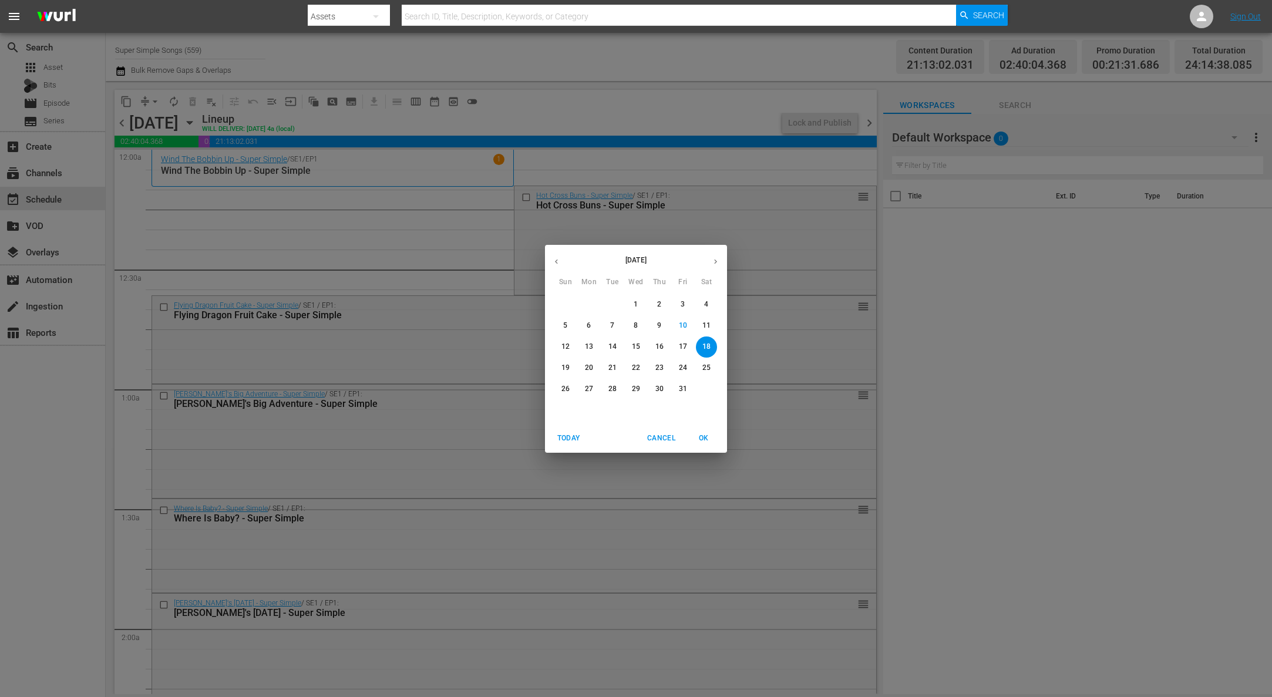
click at [689, 346] on span "17" at bounding box center [682, 347] width 21 height 10
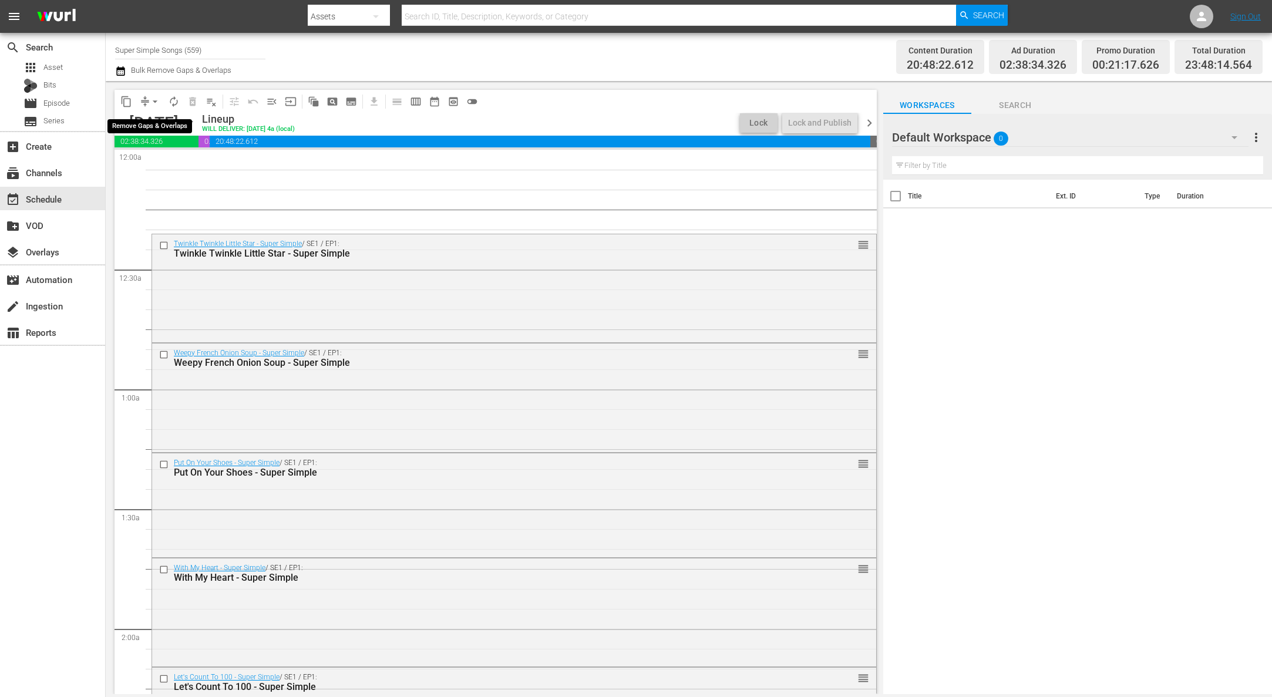
click at [155, 99] on span "arrow_drop_down" at bounding box center [155, 102] width 12 height 12
click at [359, 244] on div "Twinkle Twinkle Little Star - Super Simple / SE1 / EP1: Twinkle Twinkle Little …" at bounding box center [492, 249] width 636 height 19
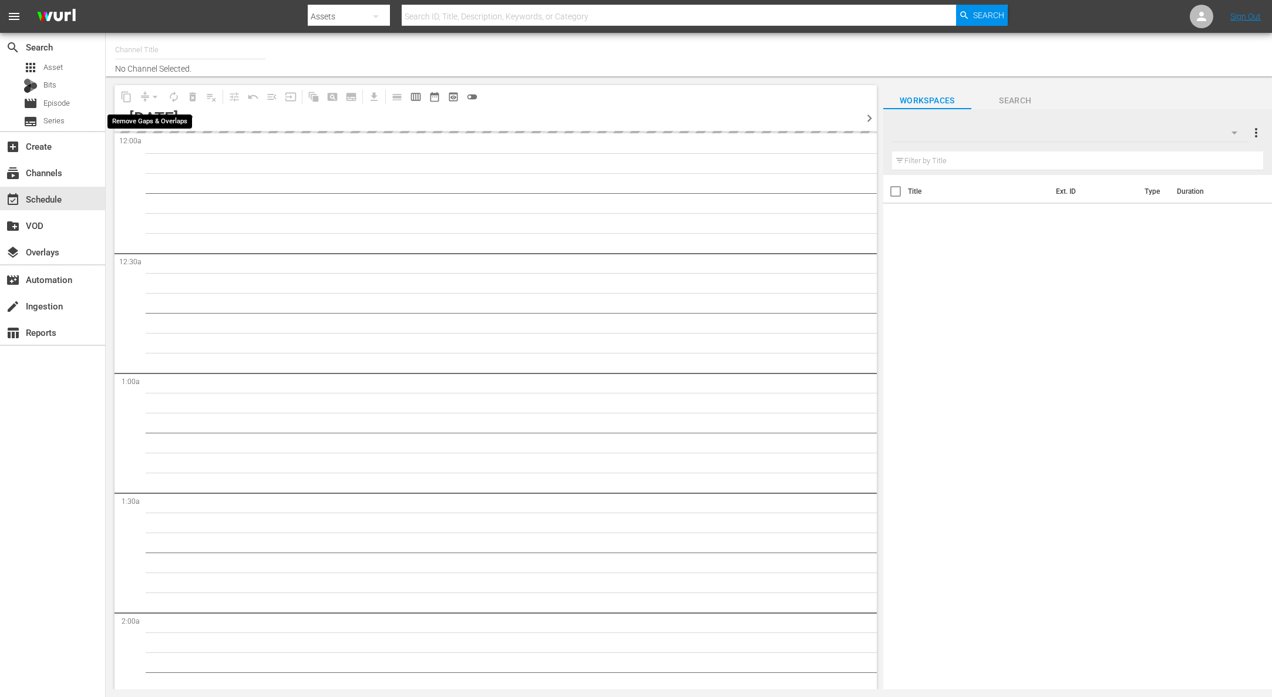
type input "Super Simple Songs (559)"
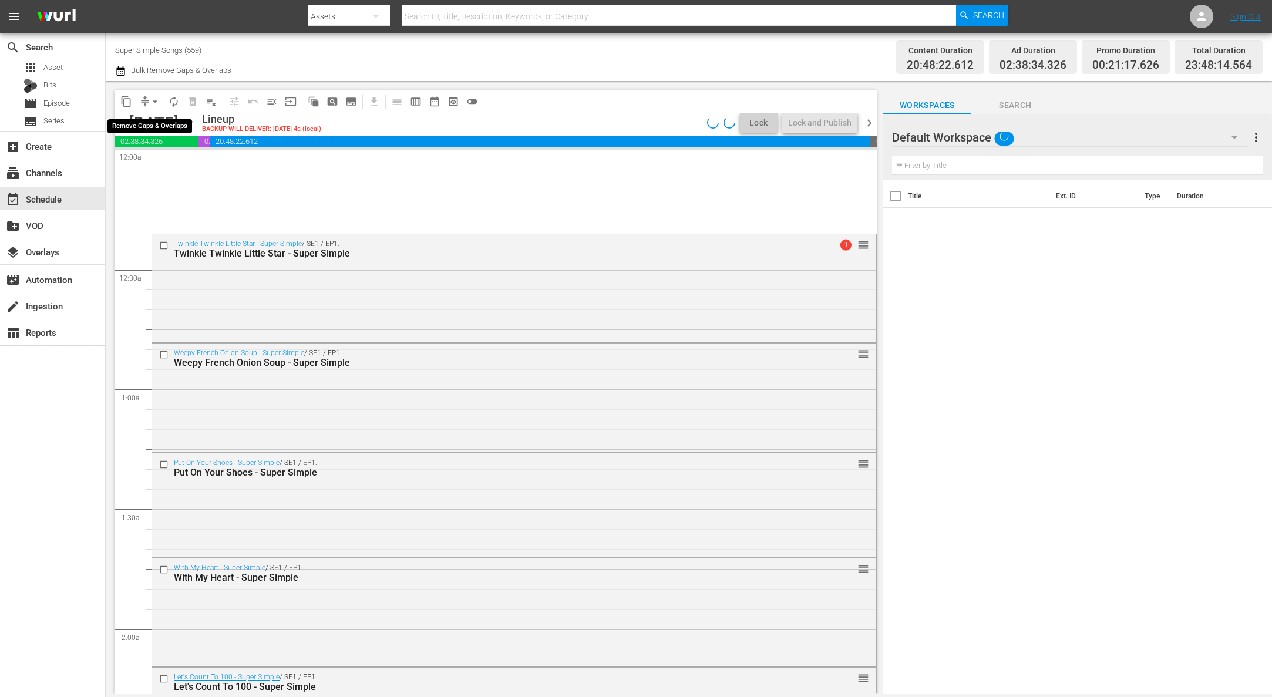
click at [155, 102] on span "arrow_drop_down" at bounding box center [155, 102] width 12 height 12
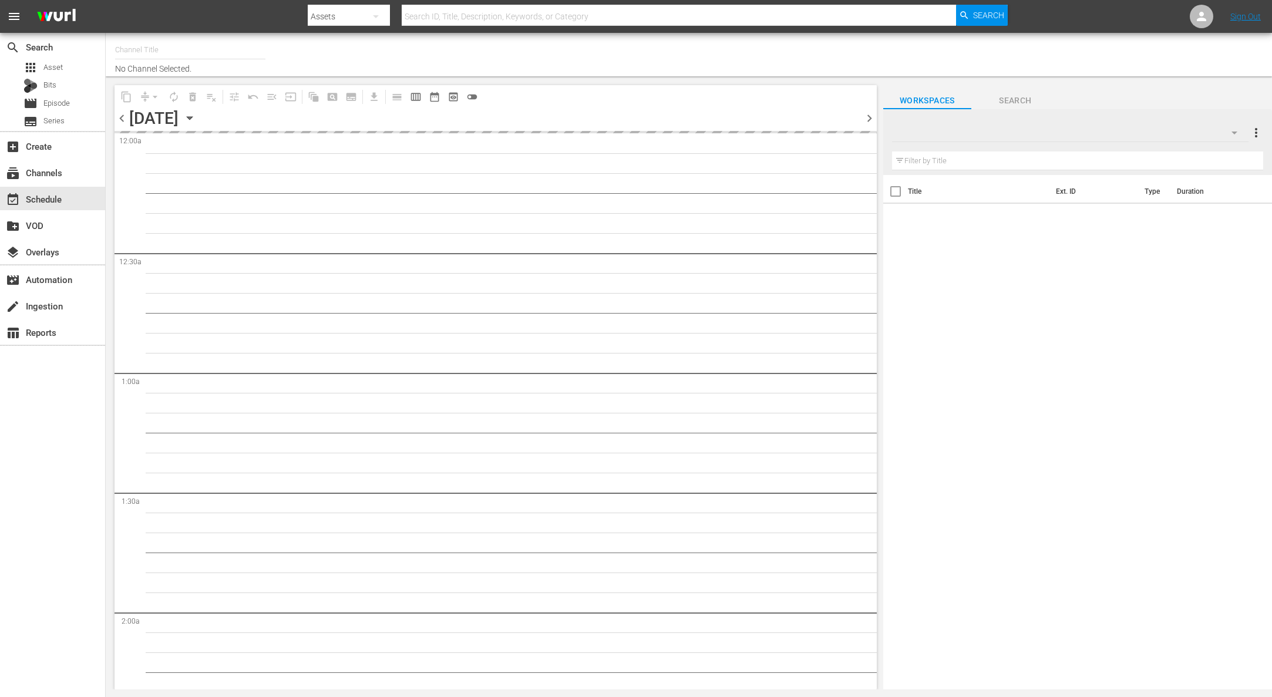
type input "Super Simple Songs (559)"
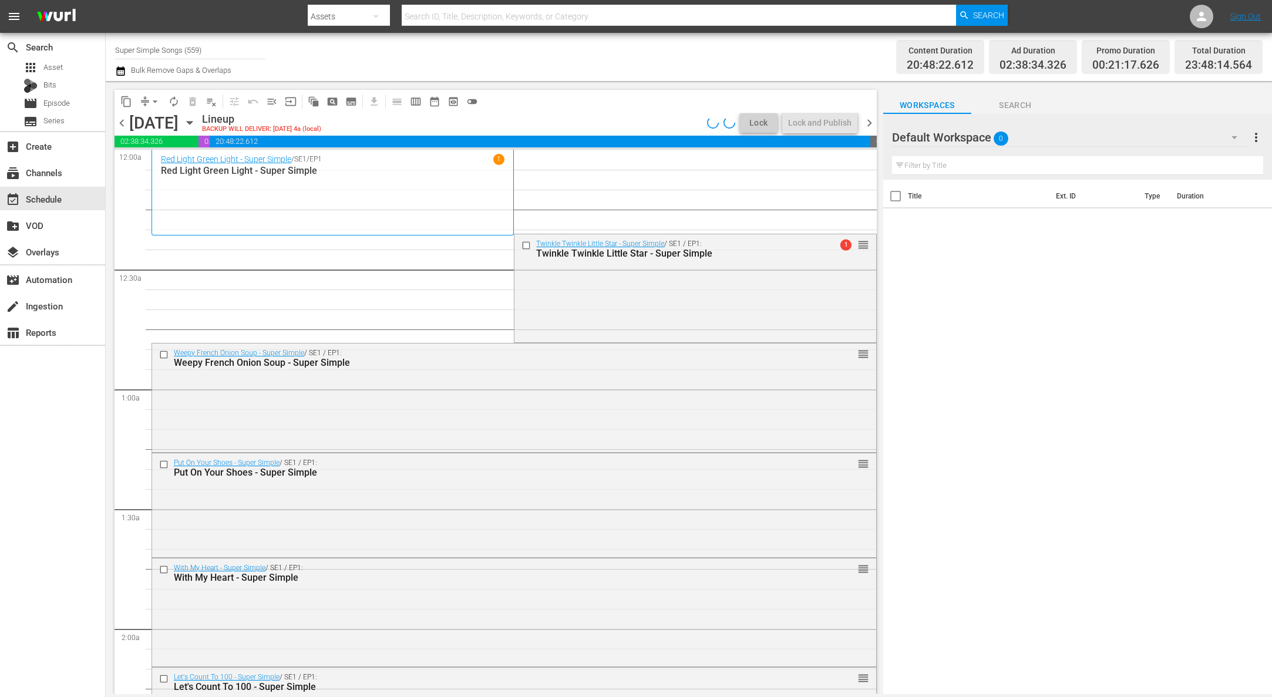
click at [157, 107] on span "arrow_drop_down" at bounding box center [155, 102] width 12 height 12
click at [173, 164] on li "Align to End of Previous Day" at bounding box center [155, 163] width 123 height 19
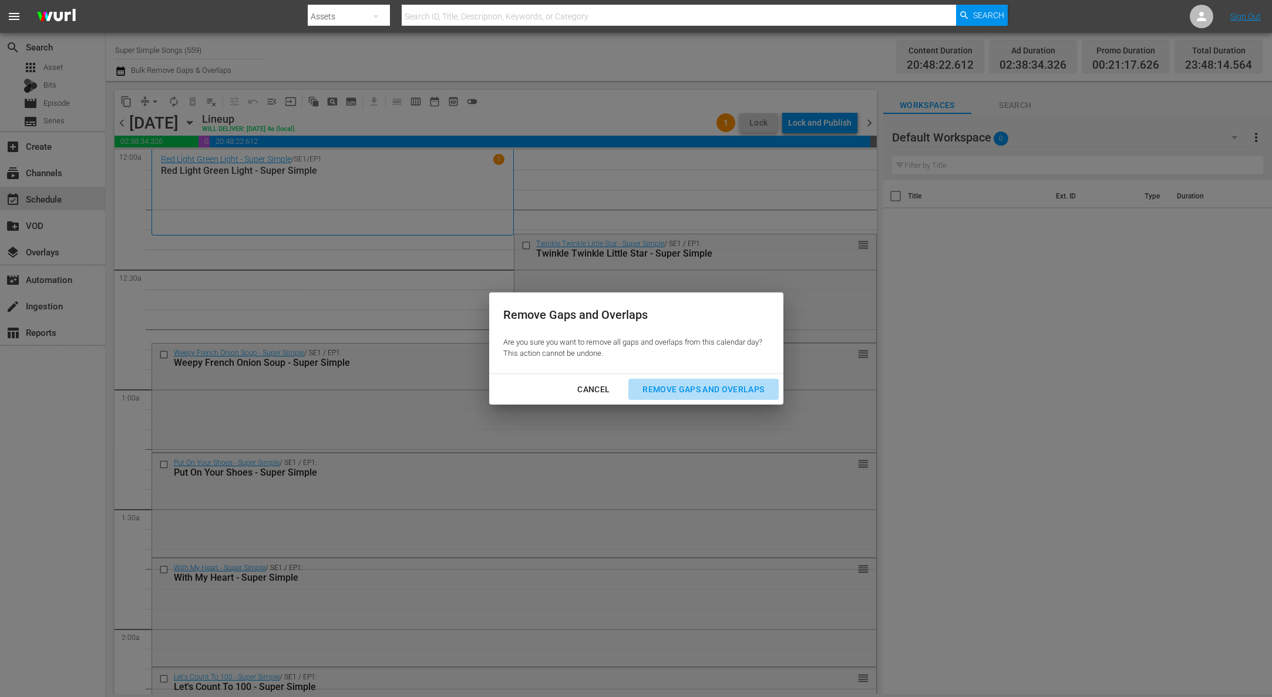
click at [736, 382] on div "Remove Gaps and Overlaps" at bounding box center [703, 389] width 140 height 15
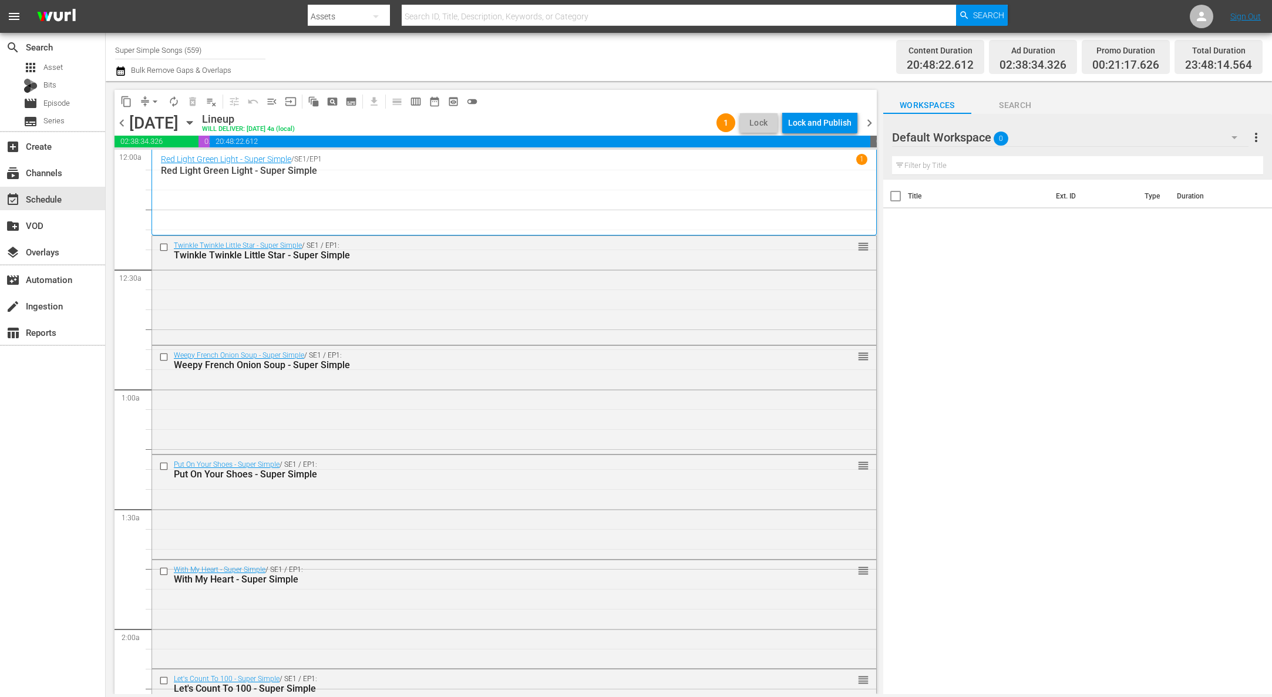
click at [824, 127] on div "Lock and Publish" at bounding box center [819, 122] width 63 height 21
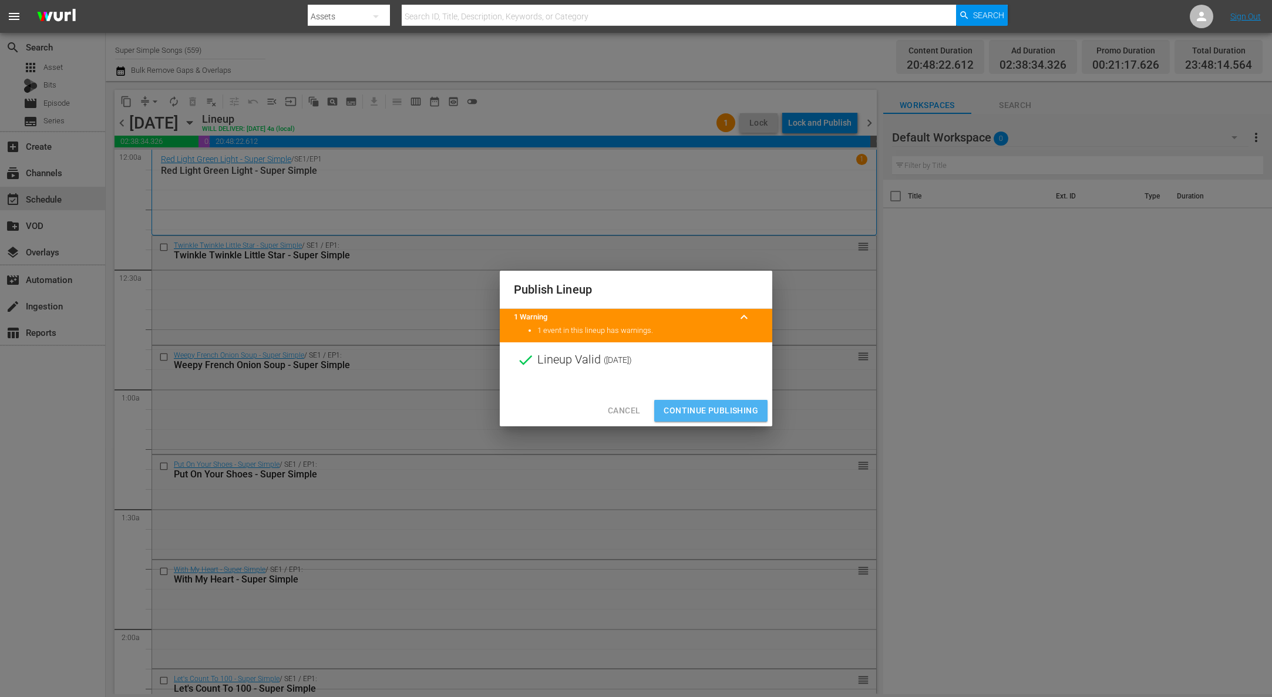
click at [714, 403] on span "Continue Publishing" at bounding box center [710, 410] width 95 height 15
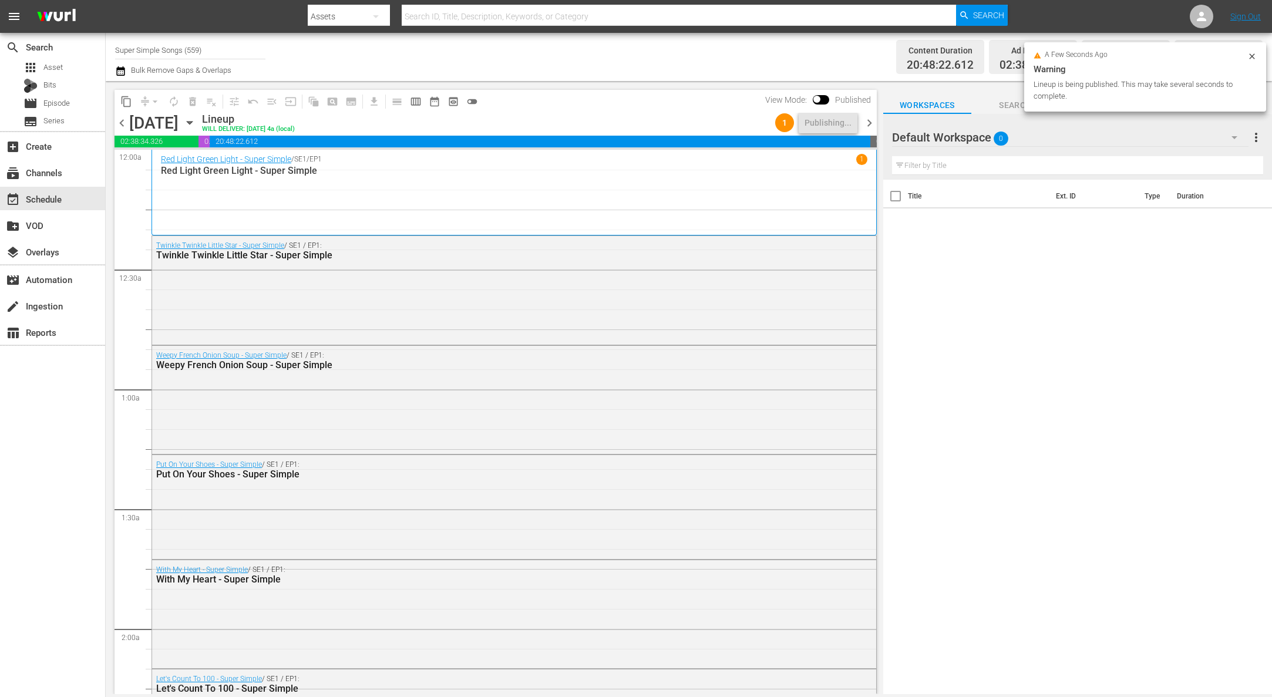
click at [196, 120] on icon "button" at bounding box center [189, 122] width 13 height 13
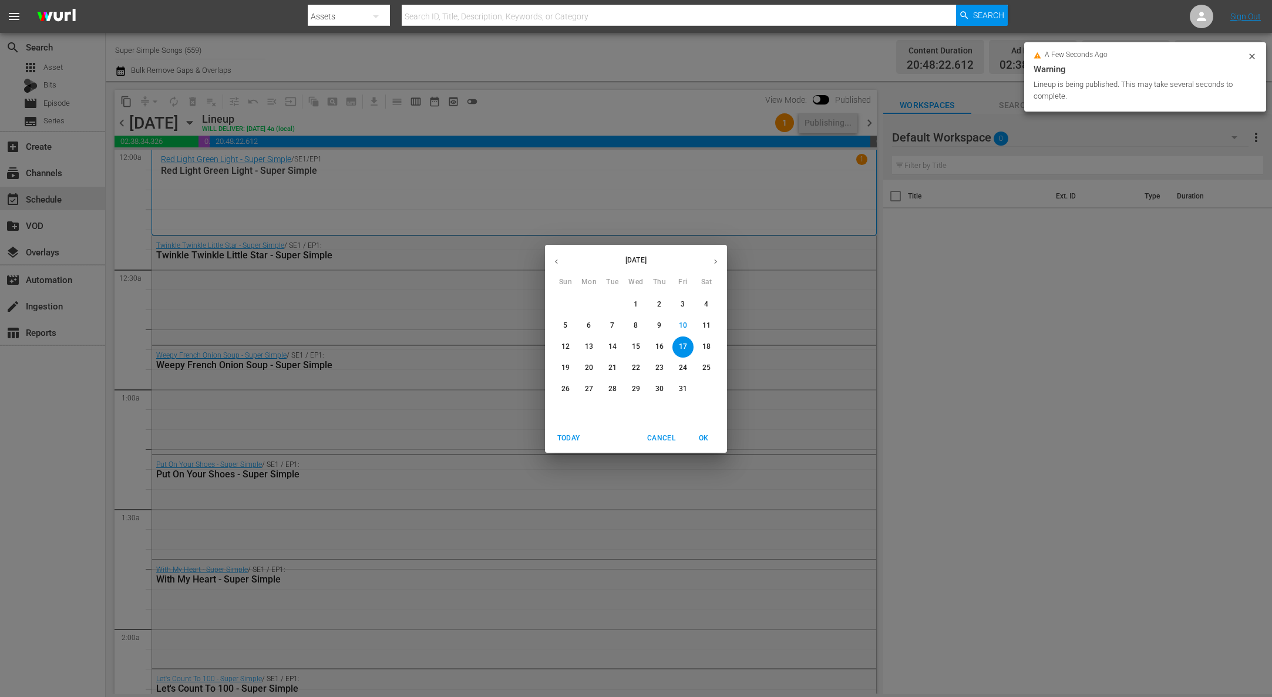
click at [704, 348] on p "18" at bounding box center [706, 347] width 8 height 10
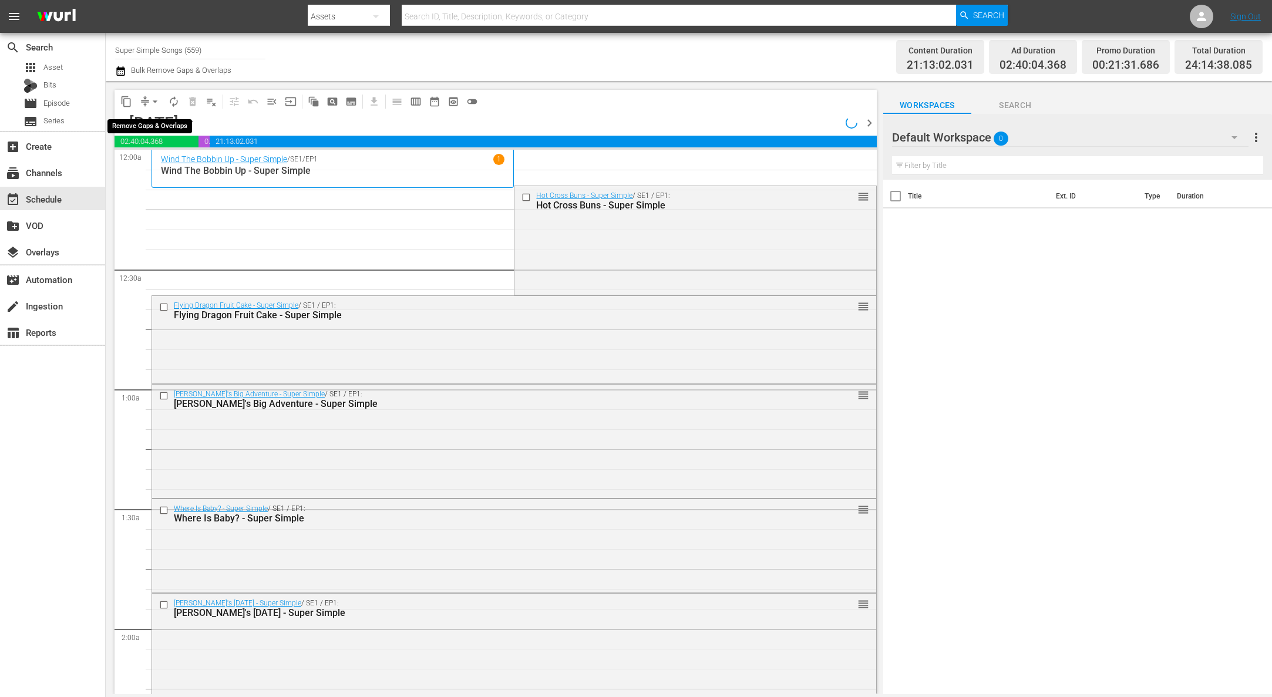
click at [148, 98] on button "arrow_drop_down" at bounding box center [155, 101] width 19 height 19
click at [167, 169] on li "Align to End of Previous Day" at bounding box center [155, 163] width 123 height 19
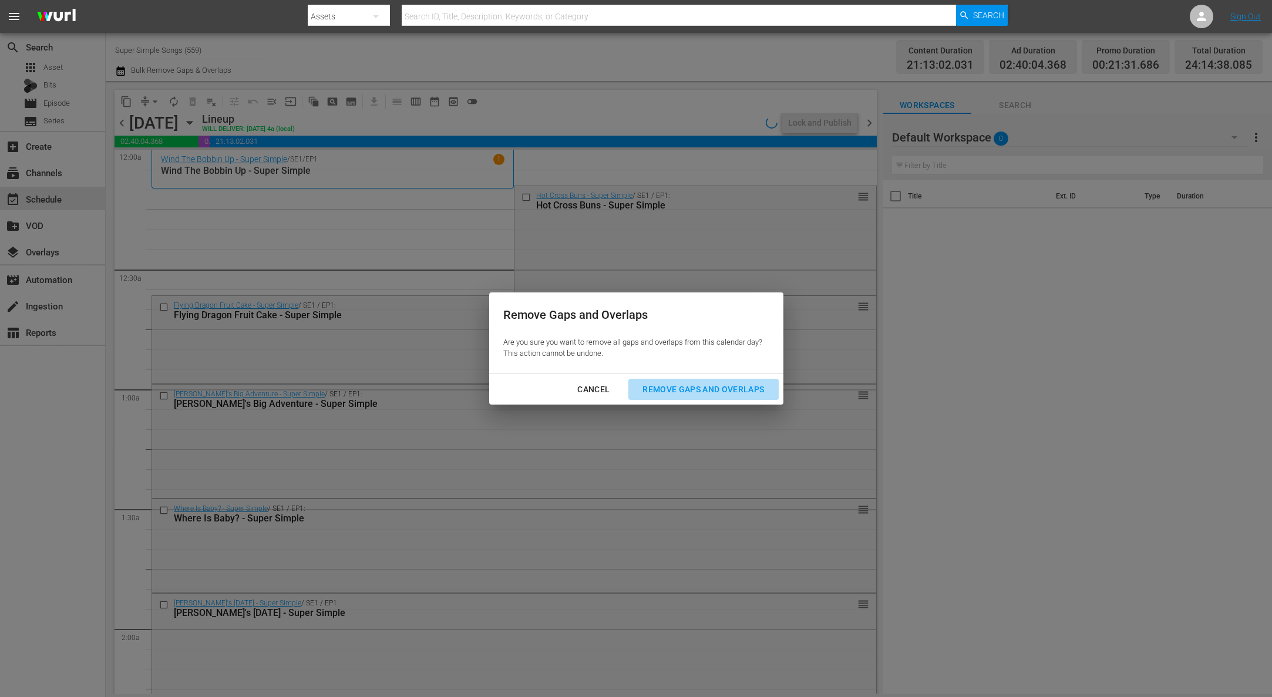
click at [747, 394] on div "Remove Gaps and Overlaps" at bounding box center [703, 389] width 140 height 15
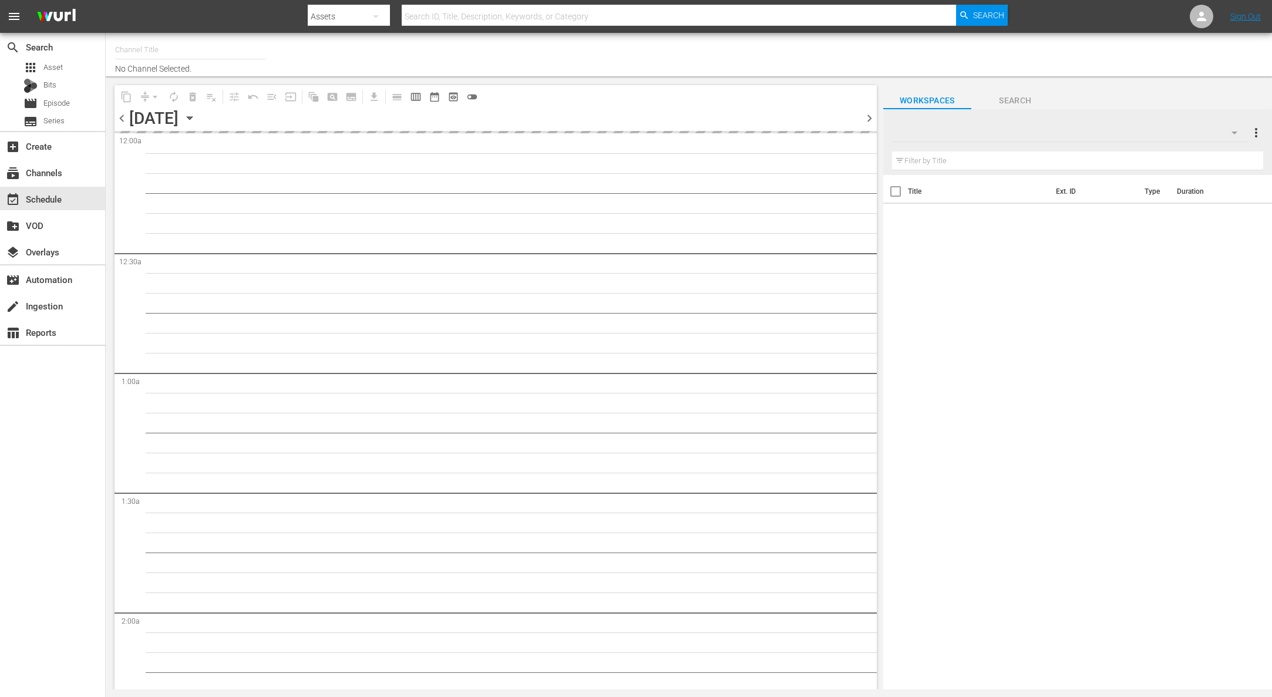
type input "Super Simple Songs (559)"
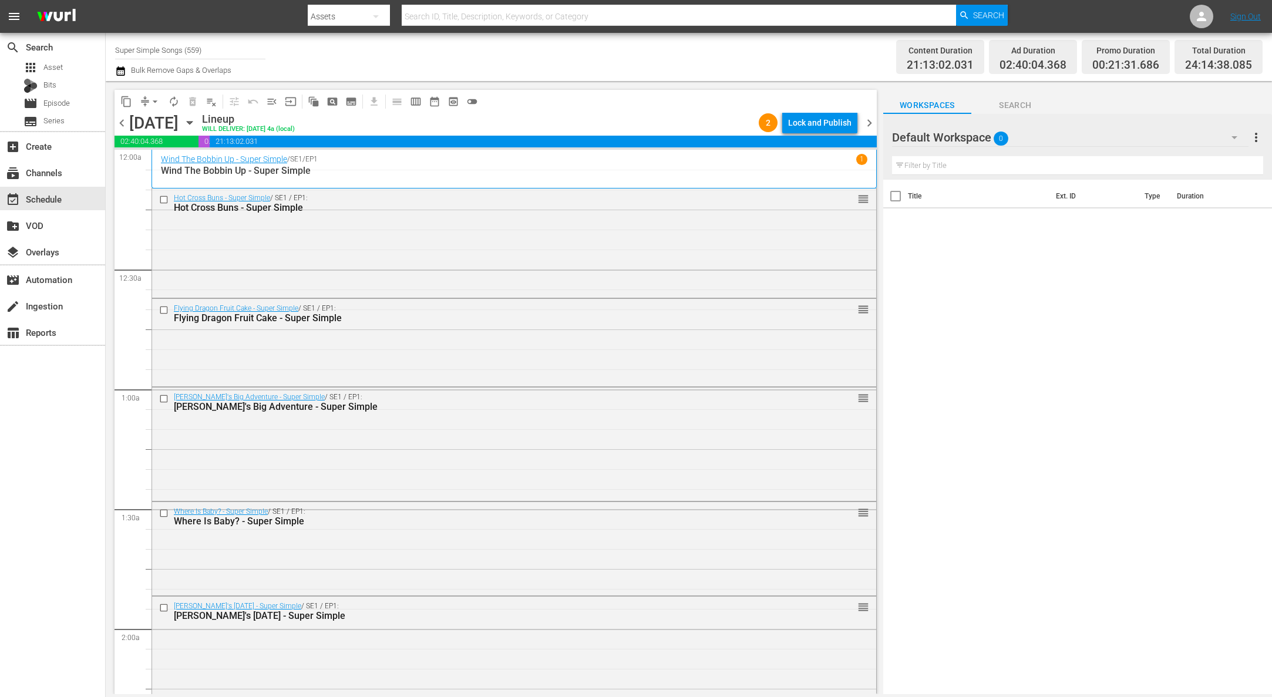
click at [824, 123] on div "Lock and Publish" at bounding box center [819, 122] width 63 height 21
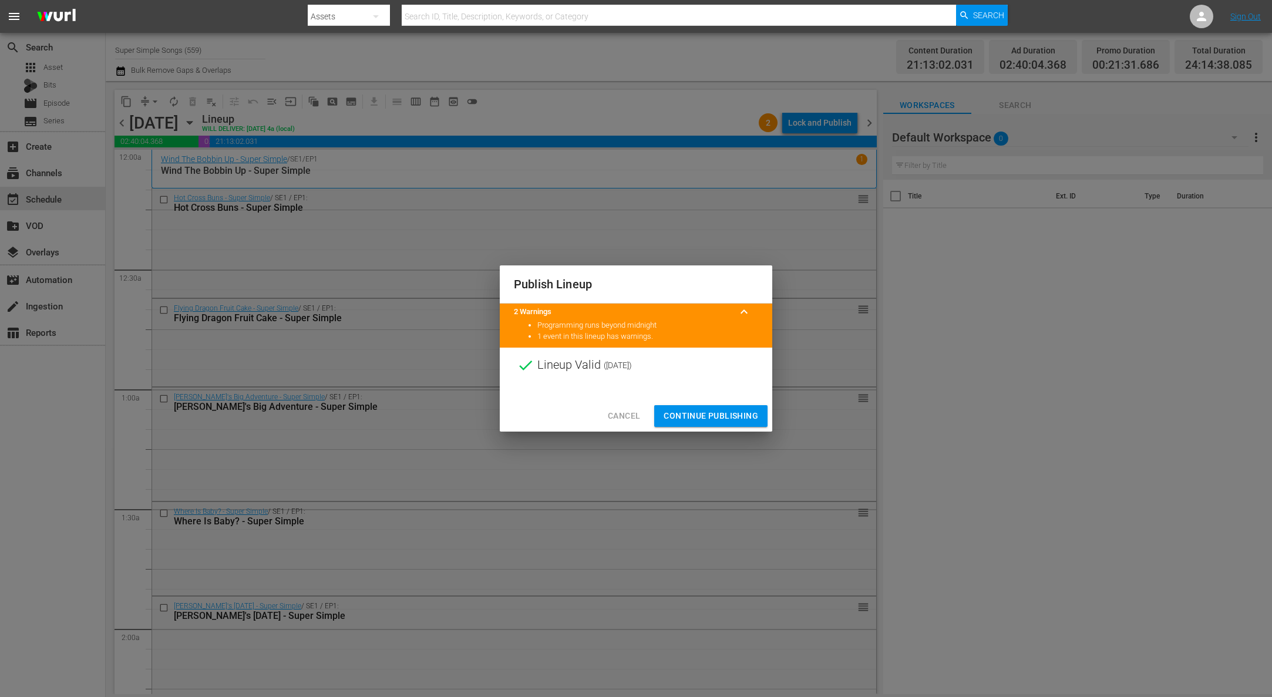
click at [715, 412] on span "Continue Publishing" at bounding box center [710, 416] width 95 height 15
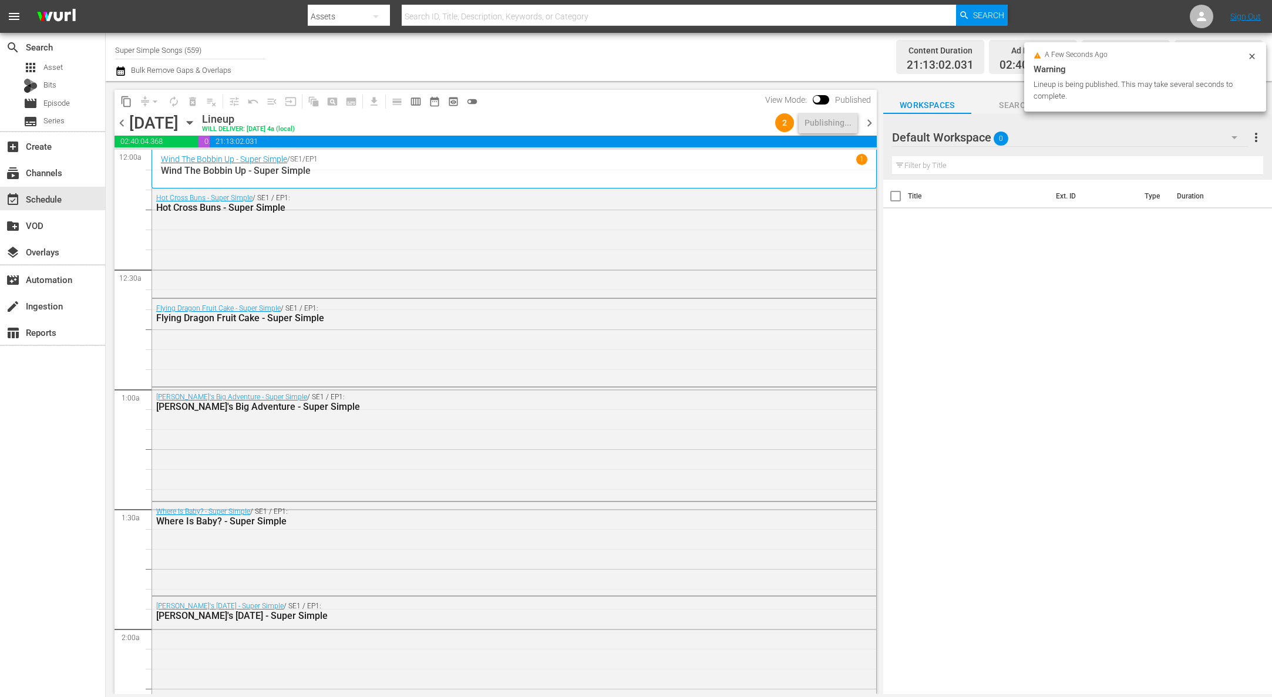
click at [196, 124] on icon "button" at bounding box center [189, 122] width 13 height 13
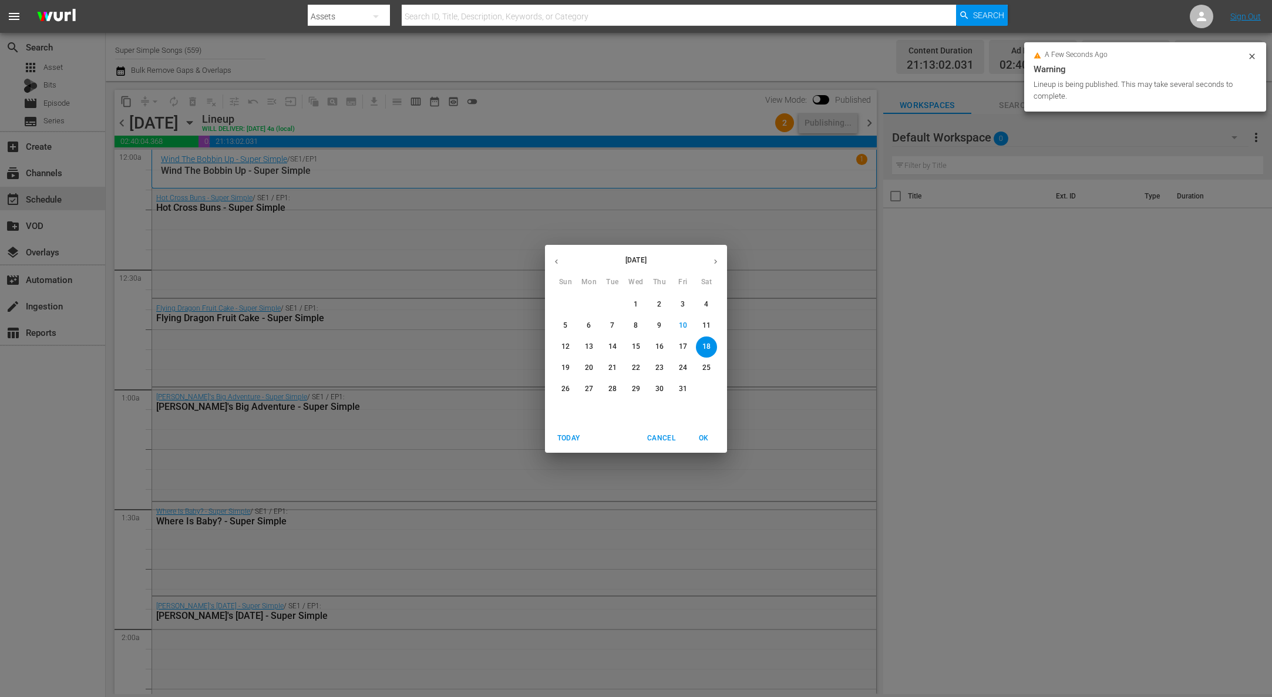
click at [565, 365] on p "19" at bounding box center [565, 368] width 8 height 10
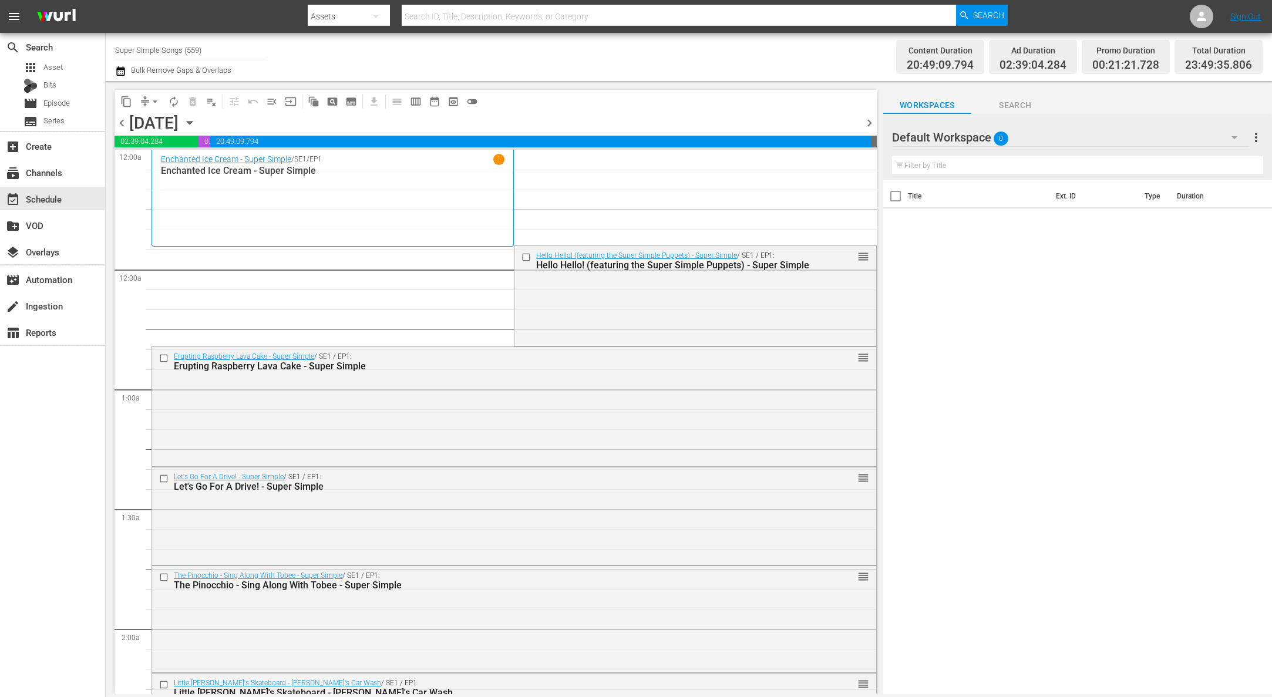
click at [154, 97] on span "arrow_drop_down" at bounding box center [155, 102] width 12 height 12
click at [186, 168] on li "Align to End of Previous Day" at bounding box center [155, 163] width 123 height 19
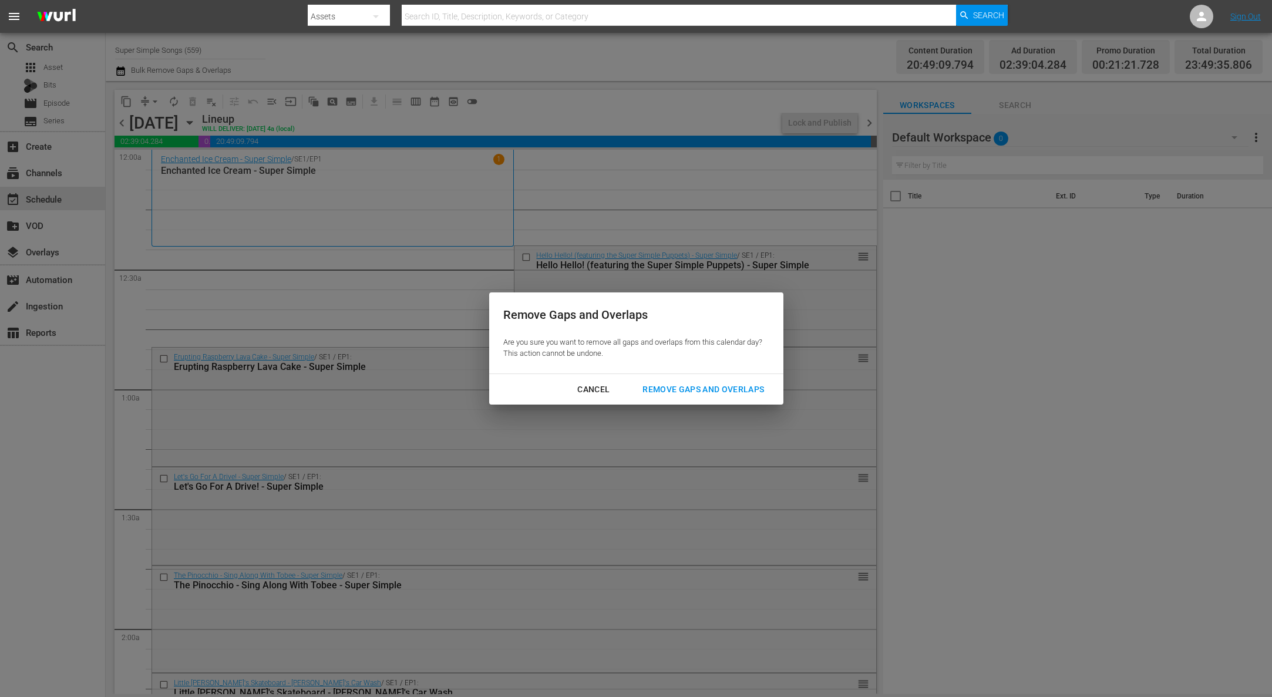
click at [716, 388] on div "Remove Gaps and Overlaps" at bounding box center [703, 389] width 140 height 15
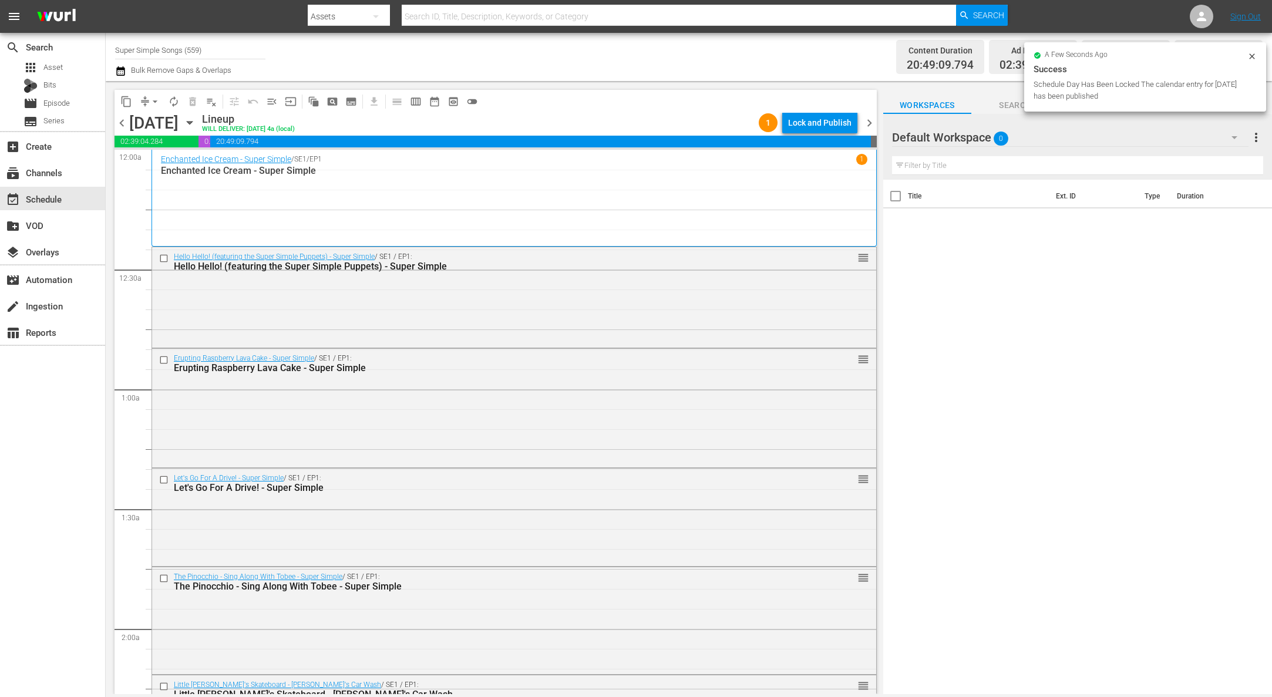
click at [824, 124] on div "Lock and Publish" at bounding box center [819, 122] width 63 height 21
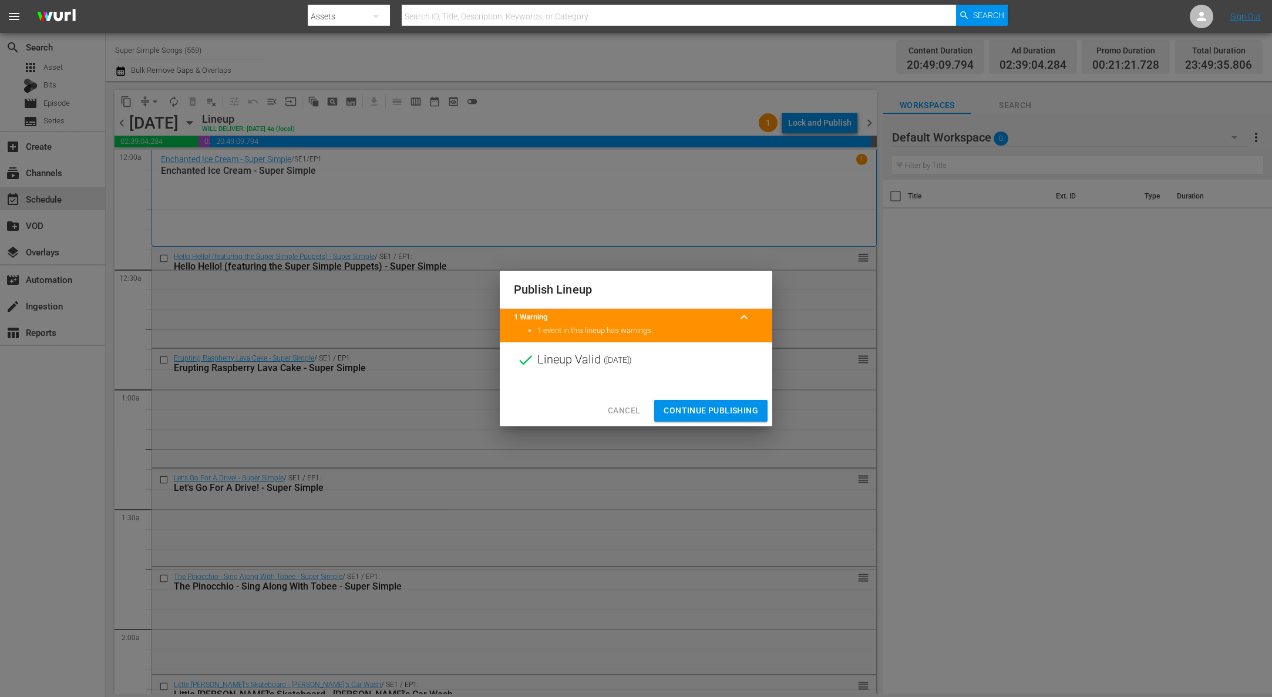
click at [712, 409] on span "Continue Publishing" at bounding box center [710, 410] width 95 height 15
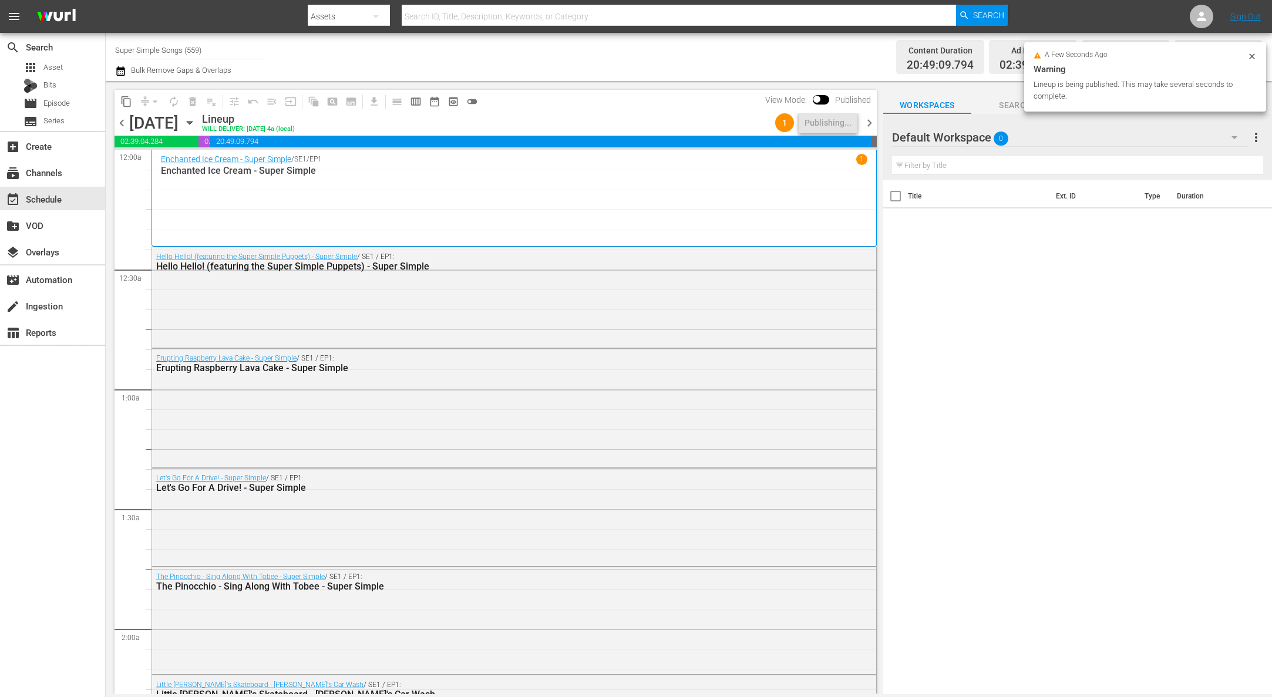
click at [222, 50] on input "Super Simple Songs (559)" at bounding box center [190, 50] width 150 height 28
drag, startPoint x: 236, startPoint y: 50, endPoint x: 130, endPoint y: 33, distance: 107.1
click at [127, 32] on div "menu Search By Assets Search ID, Title, Description, Keywords, or Category Sear…" at bounding box center [636, 347] width 1272 height 694
click at [199, 131] on div "[DATE] [DATE]" at bounding box center [164, 122] width 70 height 19
click at [196, 120] on icon "button" at bounding box center [189, 122] width 13 height 13
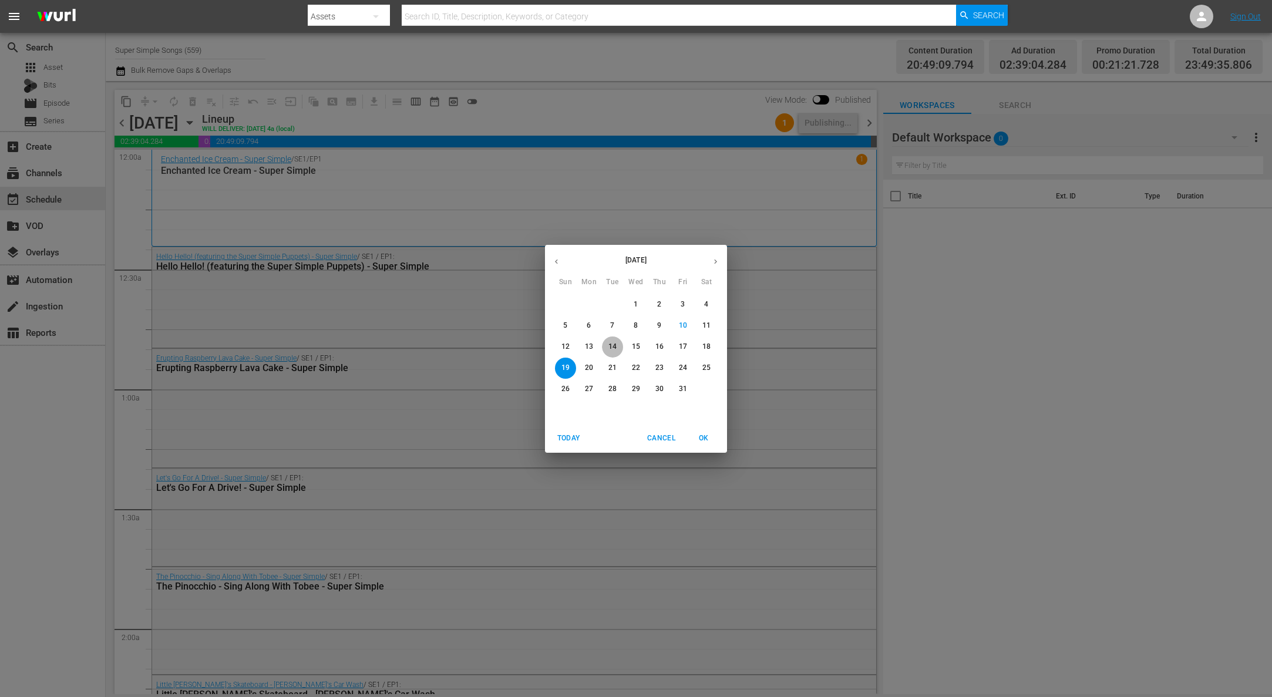
click at [619, 348] on span "14" at bounding box center [612, 347] width 21 height 10
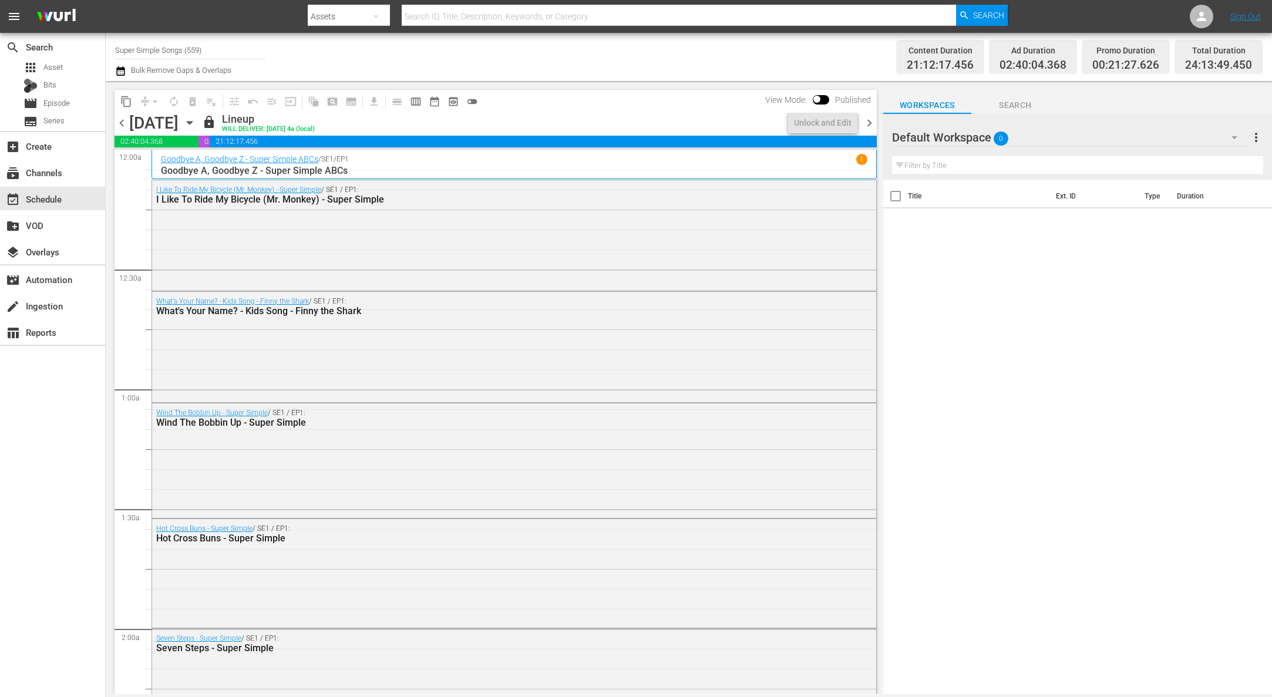
click at [196, 120] on icon "button" at bounding box center [189, 122] width 13 height 13
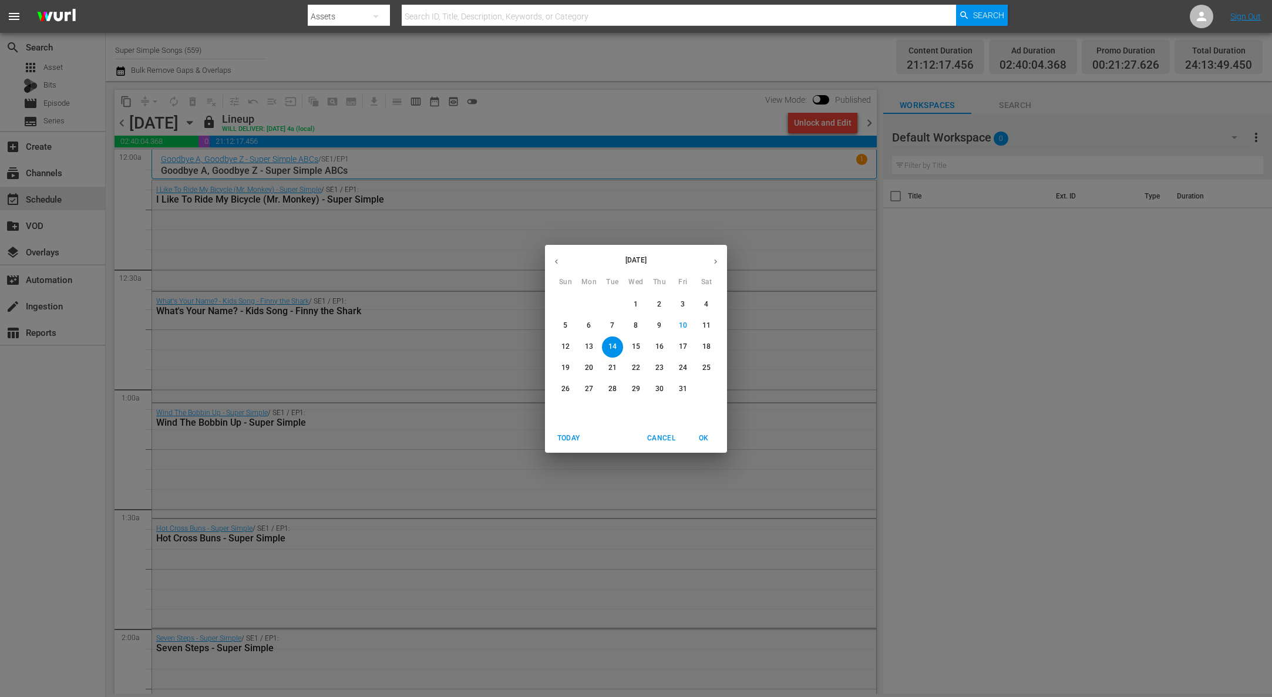
click at [657, 346] on p "16" at bounding box center [659, 347] width 8 height 10
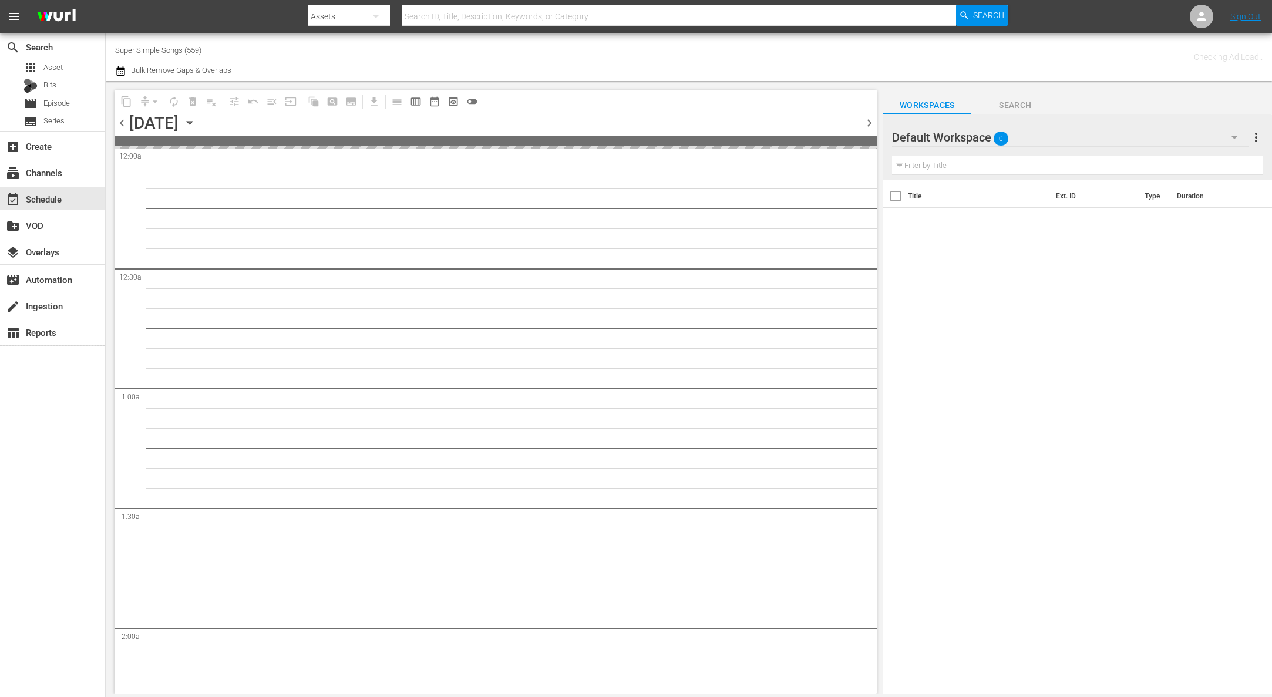
click at [230, 42] on input "Super Simple Songs (559)" at bounding box center [190, 50] width 150 height 28
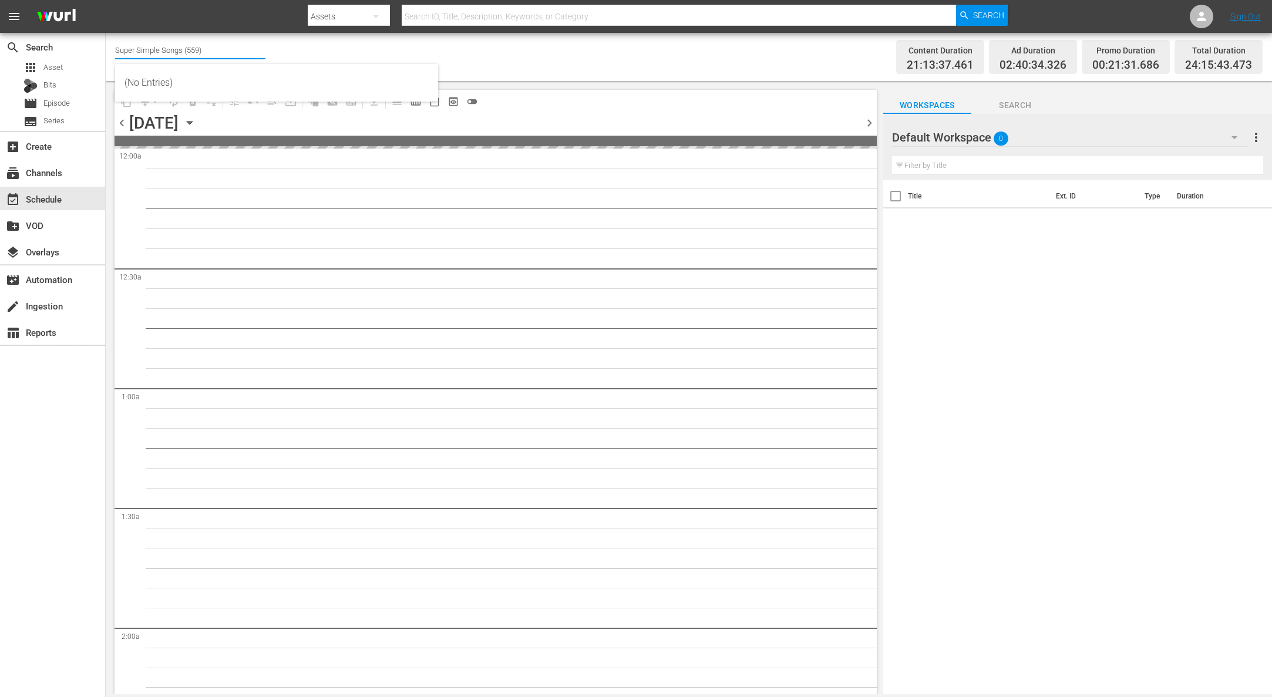
click at [230, 45] on input "Super Simple Songs (559)" at bounding box center [190, 50] width 150 height 28
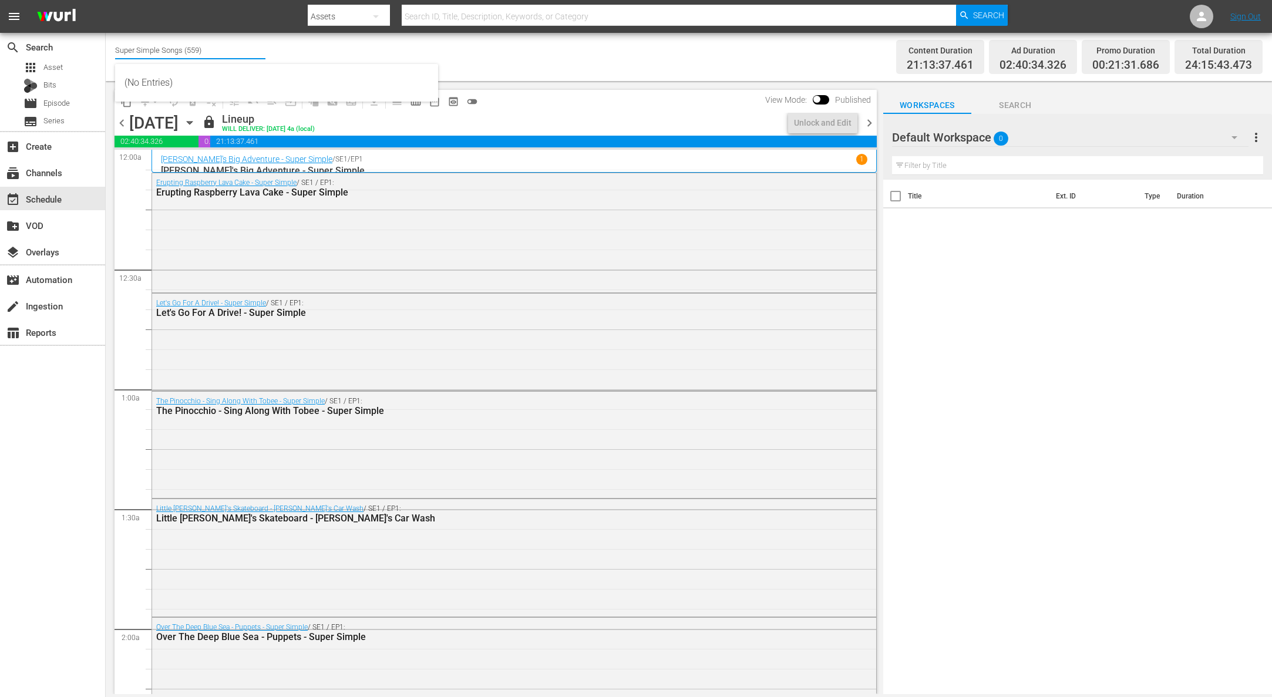
drag, startPoint x: 246, startPoint y: 48, endPoint x: 147, endPoint y: 37, distance: 99.2
click at [147, 37] on input "Super Simple Songs (559)" at bounding box center [190, 50] width 150 height 28
click at [194, 91] on div "Kids TV (1379 - jansonmedia_kidstv_1)" at bounding box center [276, 83] width 304 height 28
type input "Kids TV (1379 - jansonmedia_kidstv_1)"
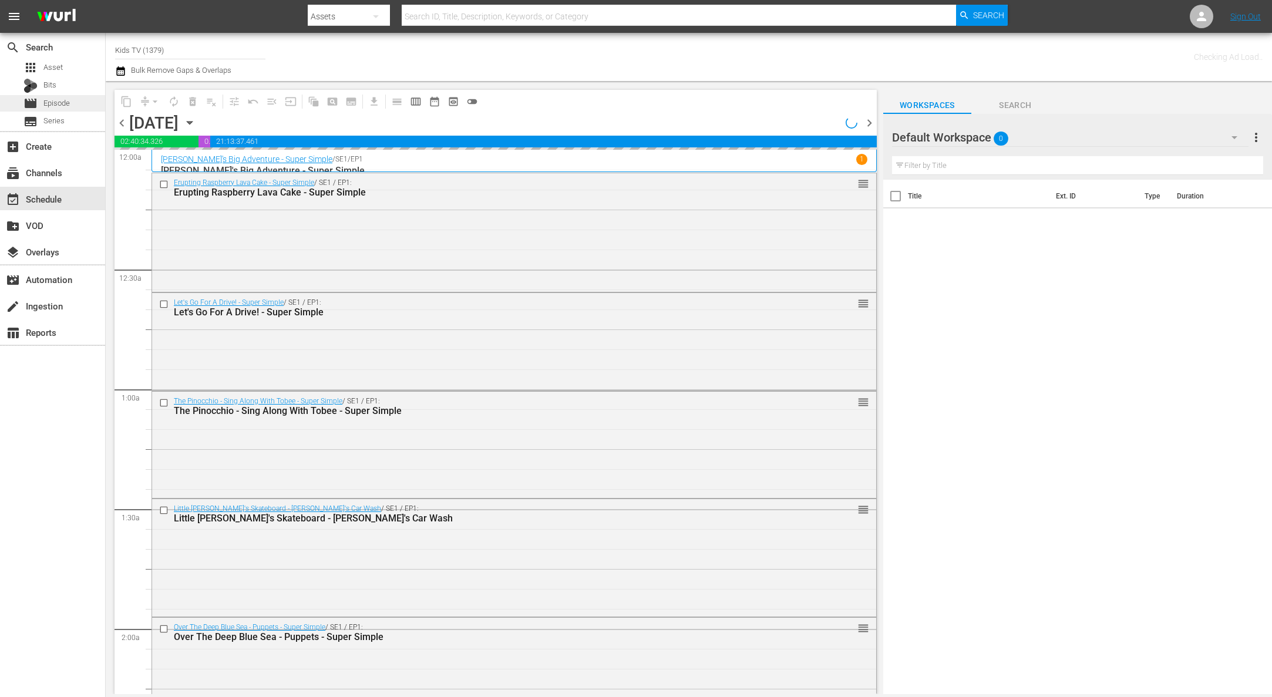
click at [69, 104] on span "Episode" at bounding box center [56, 103] width 26 height 12
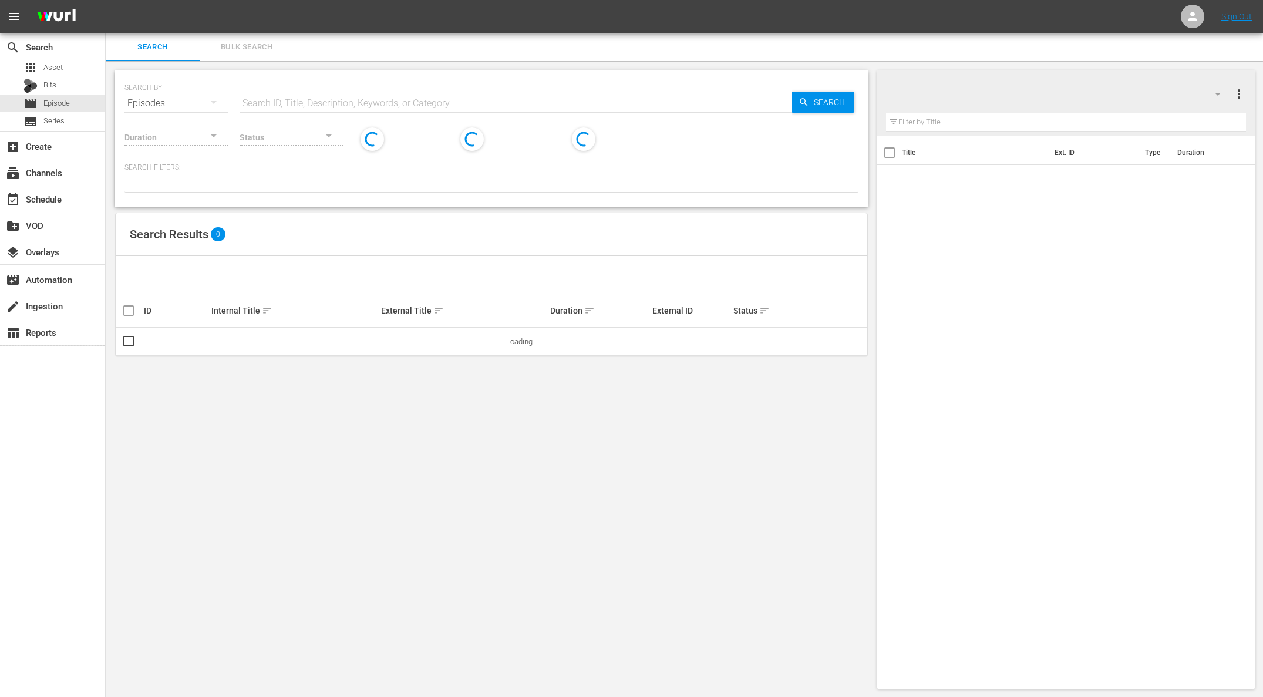
click at [312, 96] on input "text" at bounding box center [516, 103] width 552 height 28
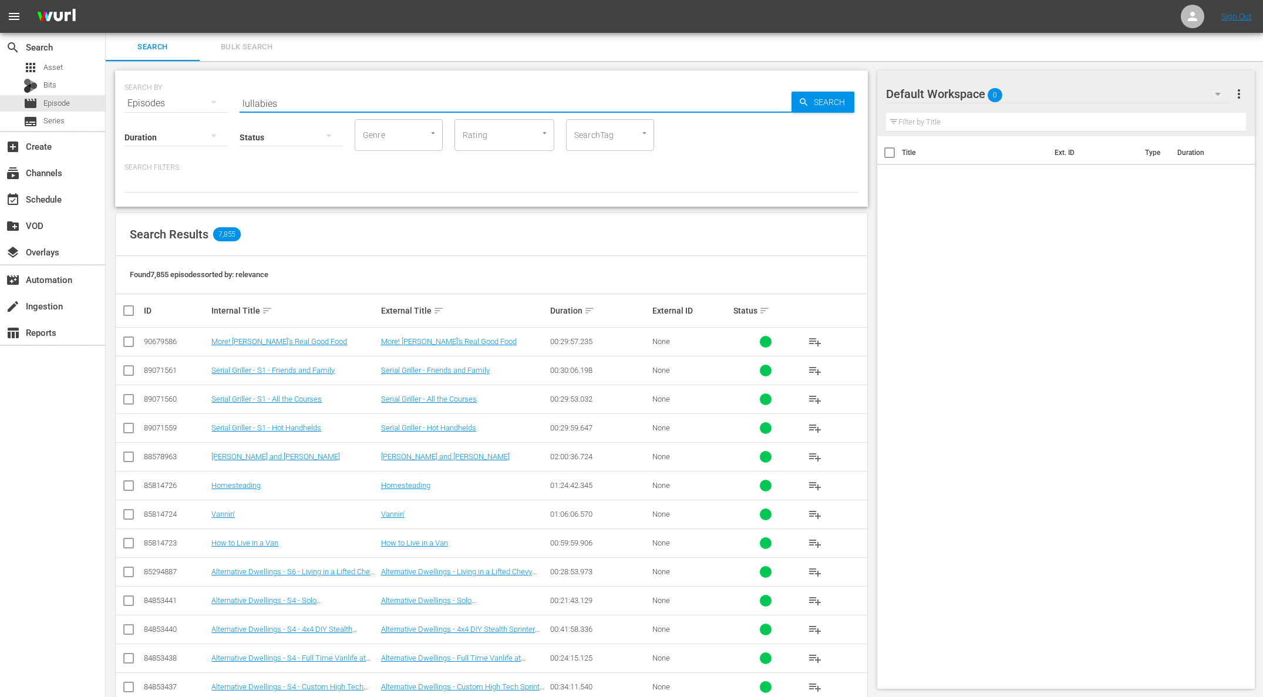
type input "lullabies"
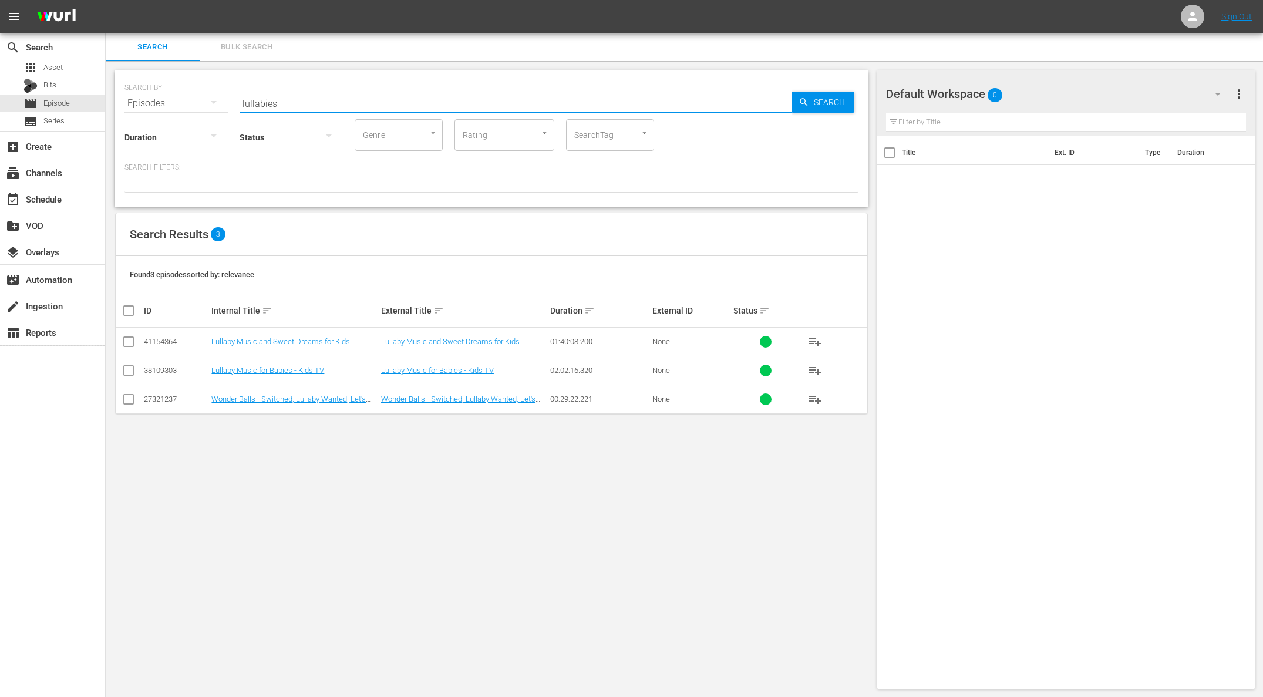
click at [127, 341] on input "checkbox" at bounding box center [129, 344] width 14 height 14
checkbox input "true"
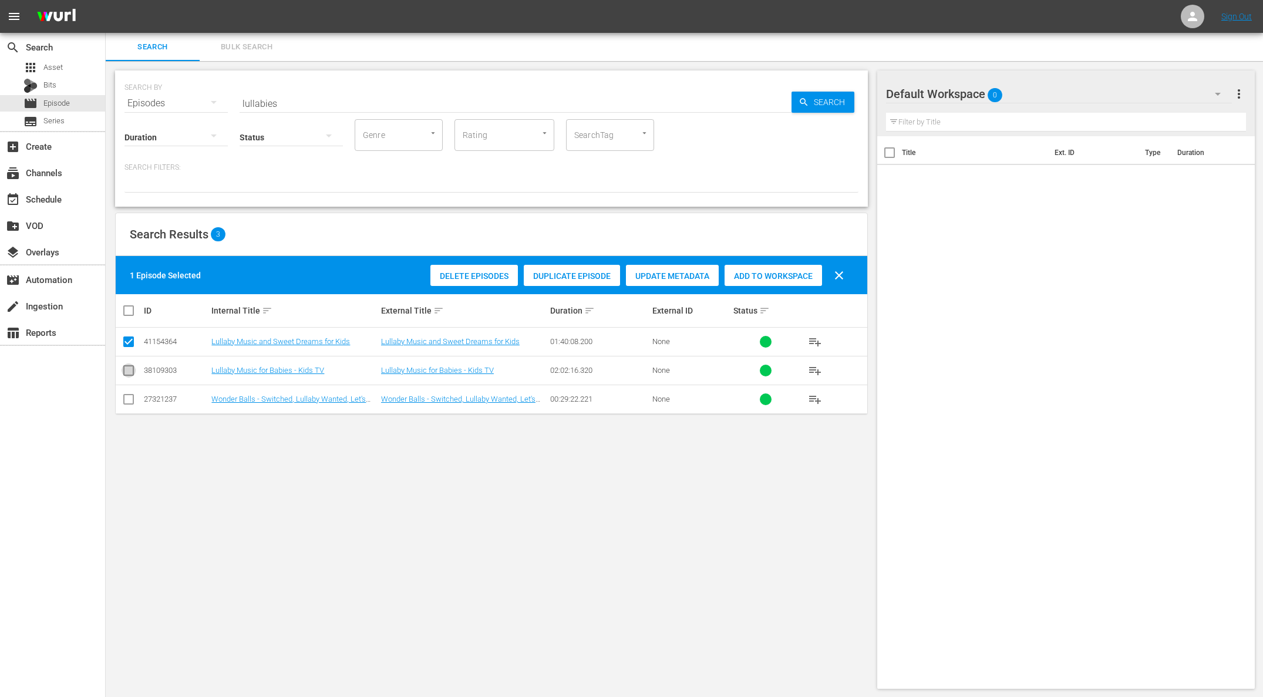
click at [129, 370] on input "checkbox" at bounding box center [129, 373] width 14 height 14
checkbox input "true"
click at [747, 275] on span "Add to Workspace" at bounding box center [772, 275] width 97 height 9
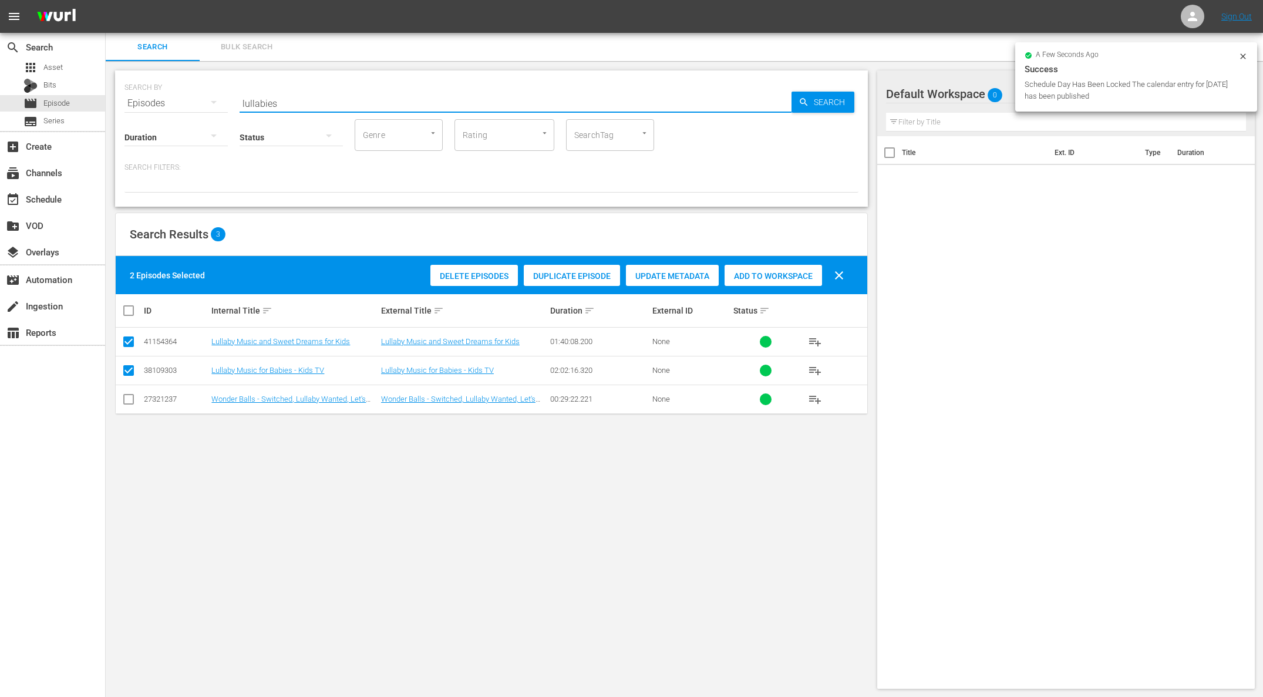
drag, startPoint x: 258, startPoint y: 102, endPoint x: 240, endPoint y: 97, distance: 19.2
click at [240, 97] on input "lullabies" at bounding box center [516, 103] width 552 height 28
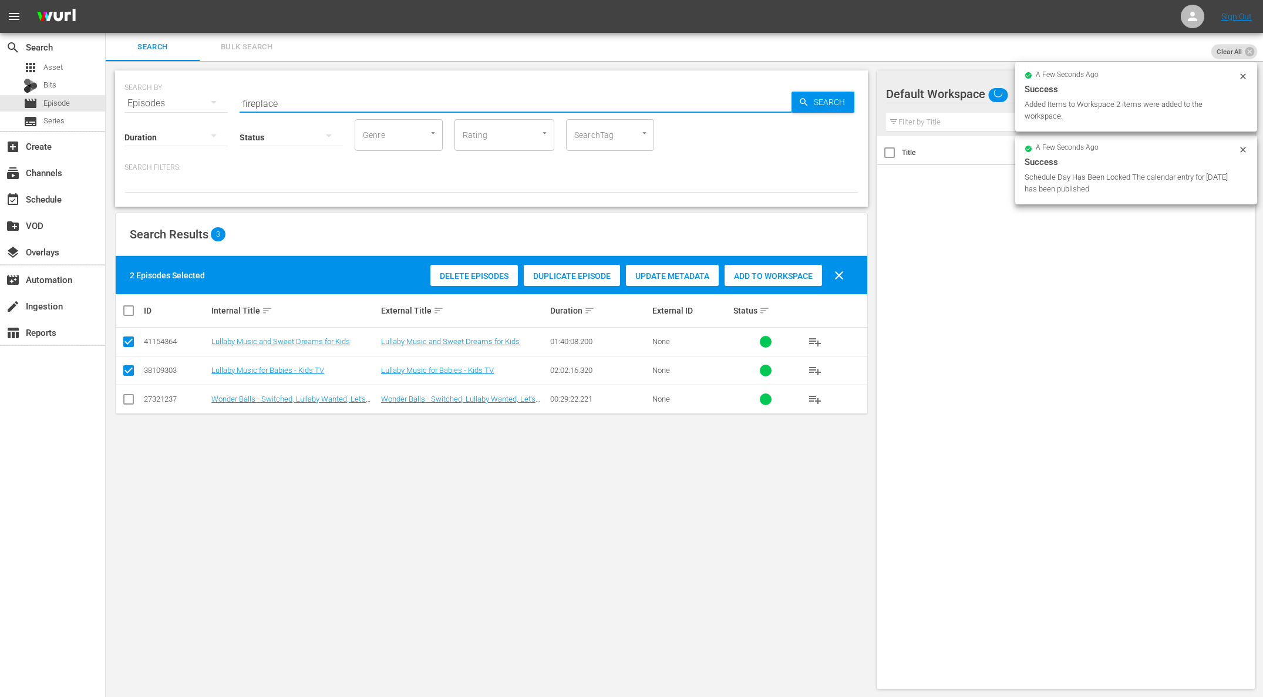
type input "fireplace"
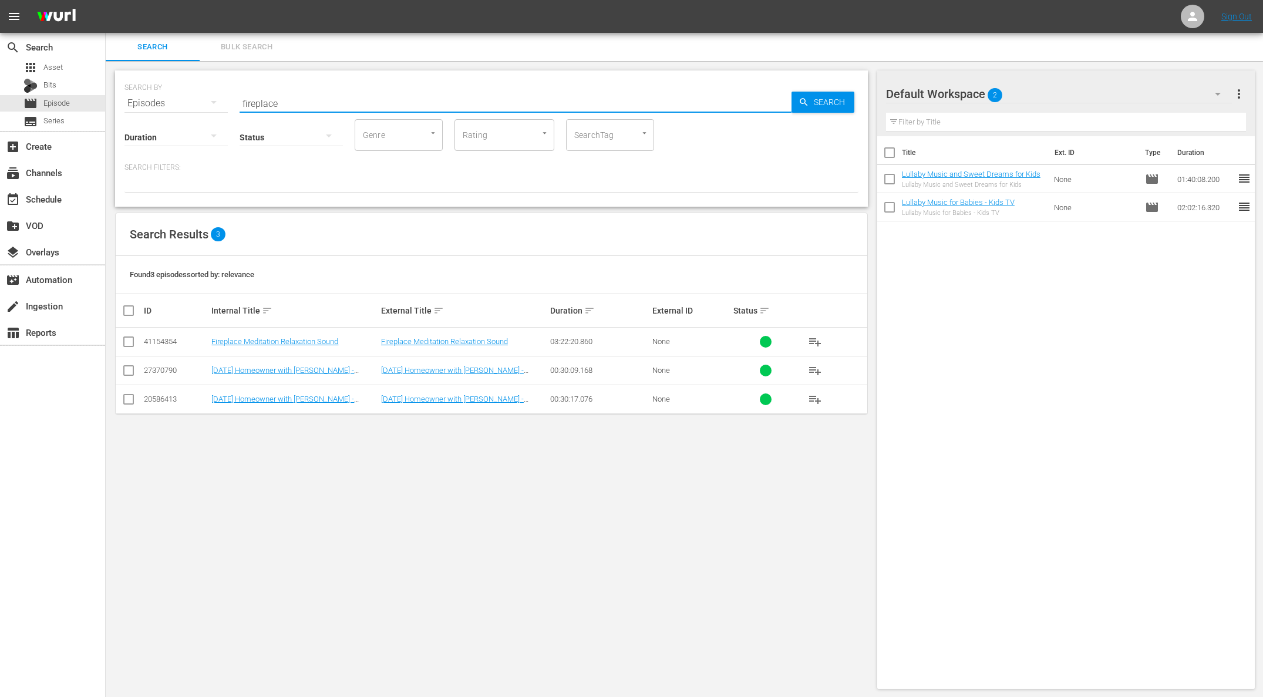
click at [131, 339] on input "checkbox" at bounding box center [129, 344] width 14 height 14
checkbox input "true"
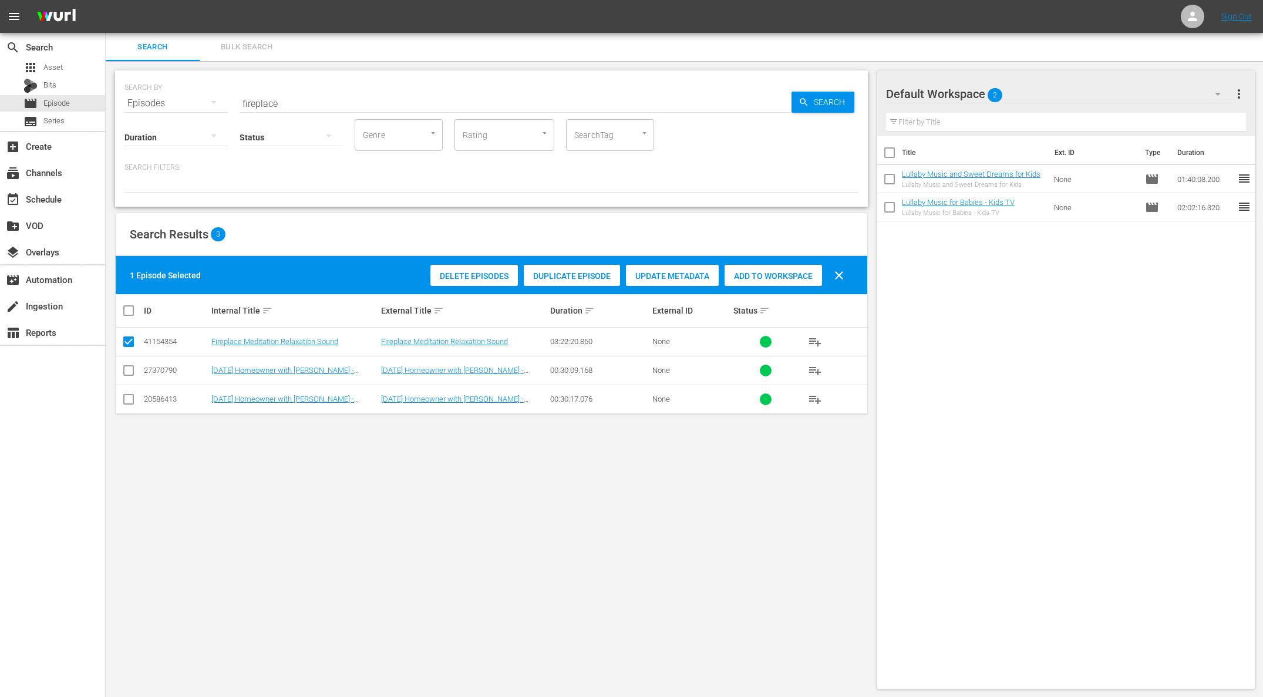
click at [770, 279] on span "Add to Workspace" at bounding box center [772, 275] width 97 height 9
click at [47, 195] on div "event_available Schedule" at bounding box center [33, 197] width 66 height 11
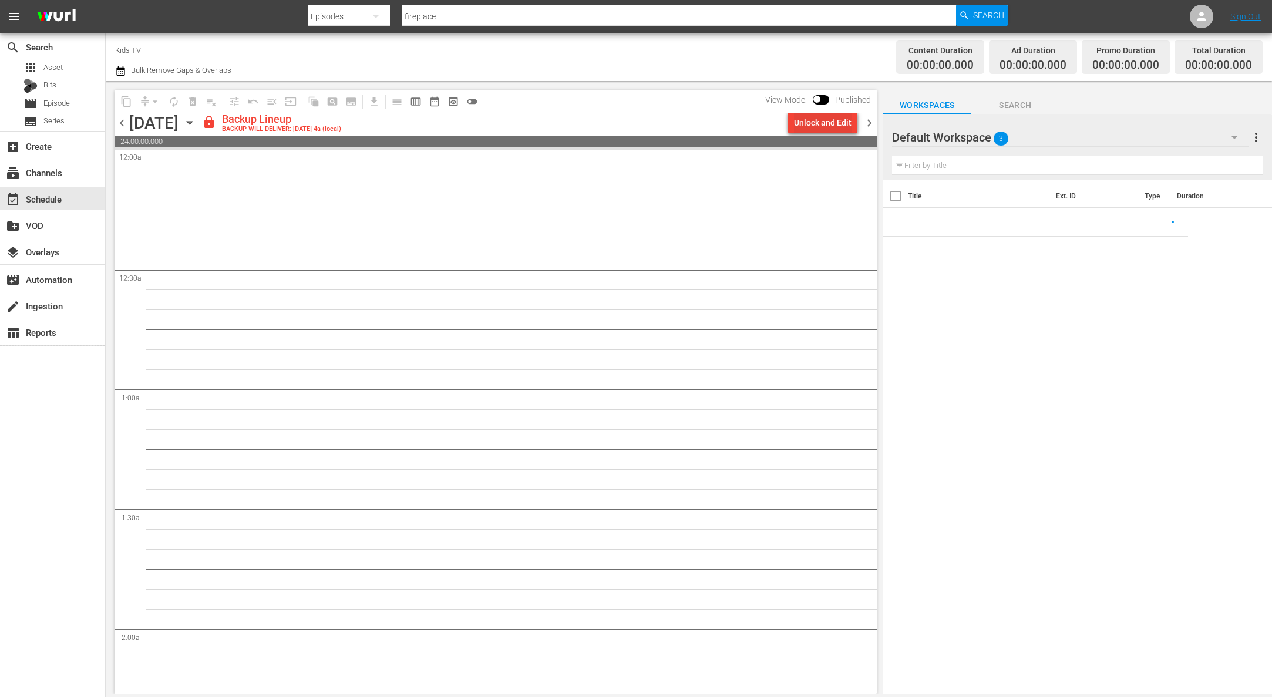
click at [835, 121] on div "Unlock and Edit" at bounding box center [823, 122] width 58 height 21
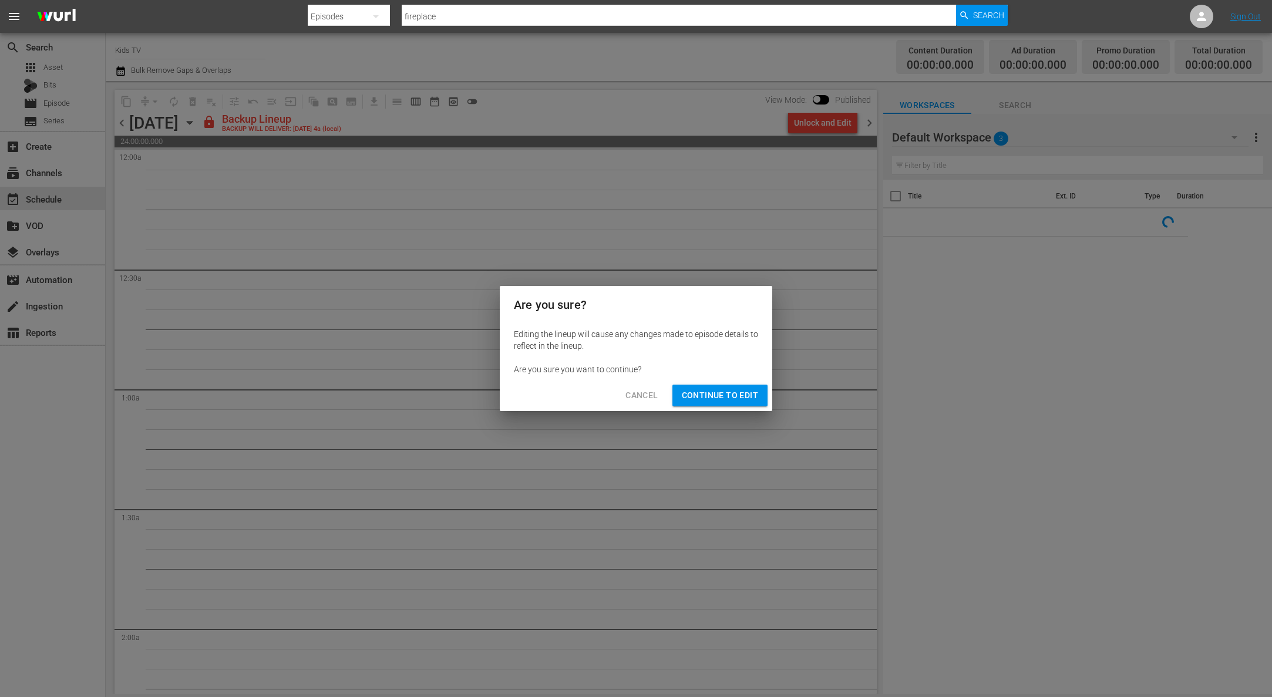
click at [740, 403] on button "Continue to Edit" at bounding box center [719, 396] width 95 height 22
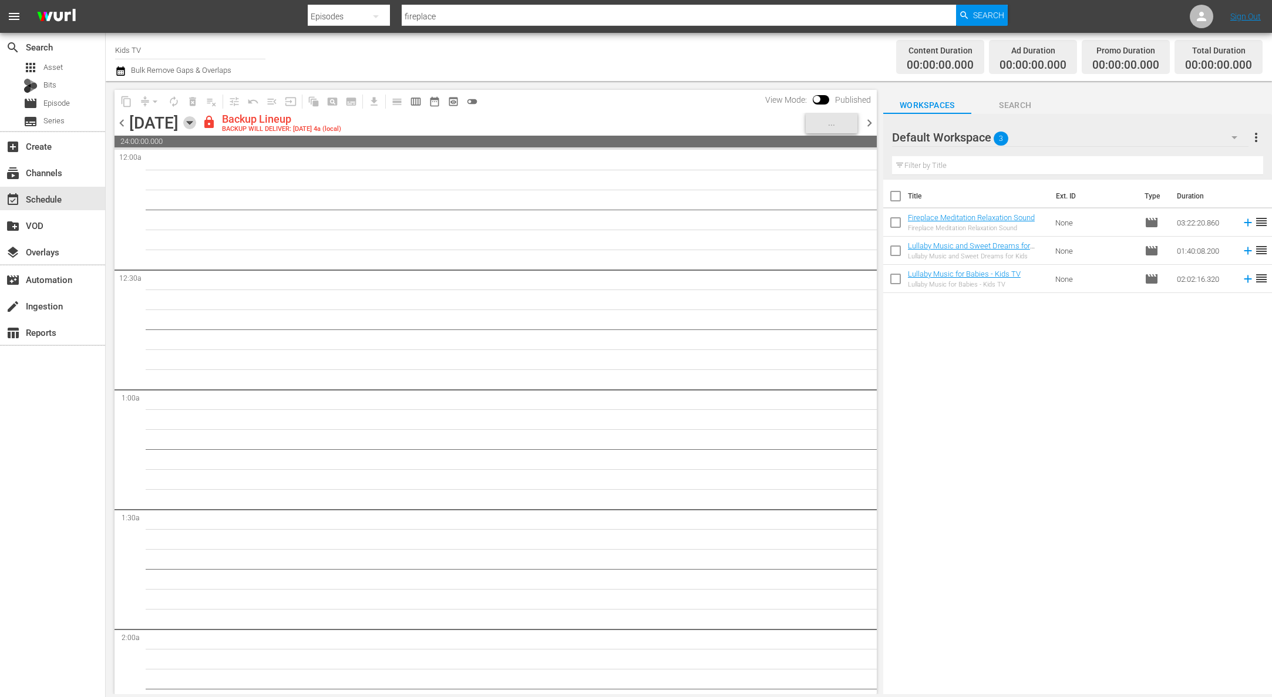
click at [196, 121] on icon "button" at bounding box center [189, 122] width 13 height 13
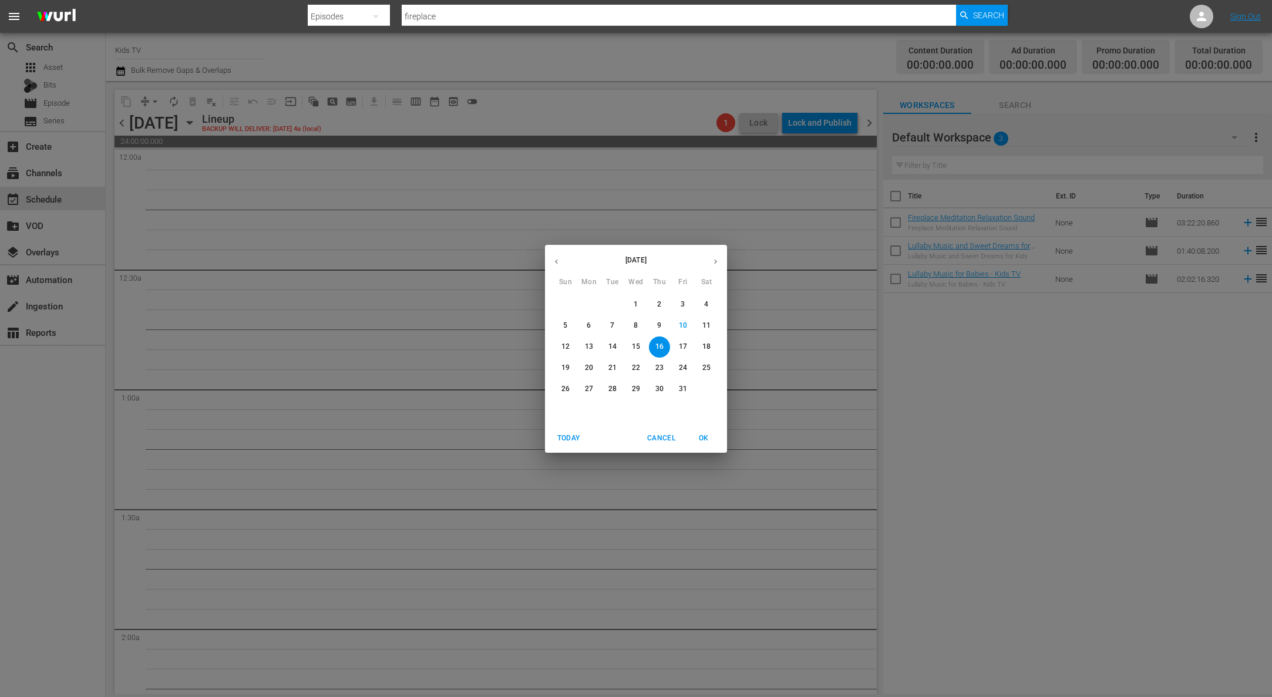
click at [592, 351] on p "13" at bounding box center [589, 347] width 8 height 10
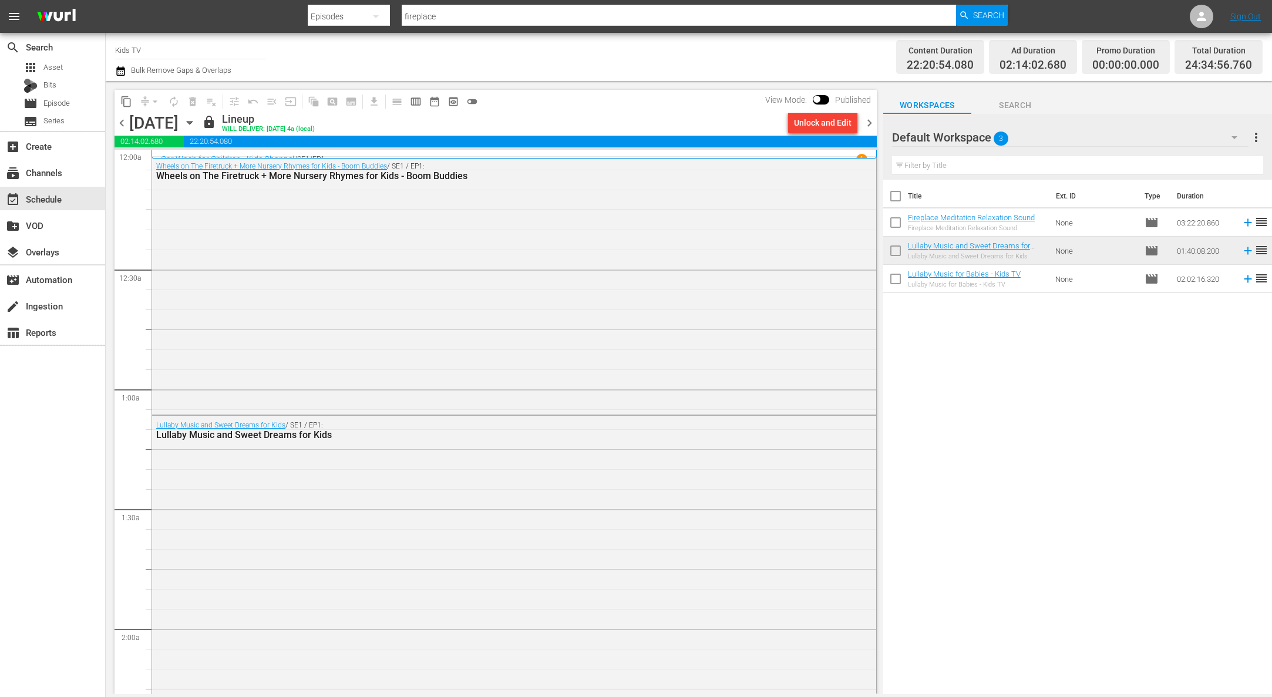
click at [196, 129] on icon "button" at bounding box center [189, 122] width 13 height 13
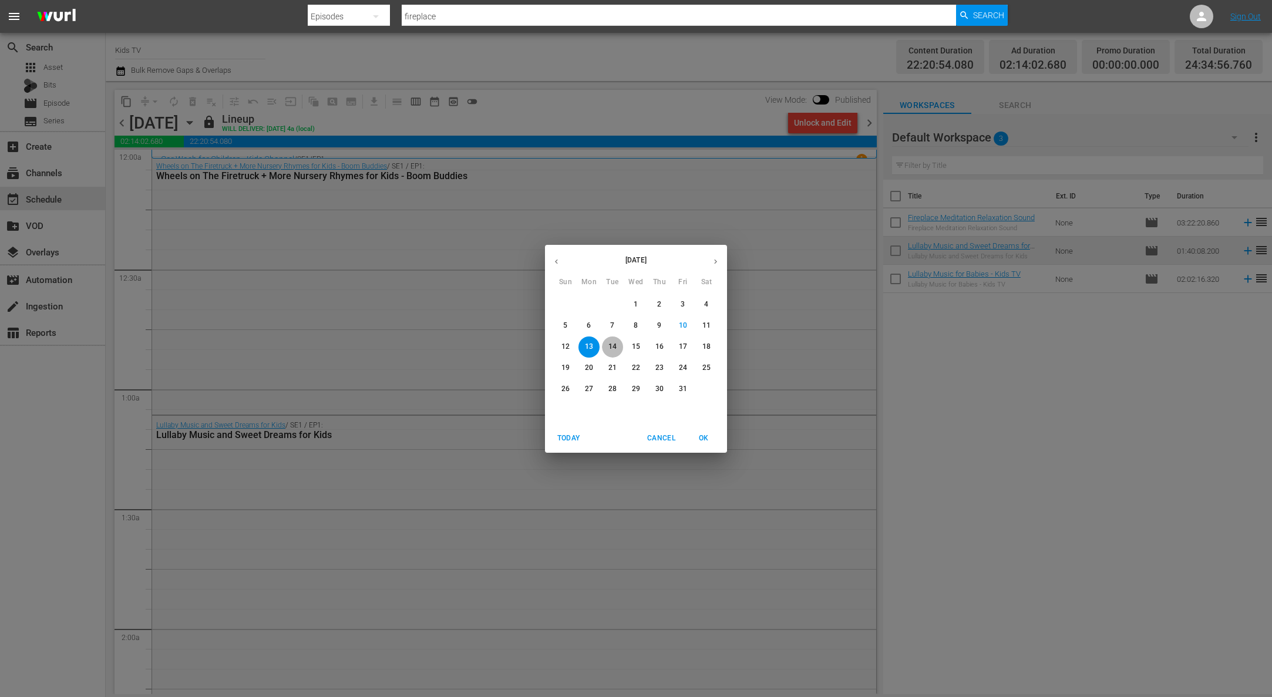
click at [616, 349] on span "14" at bounding box center [612, 347] width 21 height 10
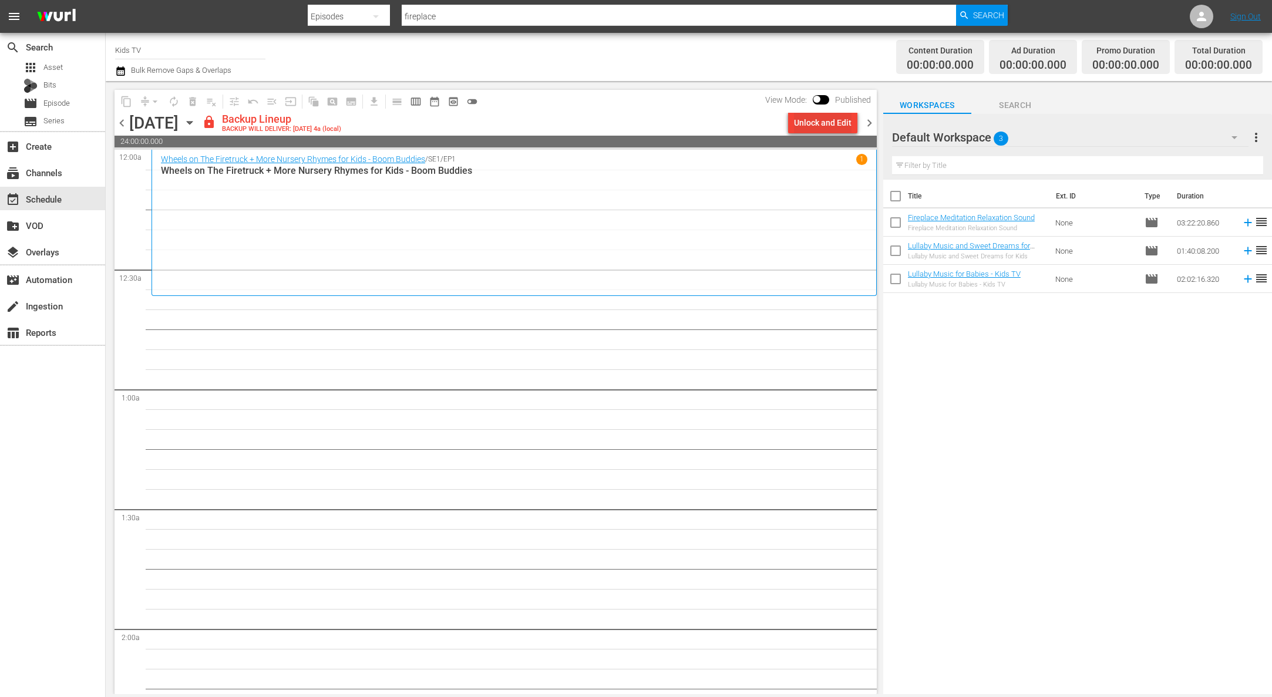
click at [830, 129] on div "Unlock and Edit" at bounding box center [823, 122] width 58 height 21
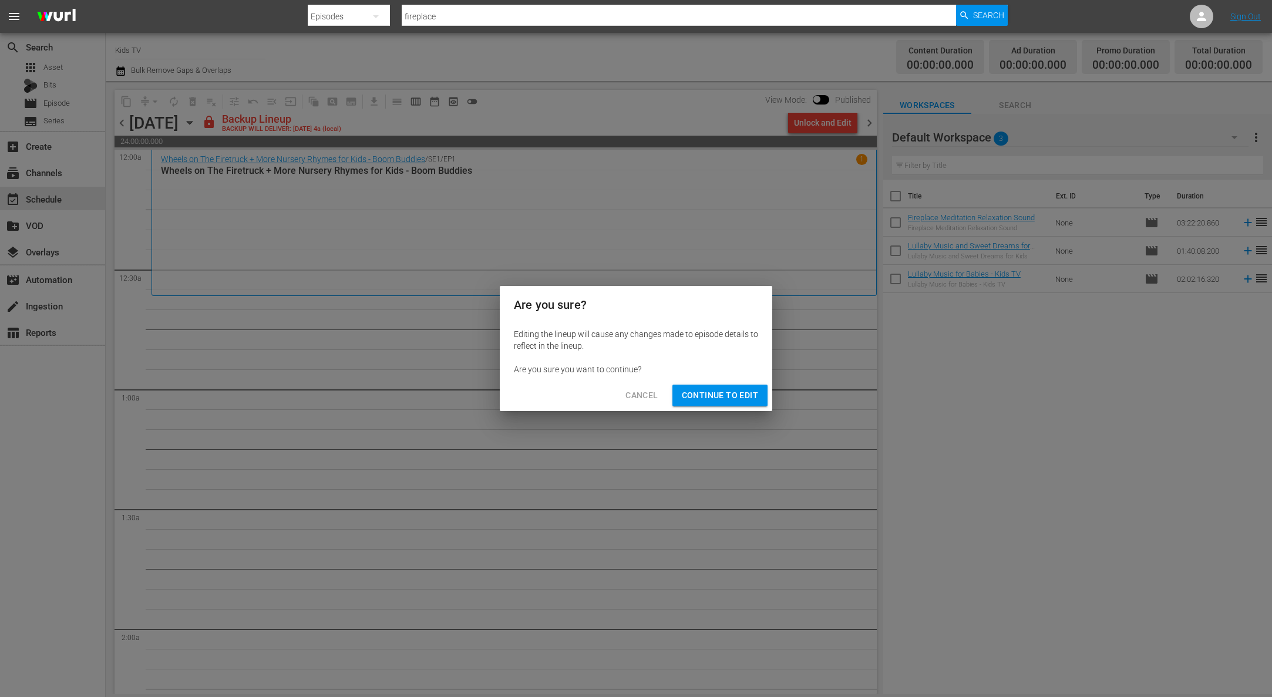
click at [749, 389] on span "Continue to Edit" at bounding box center [720, 395] width 76 height 15
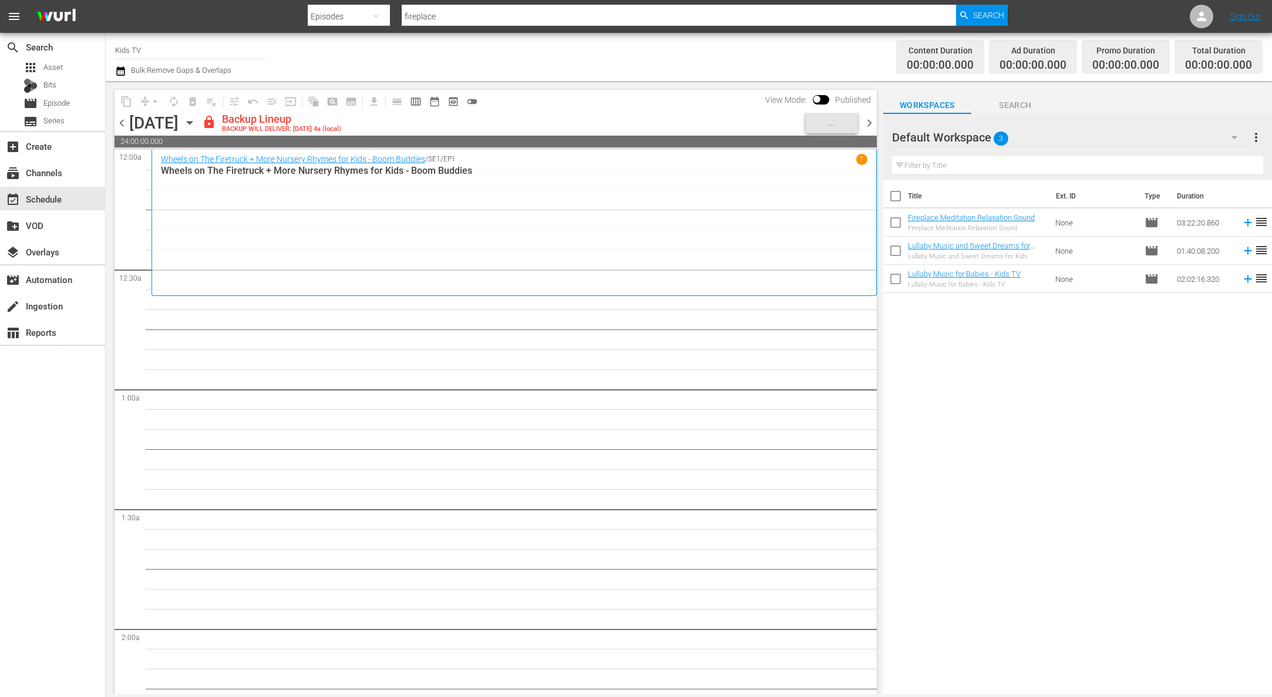
click at [196, 123] on icon "button" at bounding box center [189, 122] width 13 height 13
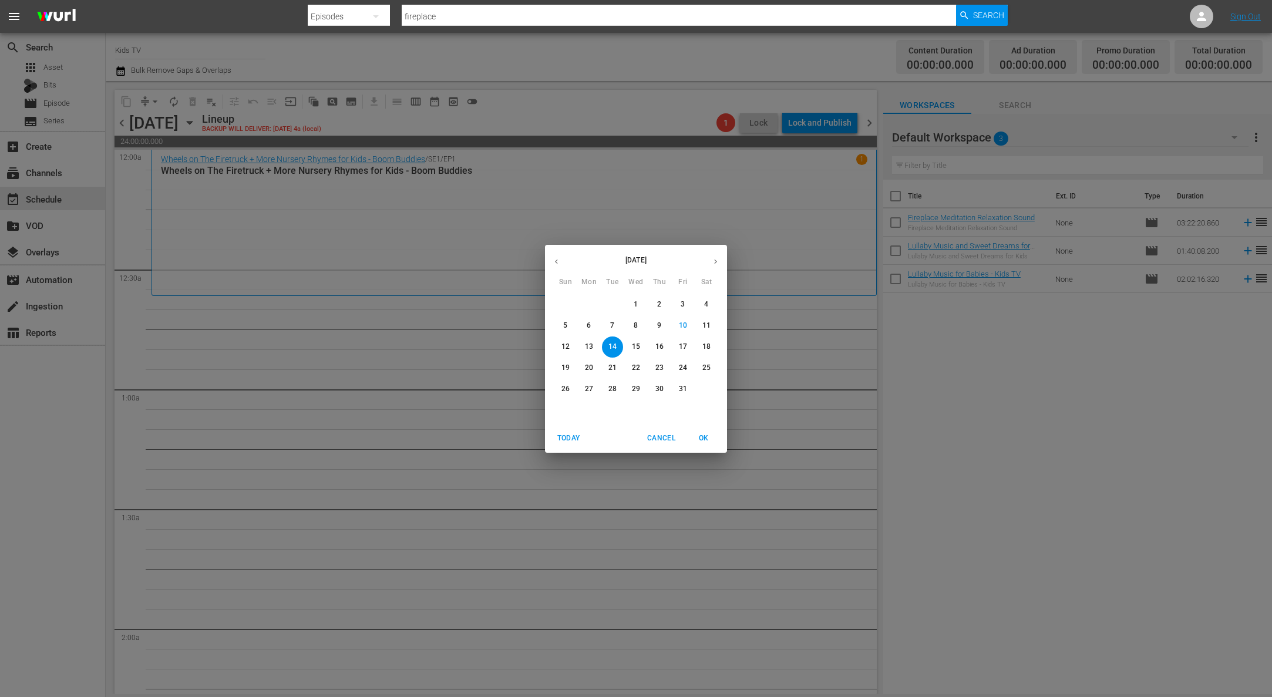
click at [585, 349] on p "13" at bounding box center [589, 347] width 8 height 10
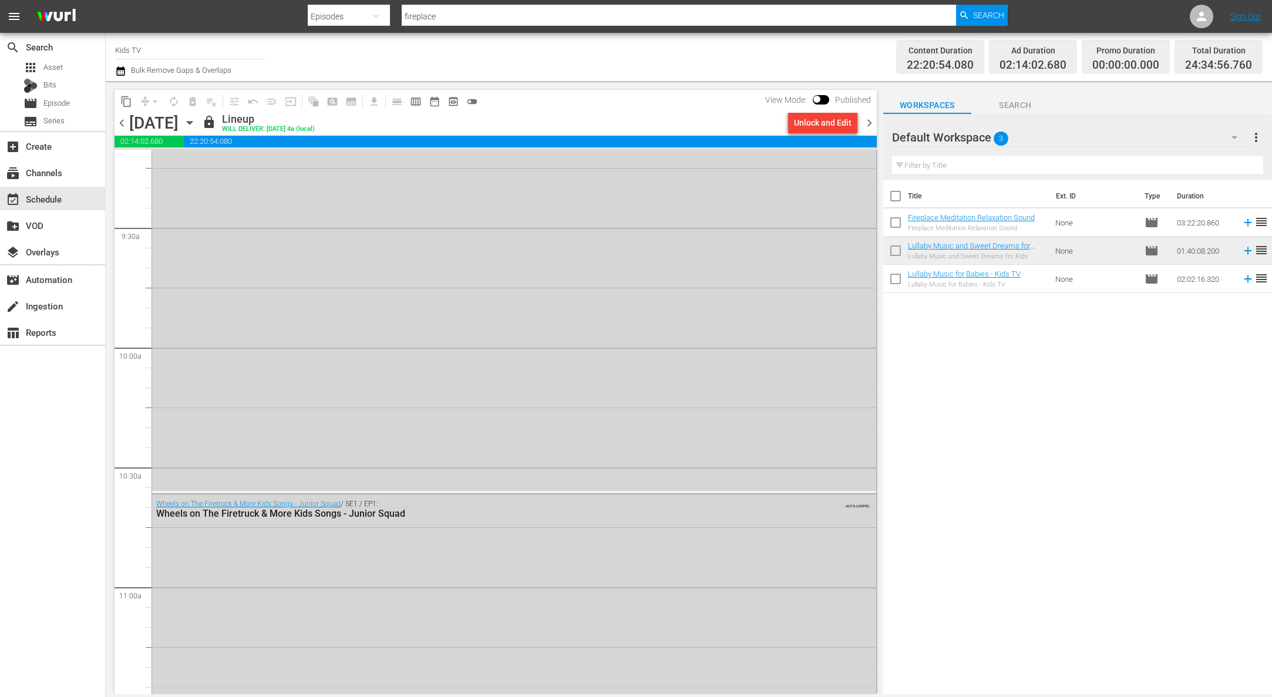
scroll to position [2198, 0]
click at [798, 122] on div "Unlock and Edit" at bounding box center [823, 122] width 58 height 21
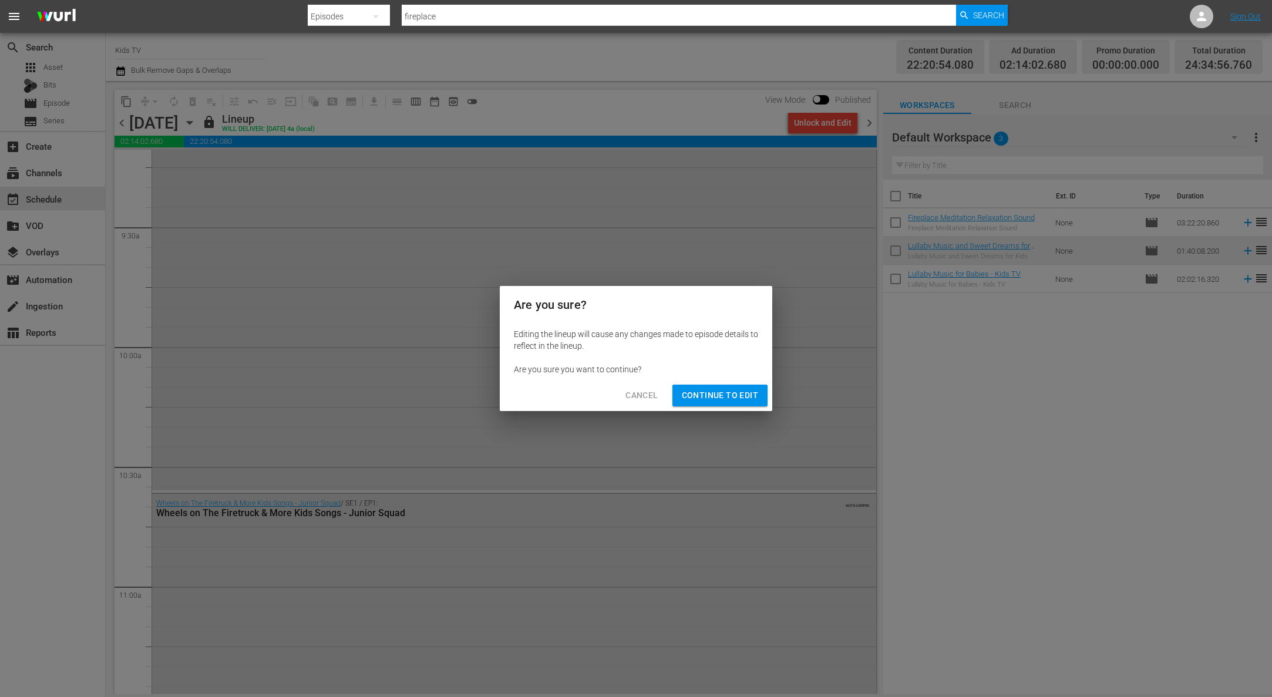
click at [744, 386] on button "Continue to Edit" at bounding box center [719, 396] width 95 height 22
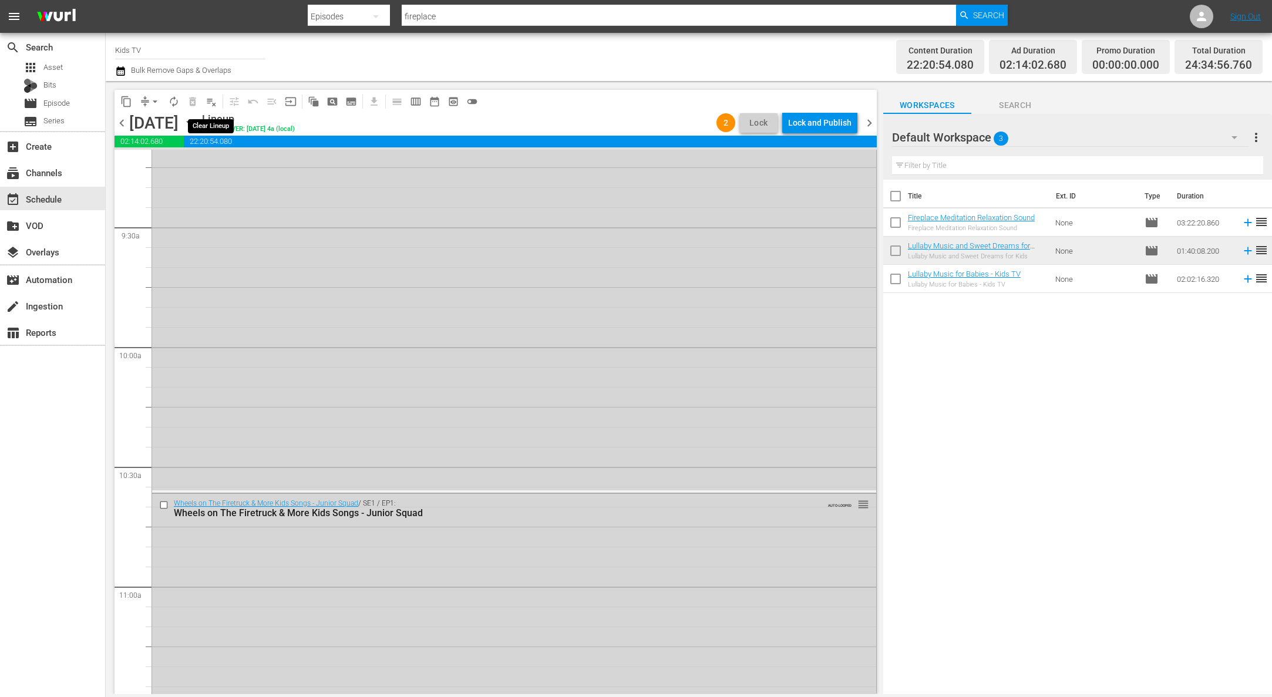
click at [212, 102] on span "playlist_remove_outlined" at bounding box center [211, 102] width 12 height 12
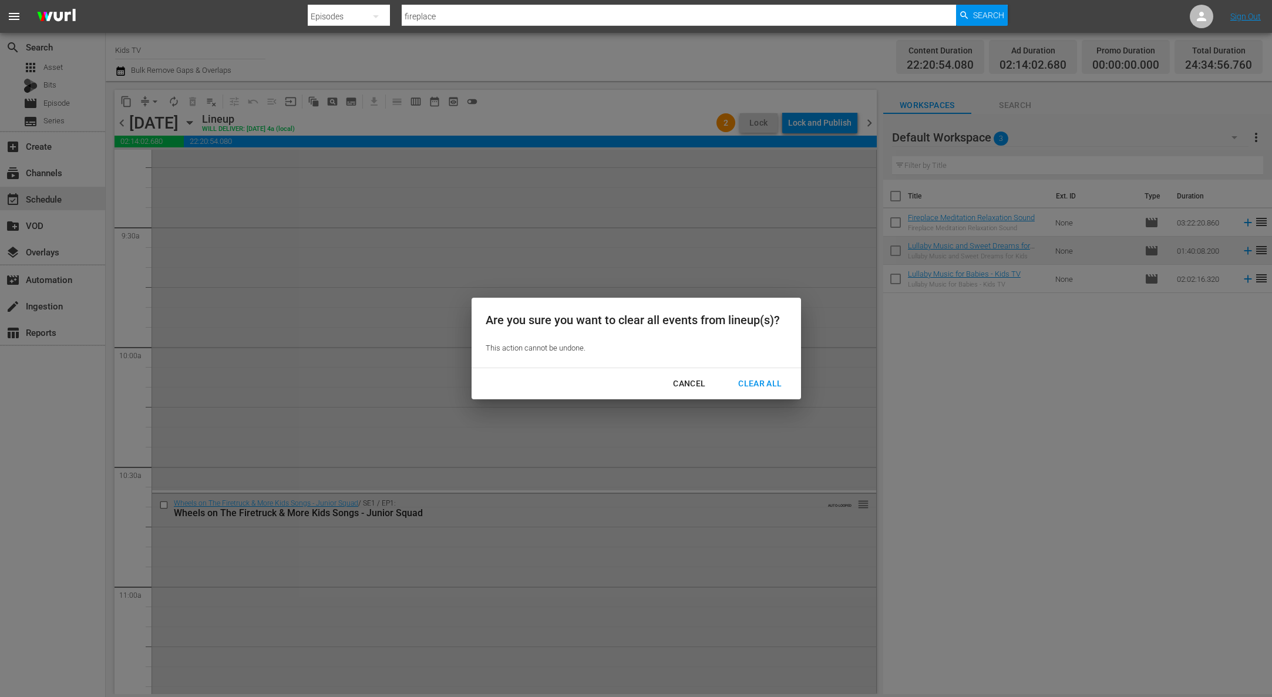
click at [744, 387] on div "Clear All" at bounding box center [760, 383] width 62 height 15
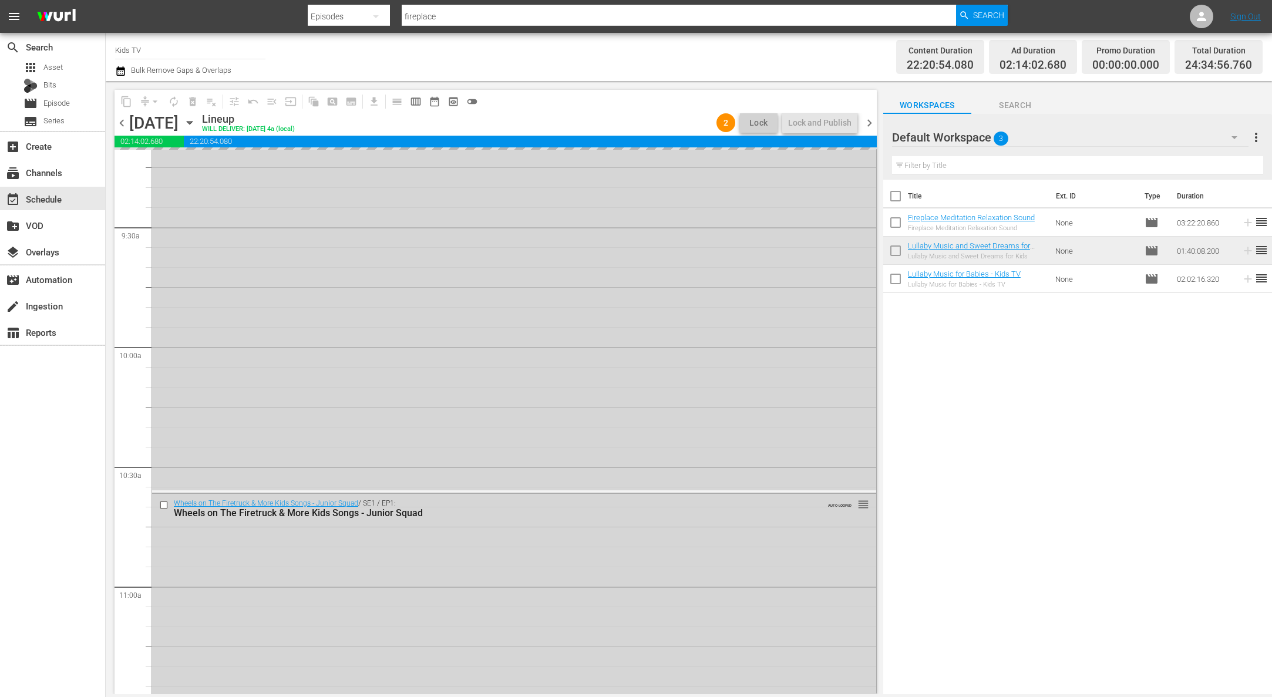
click at [196, 120] on icon "button" at bounding box center [189, 122] width 13 height 13
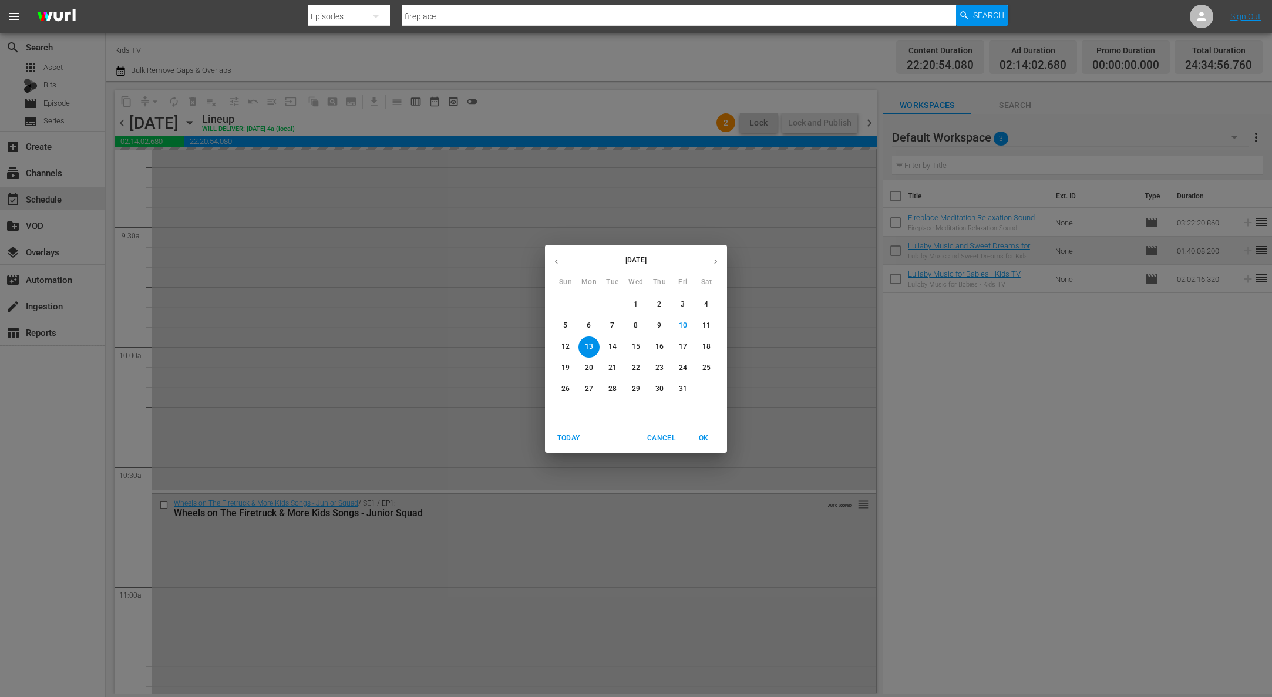
click at [616, 347] on span "14" at bounding box center [612, 347] width 21 height 10
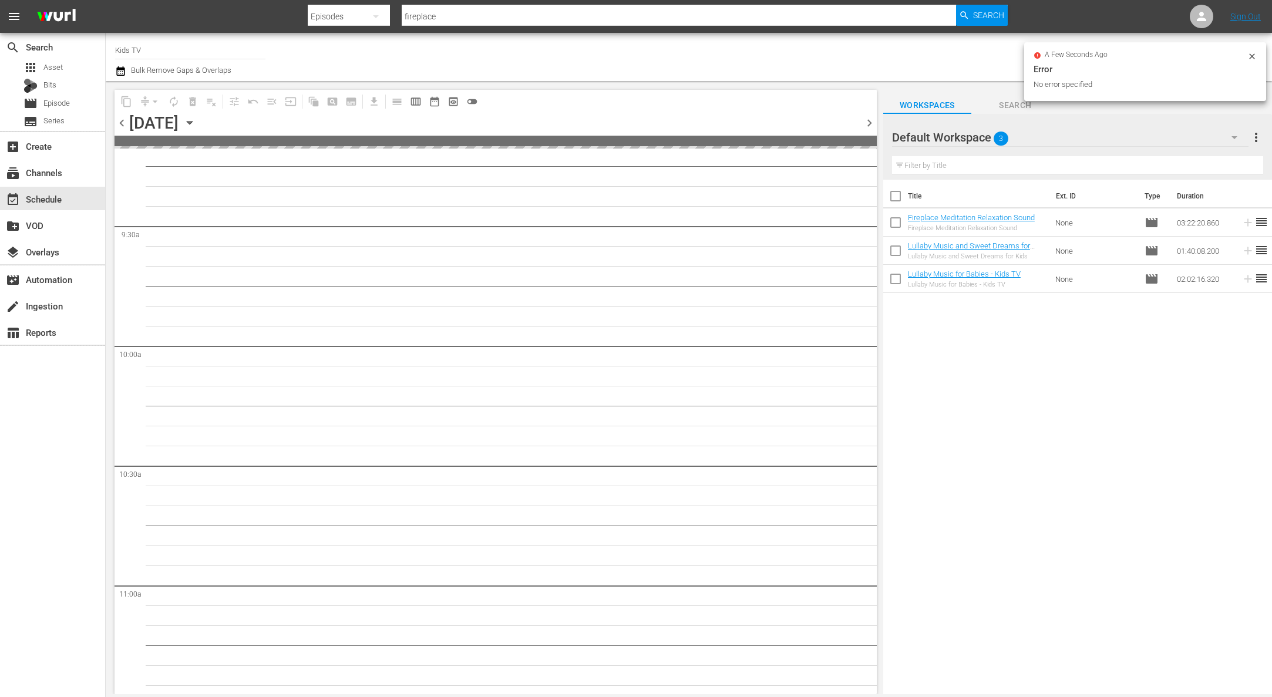
scroll to position [2358, 0]
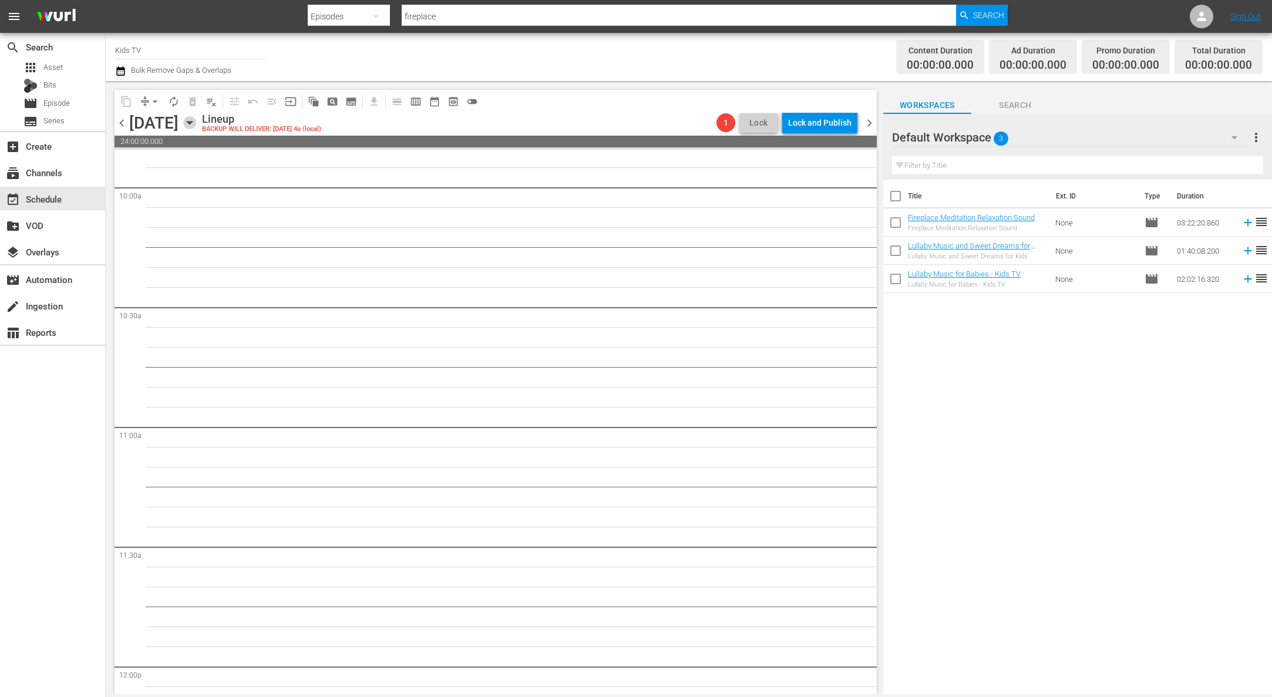
click at [192, 124] on icon "button" at bounding box center [189, 123] width 5 height 3
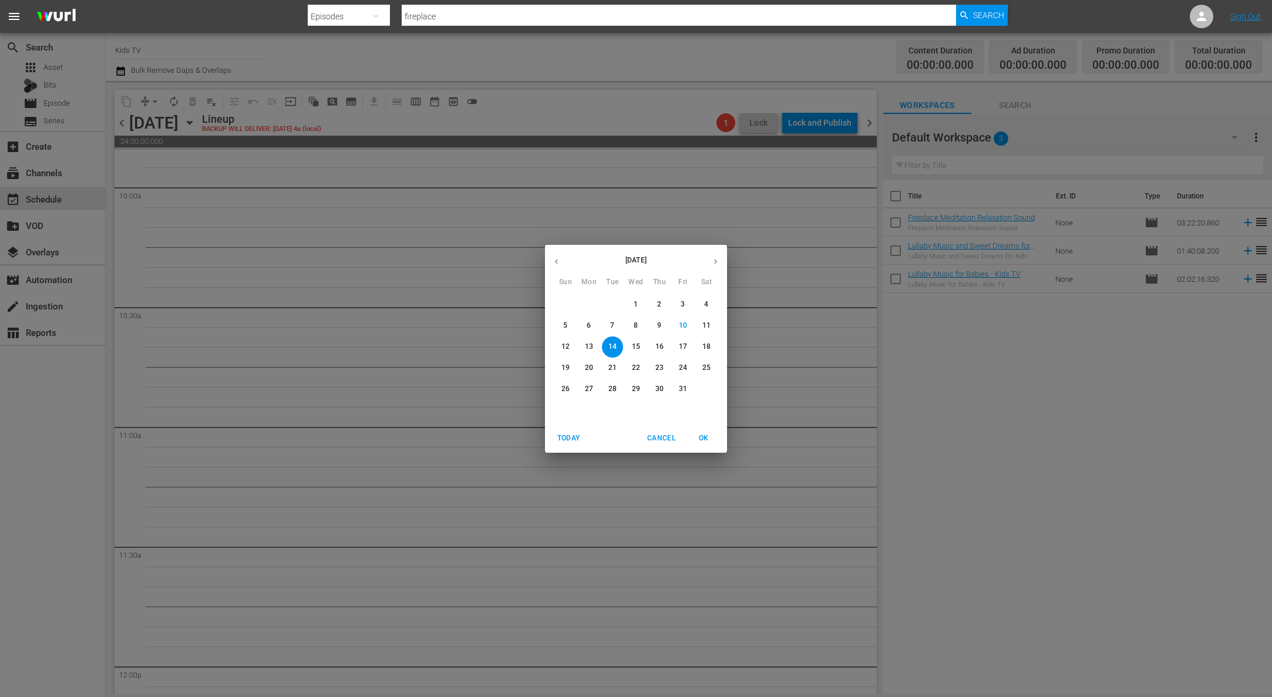
click at [560, 267] on button "button" at bounding box center [556, 261] width 23 height 23
click at [560, 266] on button "button" at bounding box center [556, 261] width 23 height 23
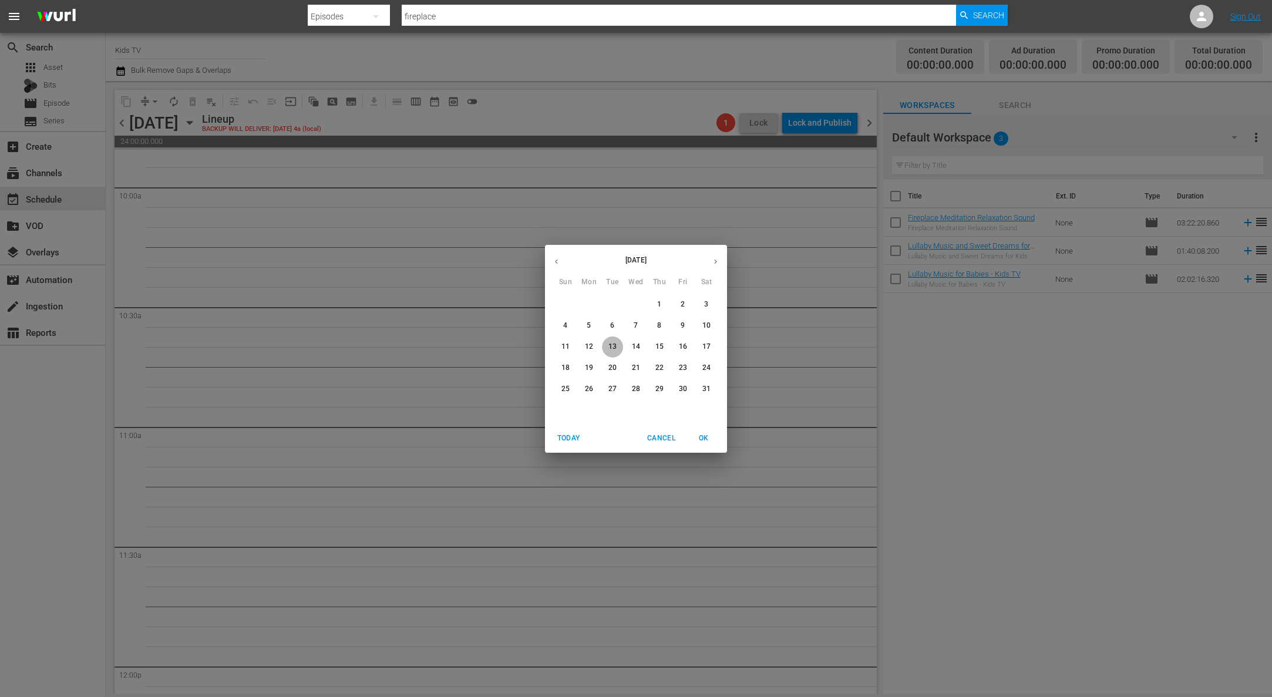
click at [615, 344] on p "13" at bounding box center [612, 347] width 8 height 10
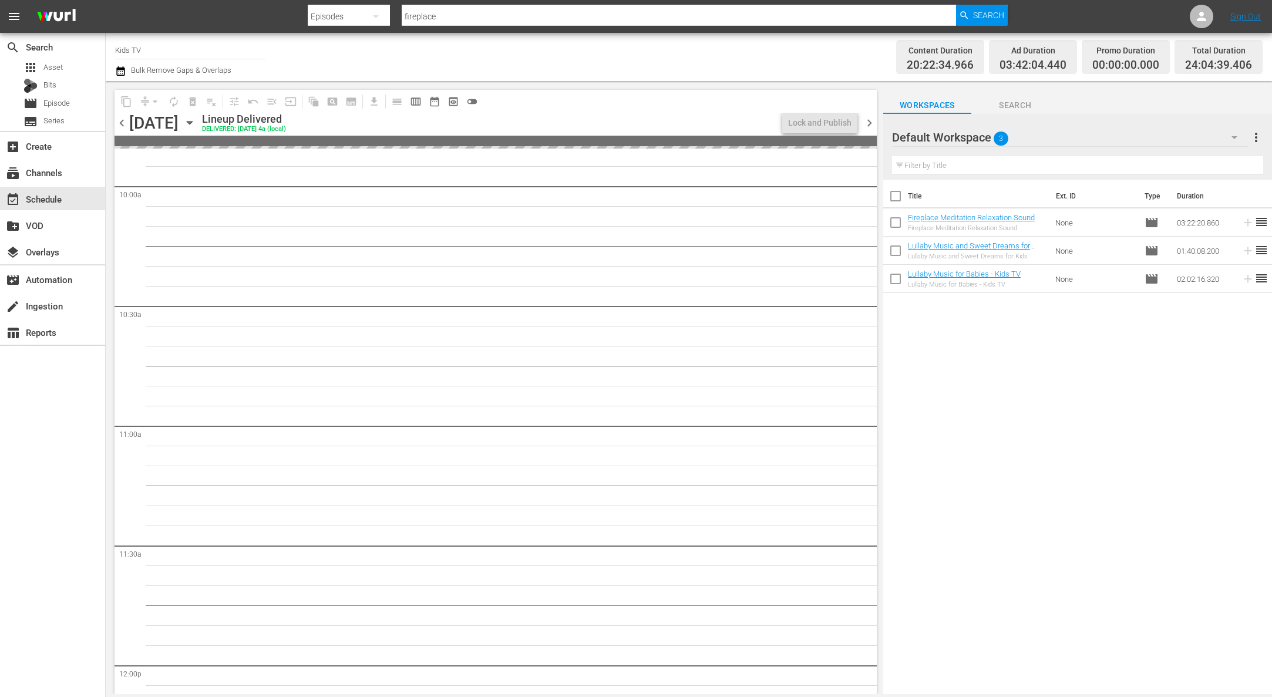
click at [199, 126] on div "[DATE] [DATE]" at bounding box center [164, 122] width 70 height 19
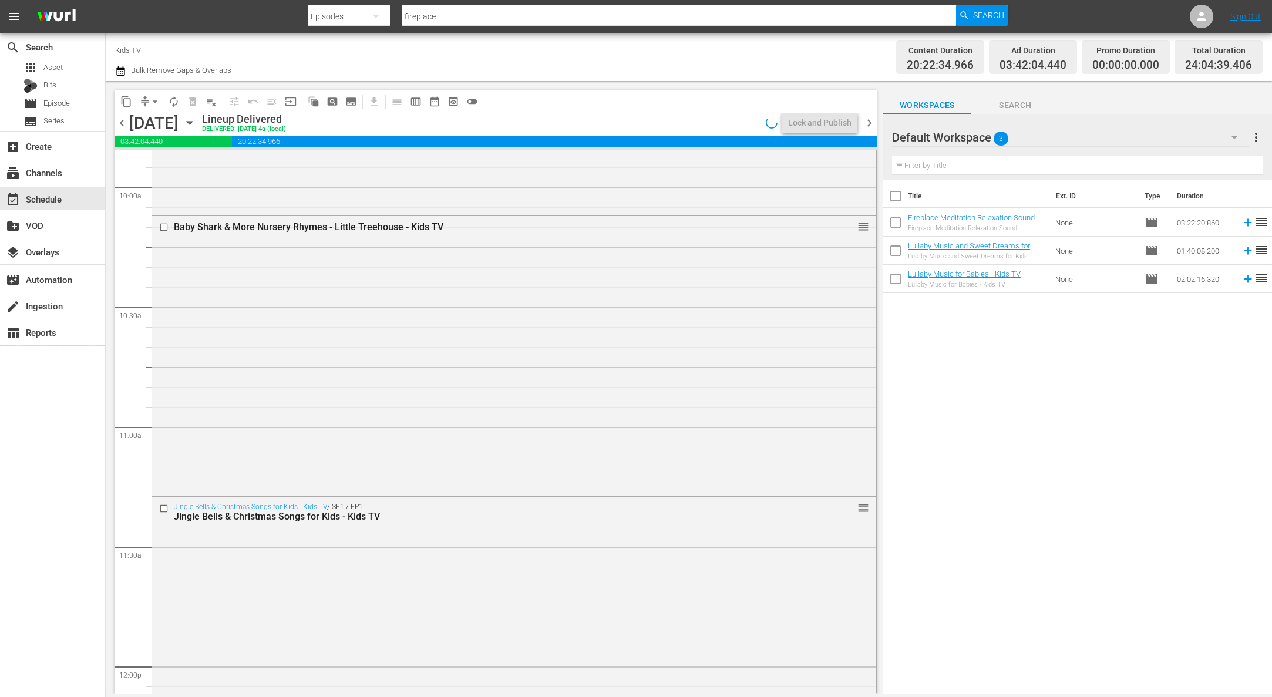
scroll to position [2258, 0]
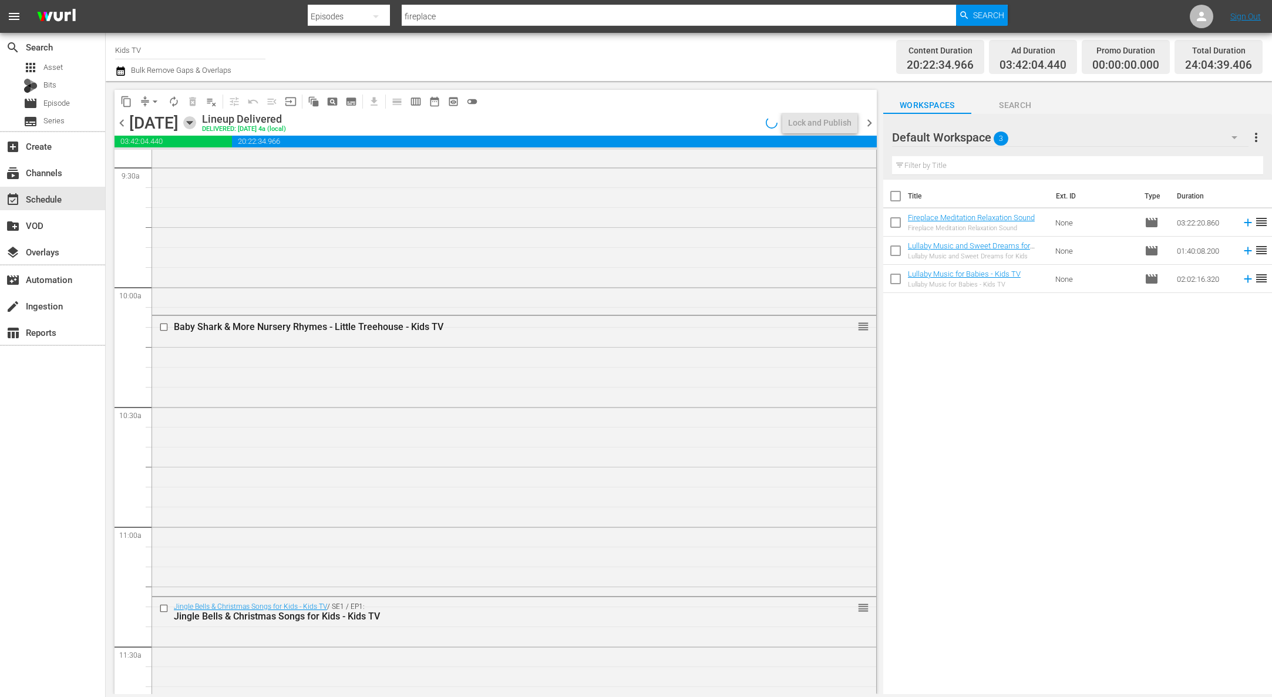
click at [196, 120] on icon "button" at bounding box center [189, 122] width 13 height 13
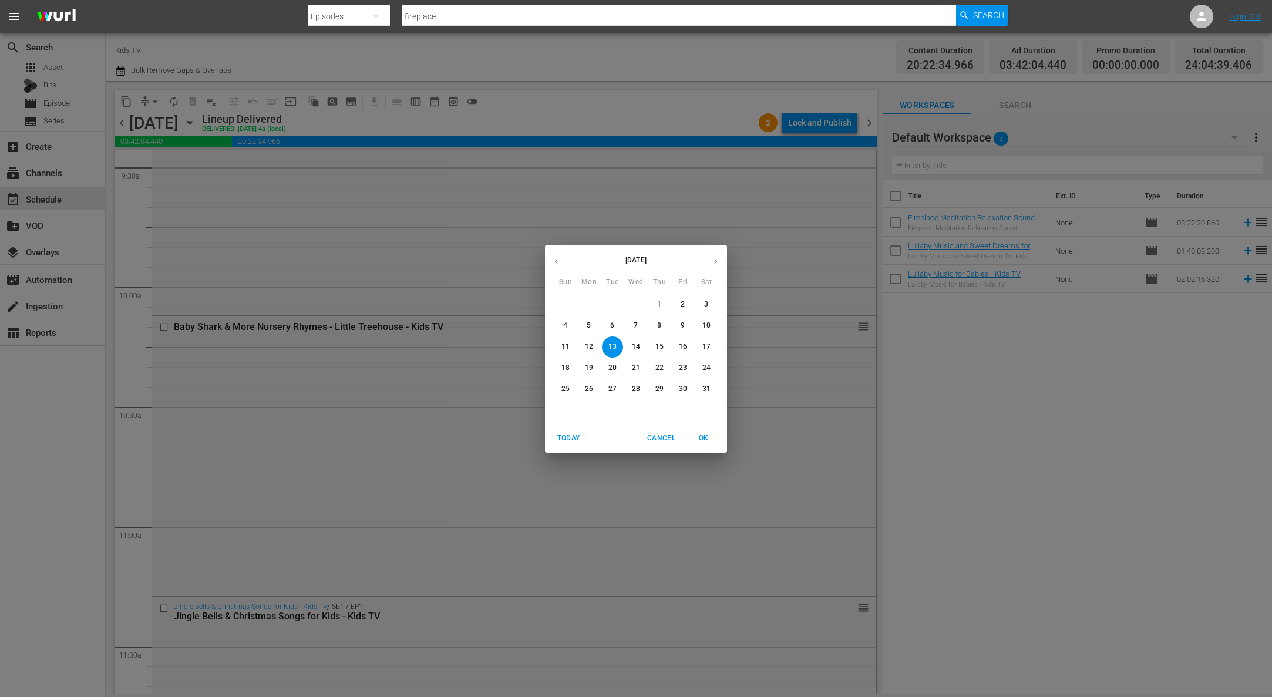
click at [630, 386] on span "28" at bounding box center [635, 389] width 21 height 10
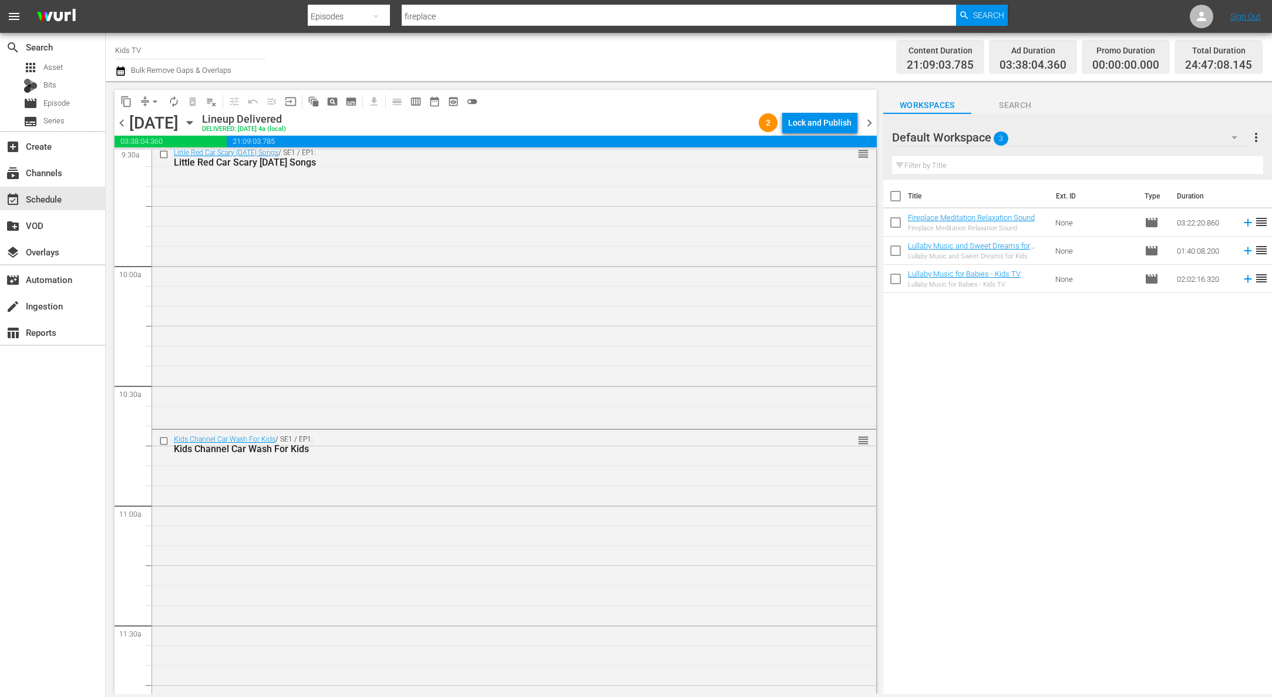
scroll to position [2288, 0]
click at [127, 102] on span "content_copy" at bounding box center [126, 102] width 12 height 12
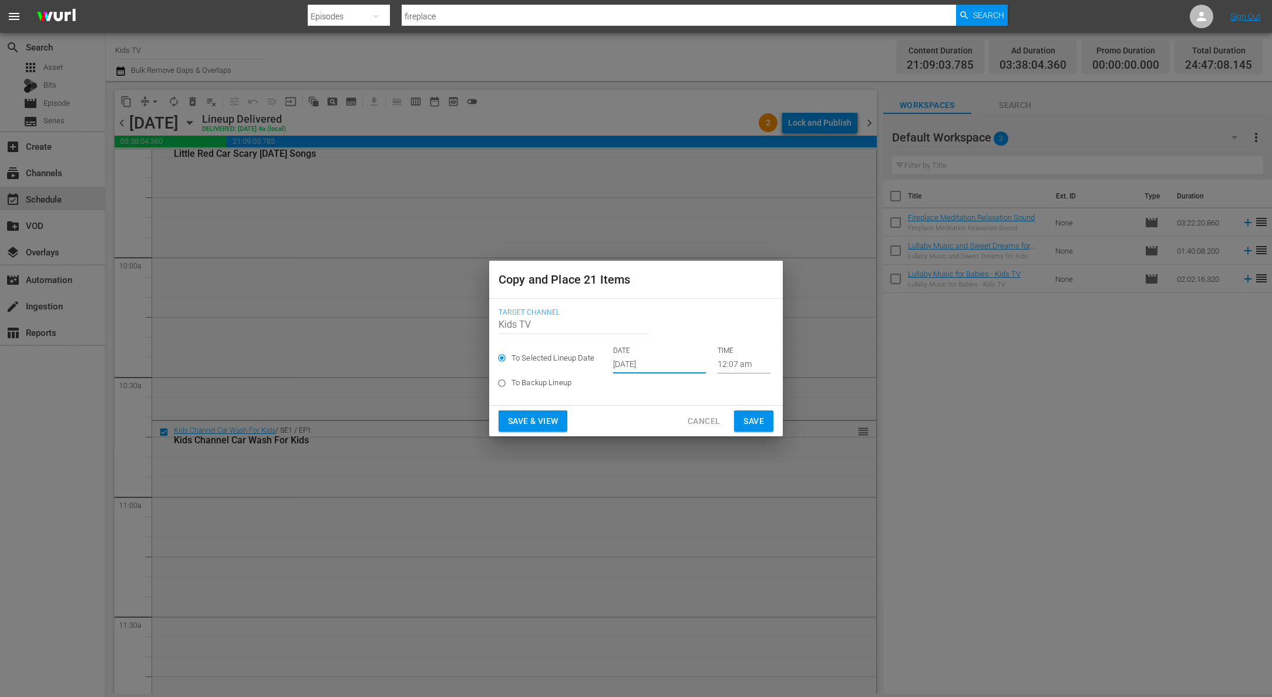
click at [675, 365] on input "[DATE]" at bounding box center [659, 365] width 93 height 18
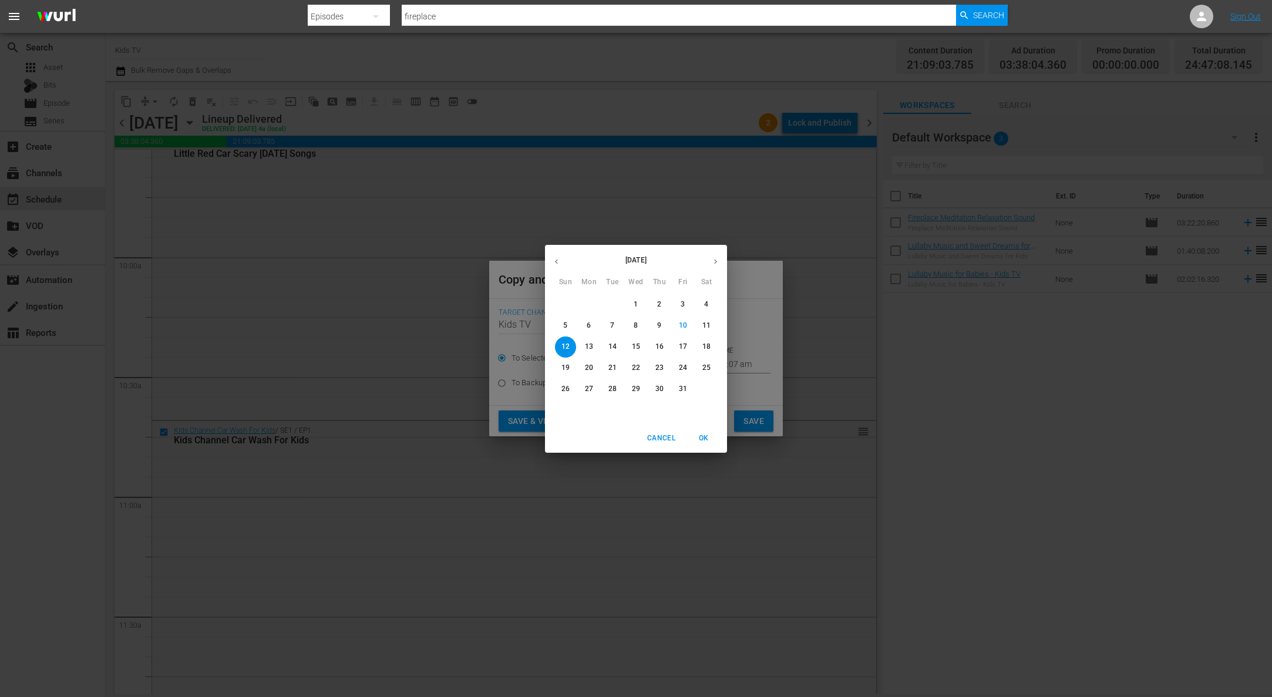
click at [588, 348] on p "13" at bounding box center [589, 347] width 8 height 10
type input "[DATE]"
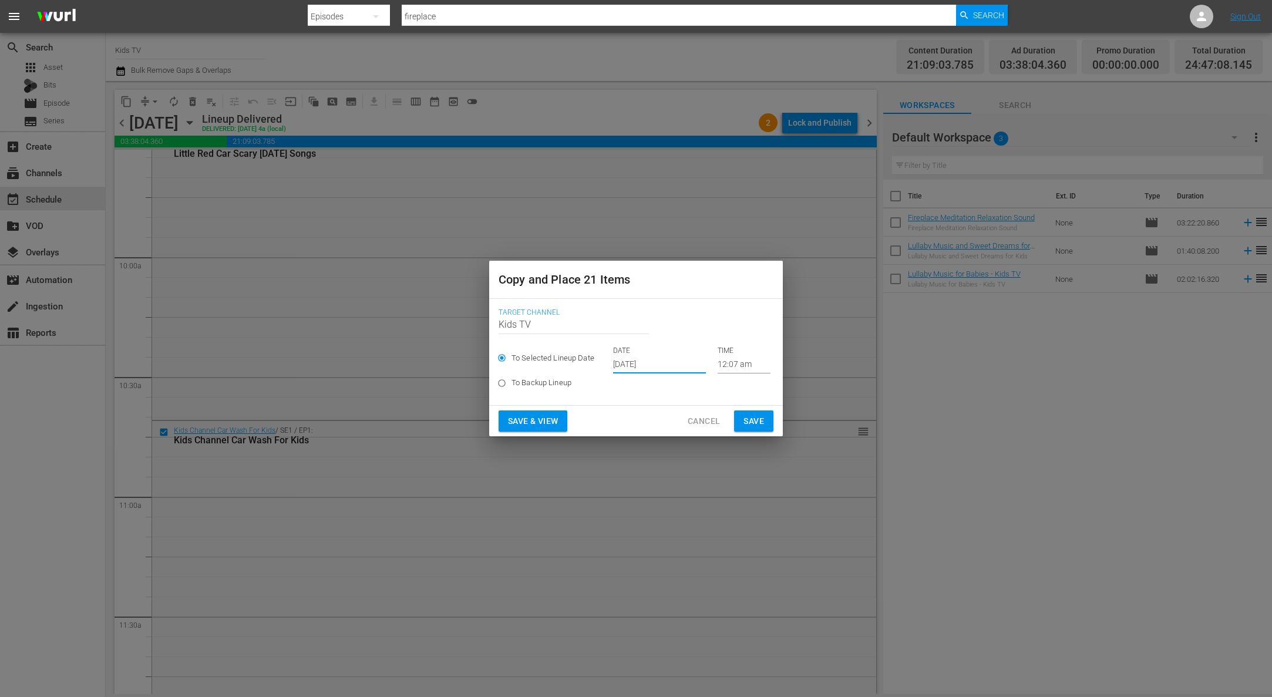
click at [745, 410] on button "Save" at bounding box center [753, 421] width 39 height 22
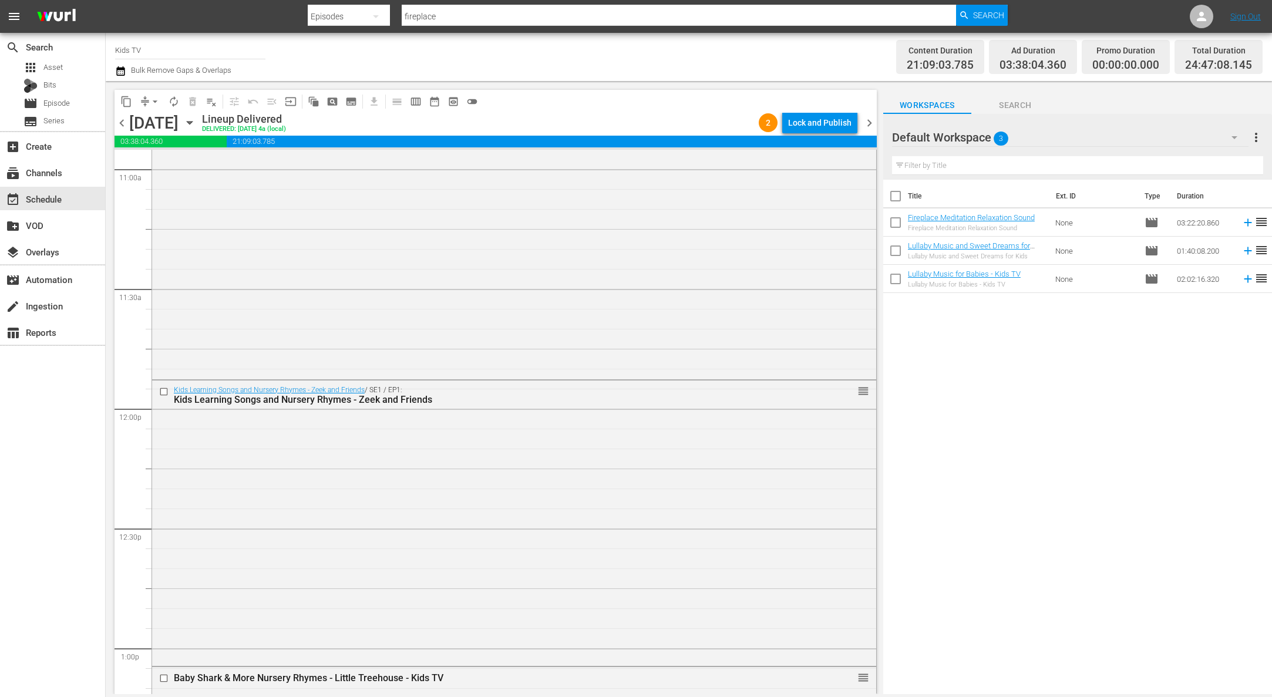
scroll to position [2660, 0]
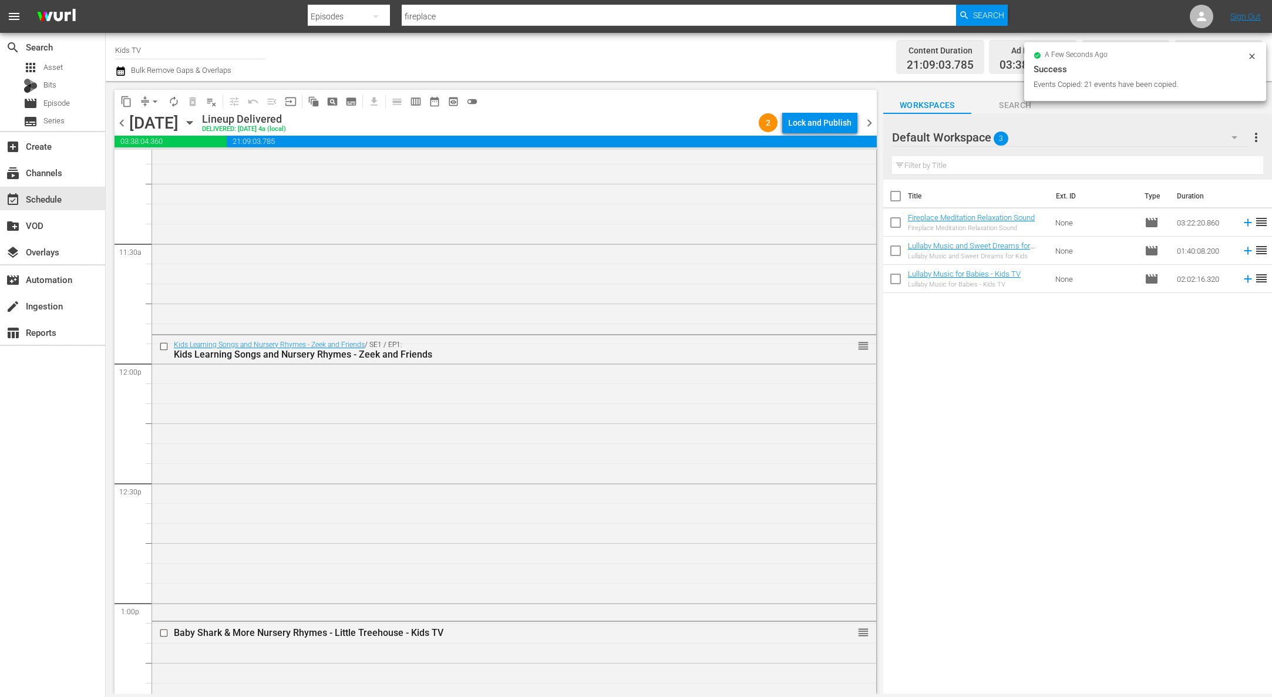
click at [196, 119] on icon "button" at bounding box center [189, 122] width 13 height 13
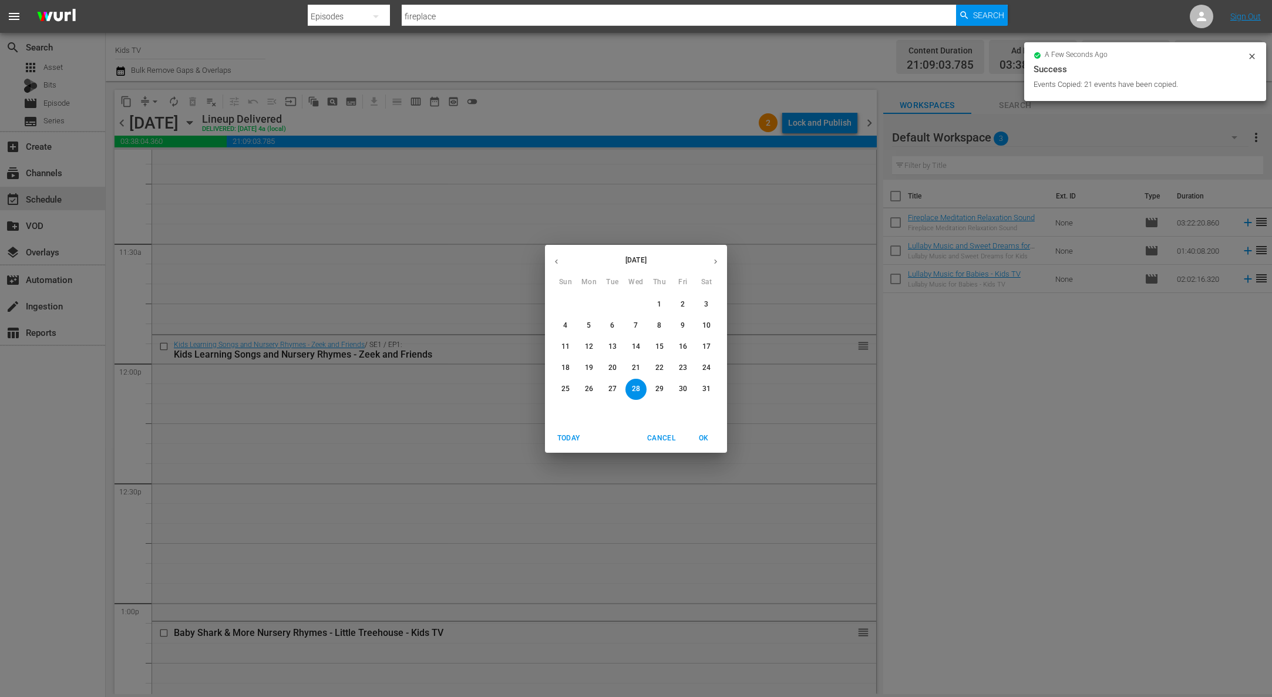
click at [564, 385] on p "25" at bounding box center [565, 389] width 8 height 10
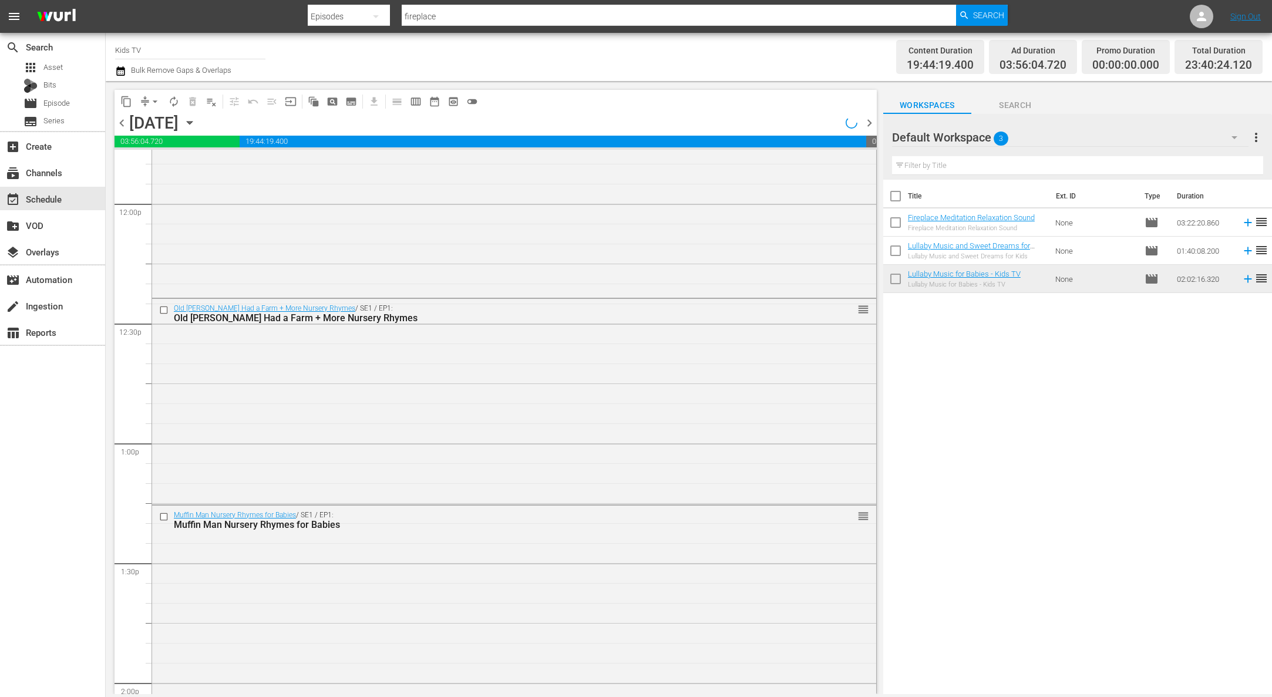
scroll to position [2713, 0]
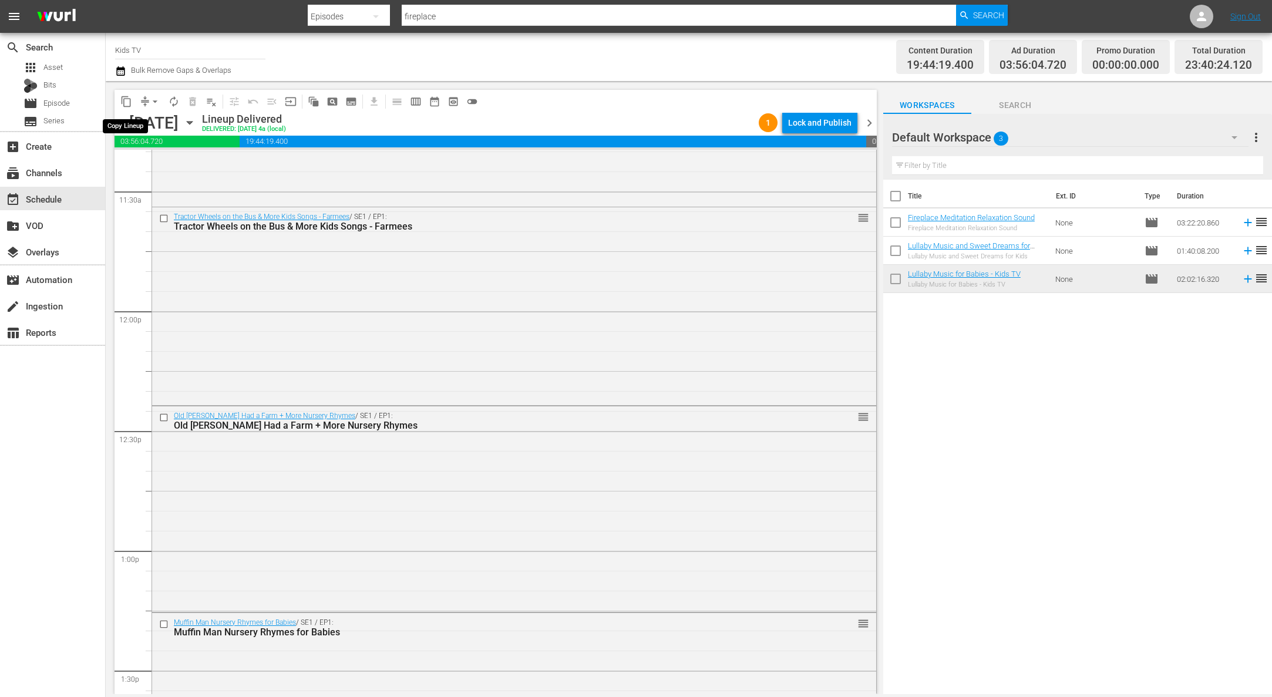
click at [123, 99] on span "content_copy" at bounding box center [126, 102] width 12 height 12
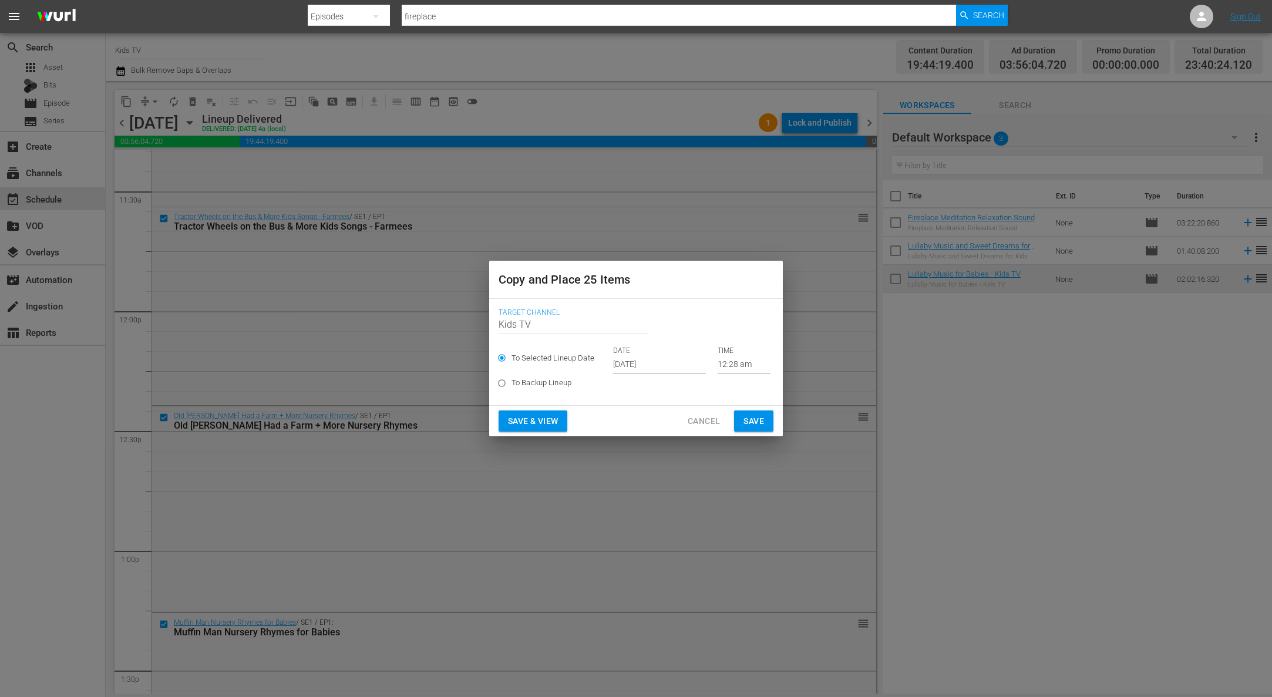
click at [667, 373] on input "[DATE]" at bounding box center [659, 365] width 93 height 18
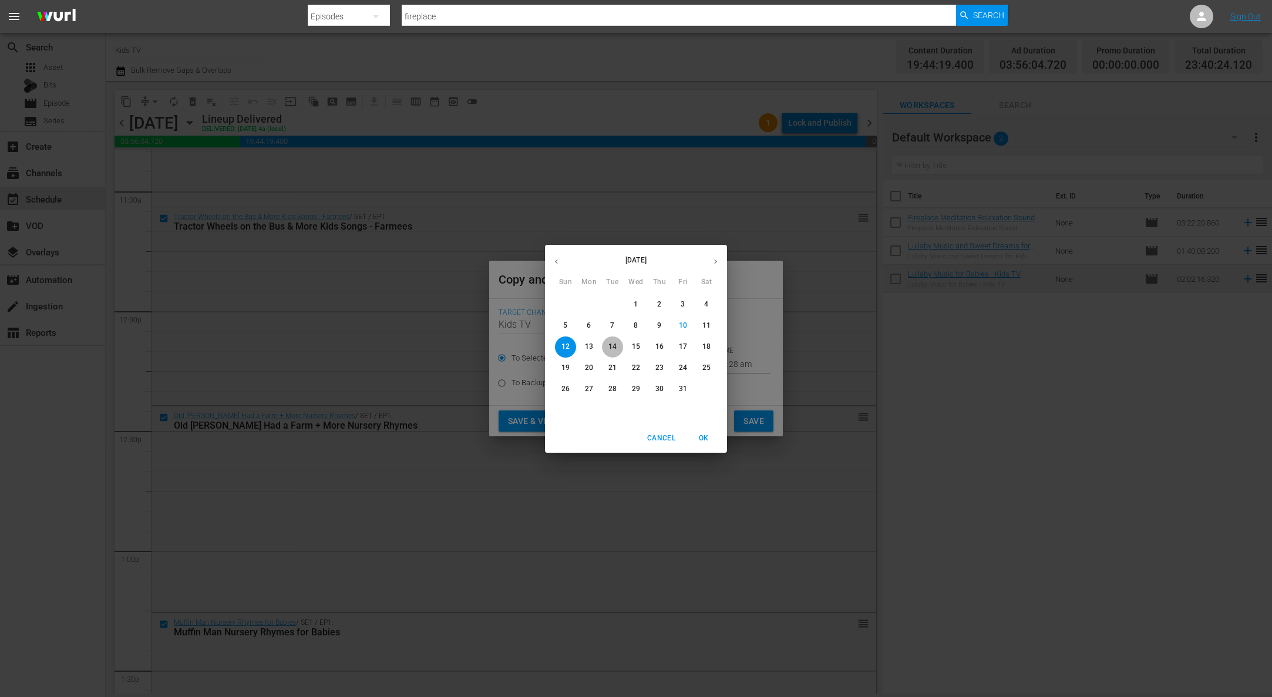
click at [620, 344] on span "14" at bounding box center [612, 347] width 21 height 10
type input "[DATE]"
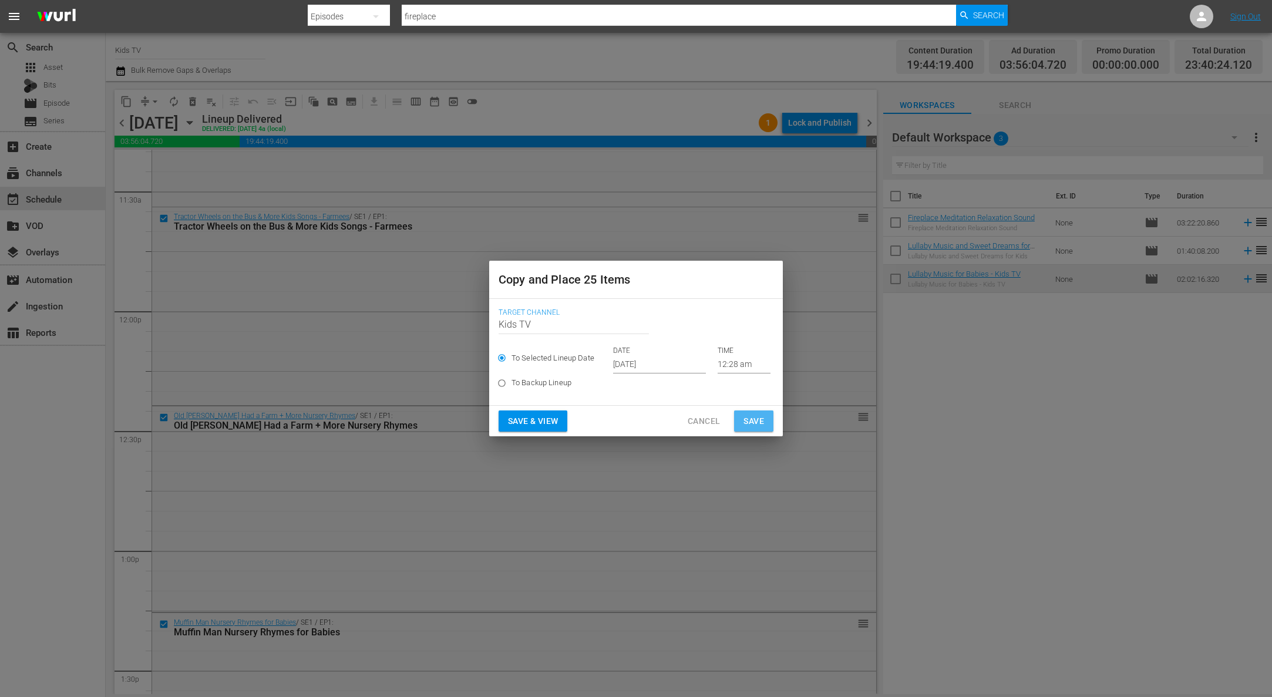
click at [757, 423] on span "Save" at bounding box center [753, 421] width 21 height 15
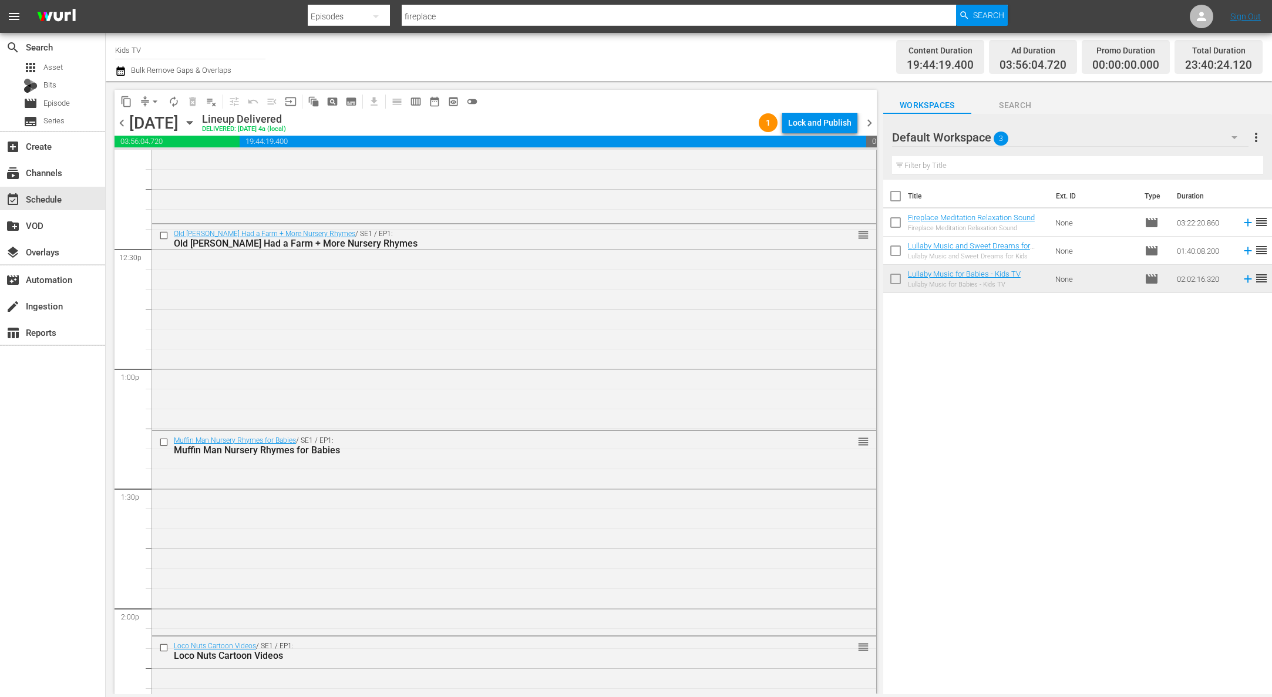
scroll to position [2953, 0]
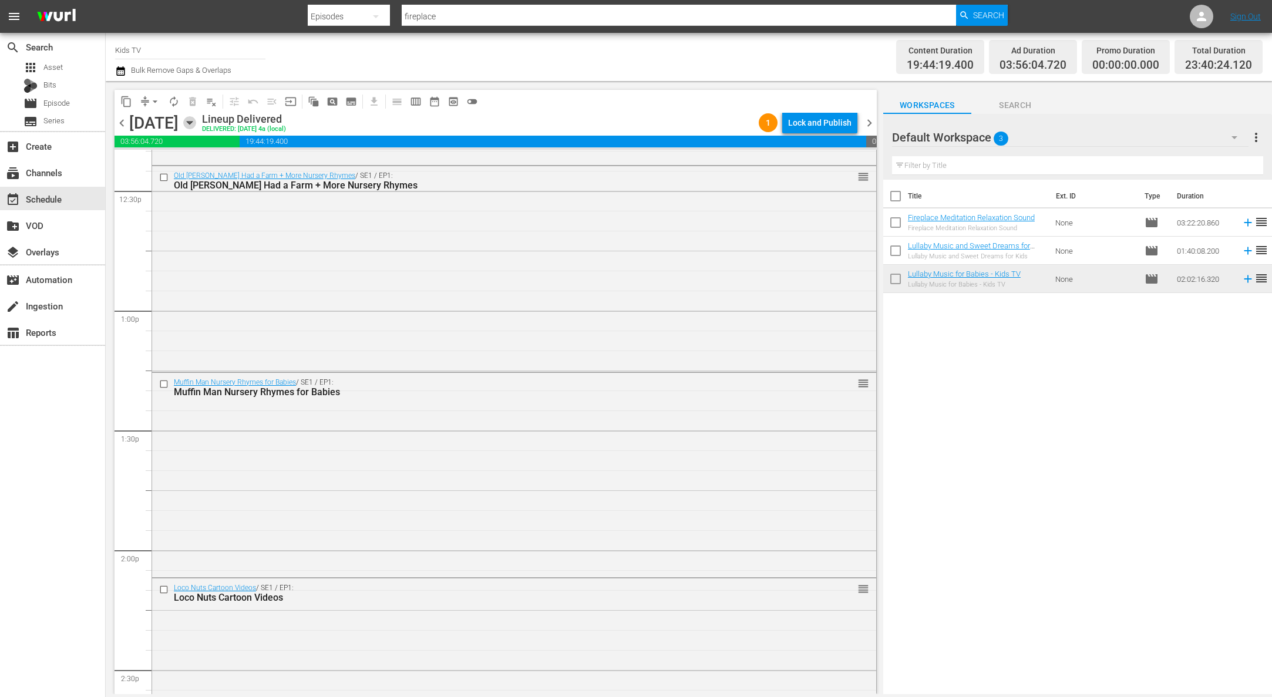
click at [192, 122] on icon "button" at bounding box center [189, 123] width 5 height 3
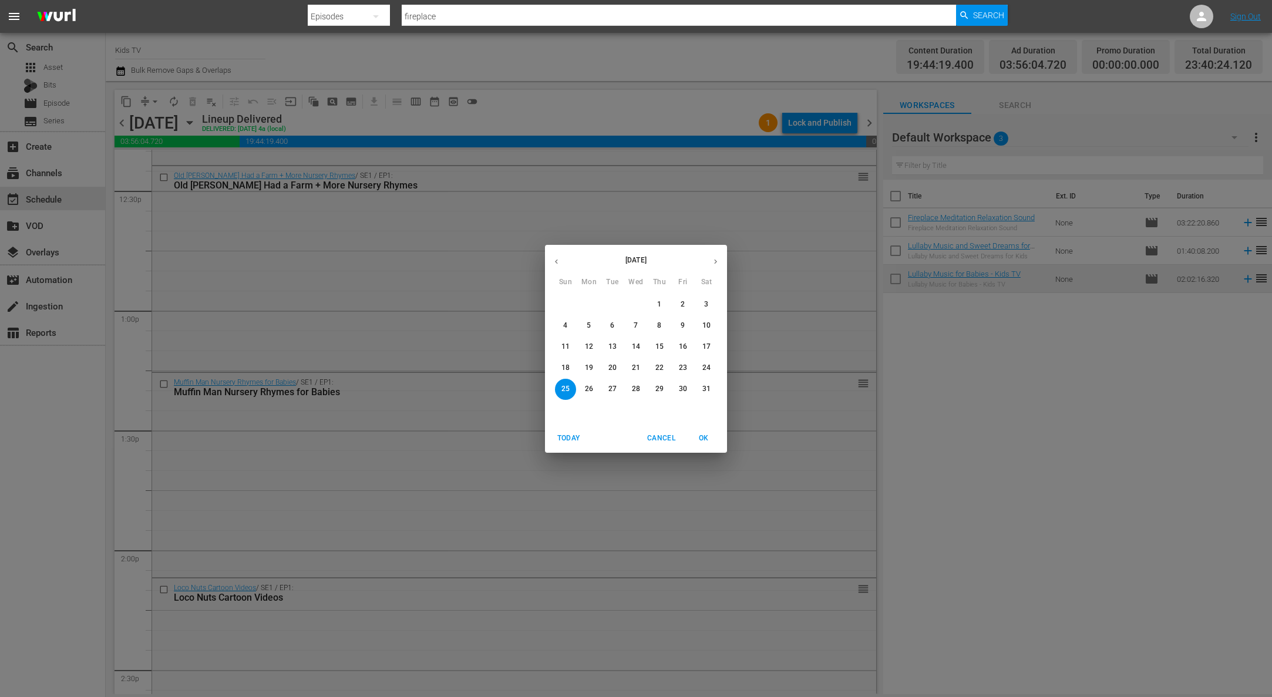
click at [717, 263] on icon "button" at bounding box center [715, 261] width 9 height 9
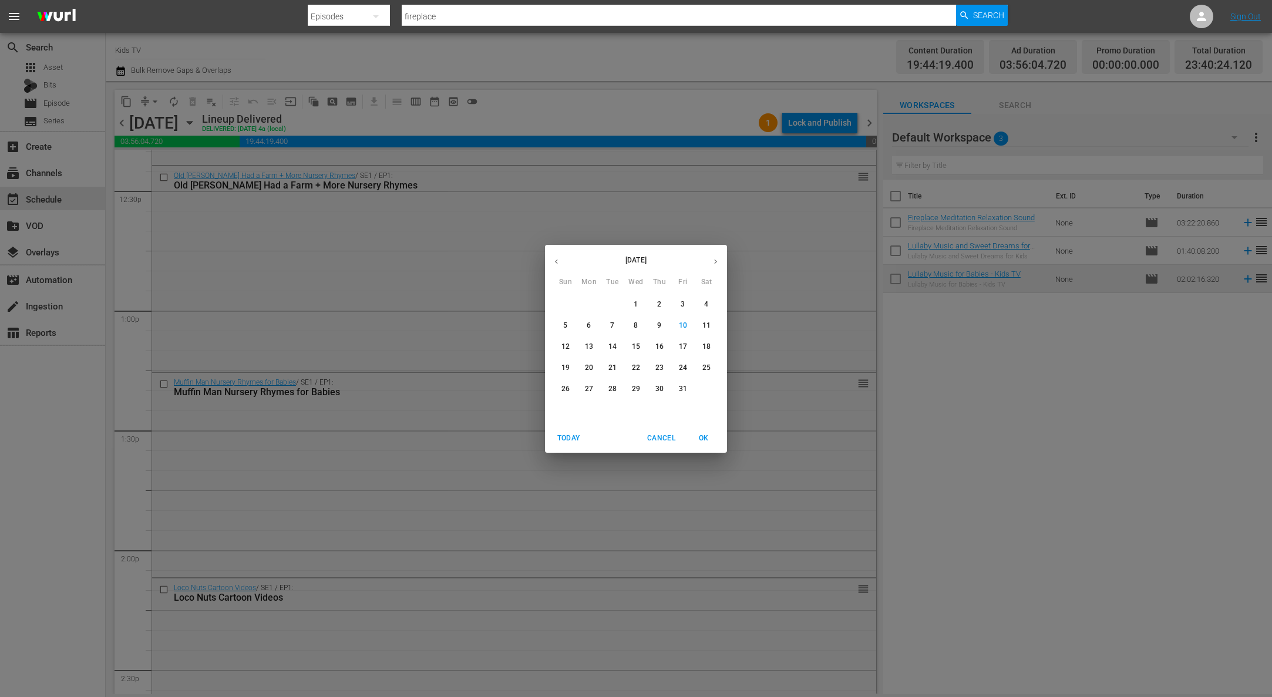
click at [588, 345] on p "13" at bounding box center [589, 347] width 8 height 10
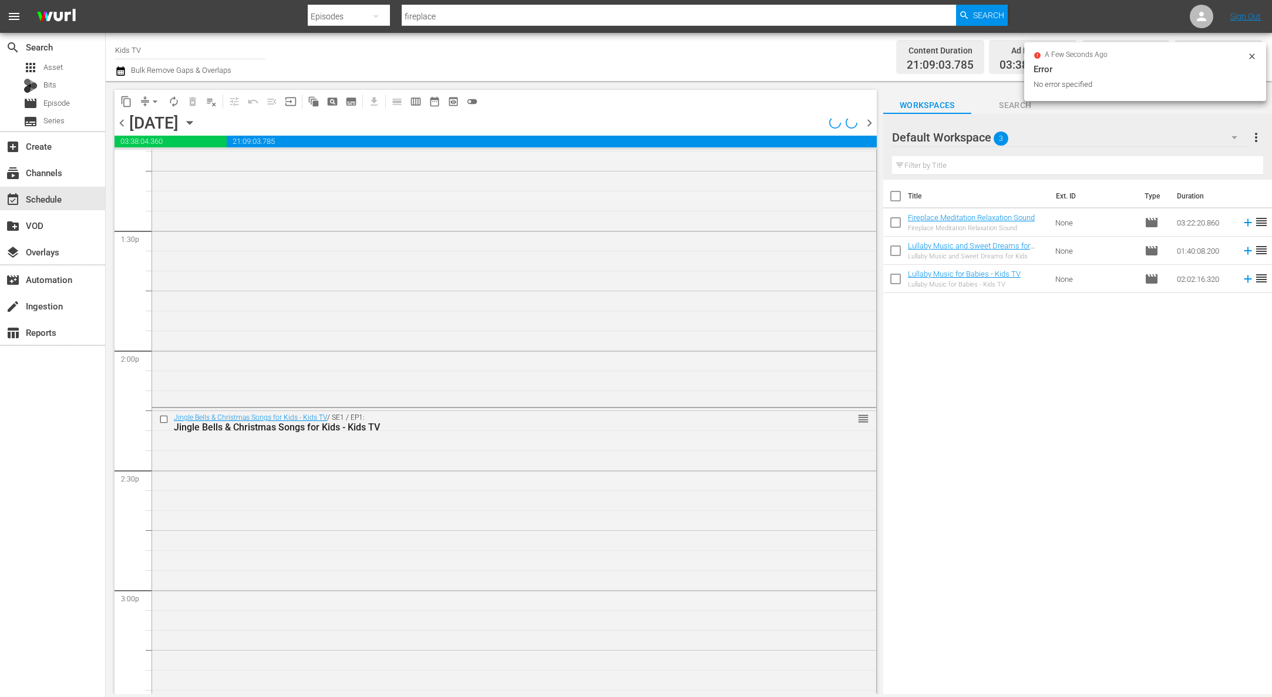
scroll to position [2993, 0]
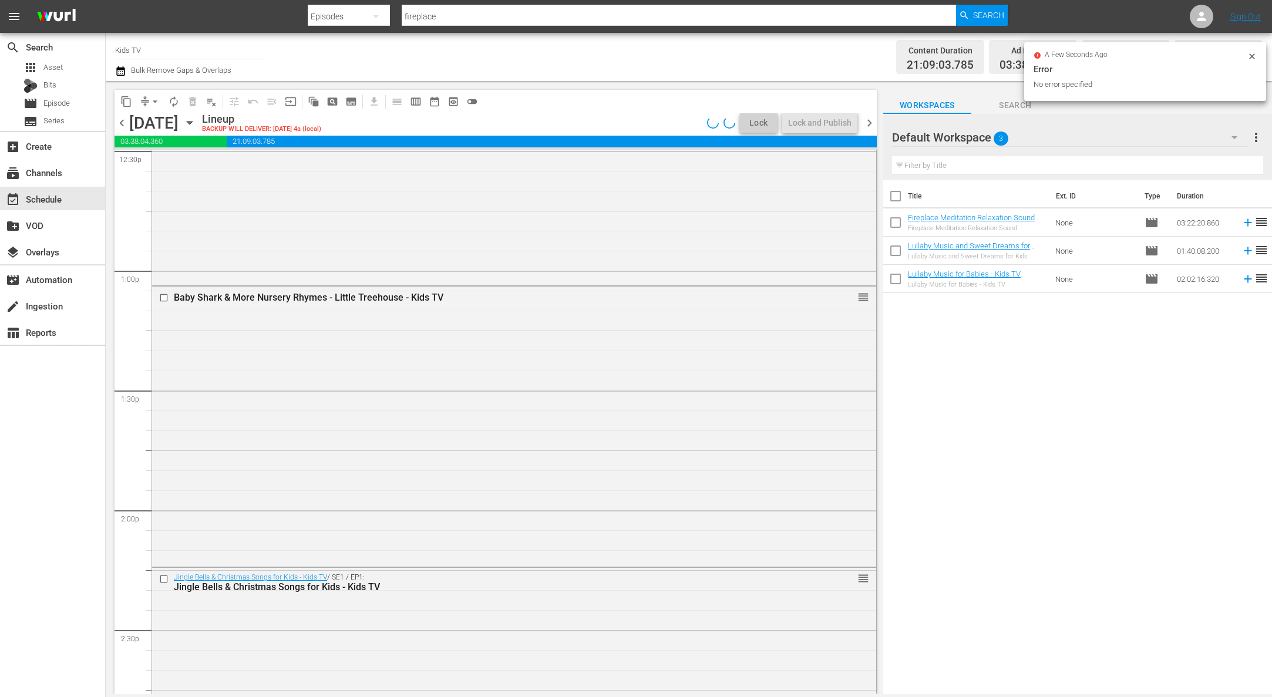
click at [147, 98] on button "arrow_drop_down" at bounding box center [155, 101] width 19 height 19
click at [184, 164] on li "Align to End of Previous Day" at bounding box center [155, 163] width 123 height 19
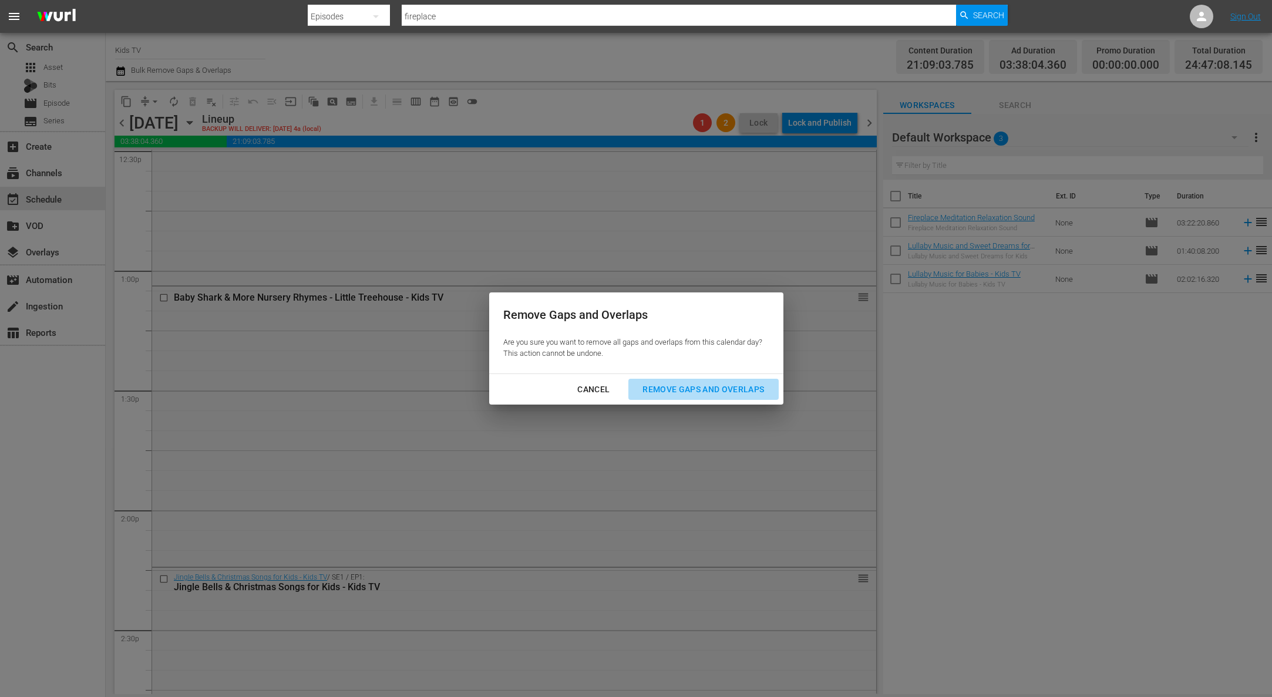
click at [706, 391] on div "Remove Gaps and Overlaps" at bounding box center [703, 389] width 140 height 15
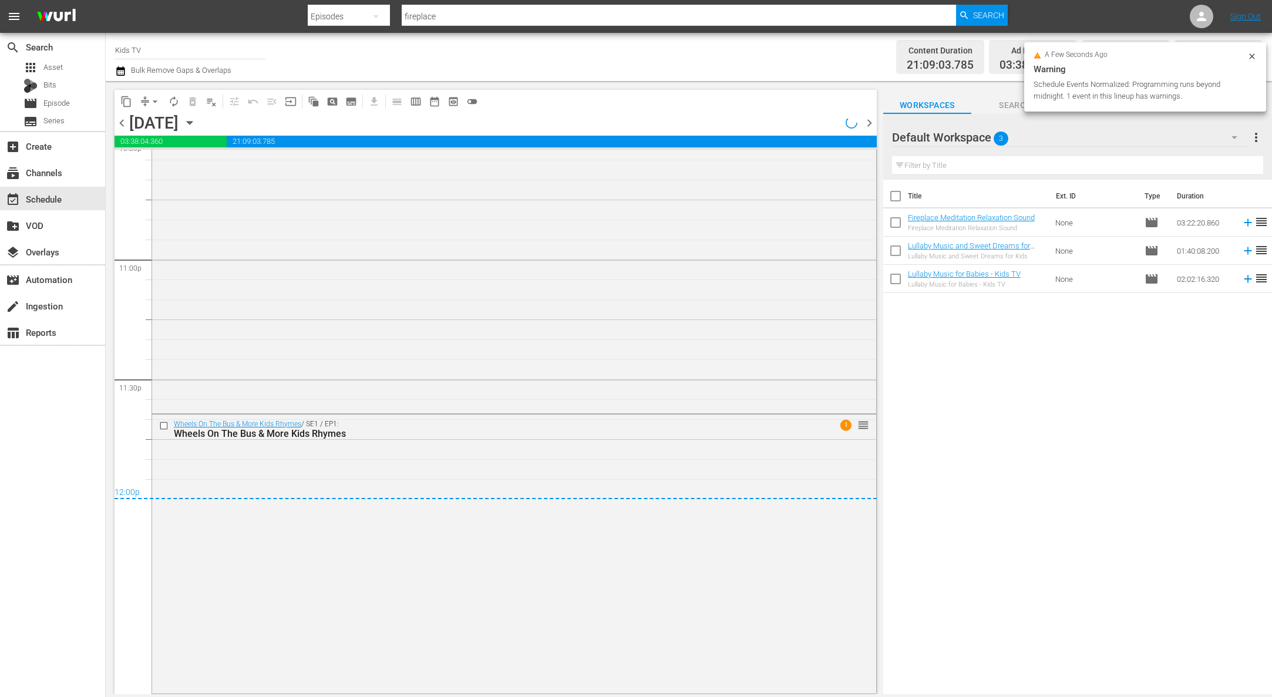
scroll to position [5398, 0]
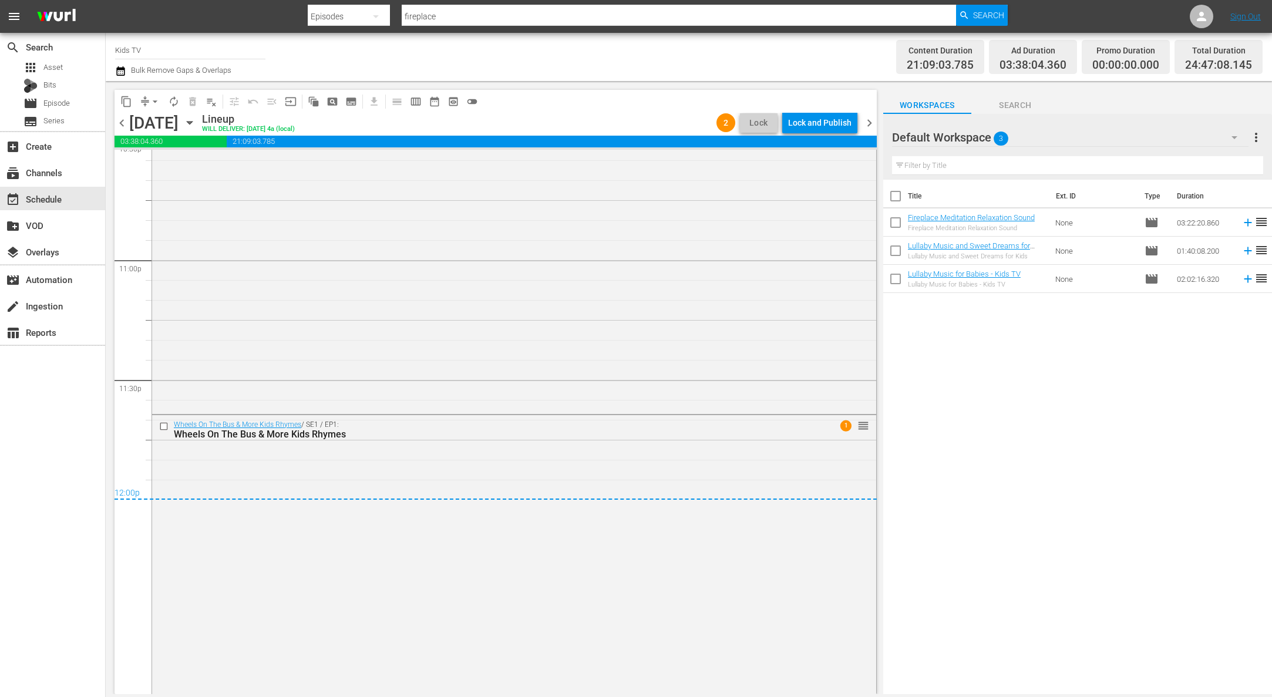
click at [832, 123] on div "Lock and Publish" at bounding box center [819, 122] width 63 height 21
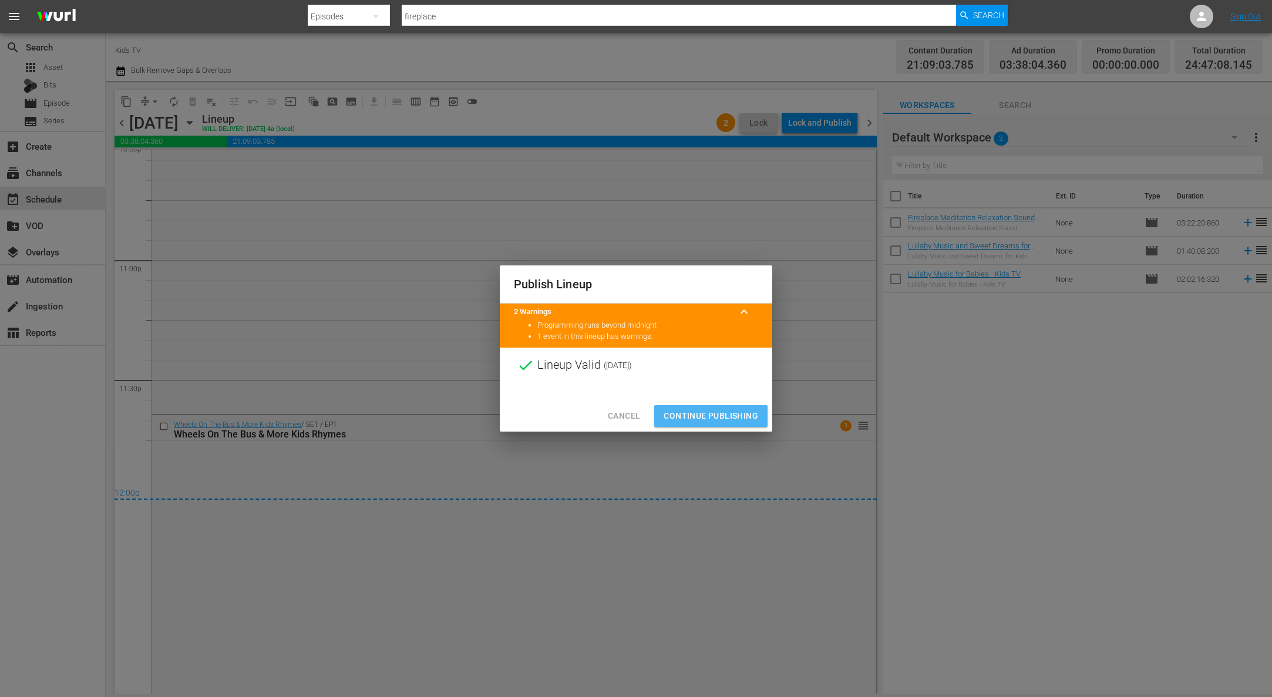
click at [708, 414] on span "Continue Publishing" at bounding box center [710, 416] width 95 height 15
